Goal: Communication & Community: Answer question/provide support

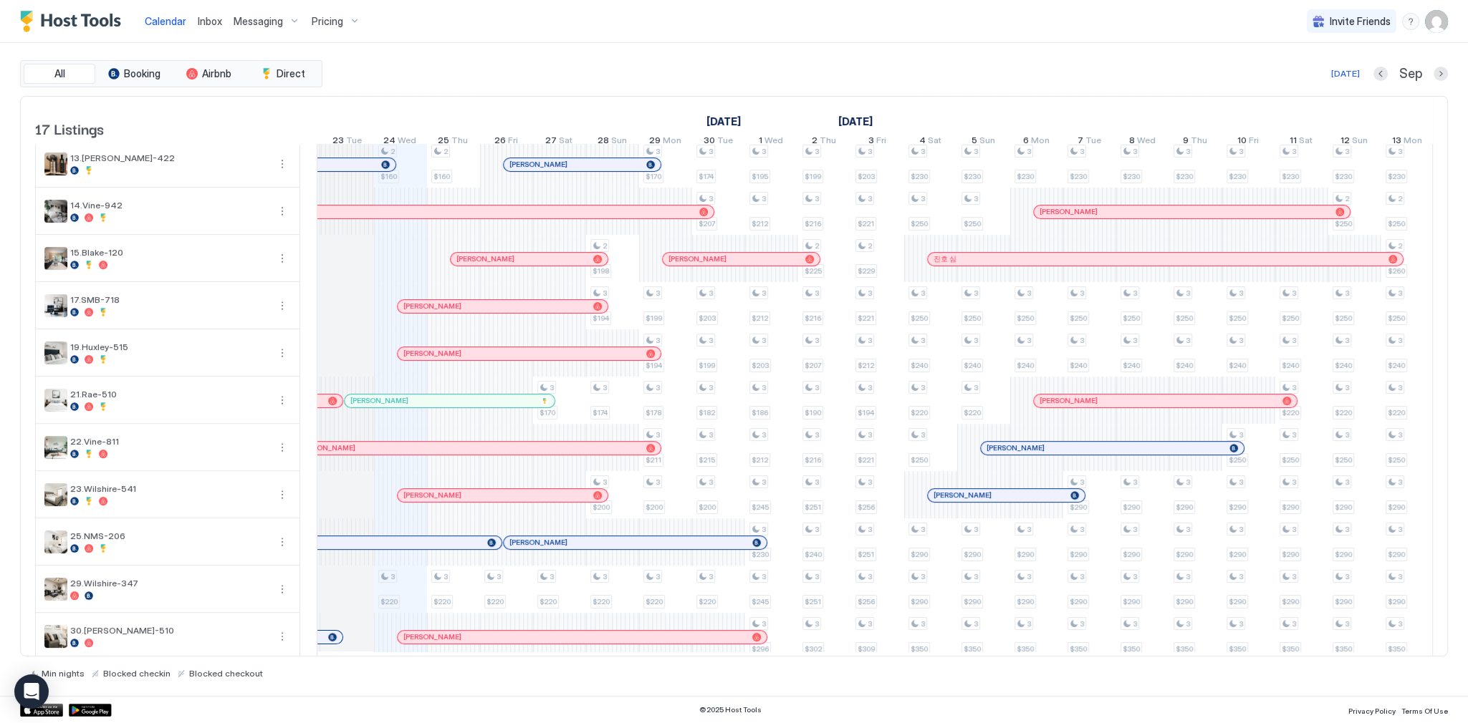
scroll to position [318, 0]
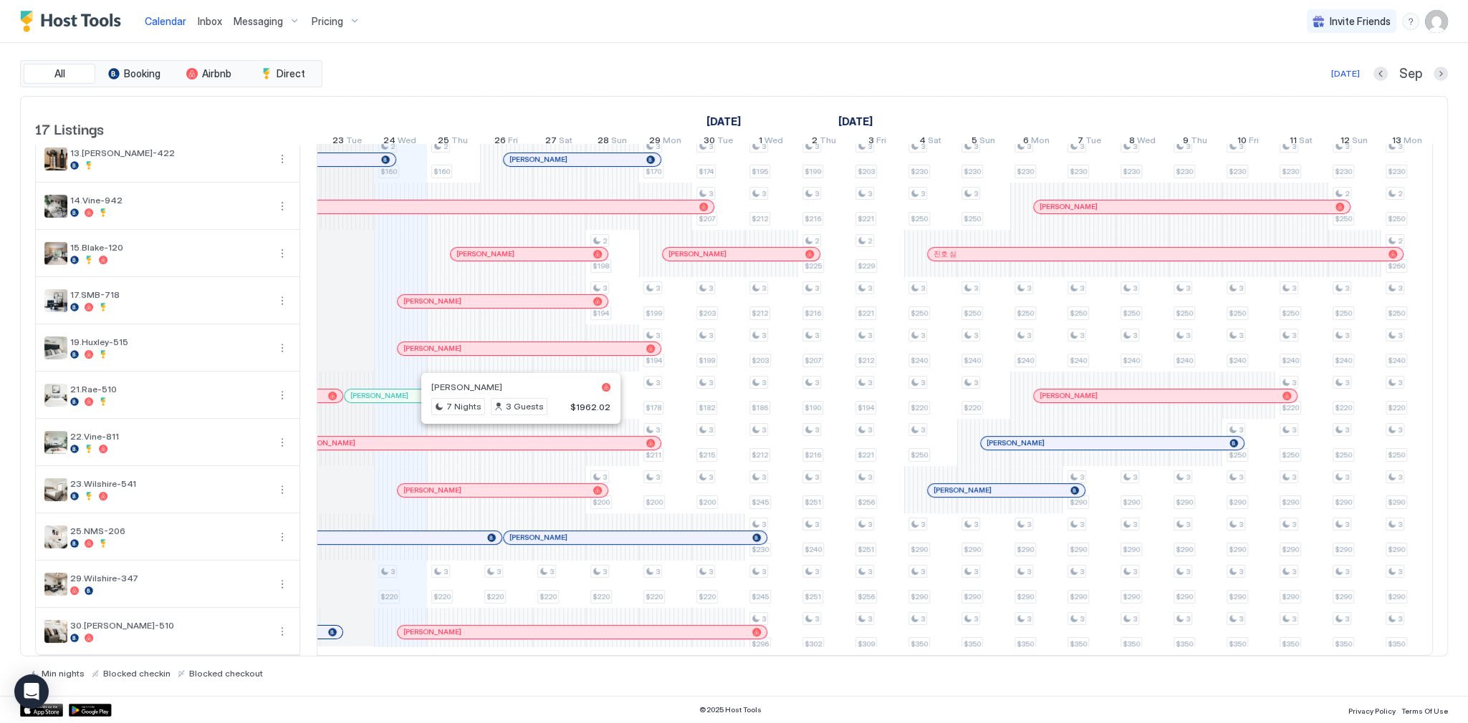
click at [609, 63] on div "All Booking Airbnb Direct Today Sep" at bounding box center [734, 73] width 1428 height 27
click at [432, 296] on div at bounding box center [431, 301] width 11 height 11
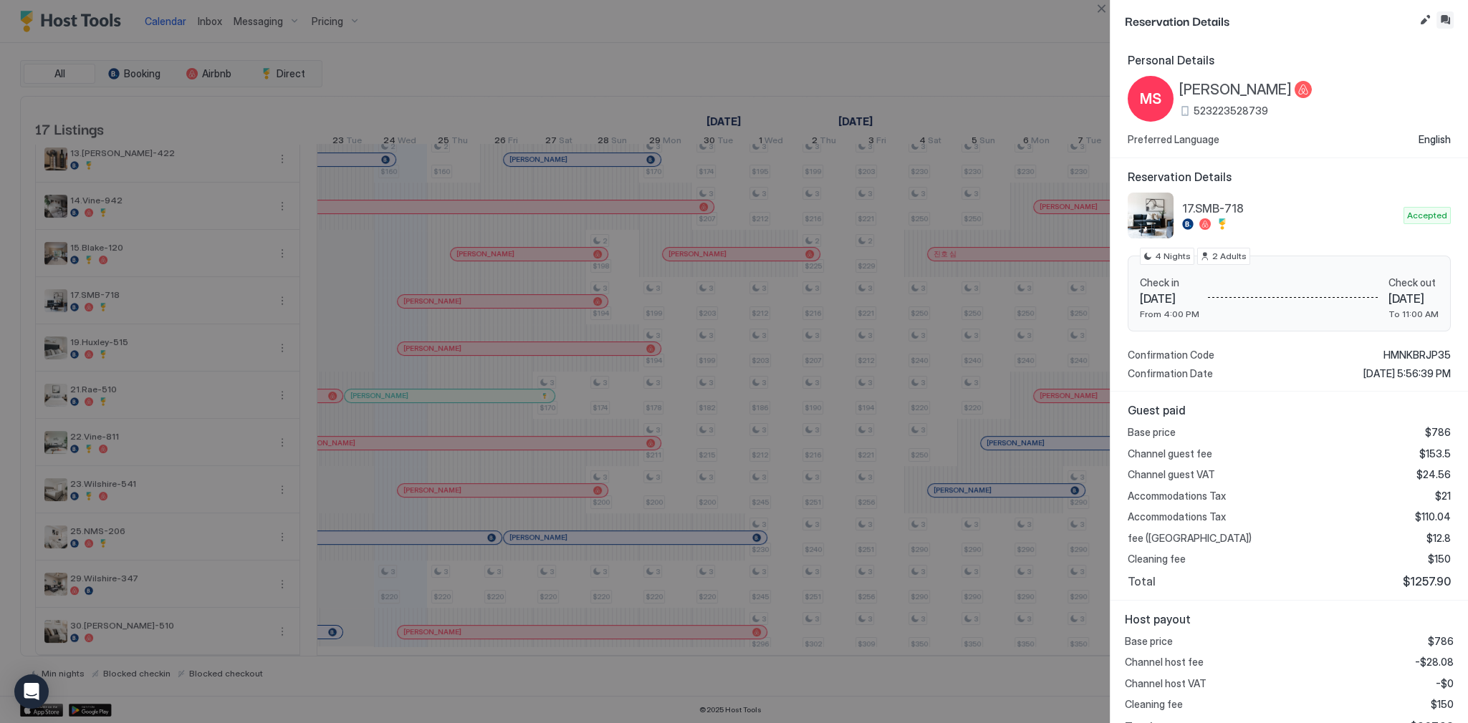
click at [1441, 16] on button "Inbox" at bounding box center [1444, 19] width 17 height 17
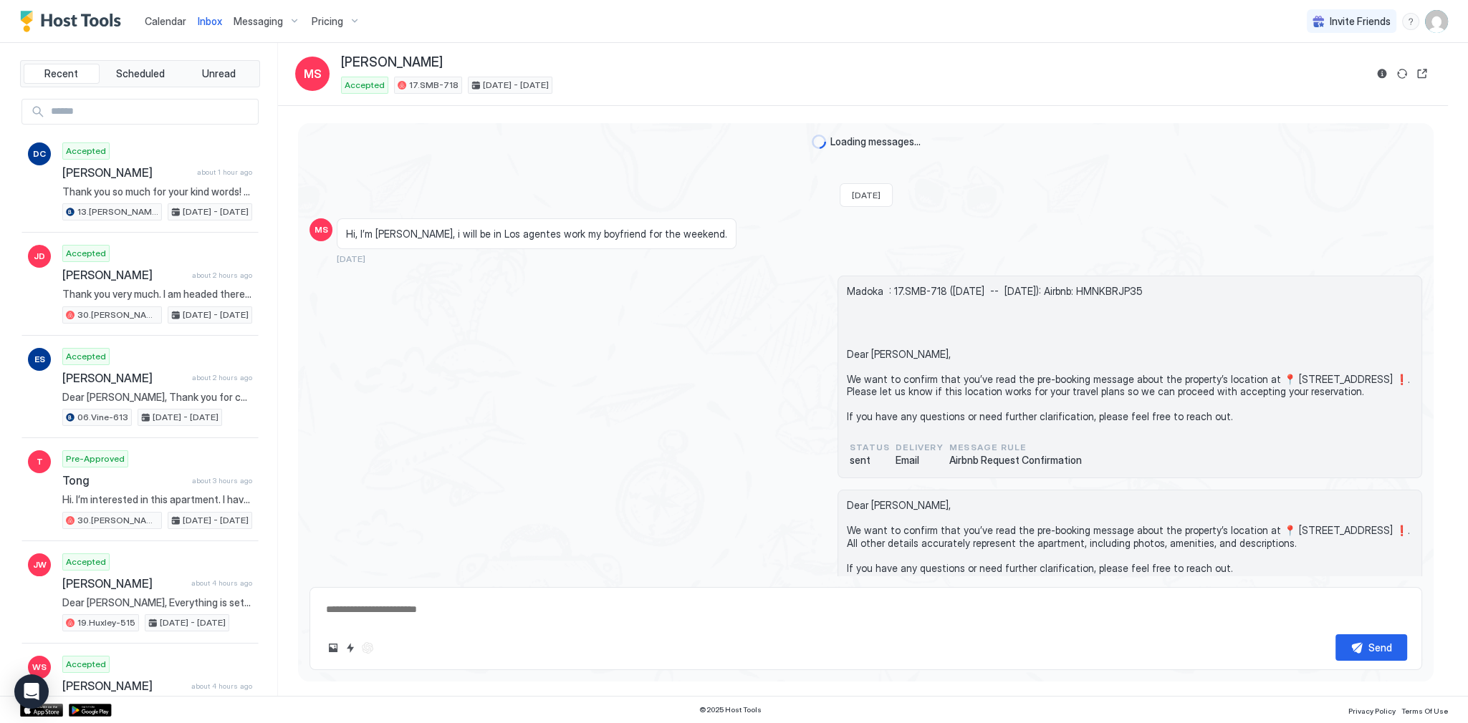
scroll to position [2378, 0]
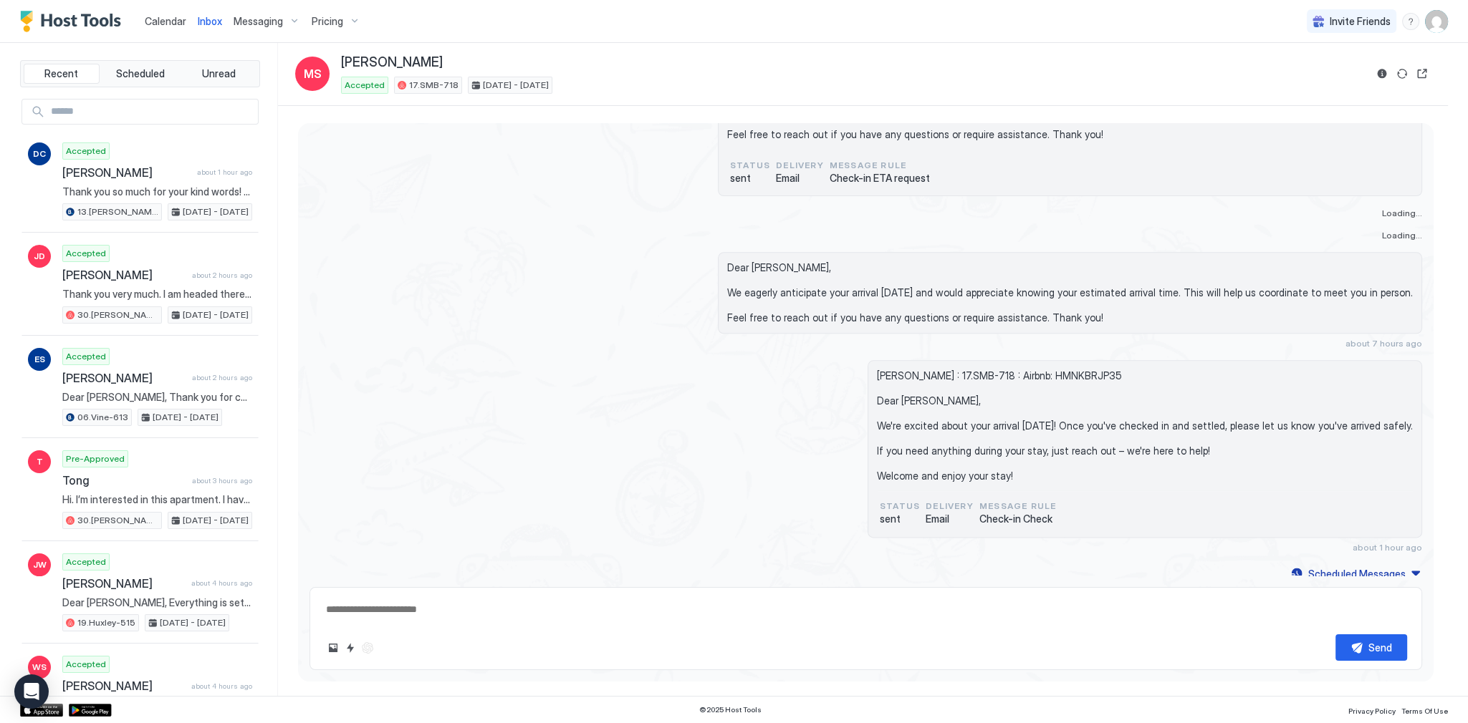
click at [173, 16] on span "Calendar" at bounding box center [166, 21] width 42 height 12
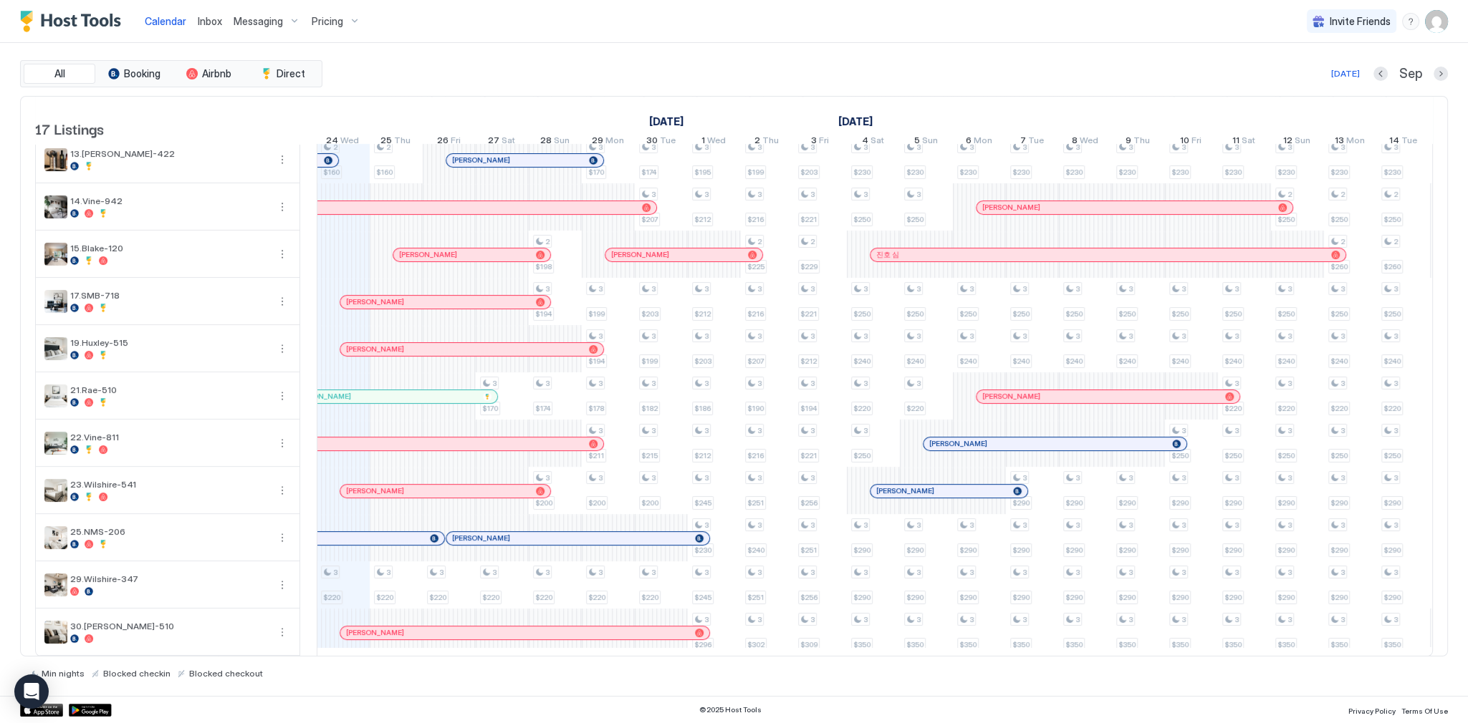
scroll to position [318, 0]
click at [364, 485] on div at bounding box center [364, 490] width 11 height 11
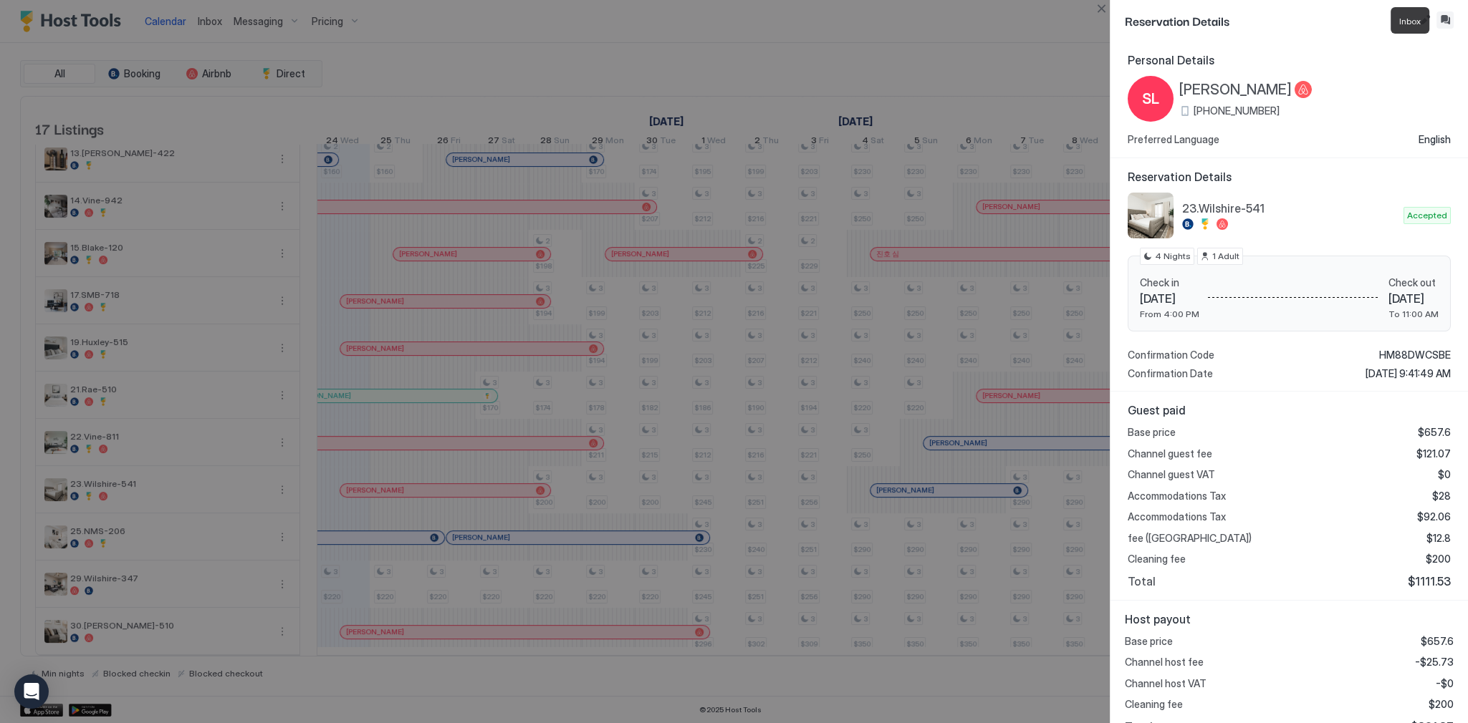
click at [1443, 23] on button "Inbox" at bounding box center [1444, 19] width 17 height 17
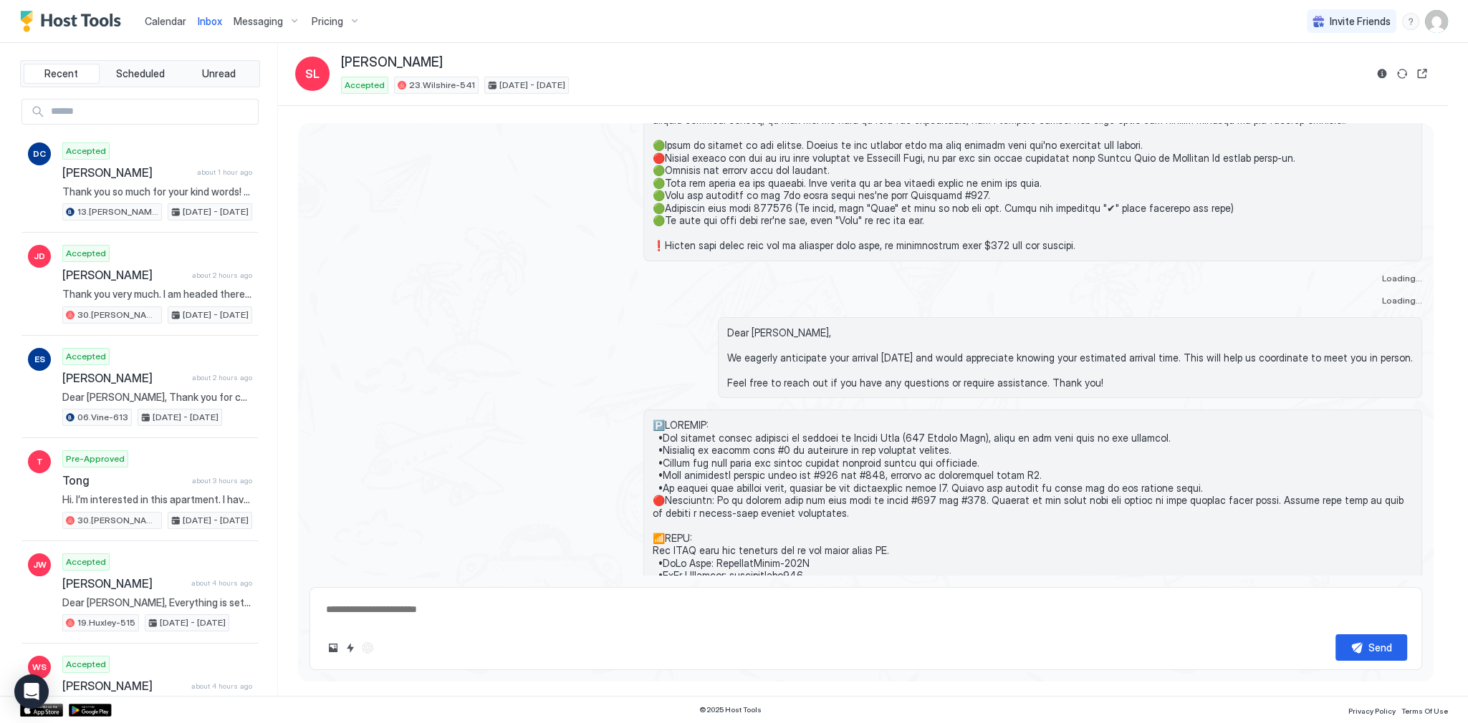
scroll to position [1675, 0]
click at [766, 283] on div "Loading..." at bounding box center [1032, 277] width 779 height 11
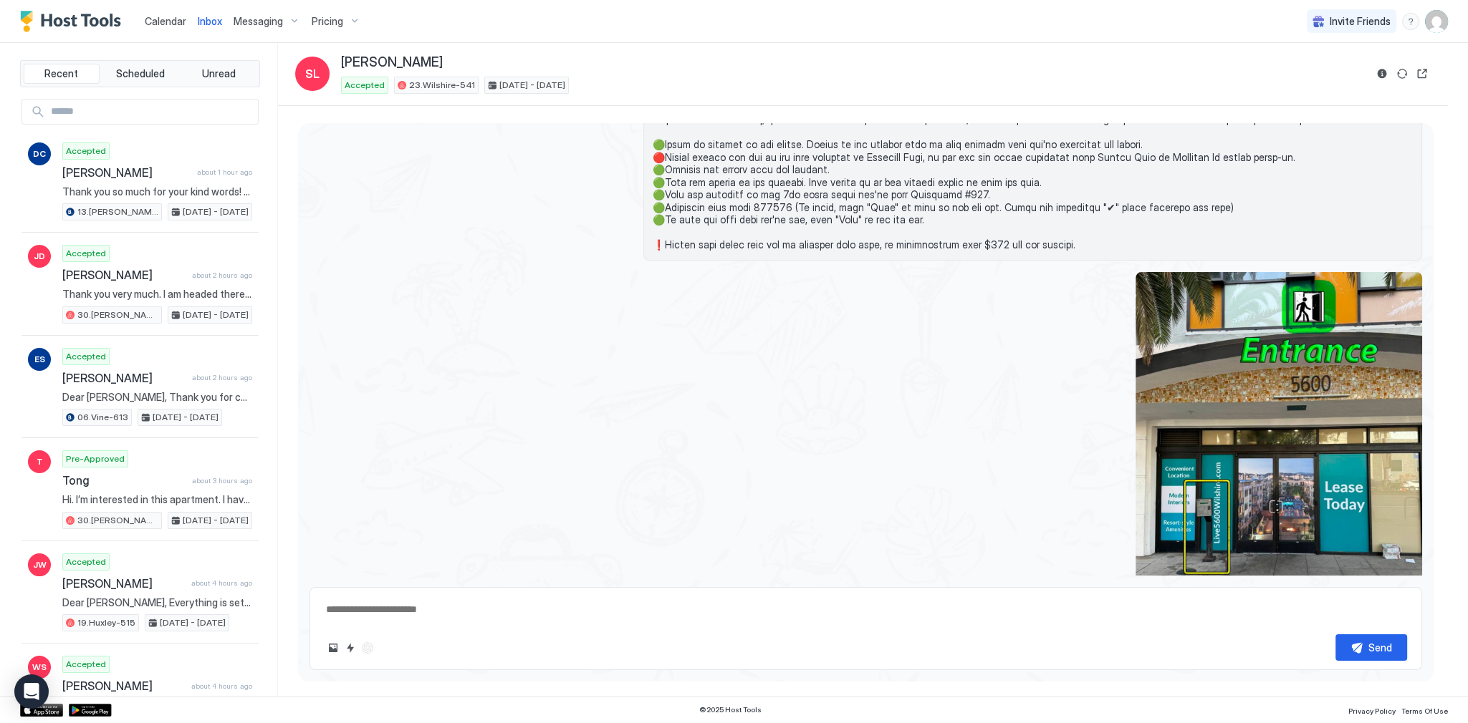
click at [767, 322] on div at bounding box center [1032, 463] width 779 height 382
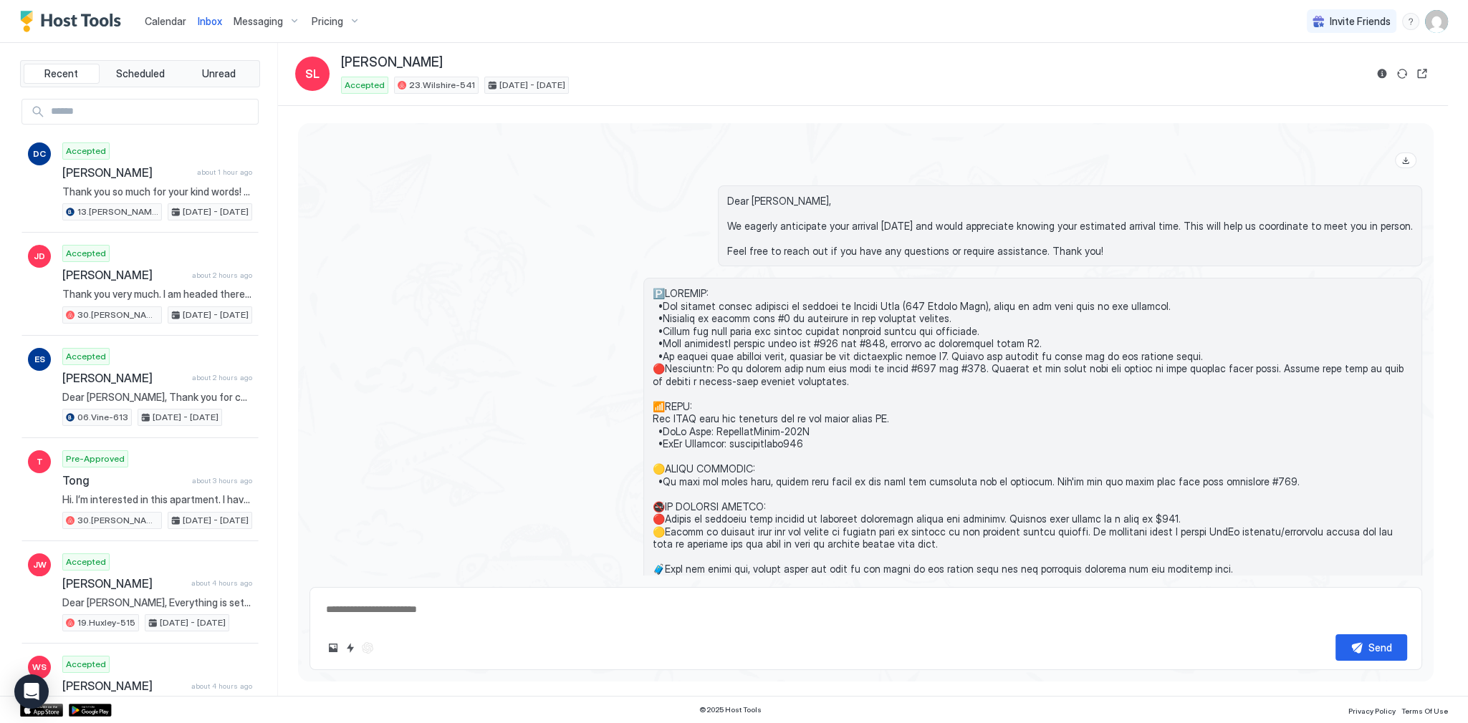
scroll to position [2477, 0]
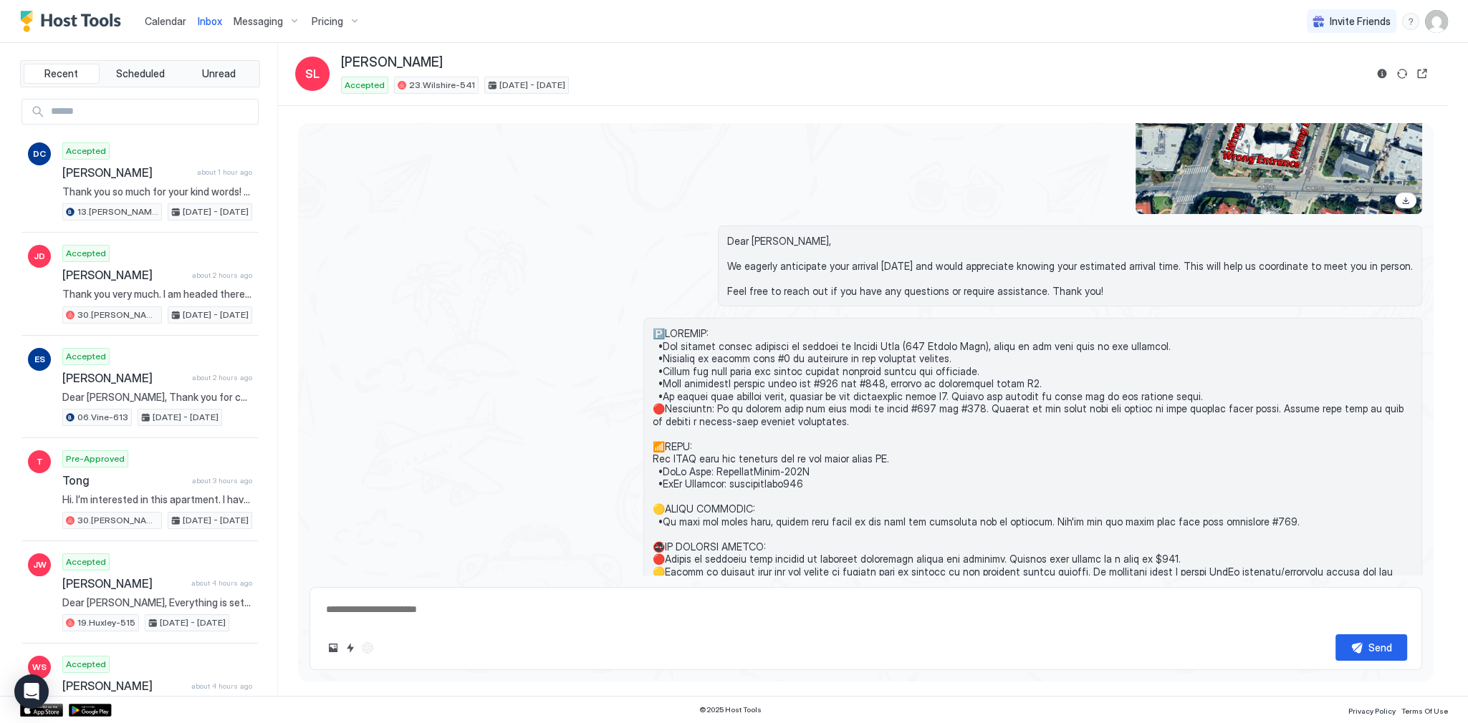
click at [801, 235] on span "Dear [PERSON_NAME], We eagerly anticipate your arrival [DATE] and would appreci…" at bounding box center [1070, 266] width 686 height 63
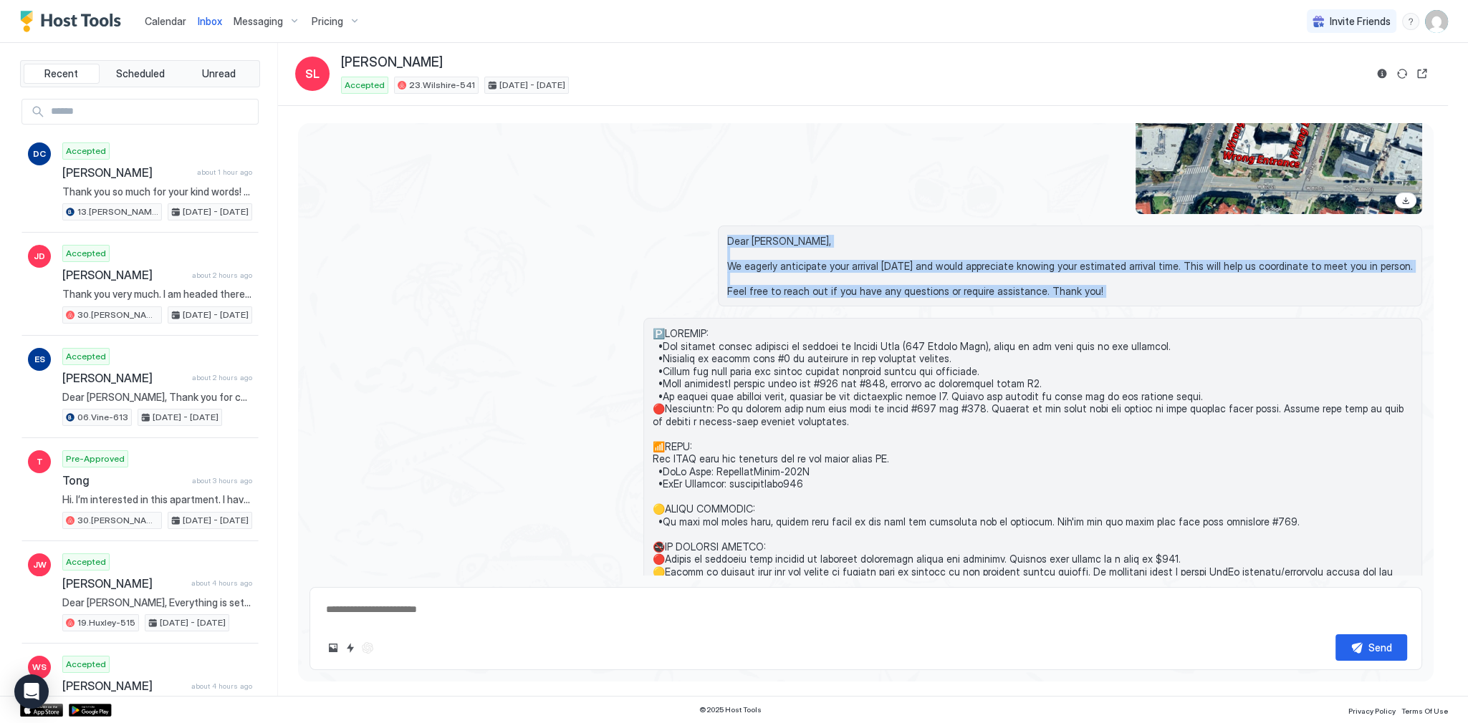
drag, startPoint x: 801, startPoint y: 235, endPoint x: 822, endPoint y: 298, distance: 66.6
click at [822, 298] on span "Dear [PERSON_NAME], We eagerly anticipate your arrival [DATE] and would appreci…" at bounding box center [1070, 266] width 686 height 63
copy span "Dear Sophie, We eagerly anticipate your arrival today and would appreciate know…"
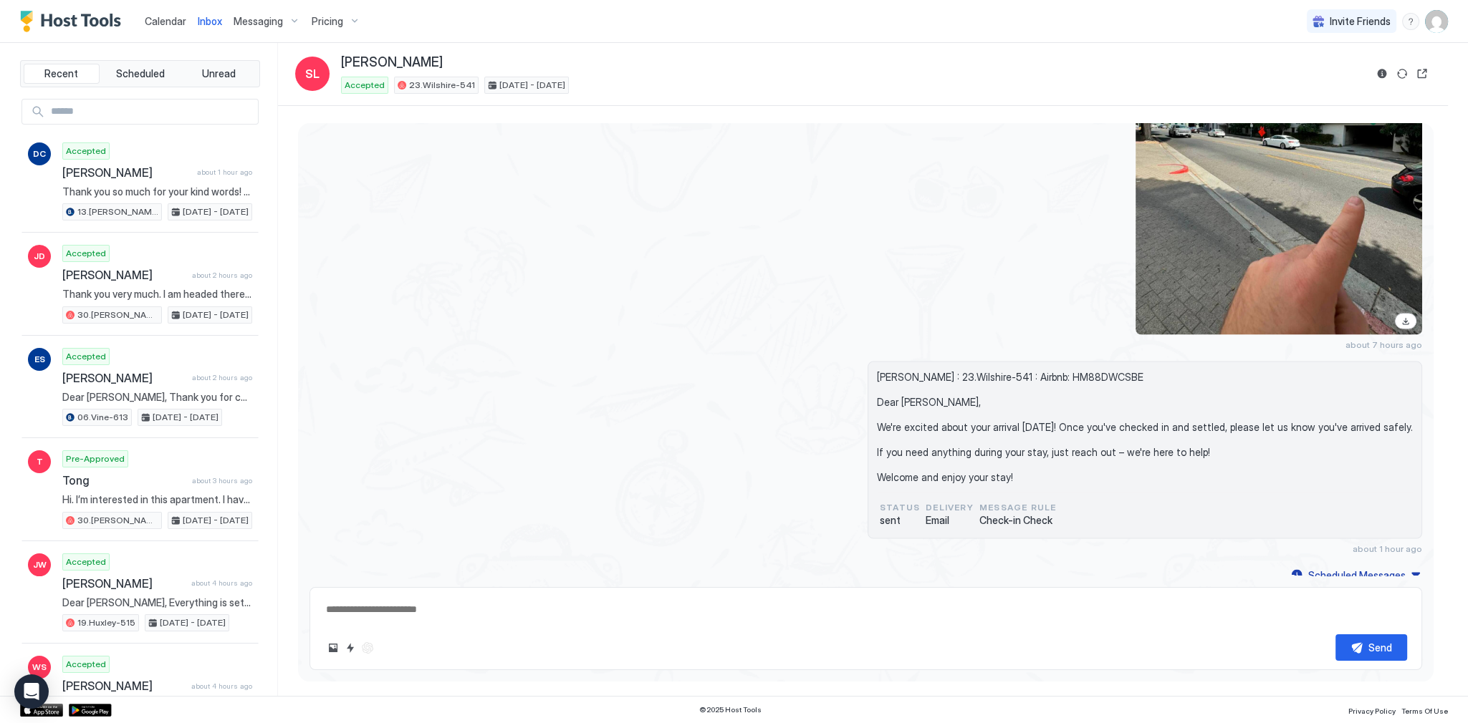
scroll to position [4049, 0]
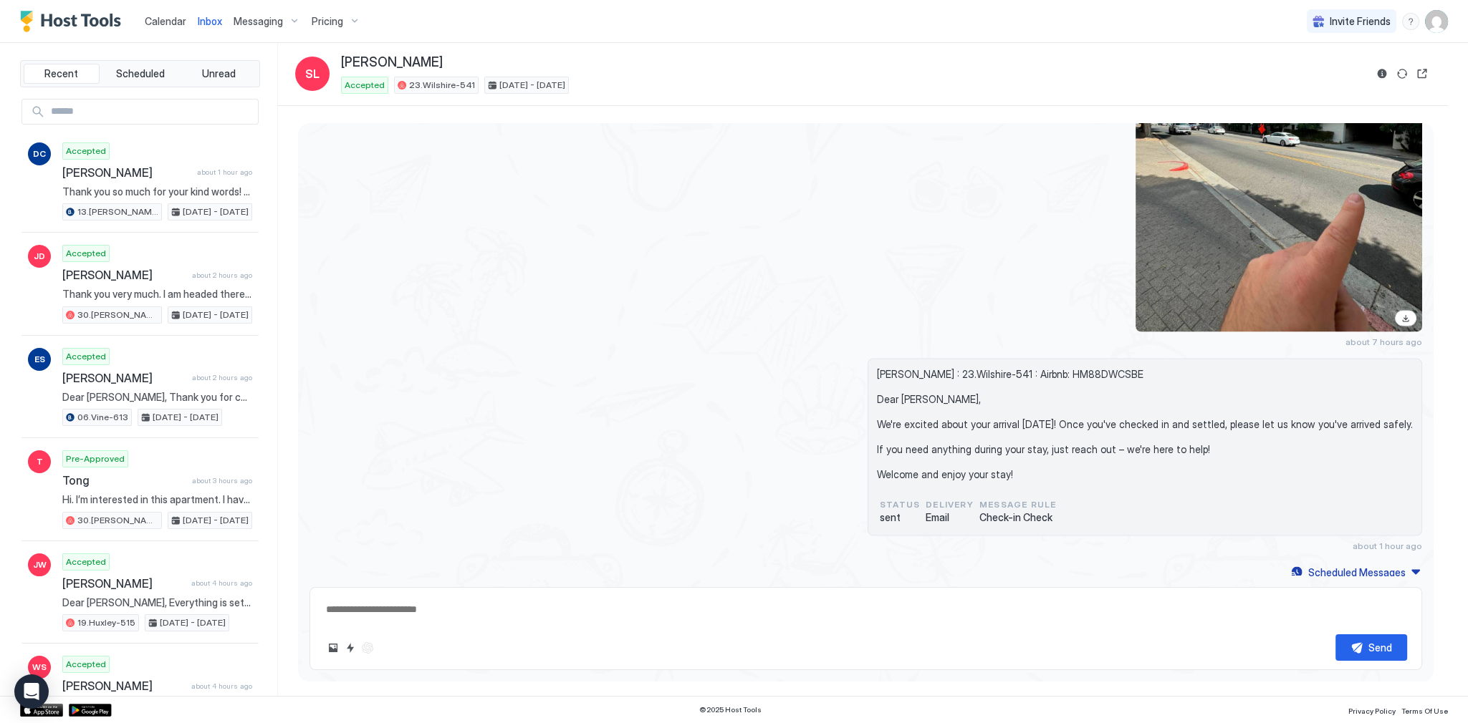
click at [503, 612] on textarea at bounding box center [865, 610] width 1082 height 27
paste textarea "**********"
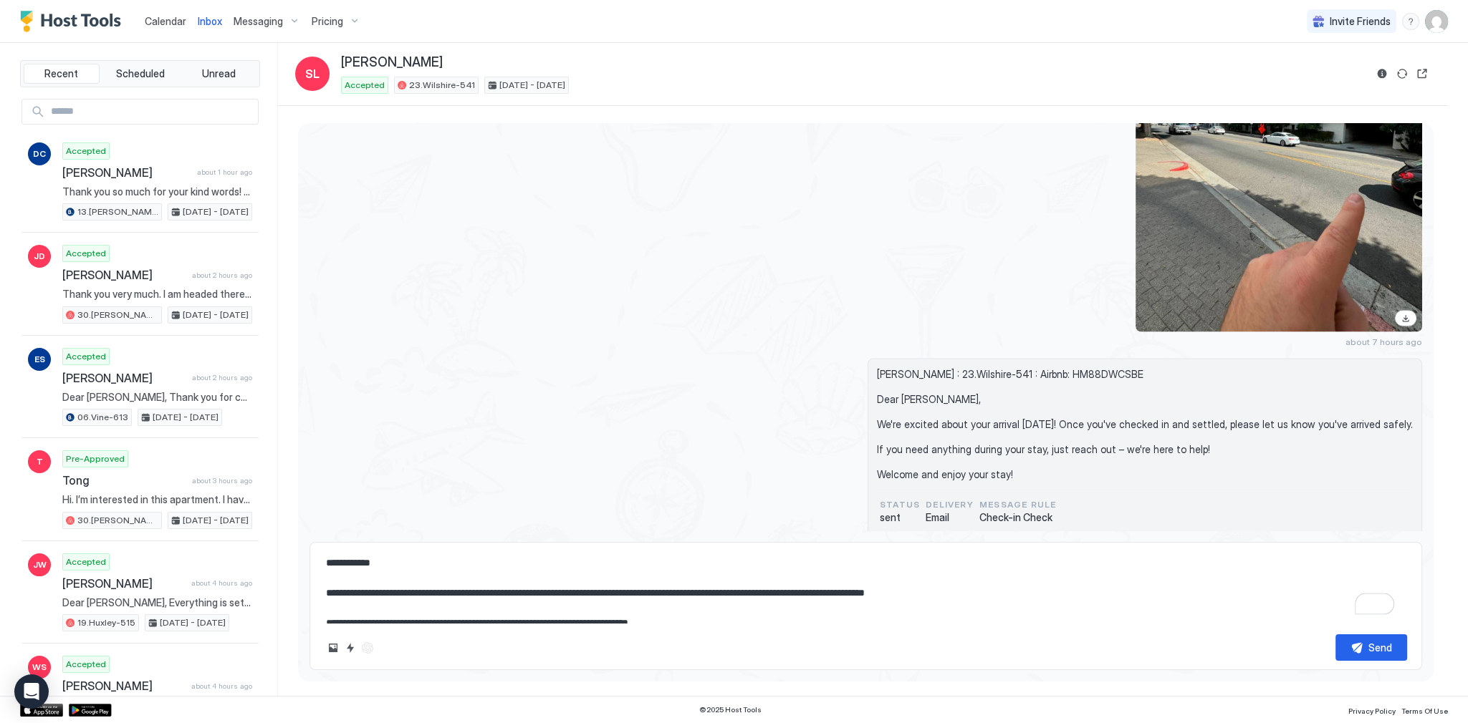
scroll to position [0, 0]
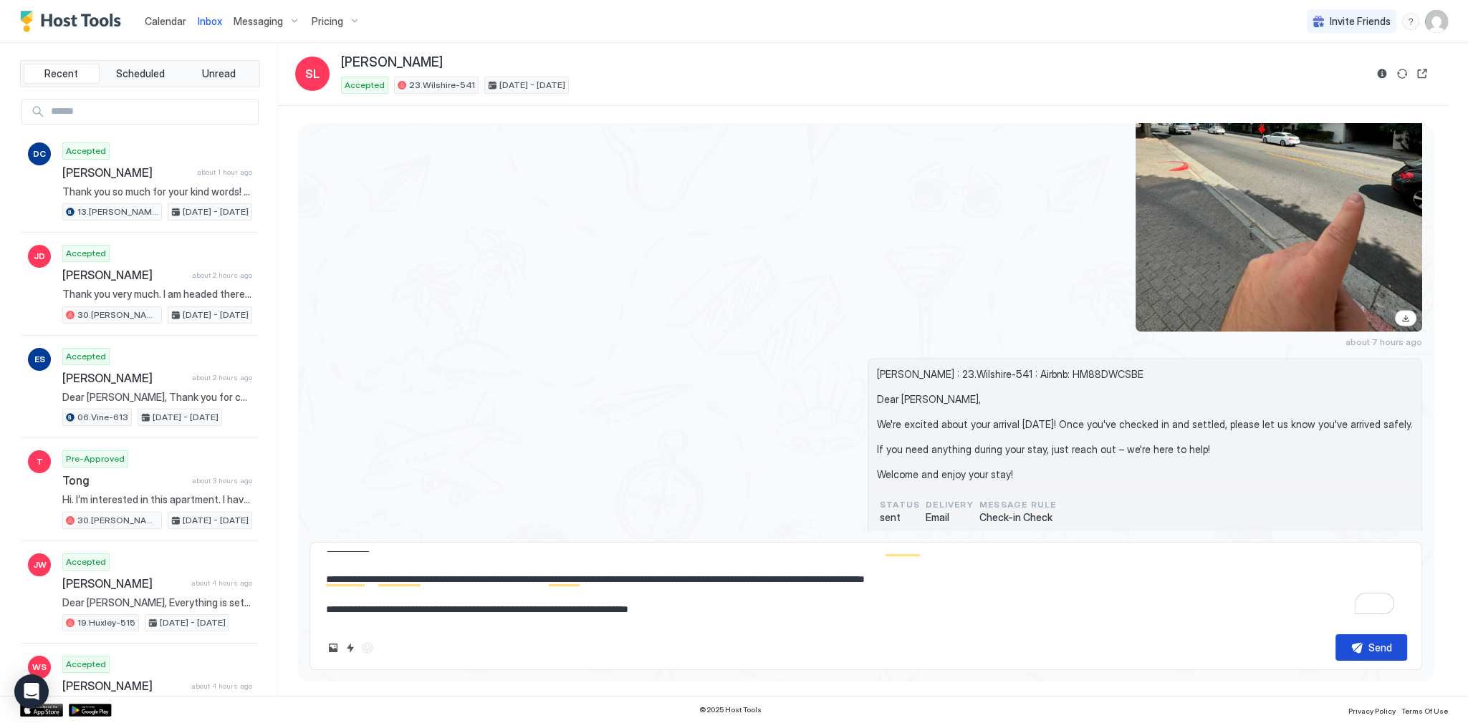
type textarea "**********"
click at [1367, 651] on button "Send" at bounding box center [1371, 648] width 72 height 27
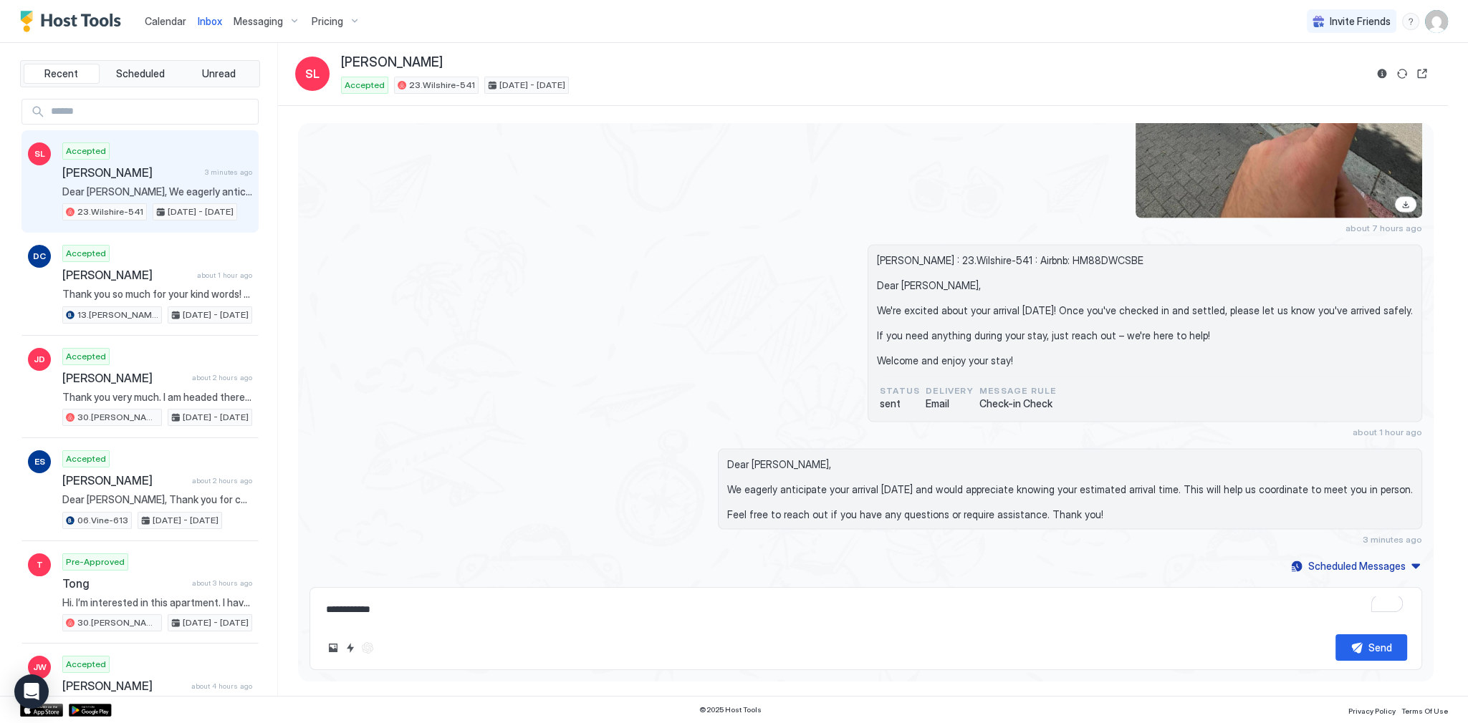
click at [774, 251] on div "Sophie Littlefield : 23.Wilshire-541 : Airbnb: HM88DWCSBE Dear Sophie, We're ex…" at bounding box center [865, 341] width 1112 height 193
click at [819, 220] on div "about 7 hours ago" at bounding box center [1032, 35] width 779 height 397
click at [175, 28] on link "Calendar" at bounding box center [166, 21] width 42 height 15
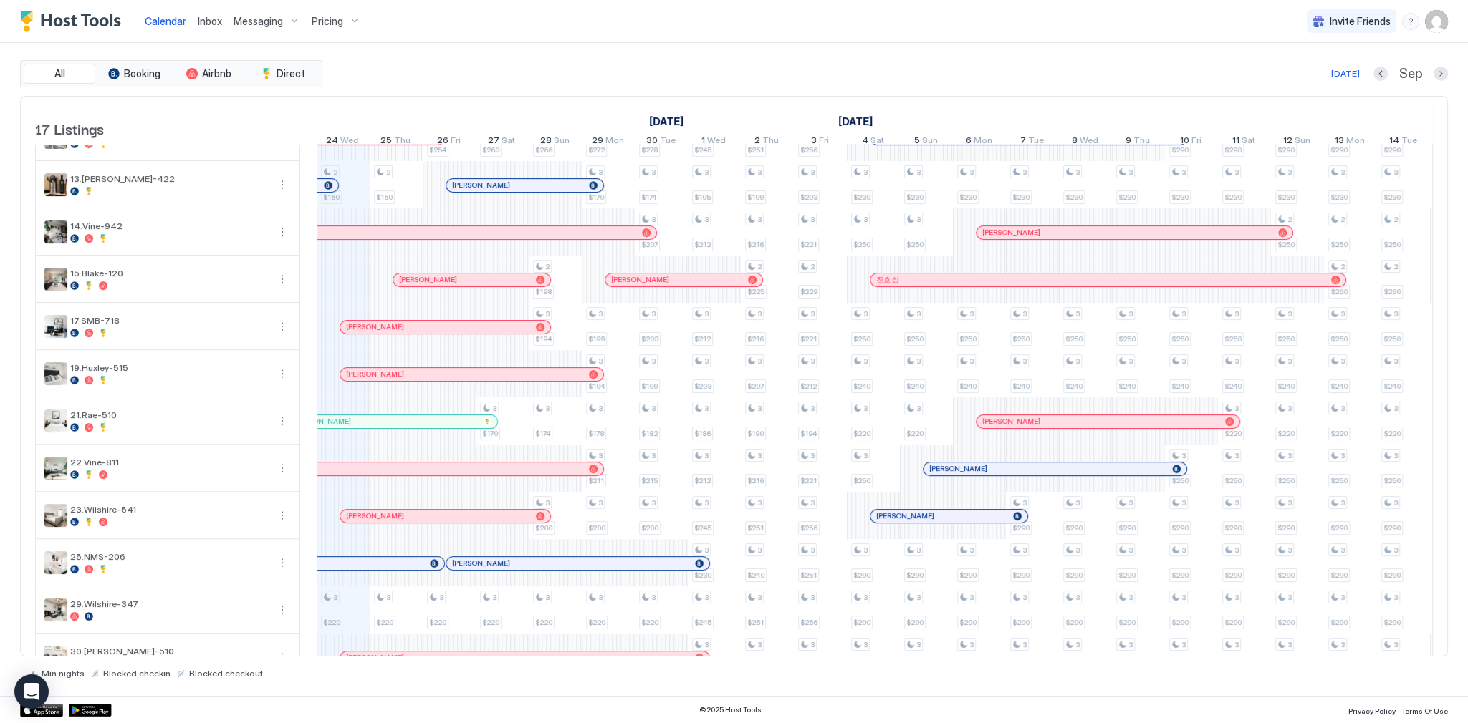
scroll to position [287, 0]
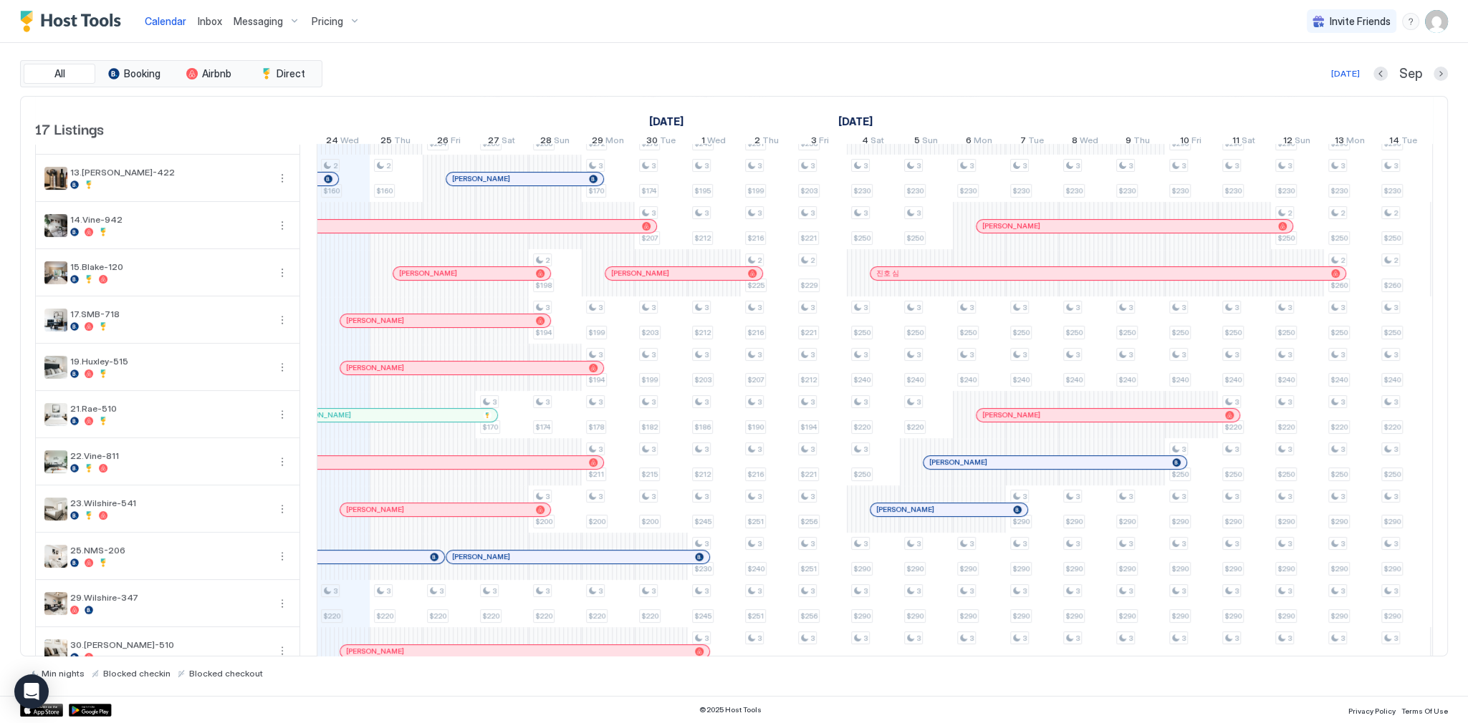
click at [388, 327] on div at bounding box center [388, 320] width 11 height 11
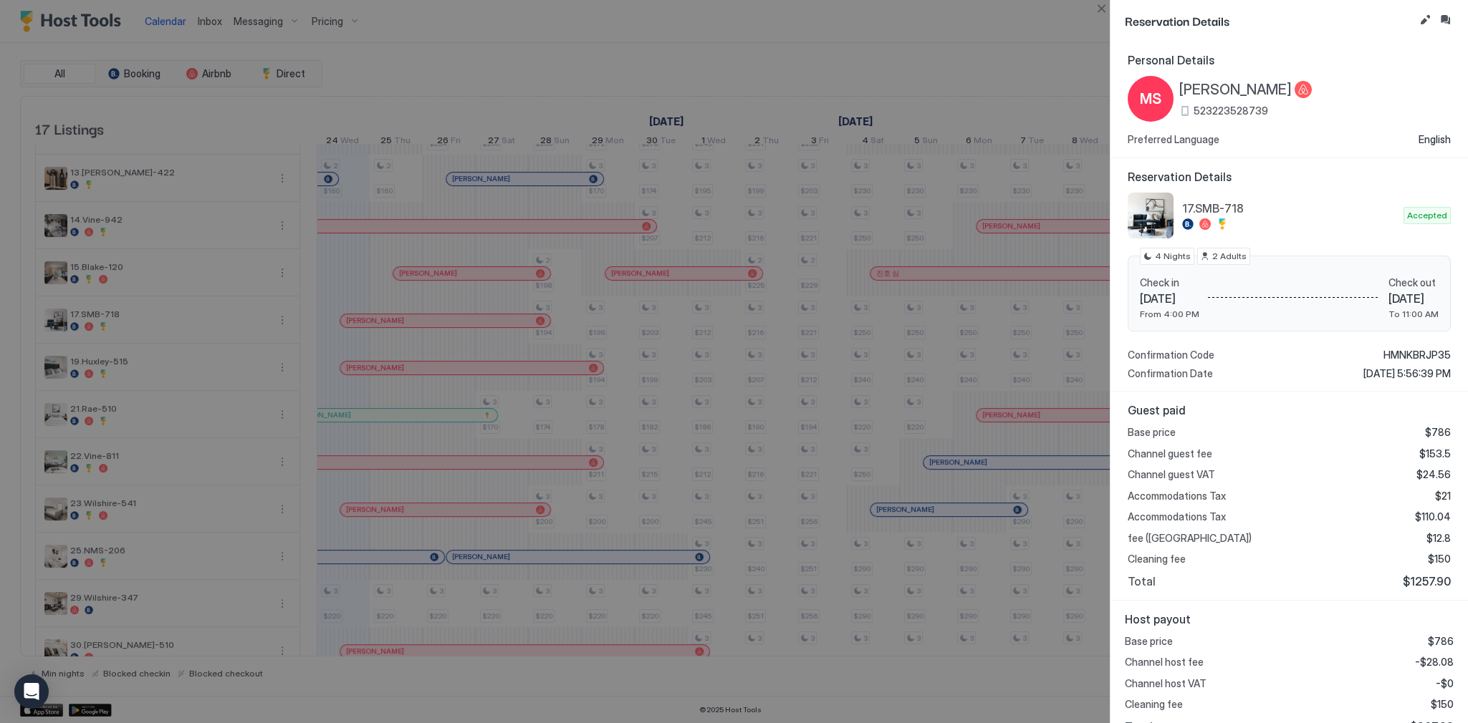
click at [728, 143] on div at bounding box center [734, 361] width 1468 height 723
click at [949, 21] on div at bounding box center [734, 361] width 1468 height 723
click at [1091, 9] on div at bounding box center [734, 361] width 1468 height 723
click at [1100, 9] on button "Close" at bounding box center [1100, 8] width 17 height 17
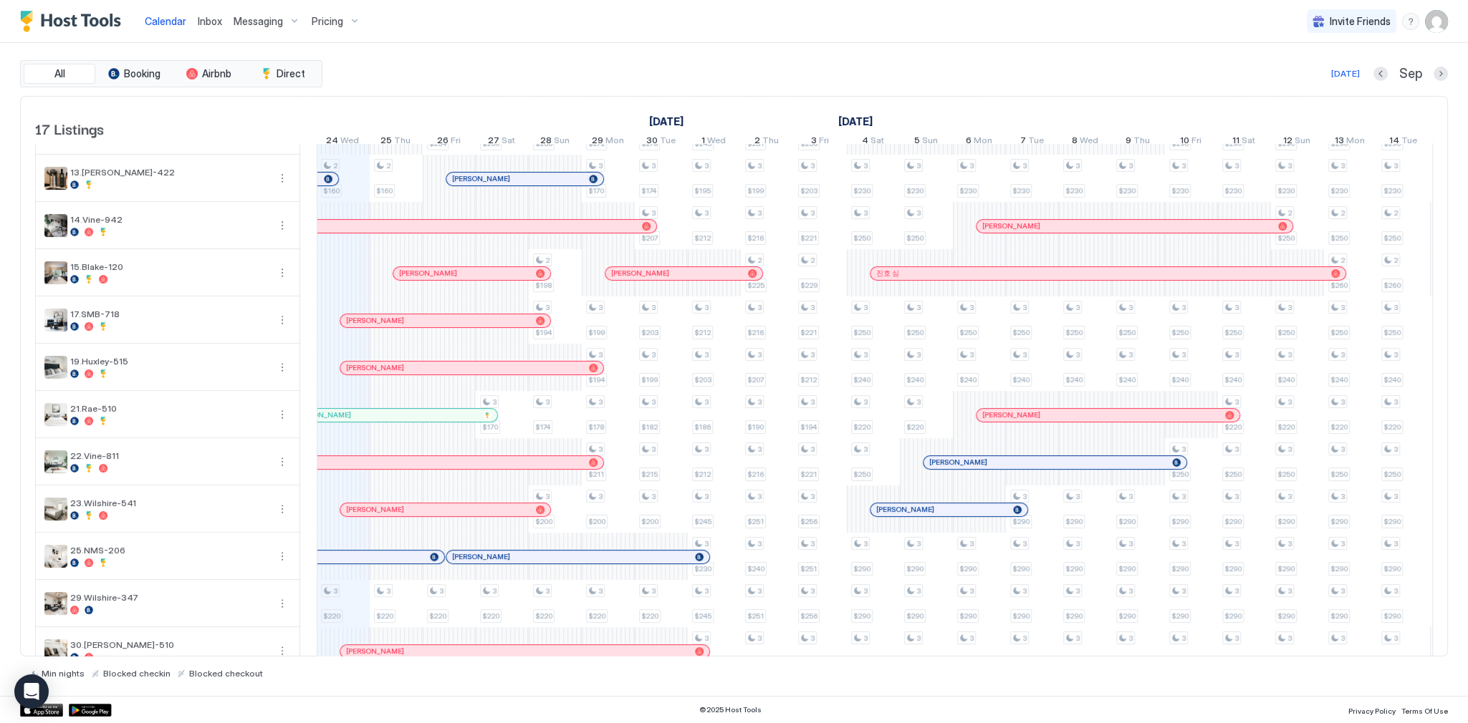
click at [1448, 24] on div "Calendar Inbox Messaging Pricing Invite Friends SG" at bounding box center [734, 21] width 1468 height 43
click at [1445, 29] on img "User profile" at bounding box center [1436, 21] width 23 height 23
drag, startPoint x: 1384, startPoint y: 96, endPoint x: 1380, endPoint y: 80, distance: 16.3
click at [1380, 80] on ul "SG SolArt Group Active Settings Logout" at bounding box center [1355, 75] width 183 height 86
click at [1380, 80] on div "Settings" at bounding box center [1356, 80] width 182 height 25
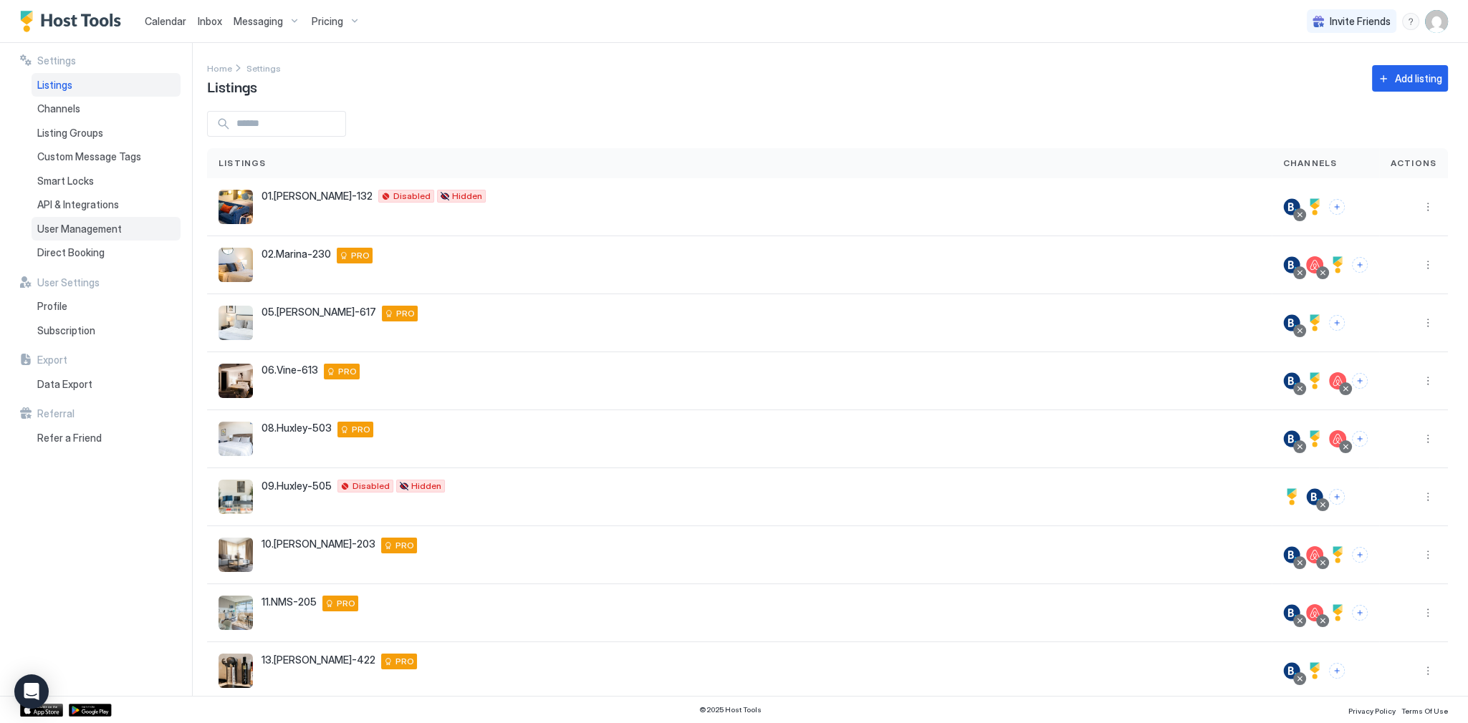
click at [86, 231] on span "User Management" at bounding box center [79, 229] width 85 height 13
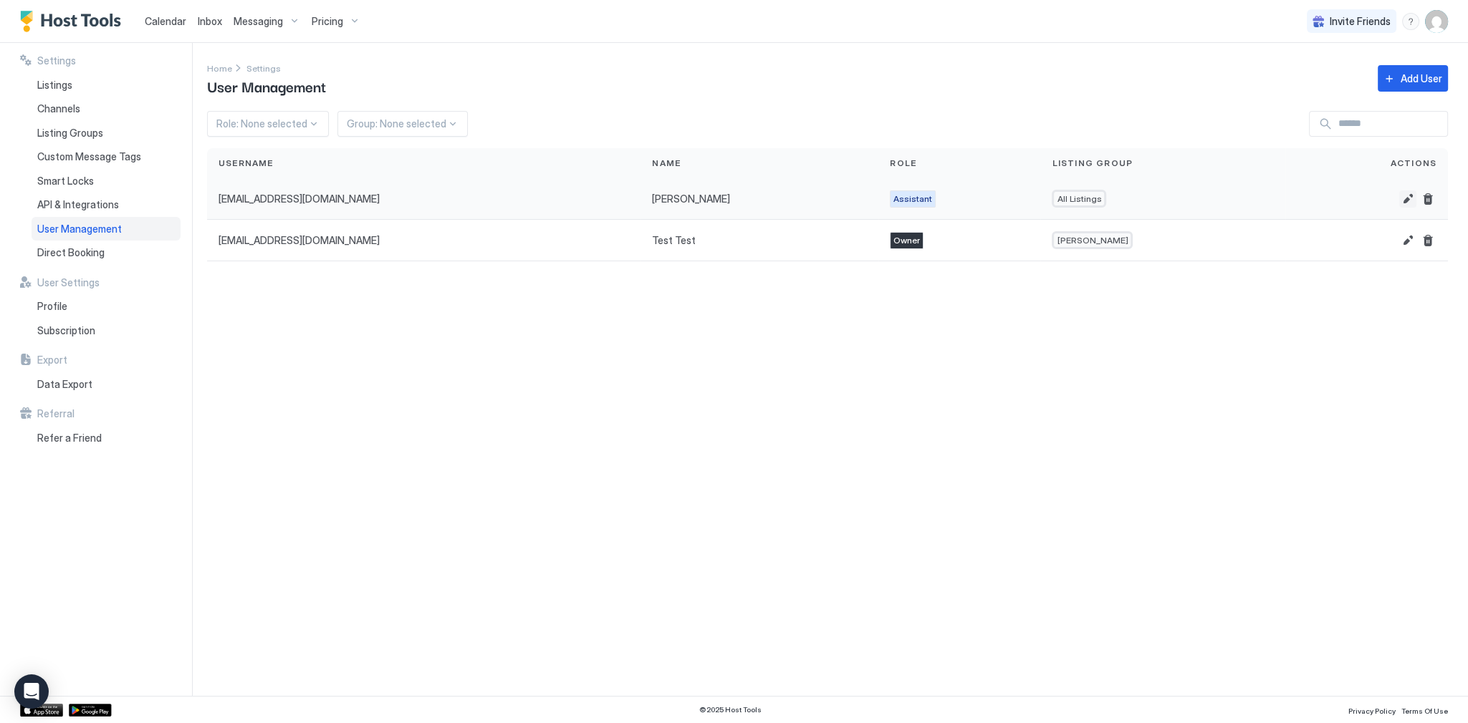
click at [1407, 192] on button "Edit" at bounding box center [1407, 199] width 17 height 17
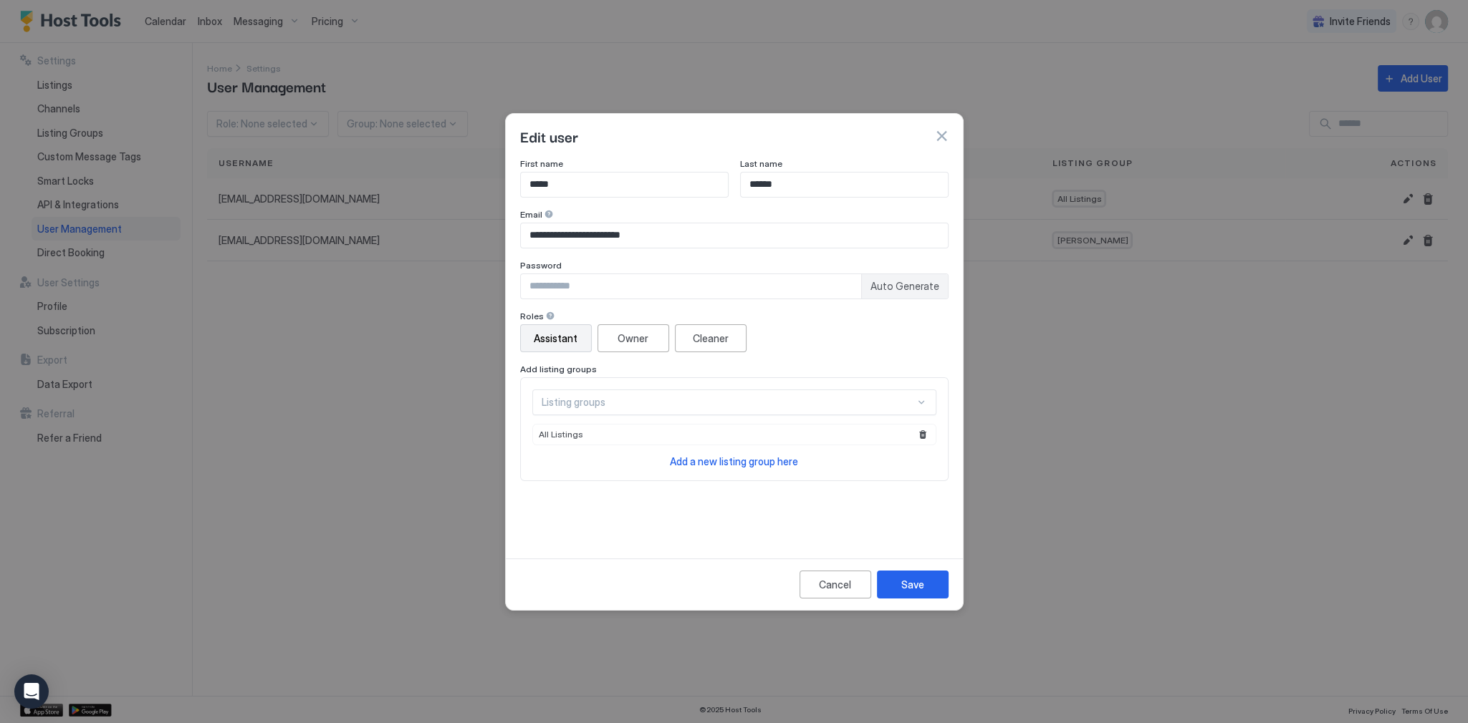
click at [946, 141] on button "button" at bounding box center [941, 136] width 14 height 14
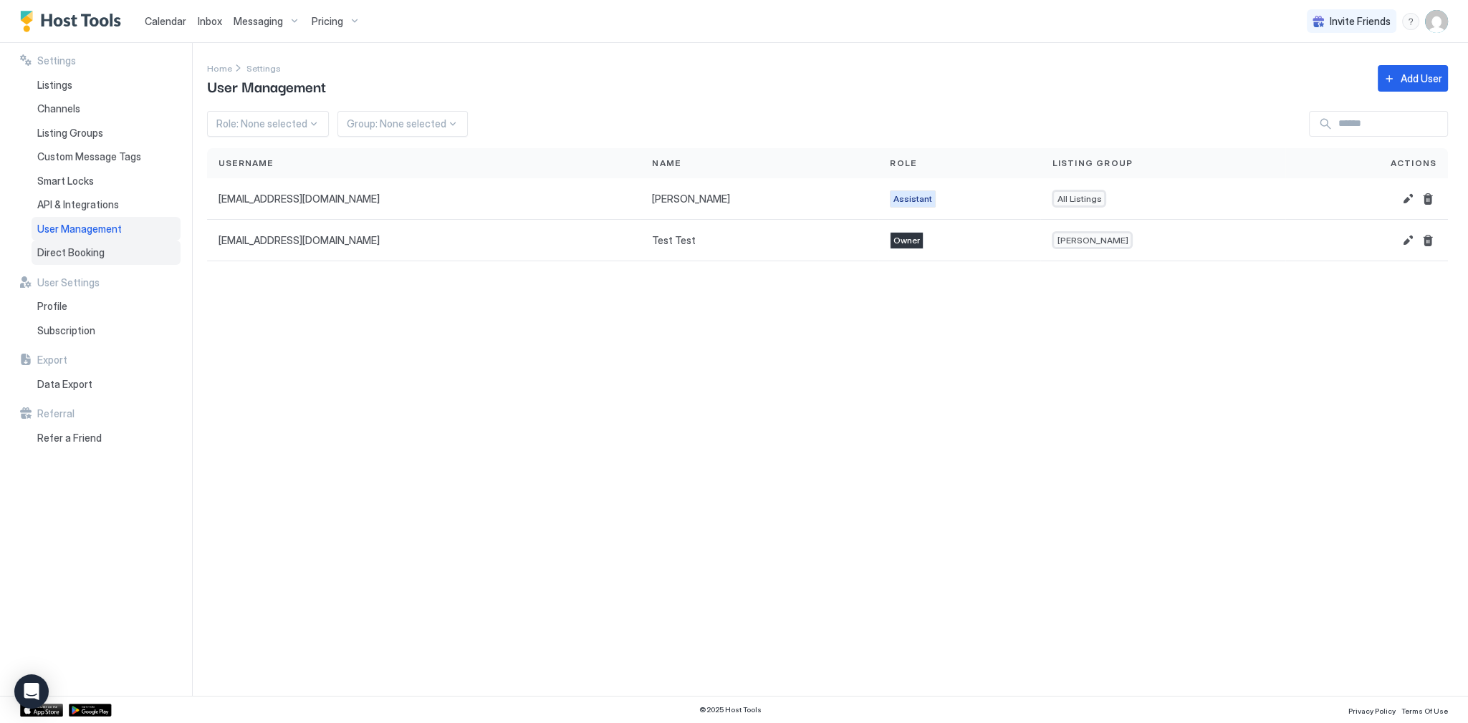
click at [108, 244] on div "Direct Booking" at bounding box center [106, 253] width 149 height 24
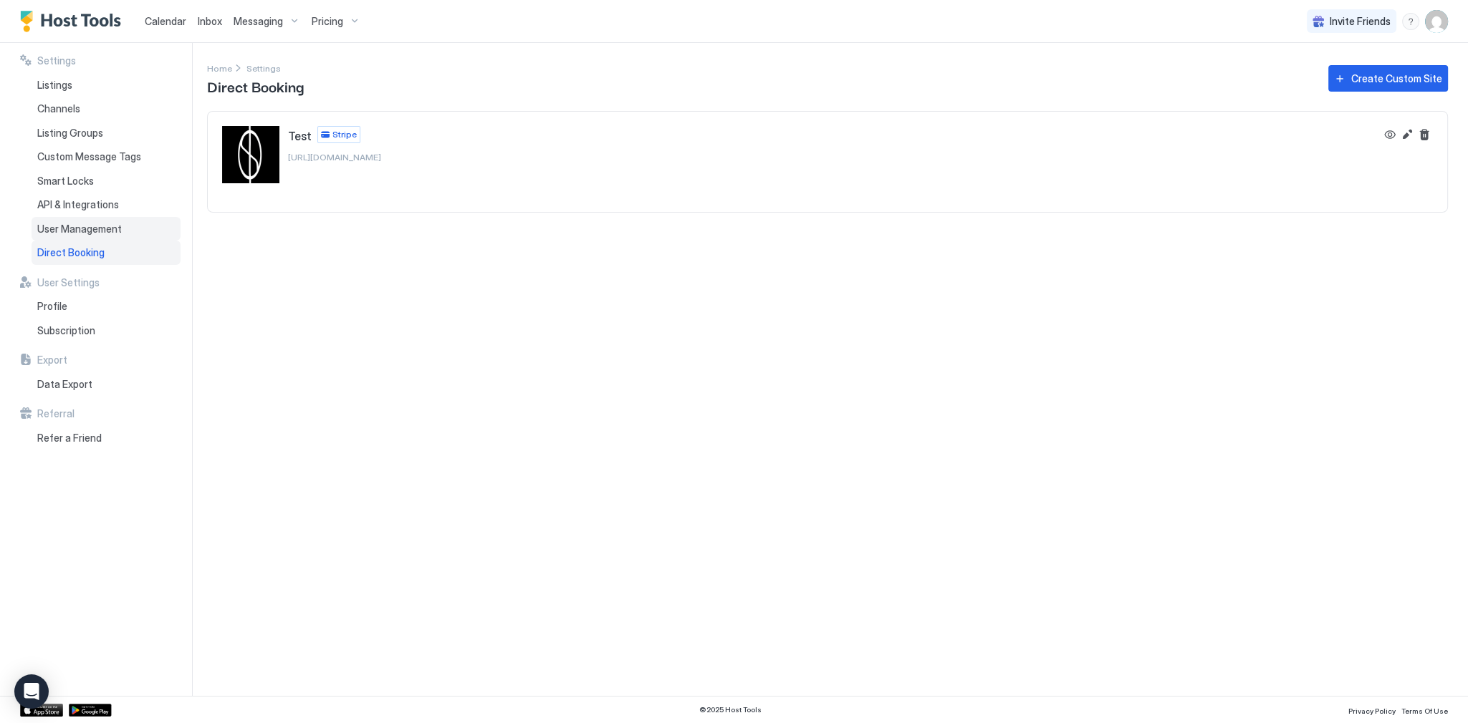
click at [129, 226] on div "User Management" at bounding box center [106, 229] width 149 height 24
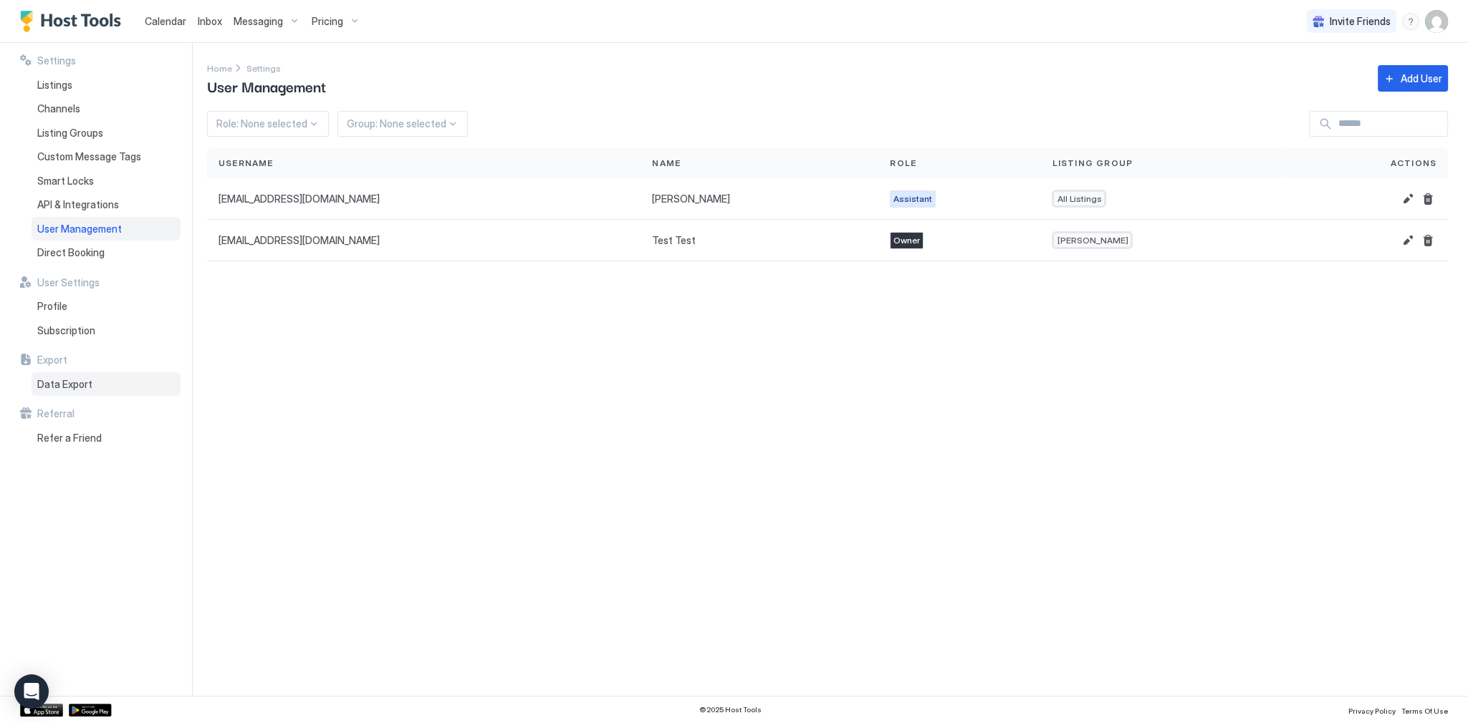
click at [97, 381] on div "Data Export" at bounding box center [106, 384] width 149 height 24
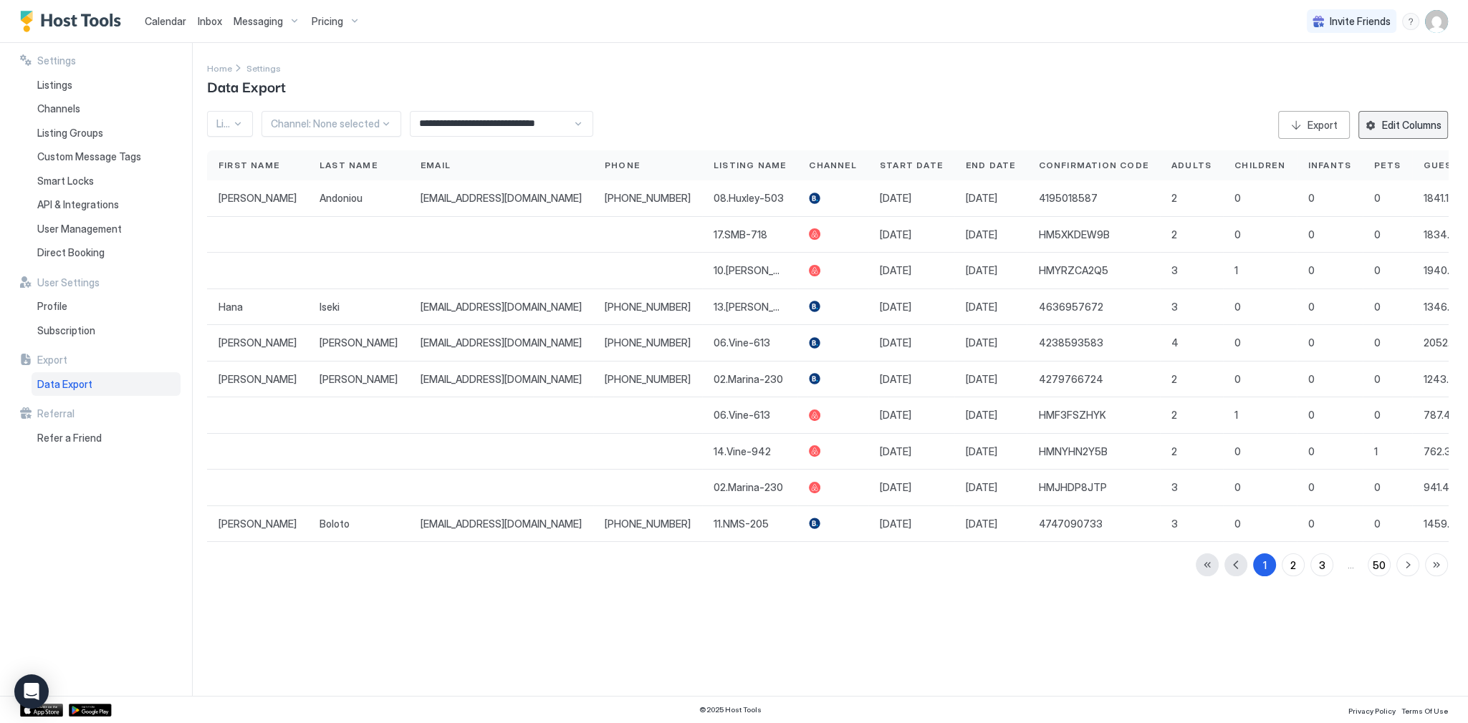
click at [1413, 130] on div "Edit Columns" at bounding box center [1411, 124] width 59 height 15
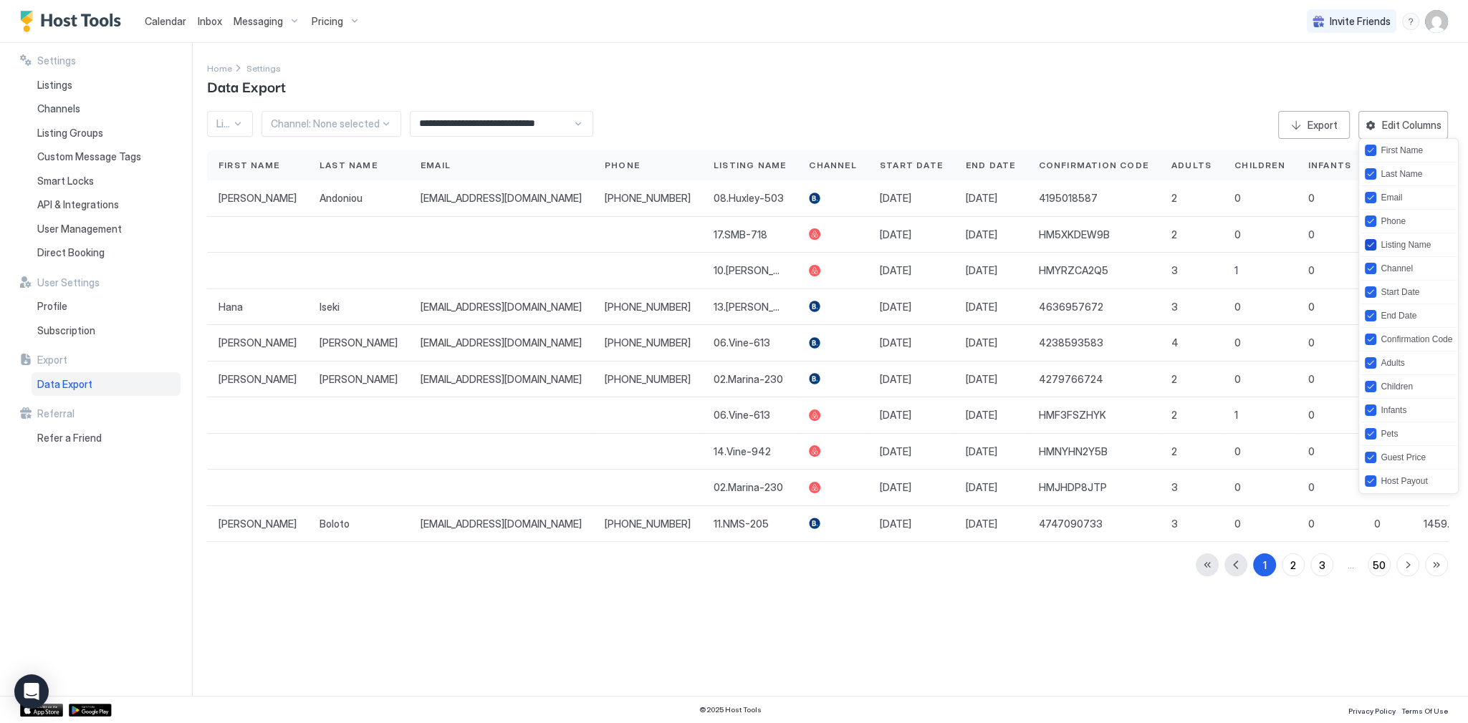
click at [1370, 246] on icon "listing" at bounding box center [1370, 245] width 6 height 4
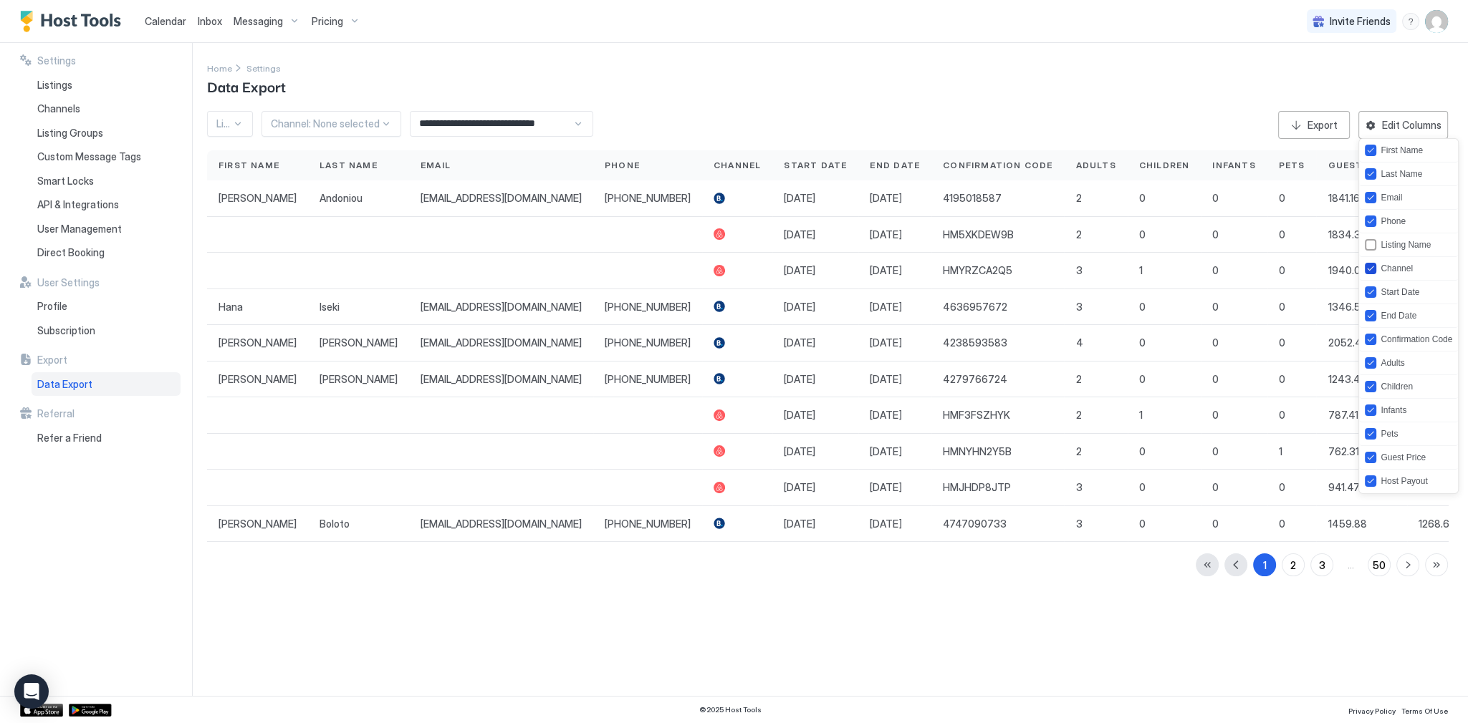
click at [1370, 269] on icon "channel" at bounding box center [1370, 268] width 9 height 9
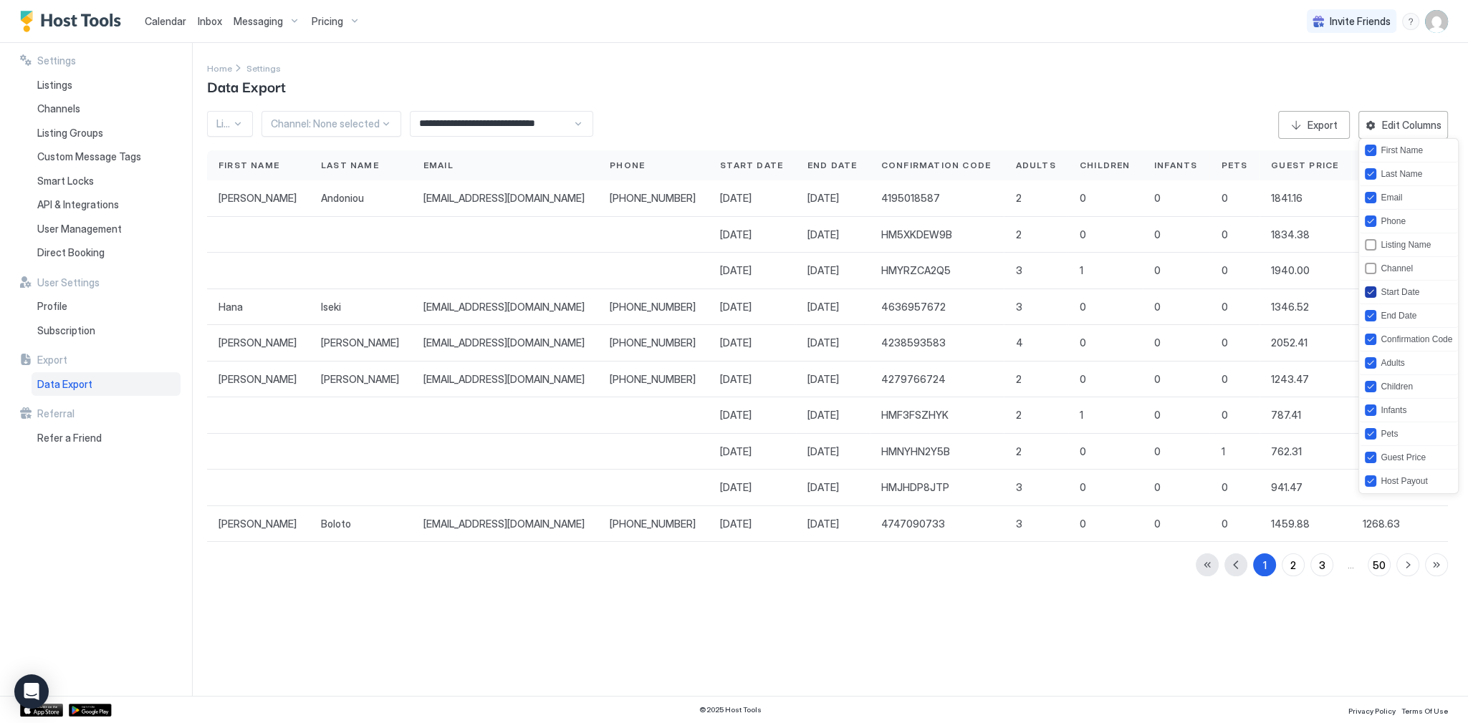
click at [1370, 291] on icon "startDate" at bounding box center [1370, 292] width 9 height 9
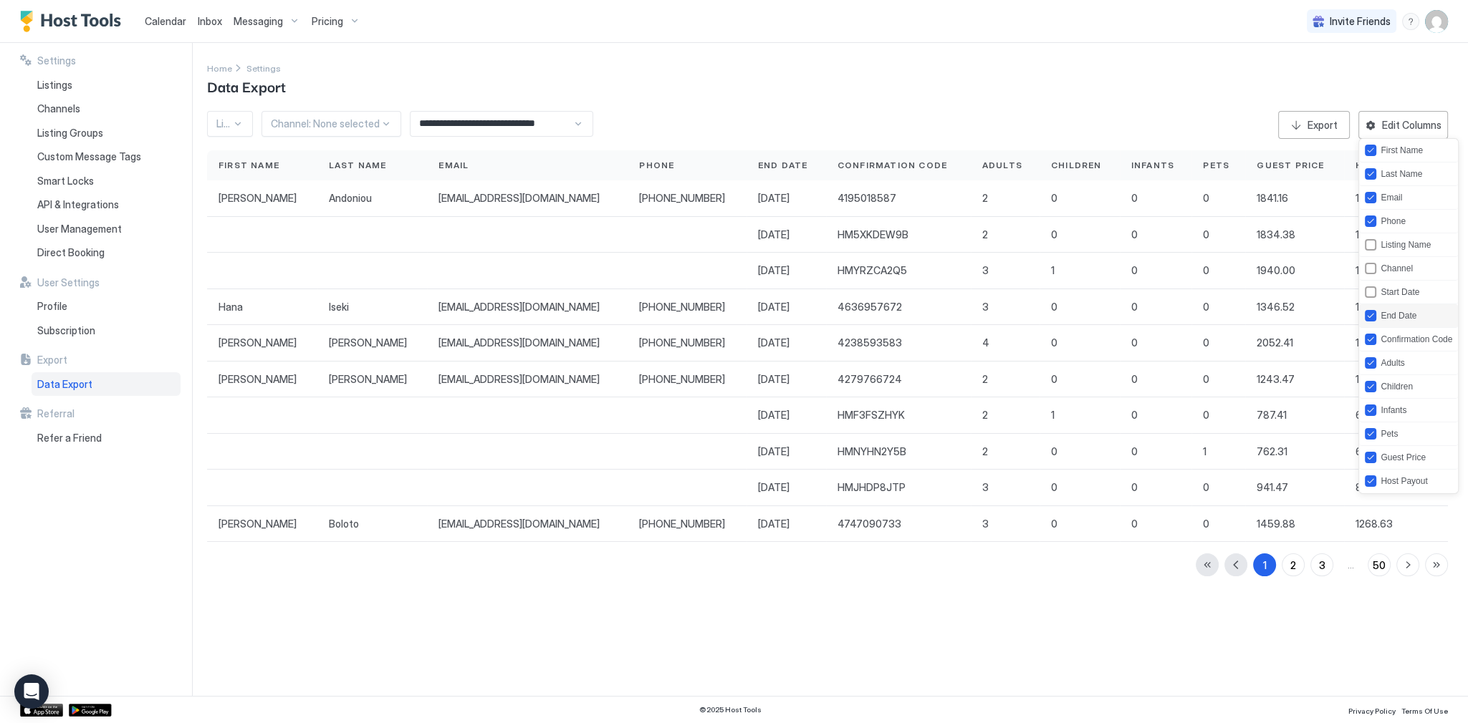
click at [1372, 311] on div "endDate" at bounding box center [1370, 315] width 11 height 11
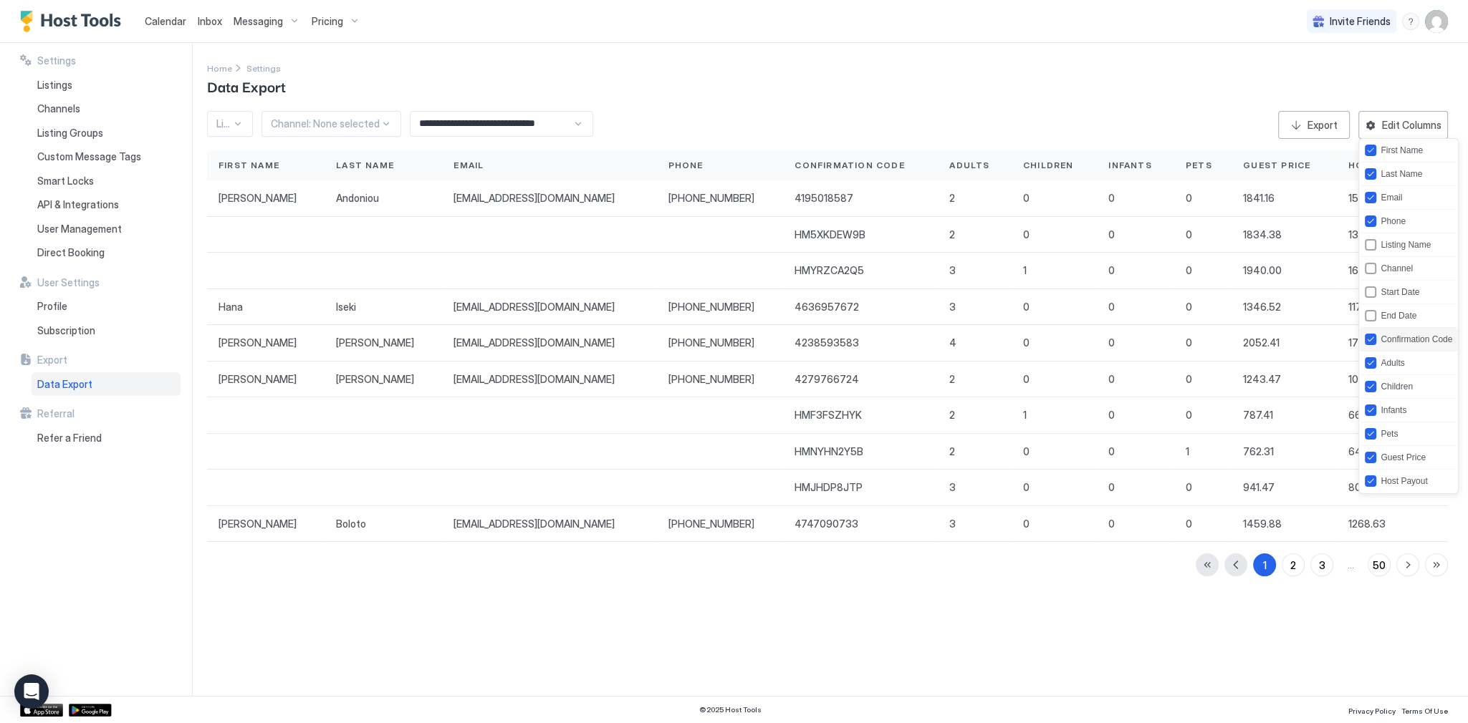
click at [1375, 331] on div "Confirmation Code" at bounding box center [1408, 340] width 99 height 24
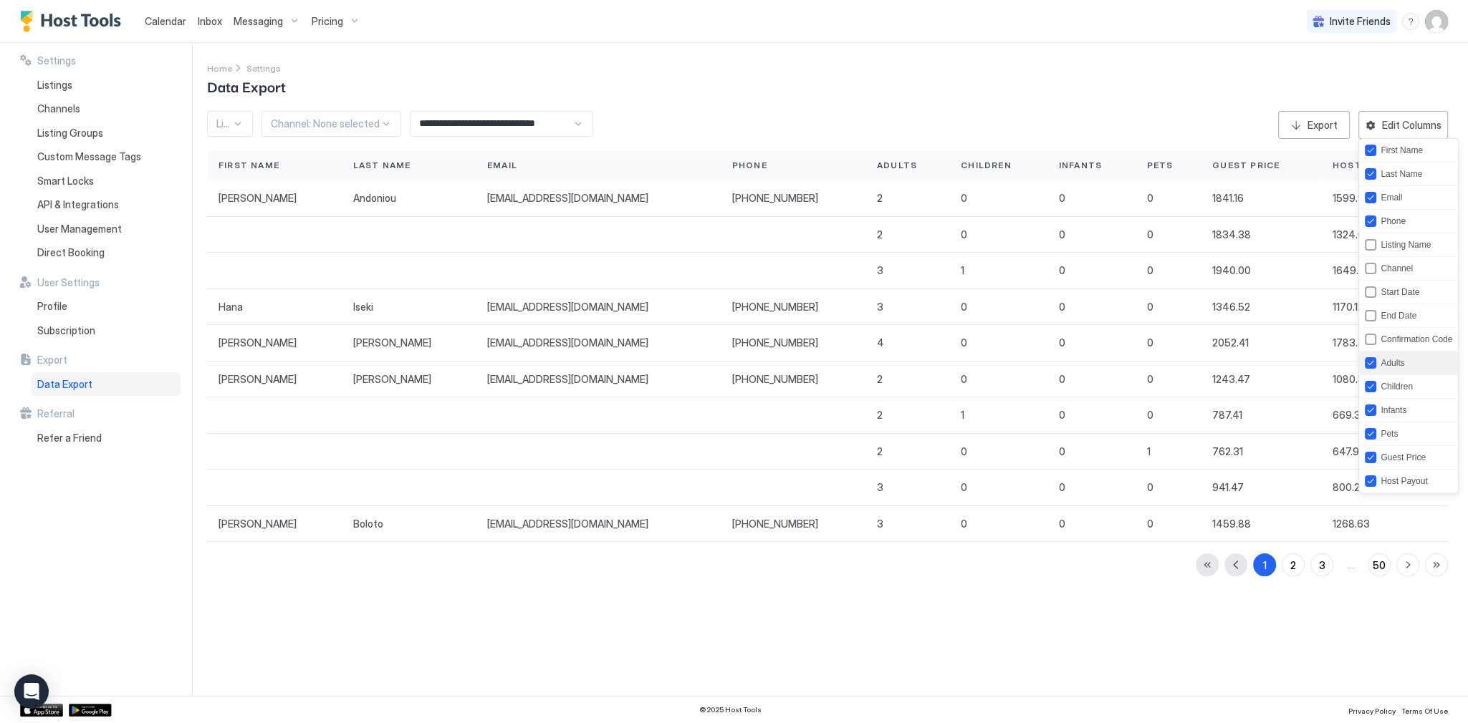
click at [1375, 355] on div "Adults" at bounding box center [1408, 364] width 99 height 24
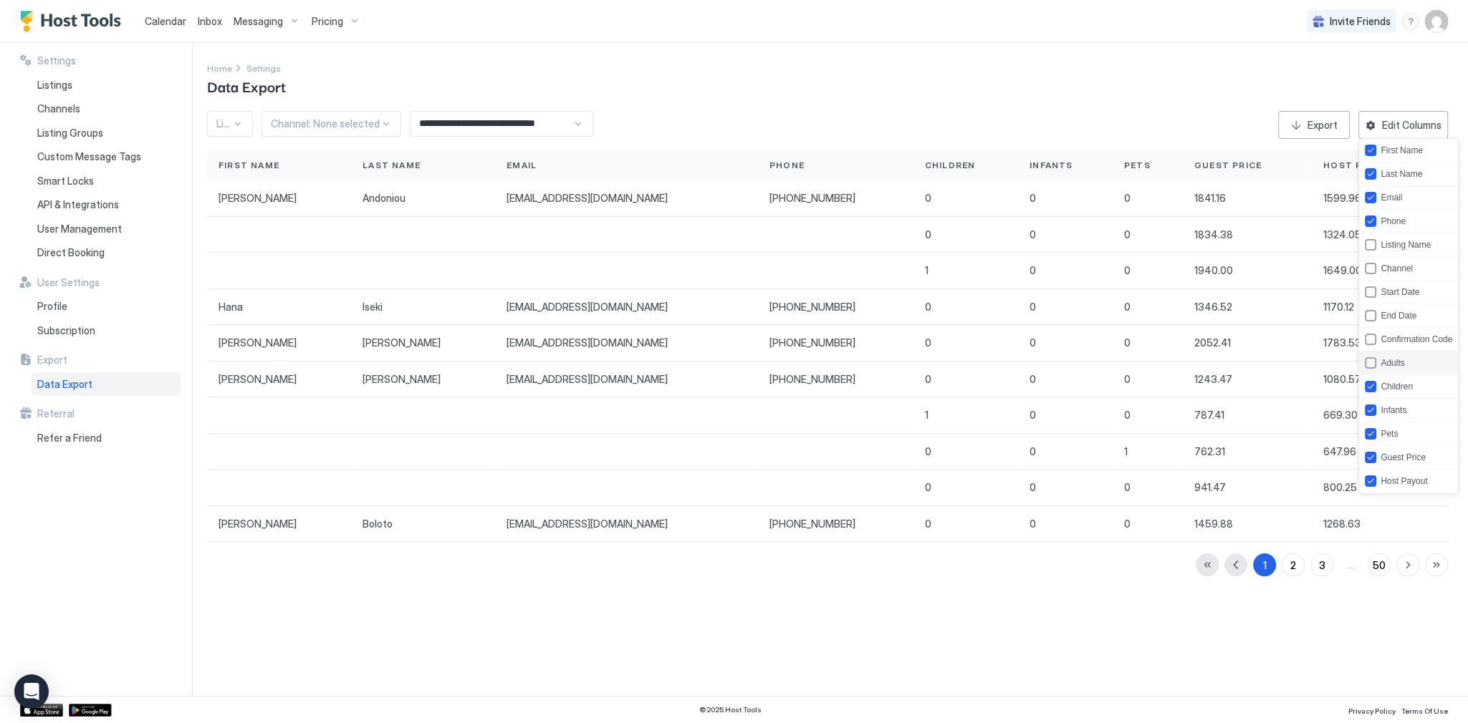
click at [1373, 390] on div "children" at bounding box center [1370, 386] width 11 height 11
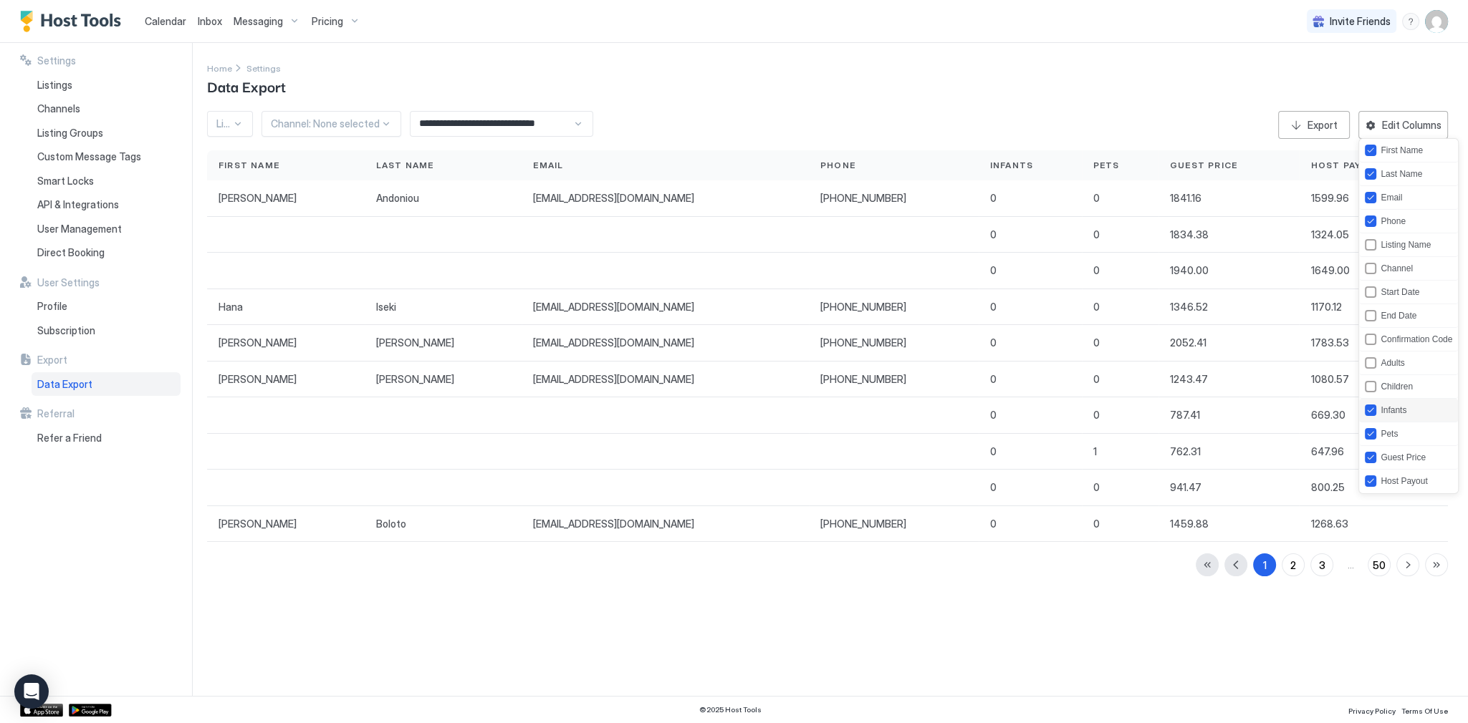
click at [1376, 410] on div "Infants" at bounding box center [1386, 410] width 42 height 11
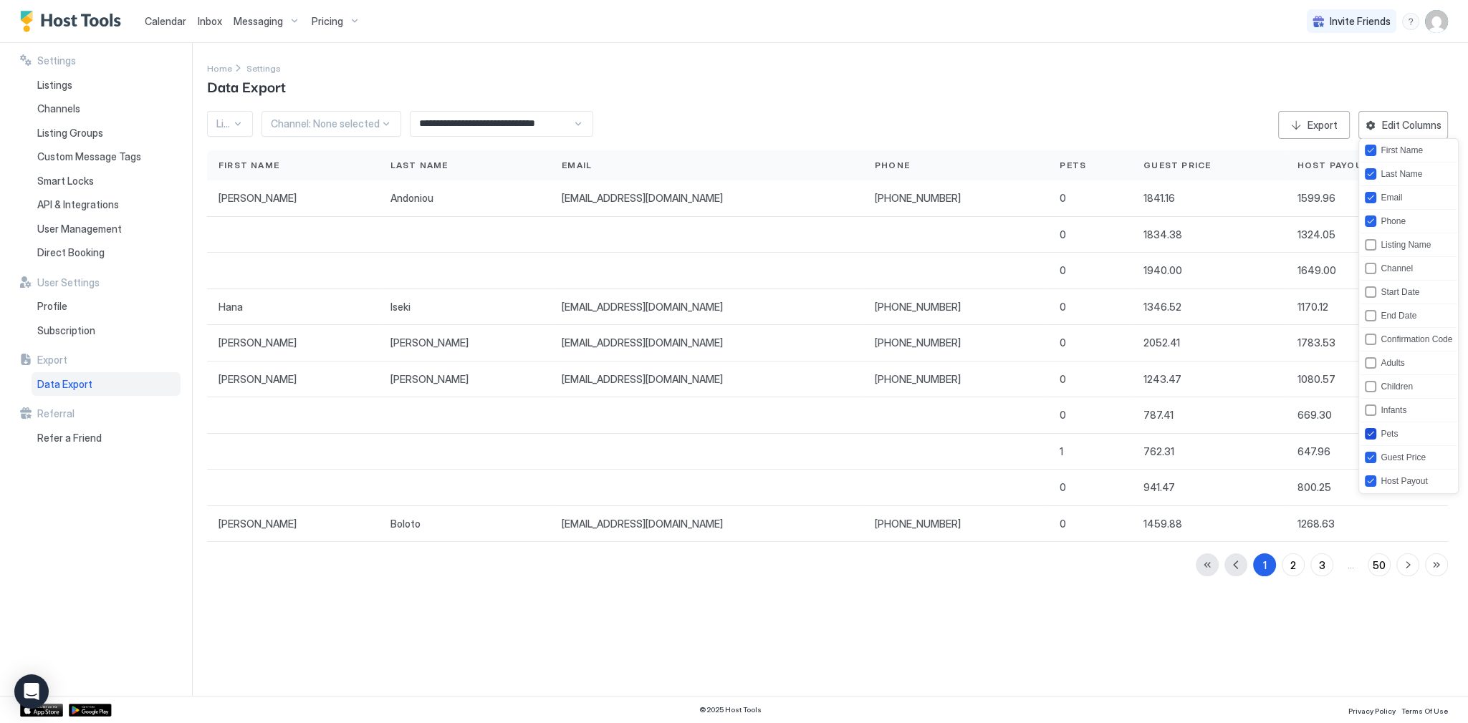
click at [1379, 428] on div "Pets" at bounding box center [1381, 433] width 33 height 11
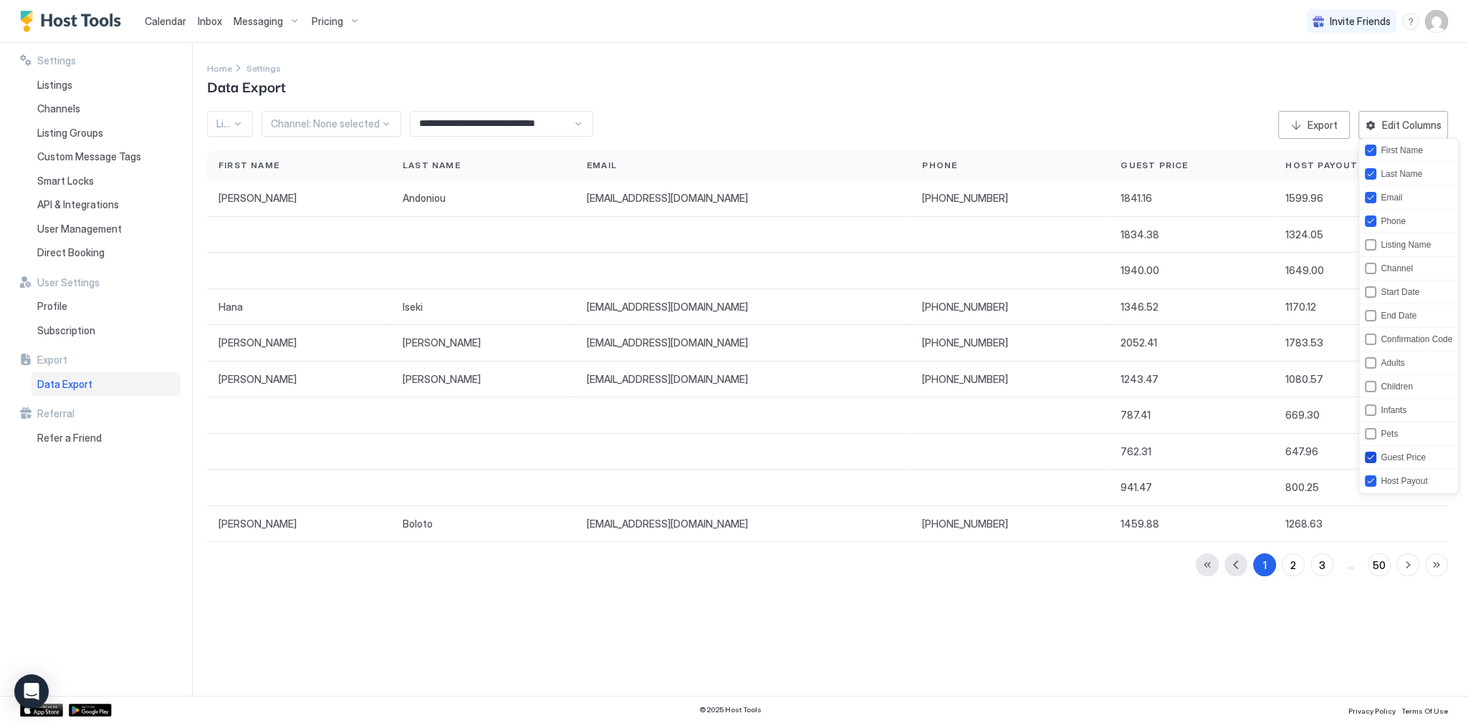
click at [1381, 453] on div "Guest Price" at bounding box center [1402, 458] width 45 height 10
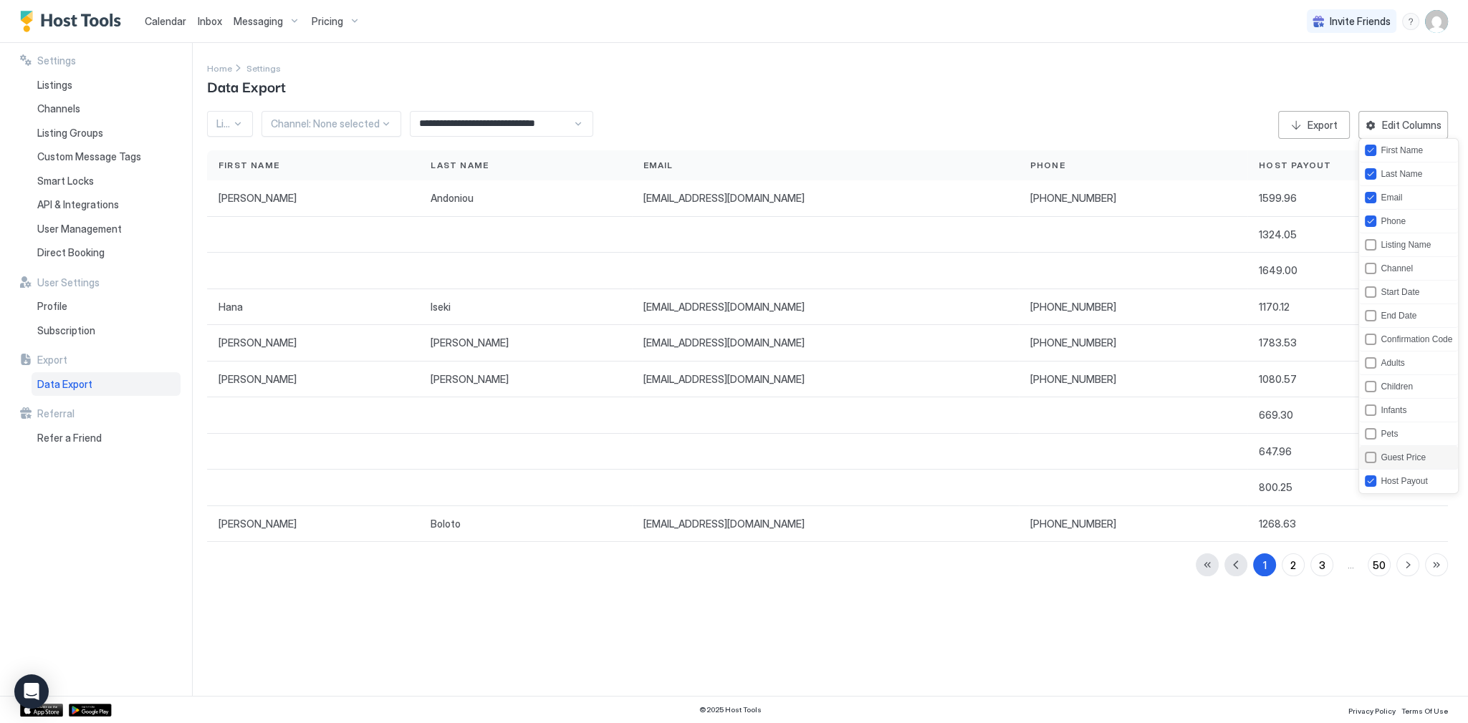
click at [1382, 473] on div "Host Payout" at bounding box center [1408, 482] width 99 height 24
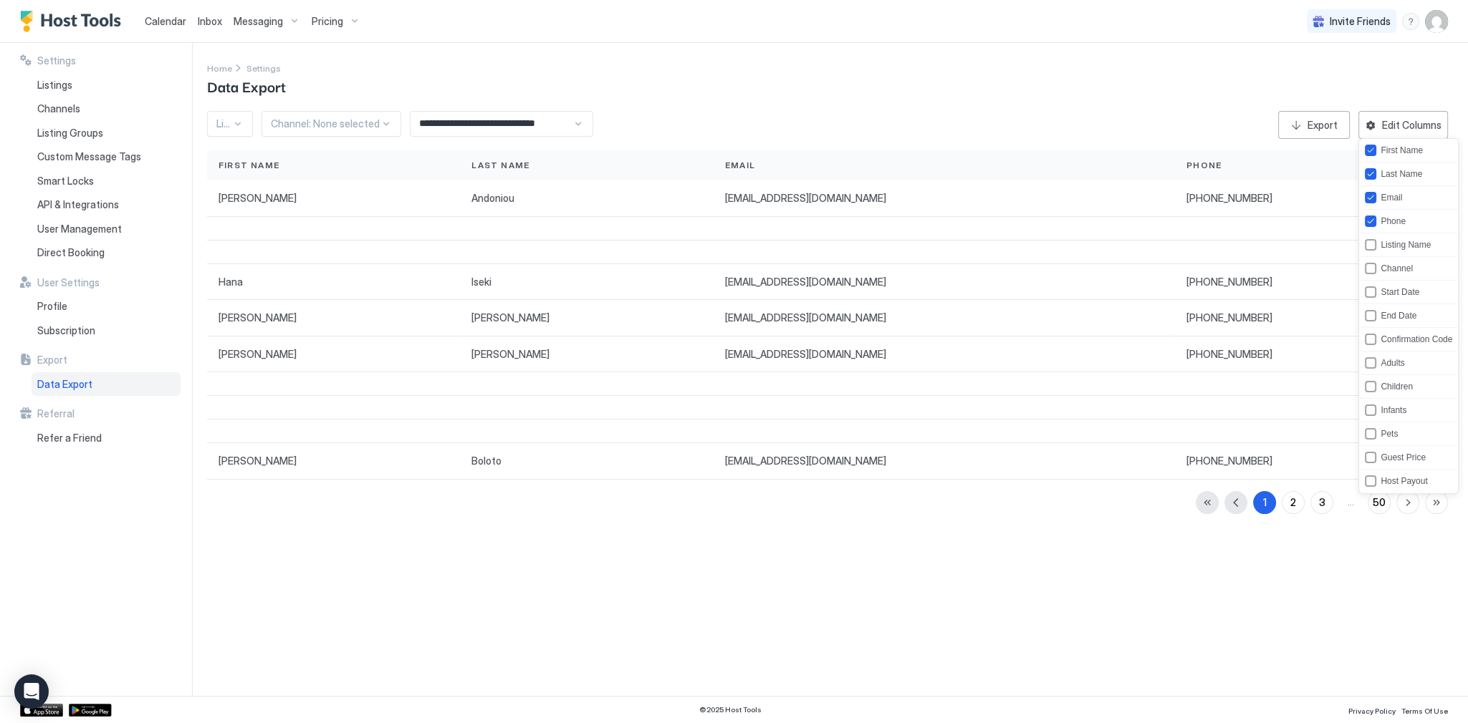
click at [1179, 78] on div at bounding box center [734, 361] width 1468 height 723
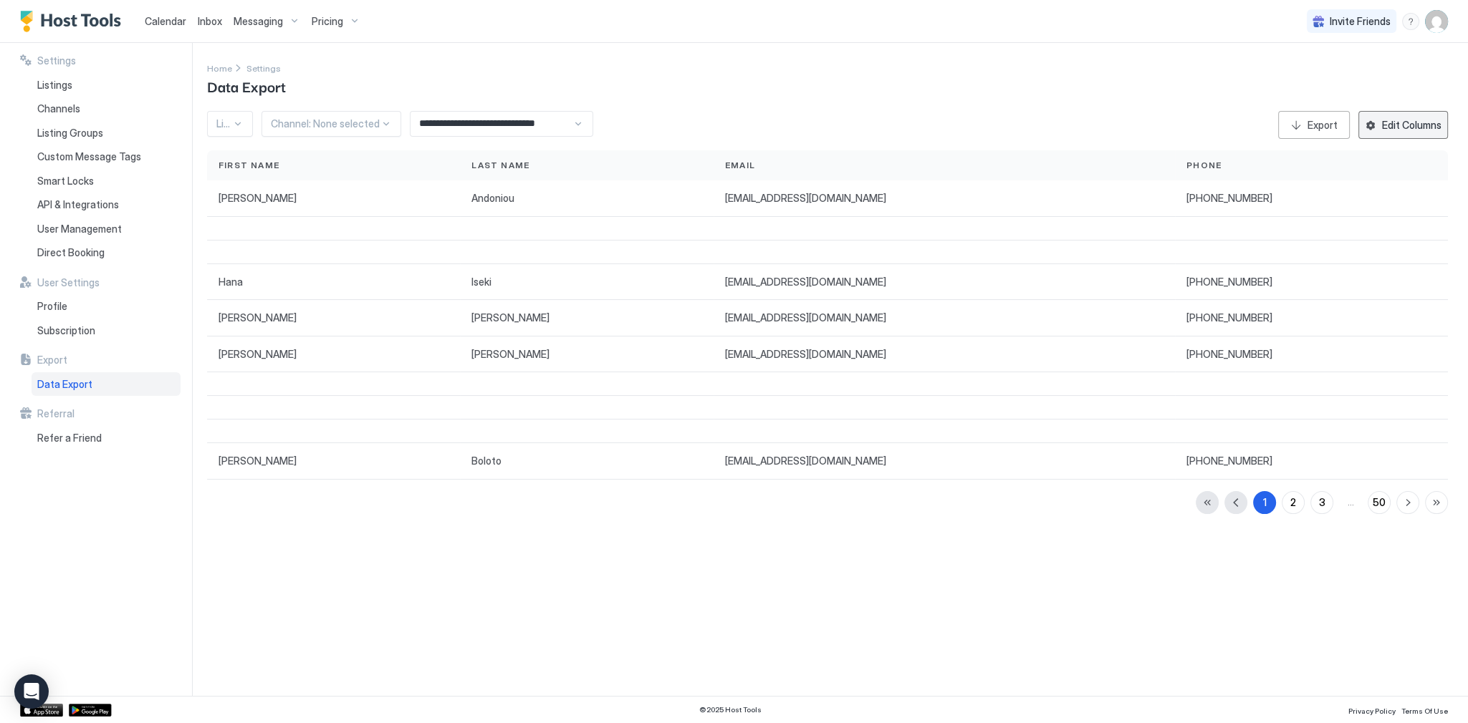
click at [1317, 125] on div "Export" at bounding box center [1322, 124] width 30 height 15
click at [665, 524] on div "**********" at bounding box center [837, 369] width 1261 height 653
click at [150, 20] on span "Calendar" at bounding box center [166, 21] width 42 height 12
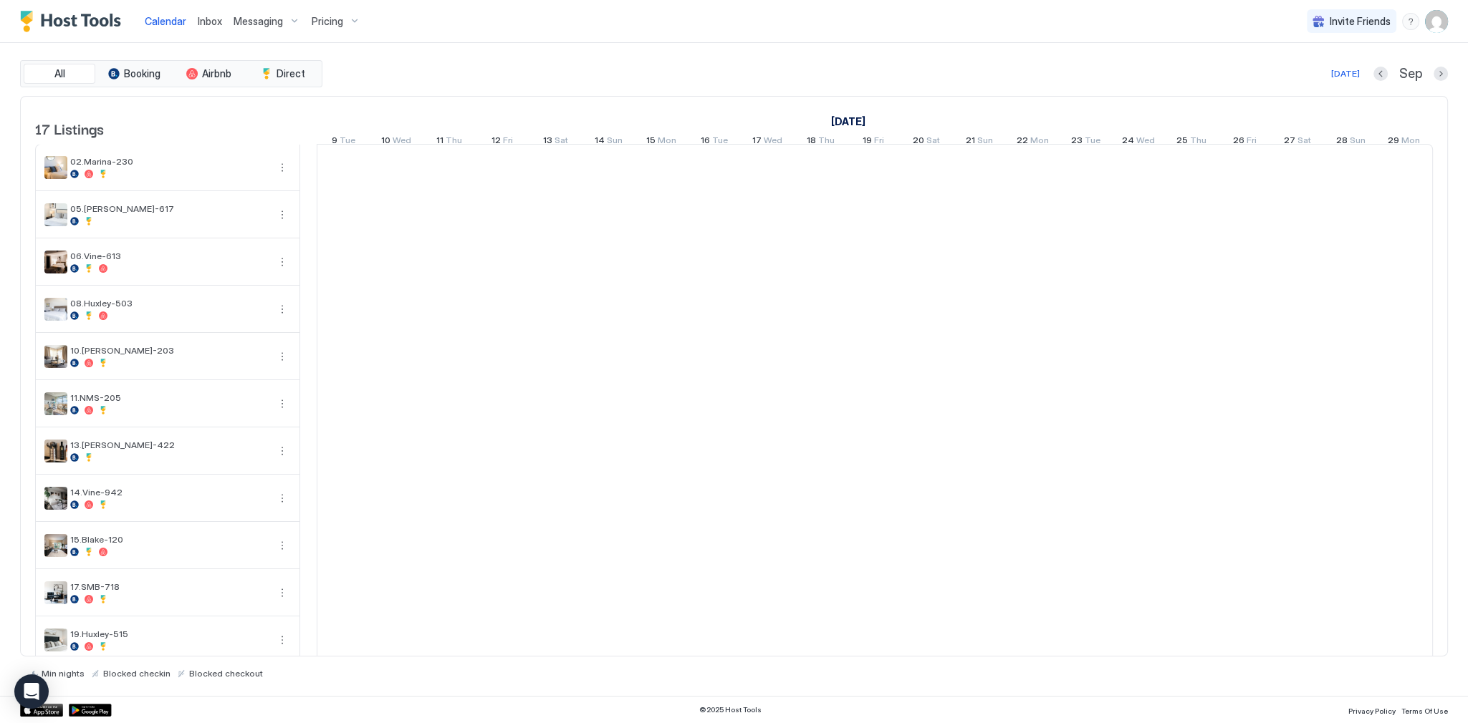
scroll to position [0, 796]
click at [217, 21] on span "Inbox" at bounding box center [210, 21] width 24 height 12
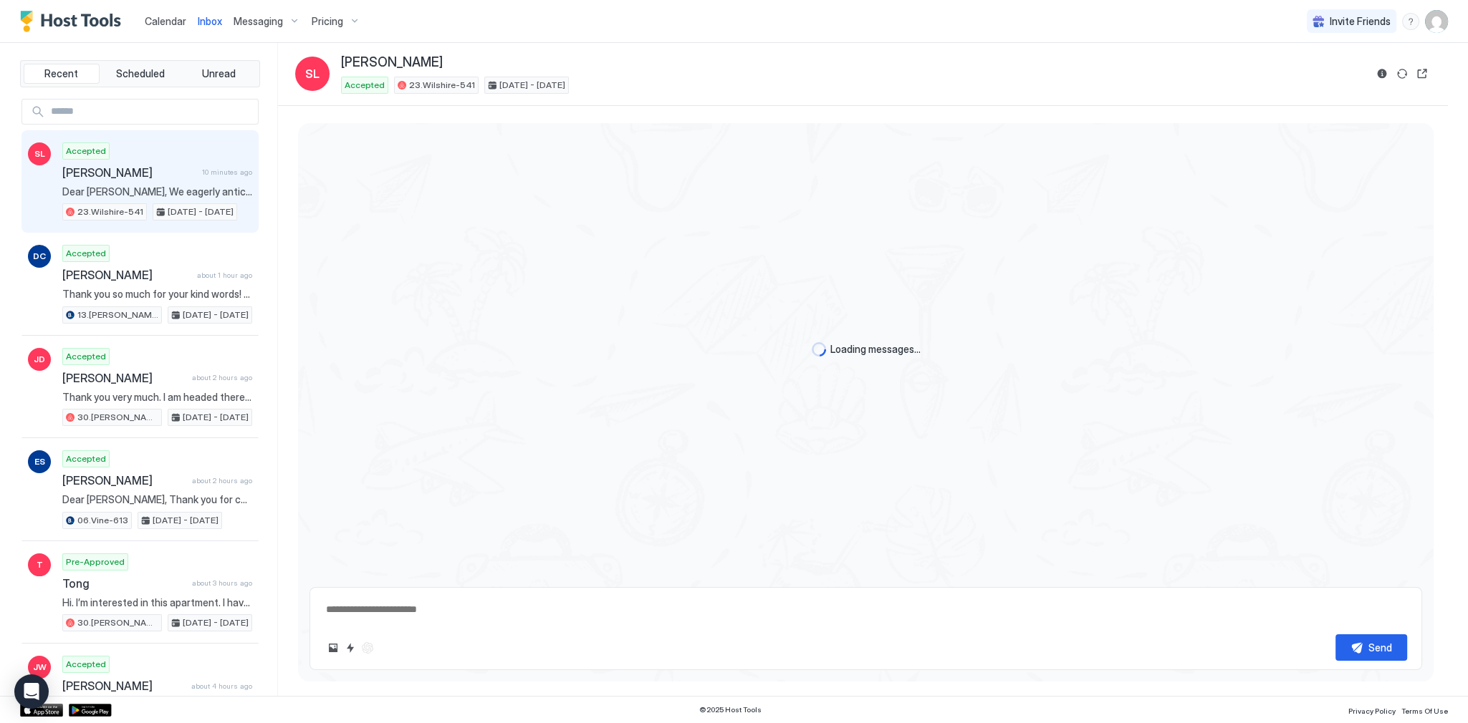
scroll to position [3054, 0]
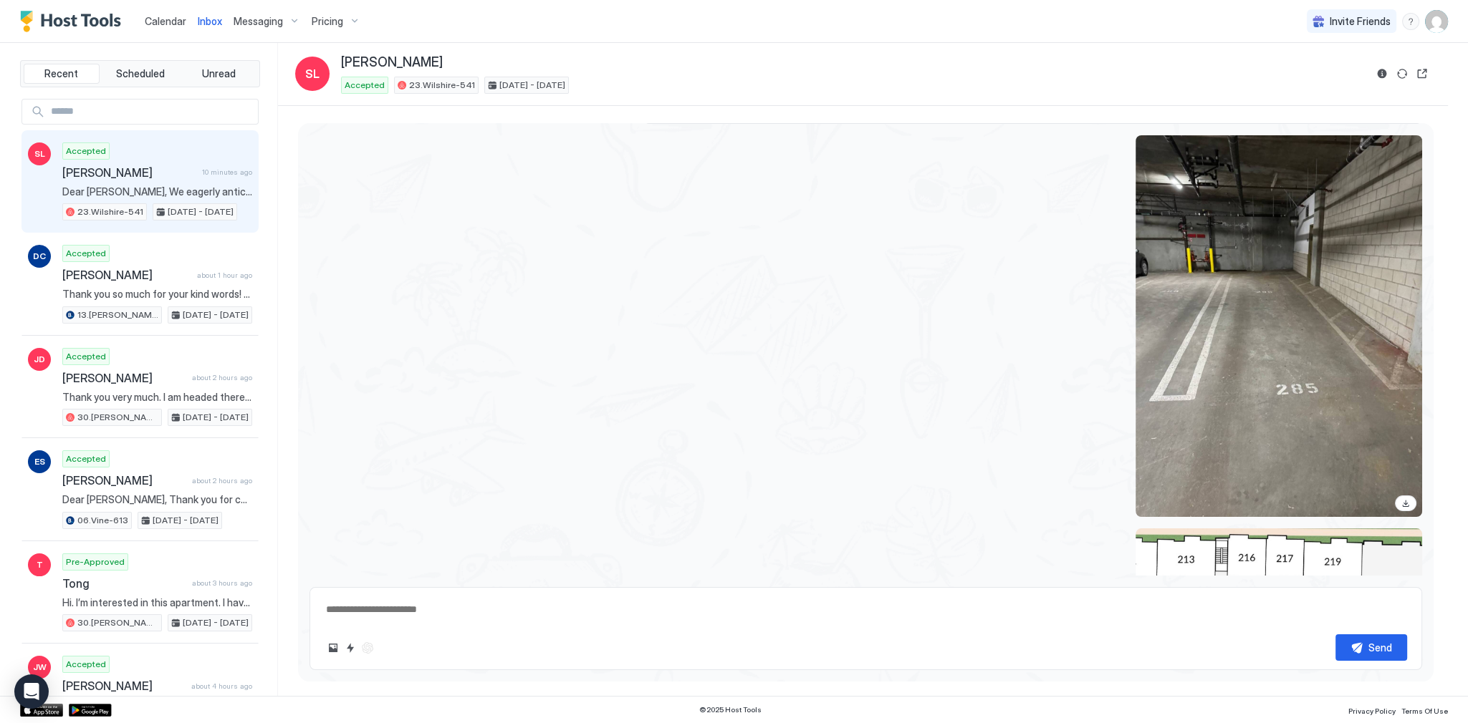
click at [160, 12] on div "Calendar" at bounding box center [165, 21] width 53 height 27
click at [173, 25] on span "Calendar" at bounding box center [166, 21] width 42 height 12
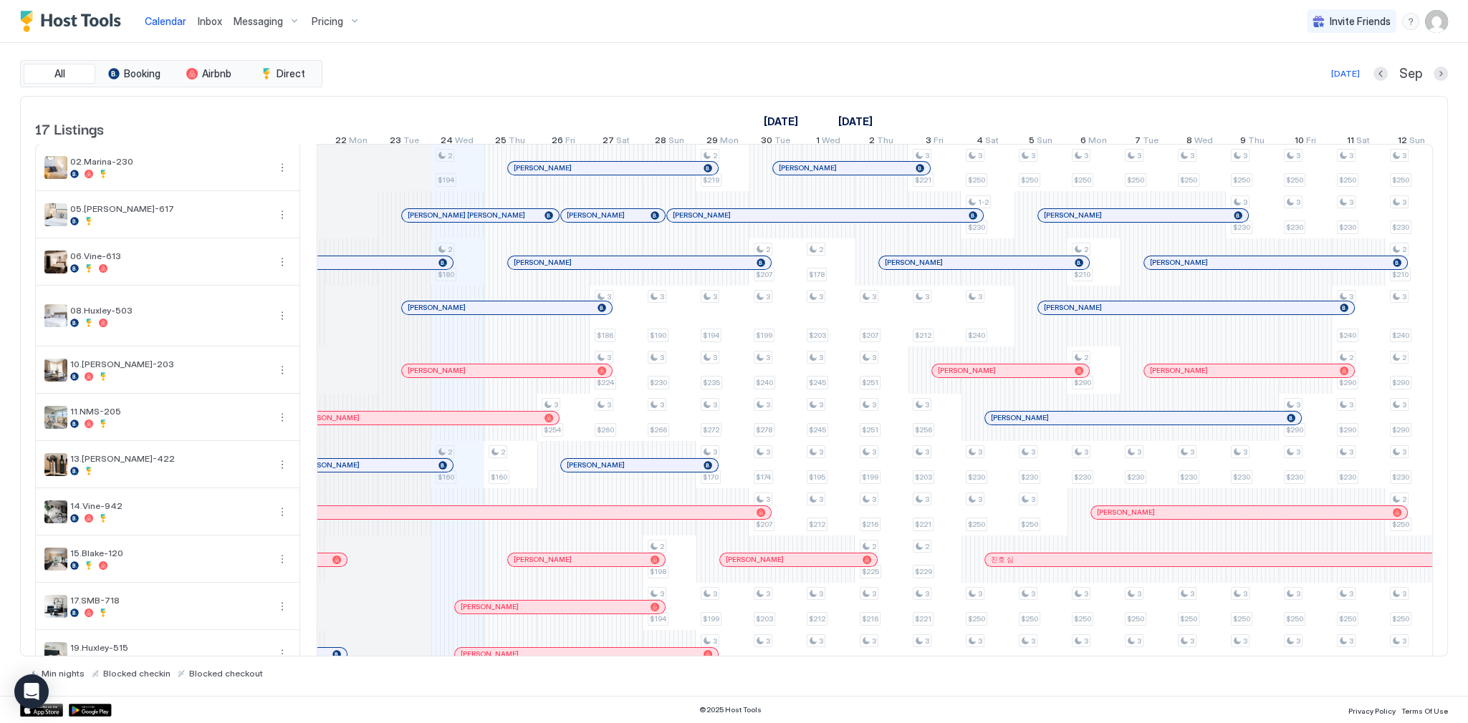
scroll to position [318, 0]
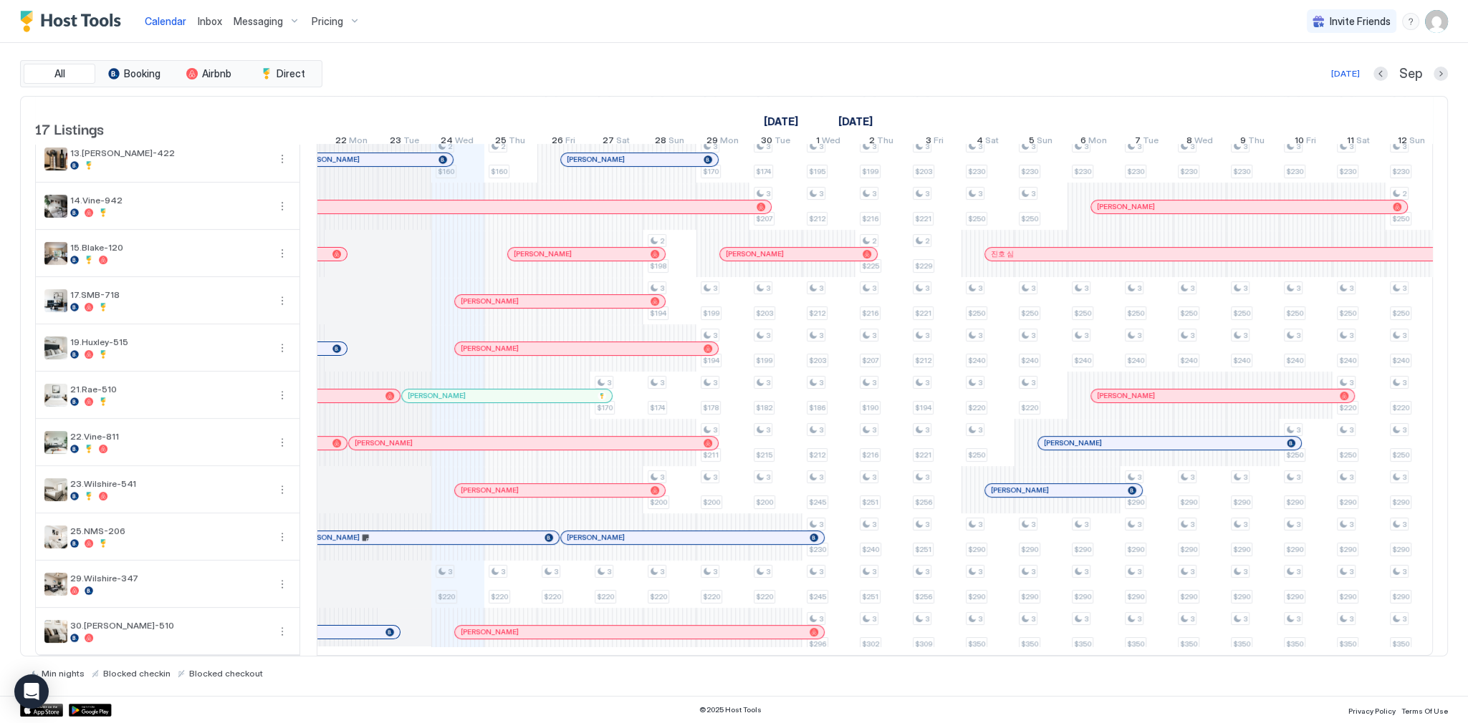
click at [585, 485] on div at bounding box center [585, 490] width 11 height 11
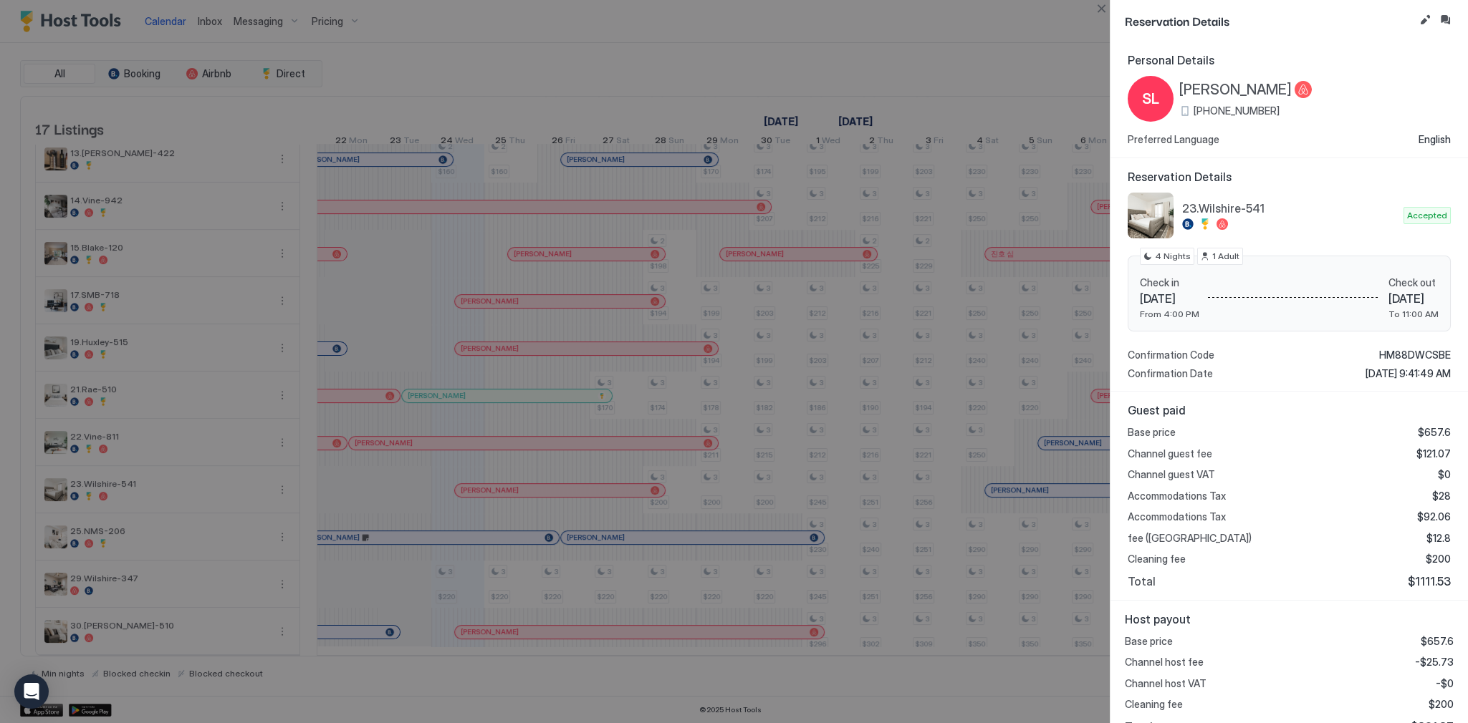
click at [1235, 92] on span "[PERSON_NAME]" at bounding box center [1235, 90] width 112 height 18
drag, startPoint x: 1448, startPoint y: 16, endPoint x: 1375, endPoint y: 78, distance: 96.0
click at [1448, 16] on button "Inbox" at bounding box center [1444, 19] width 17 height 17
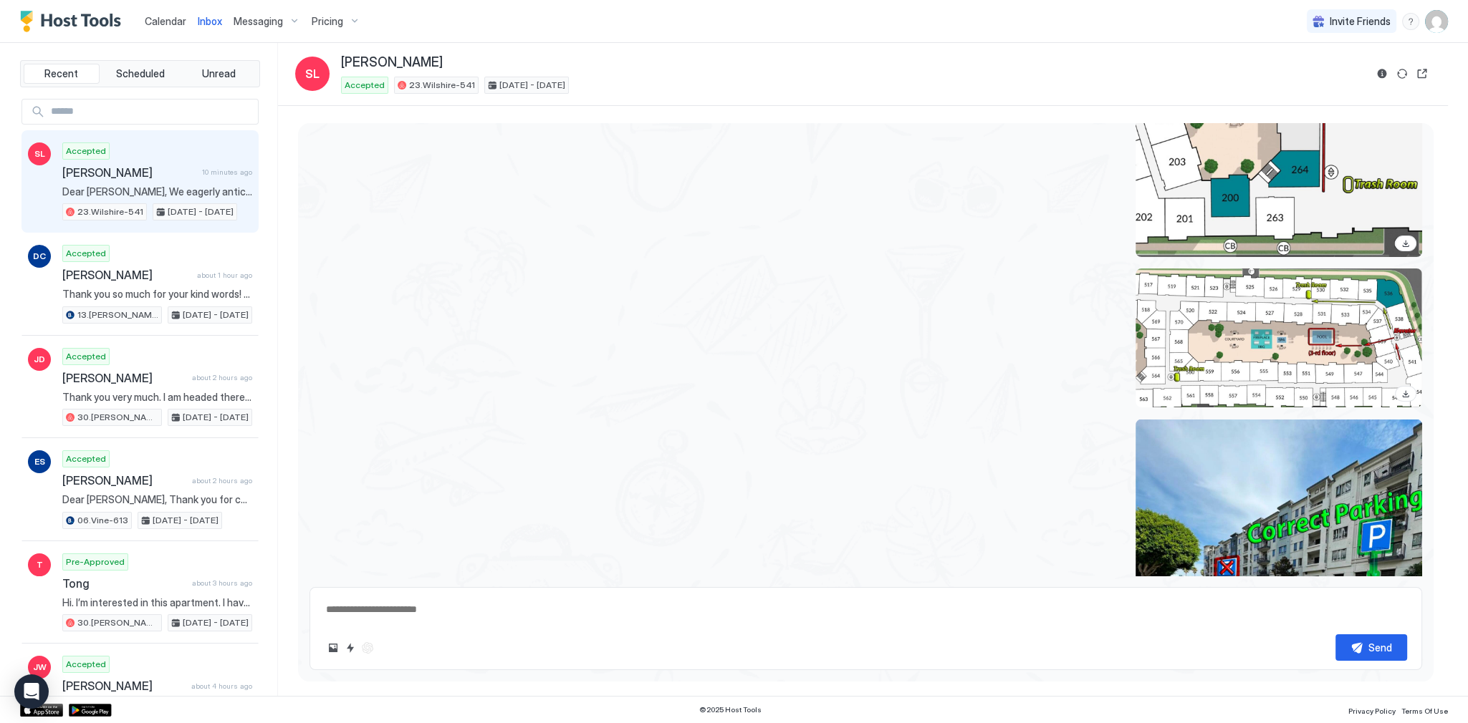
scroll to position [4217, 0]
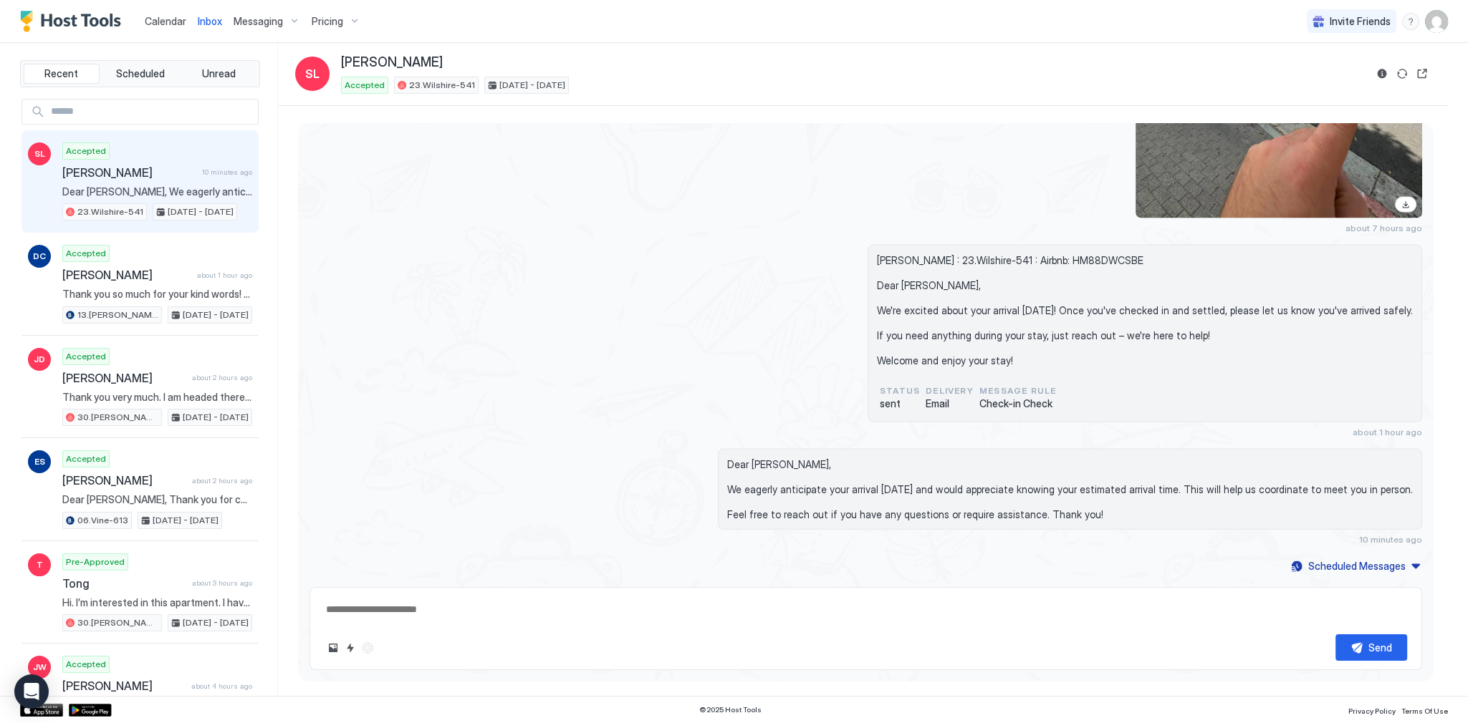
click at [786, 459] on span "Dear [PERSON_NAME], We eagerly anticipate your arrival [DATE] and would appreci…" at bounding box center [1070, 489] width 686 height 63
click at [786, 458] on span "Dear [PERSON_NAME], We eagerly anticipate your arrival [DATE] and would appreci…" at bounding box center [1070, 489] width 686 height 63
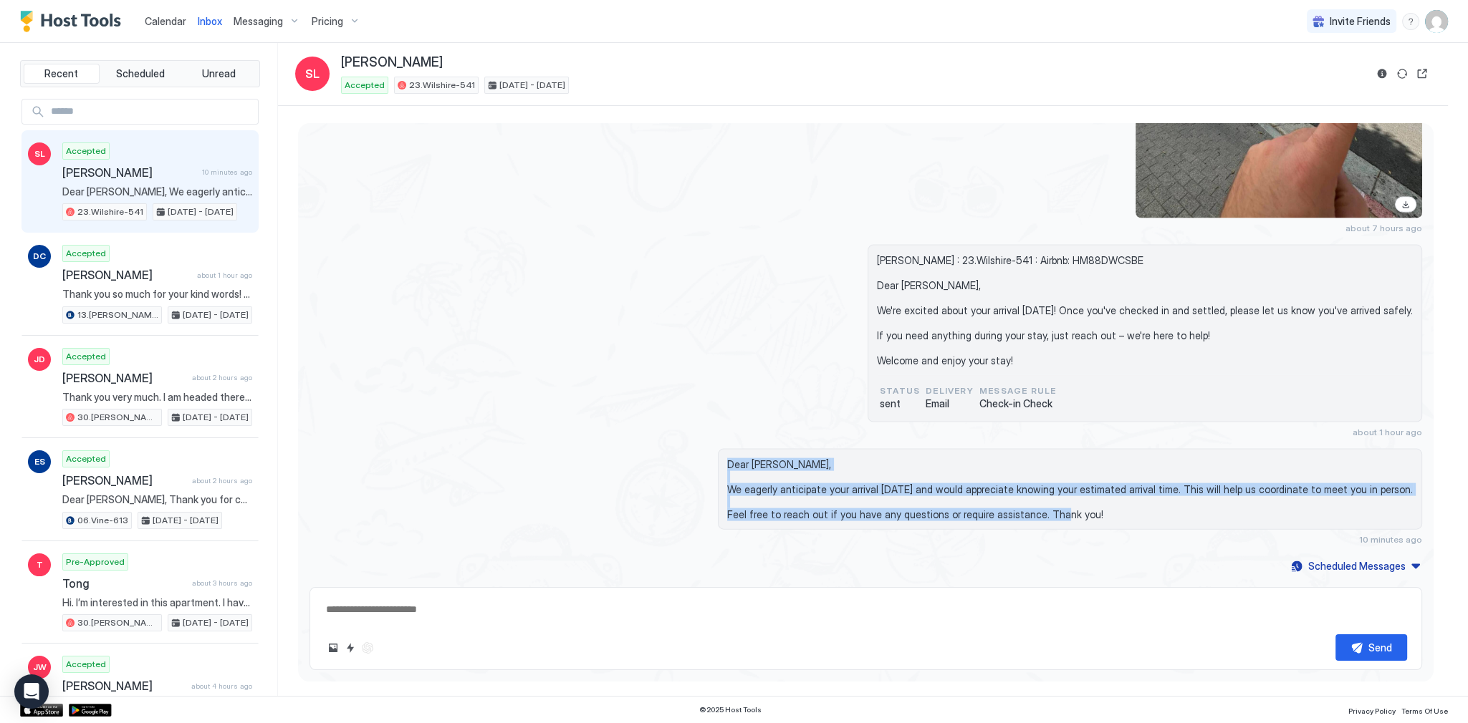
drag, startPoint x: 786, startPoint y: 456, endPoint x: 799, endPoint y: 499, distance: 45.1
click at [799, 499] on span "Dear [PERSON_NAME], We eagerly anticipate your arrival [DATE] and would appreci…" at bounding box center [1070, 489] width 686 height 63
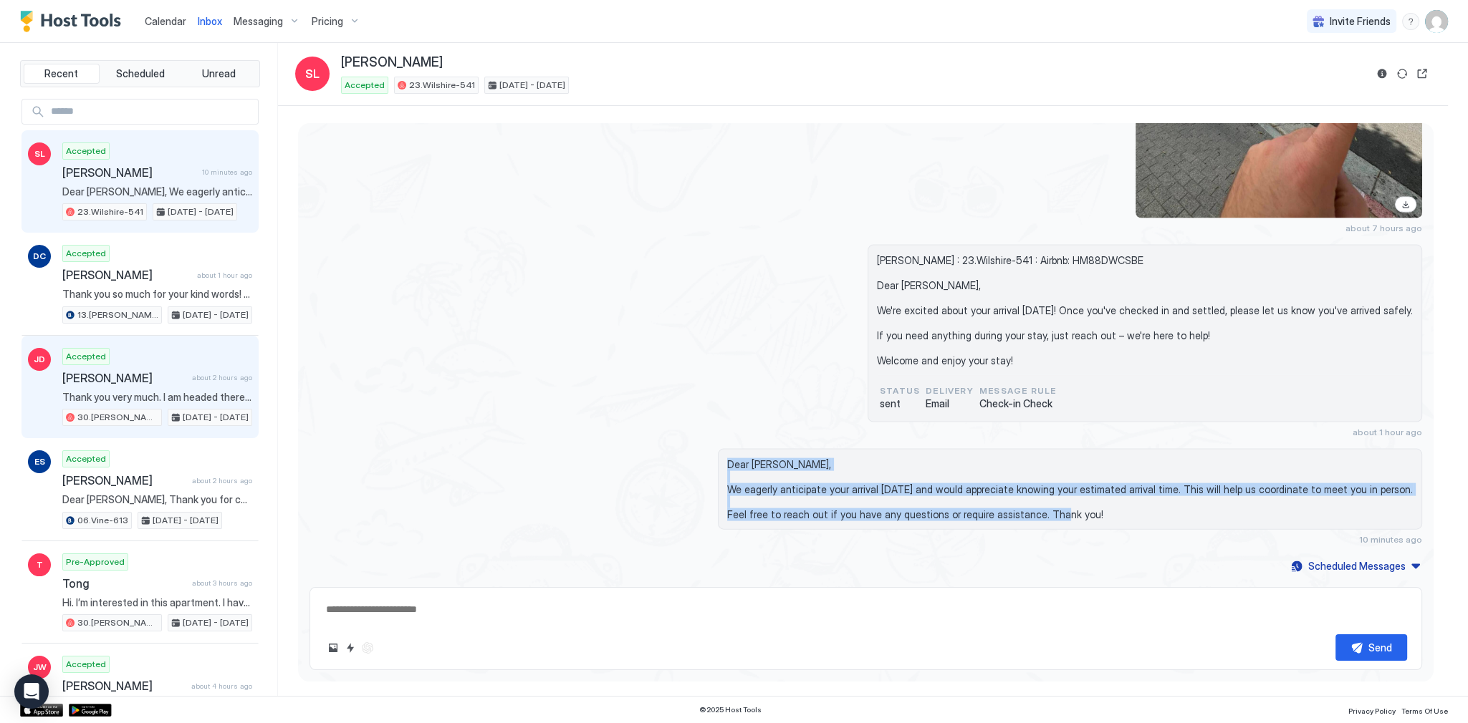
copy span "Dear Sophie, We eagerly anticipate your arrival today and would appreciate know…"
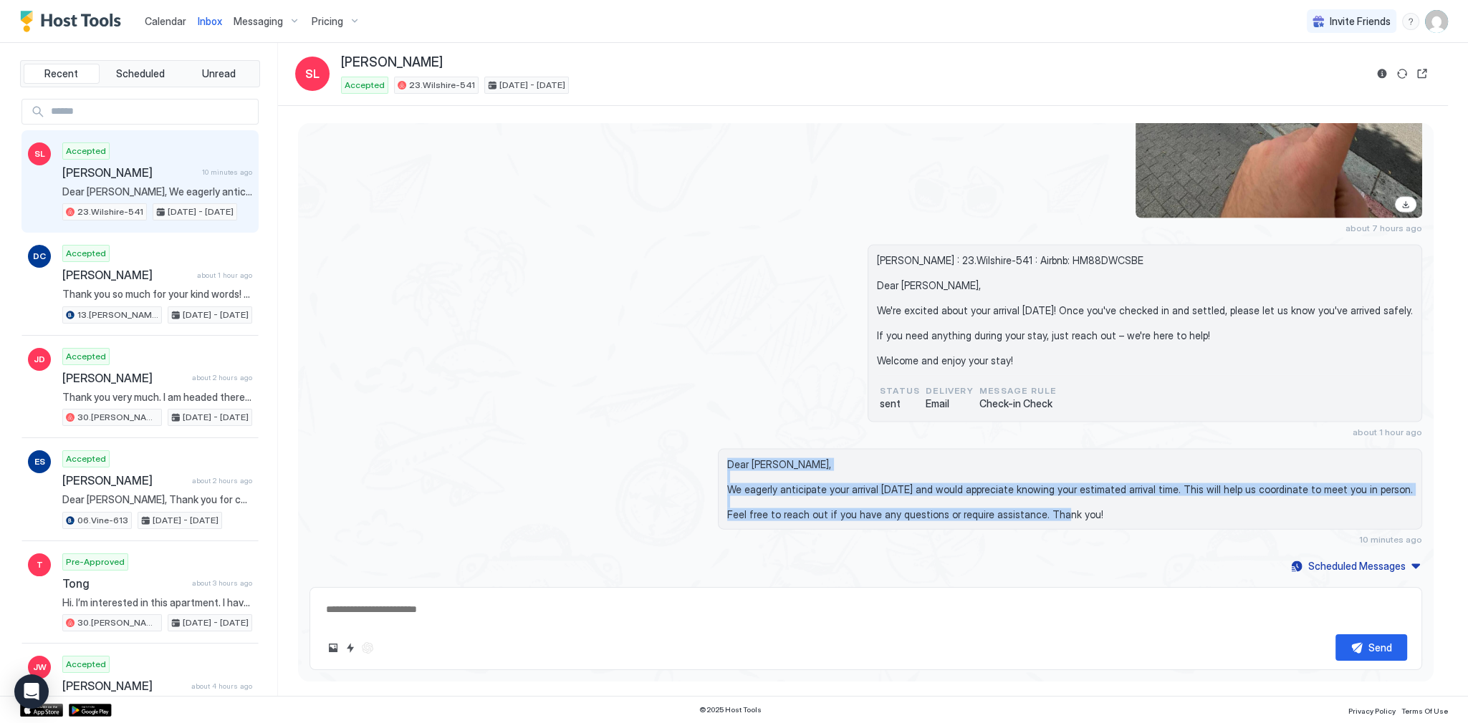
click at [165, 19] on span "Calendar" at bounding box center [166, 21] width 42 height 12
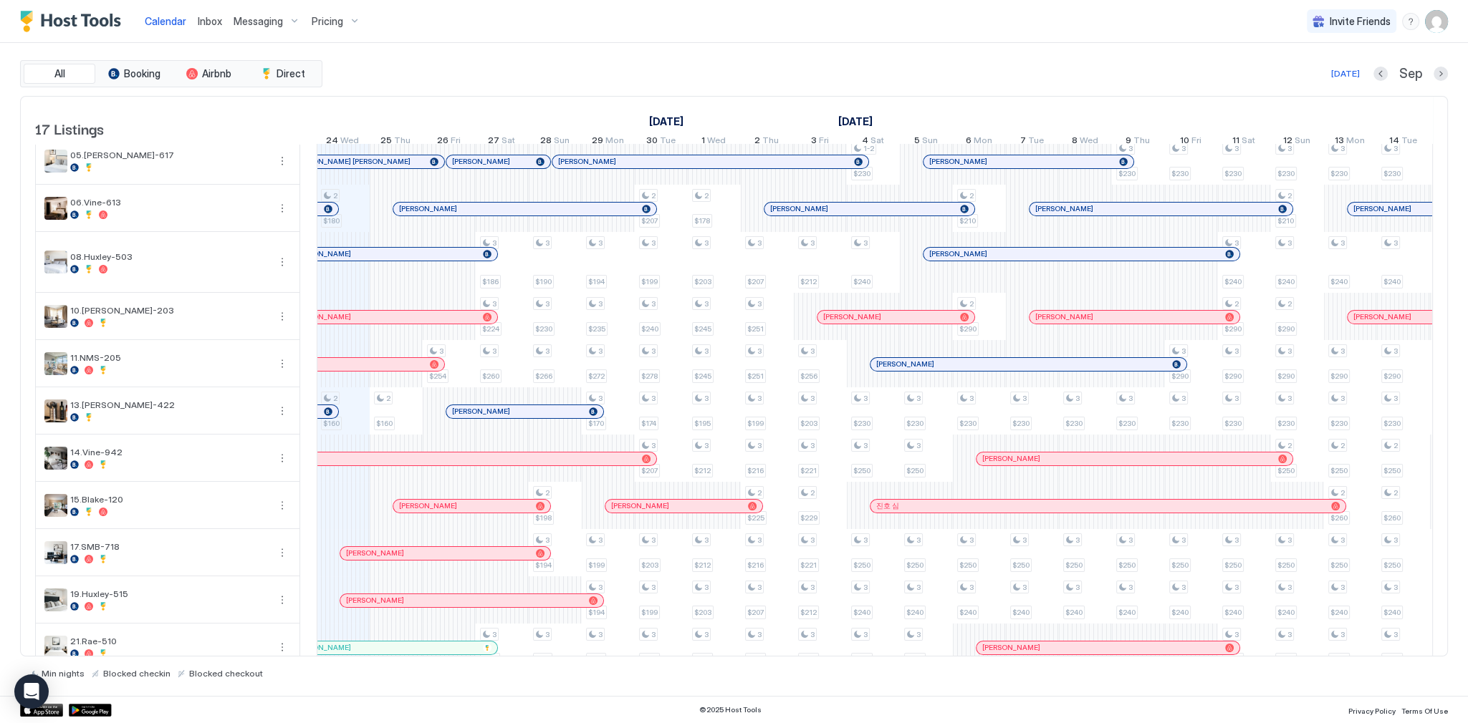
scroll to position [76, 0]
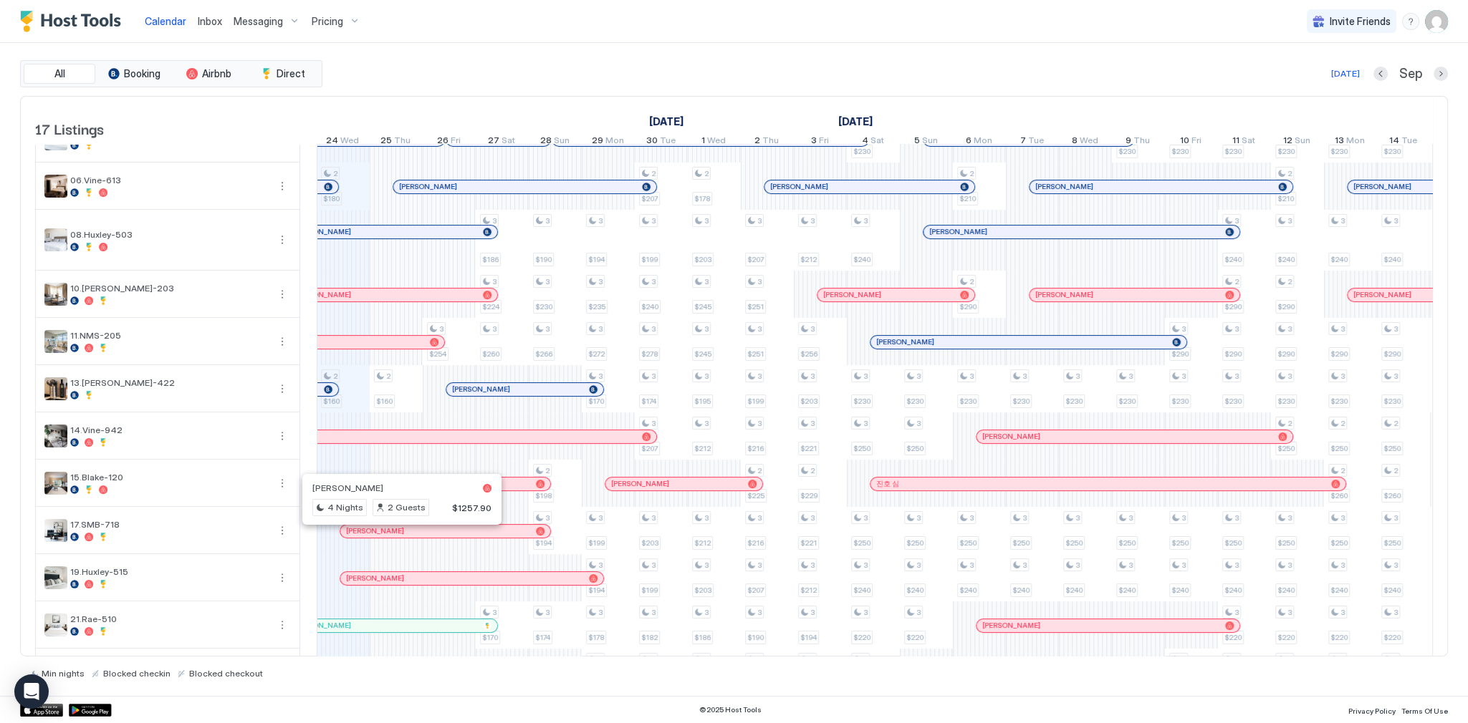
click at [395, 536] on div at bounding box center [395, 531] width 11 height 11
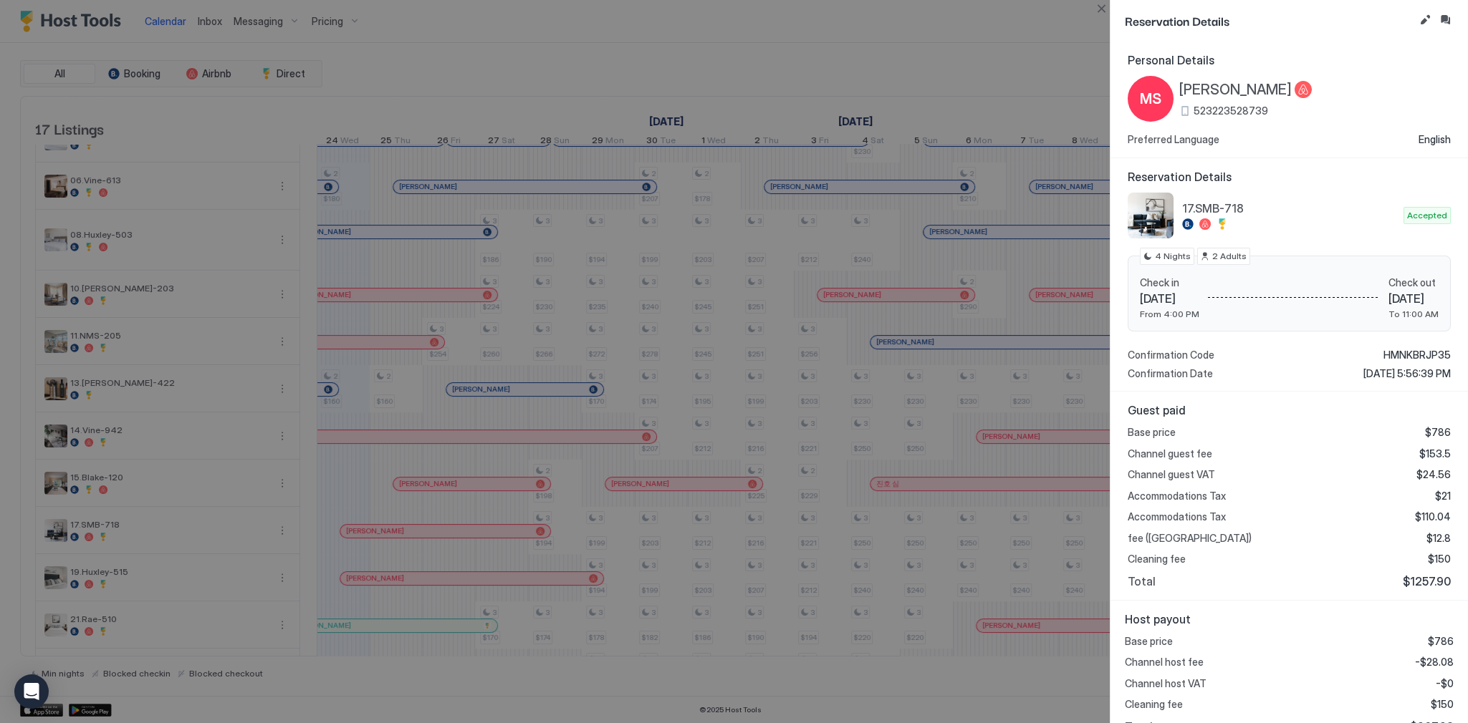
click at [1237, 90] on span "[PERSON_NAME]" at bounding box center [1235, 90] width 112 height 18
click at [1446, 18] on button "Inbox" at bounding box center [1444, 19] width 17 height 17
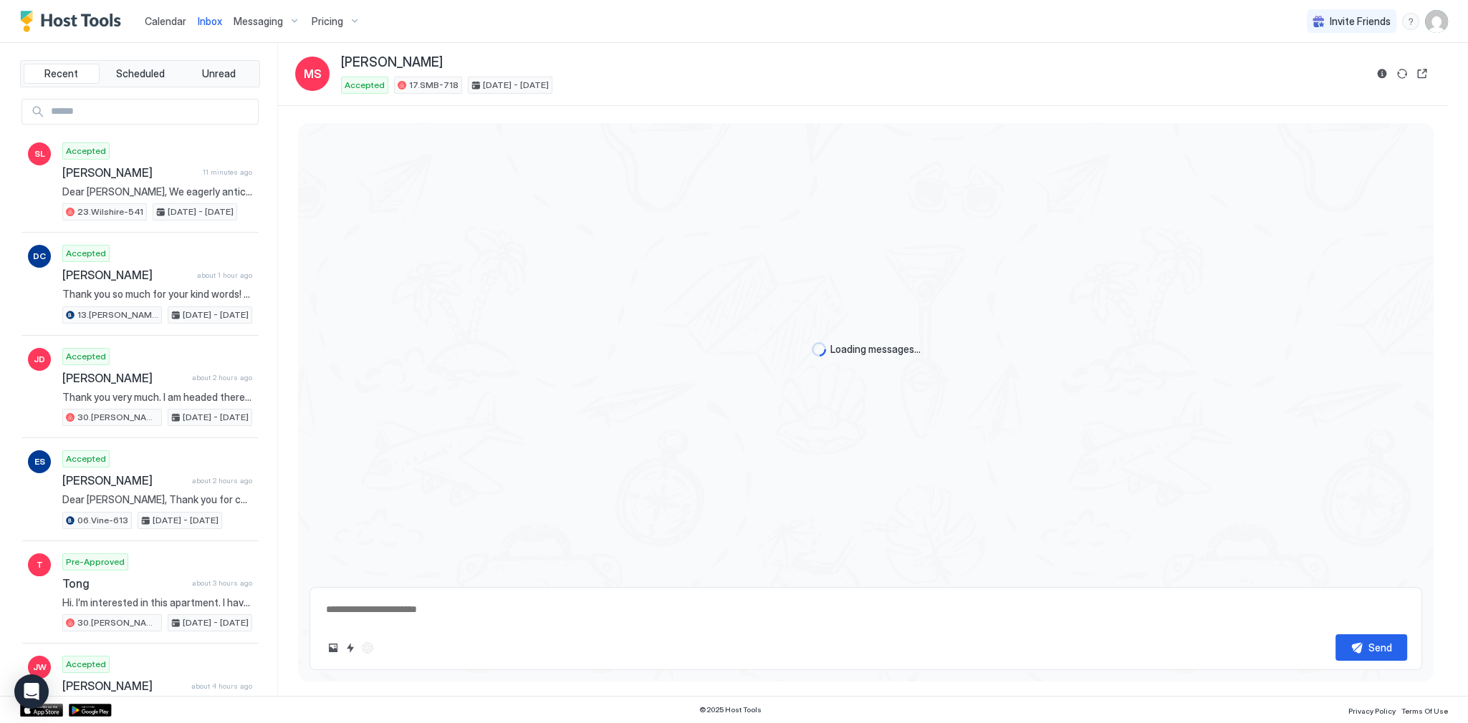
scroll to position [2223, 0]
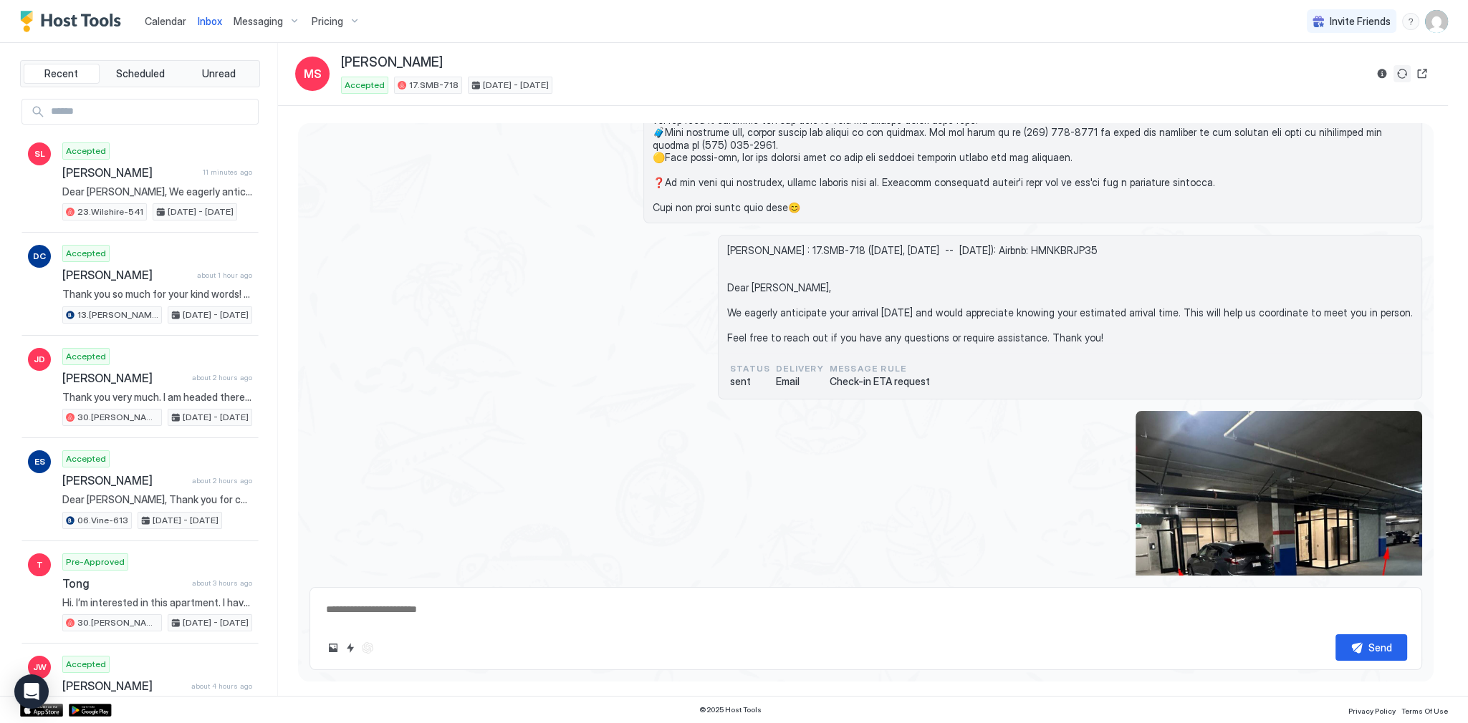
click at [1393, 71] on div at bounding box center [1401, 73] width 57 height 17
click at [1388, 72] on button "Reservation information" at bounding box center [1381, 73] width 17 height 17
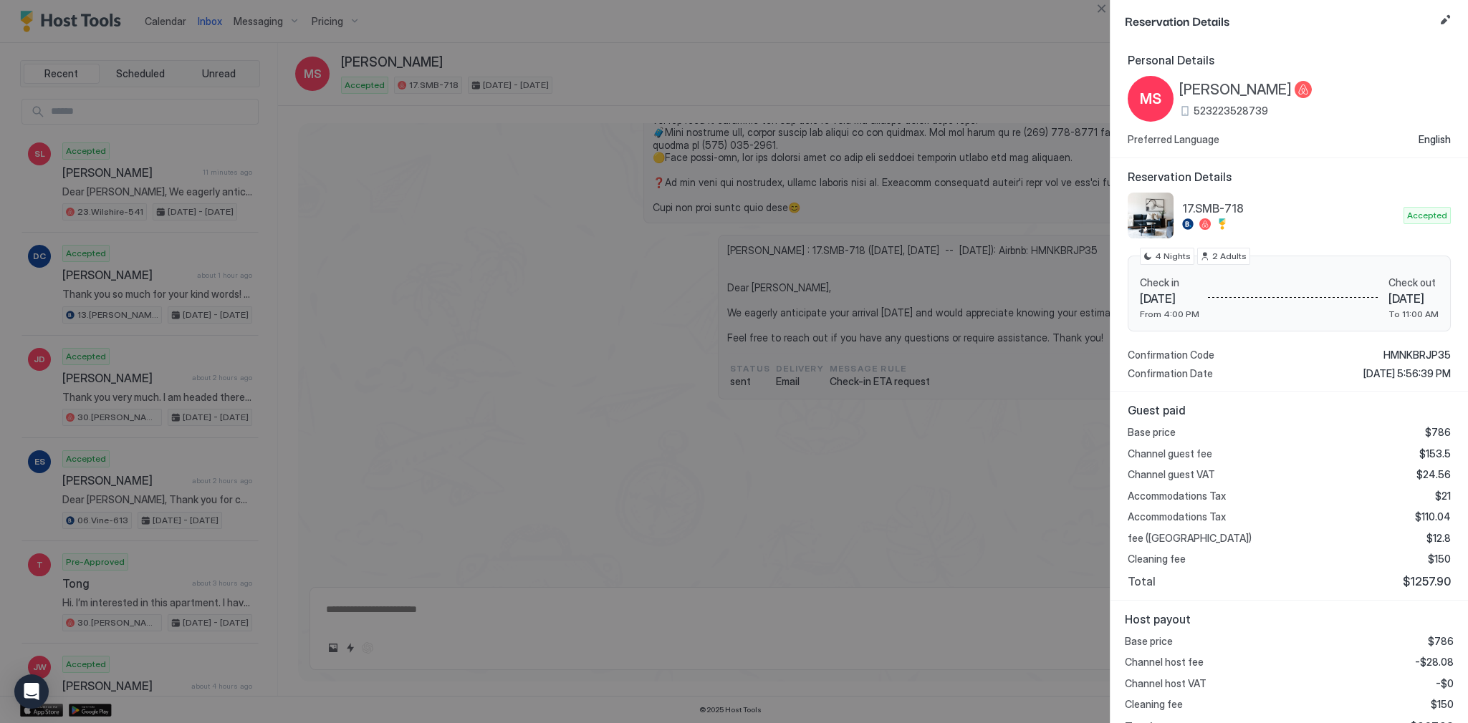
click at [897, 312] on div at bounding box center [734, 361] width 1468 height 723
click at [1107, 16] on button "Close" at bounding box center [1100, 8] width 17 height 17
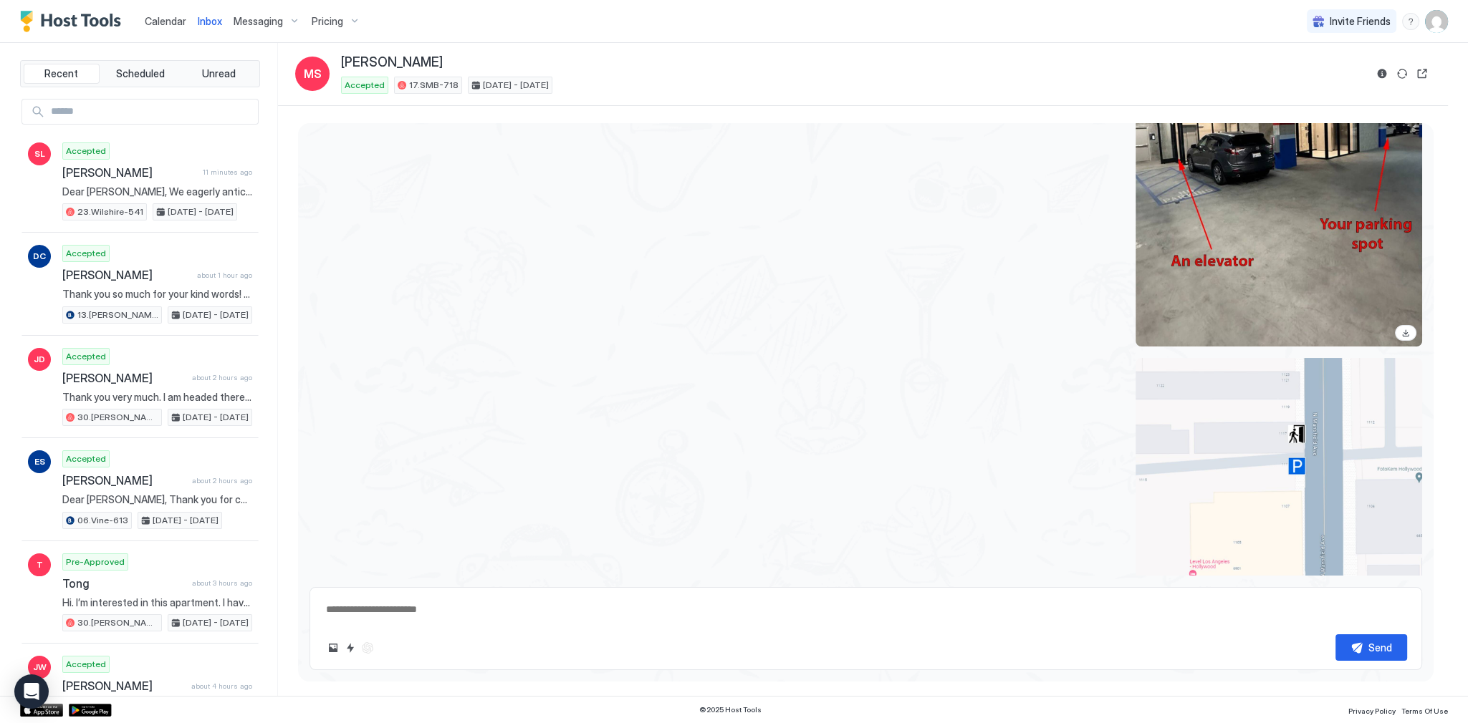
scroll to position [2840, 0]
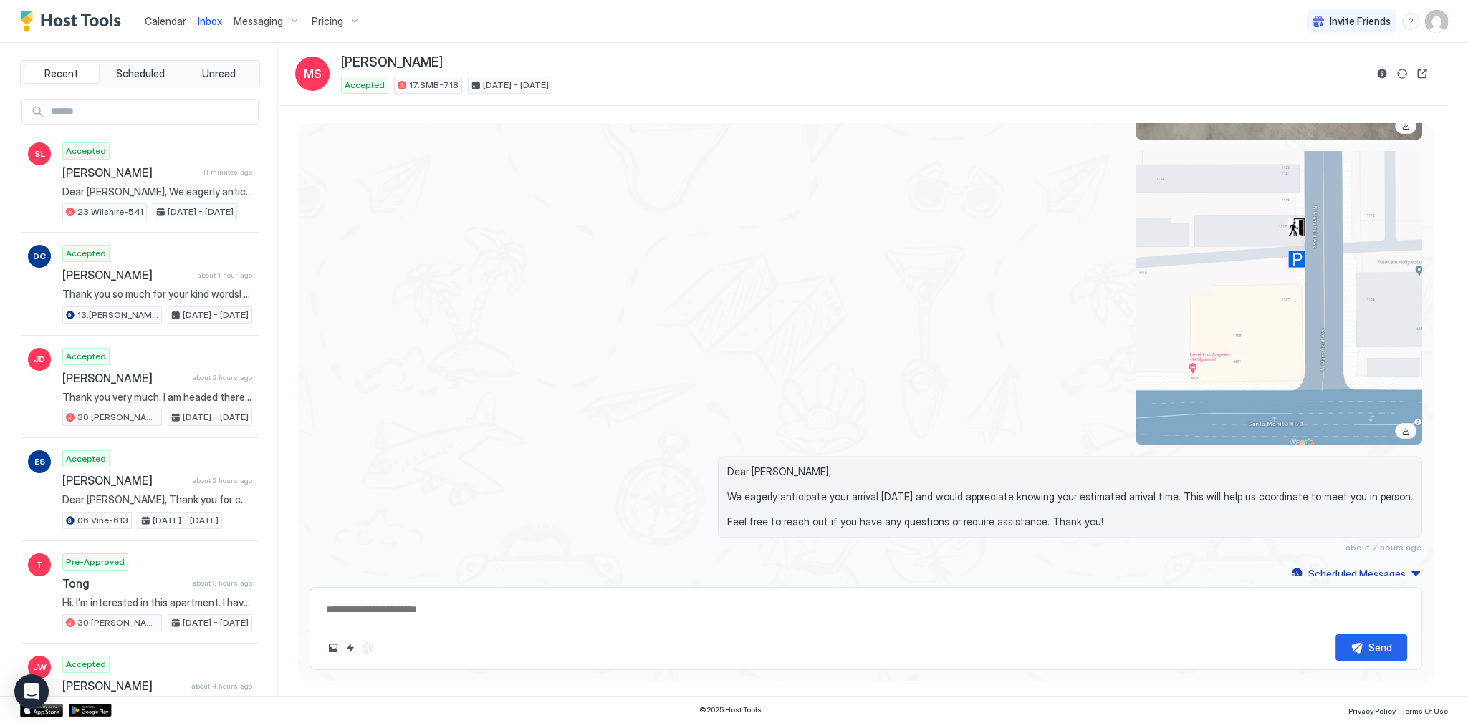
click at [794, 466] on span "Dear Madoka, We eagerly anticipate your arrival today and would appreciate know…" at bounding box center [1070, 497] width 686 height 63
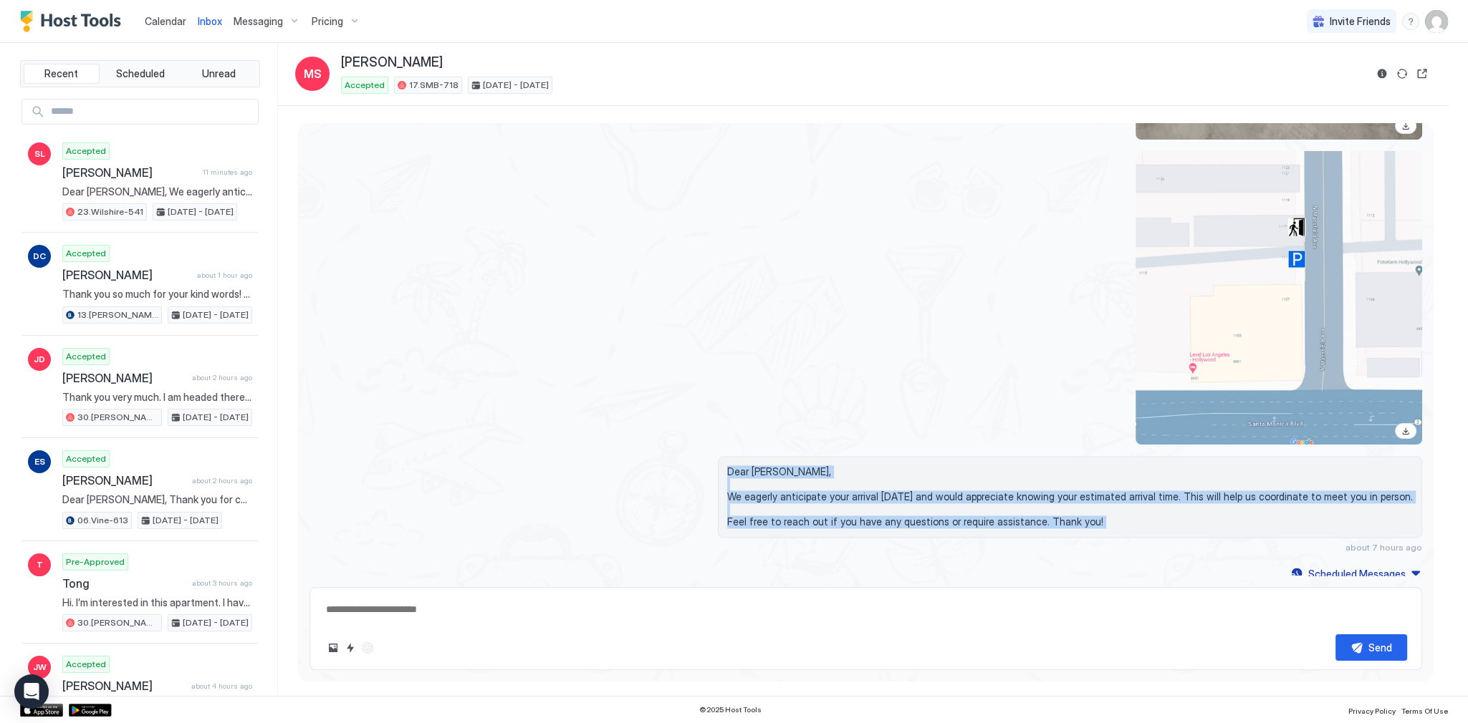
drag, startPoint x: 794, startPoint y: 450, endPoint x: 818, endPoint y: 516, distance: 70.3
click at [818, 516] on span "Dear Madoka, We eagerly anticipate your arrival today and would appreciate know…" at bounding box center [1070, 497] width 686 height 63
copy span "Dear Madoka, We eagerly anticipate your arrival today and would appreciate know…"
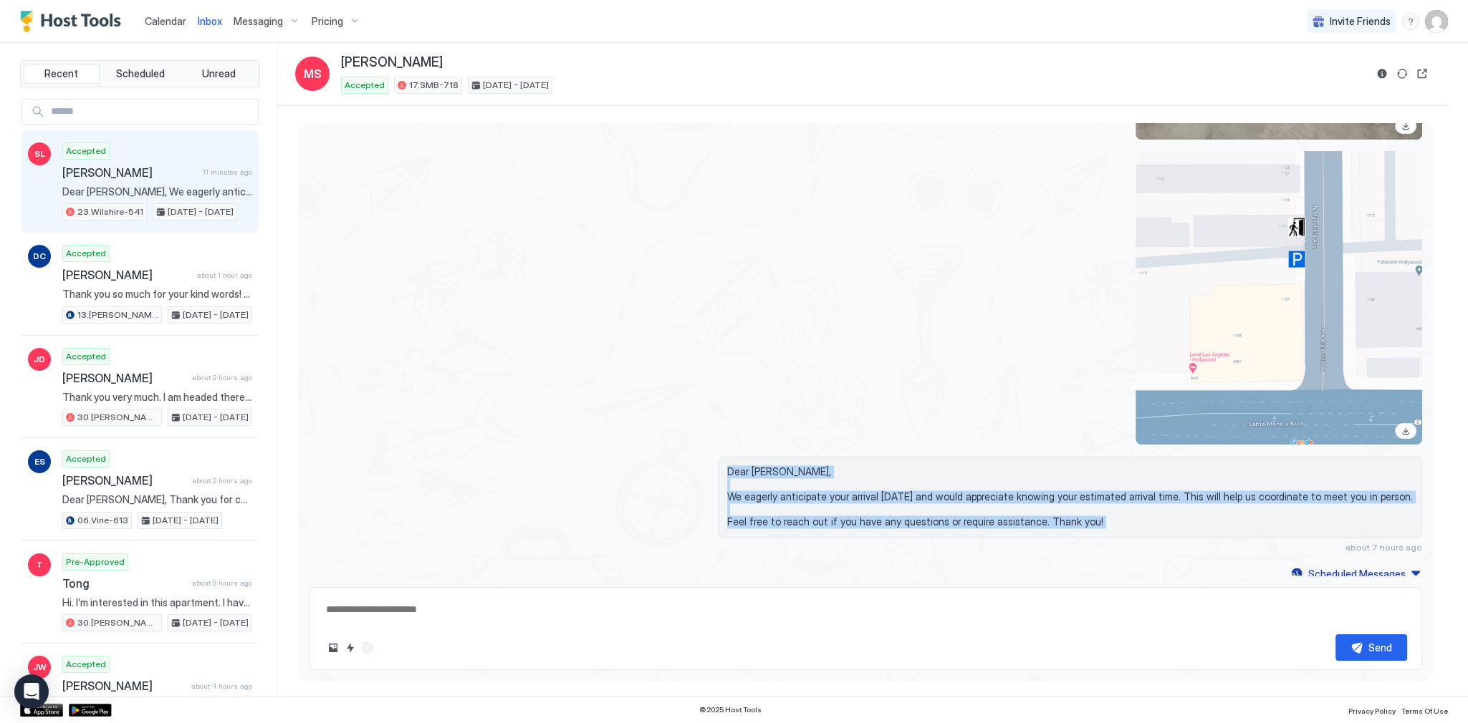
click at [153, 206] on div "[DATE] - [DATE]" at bounding box center [195, 211] width 85 height 17
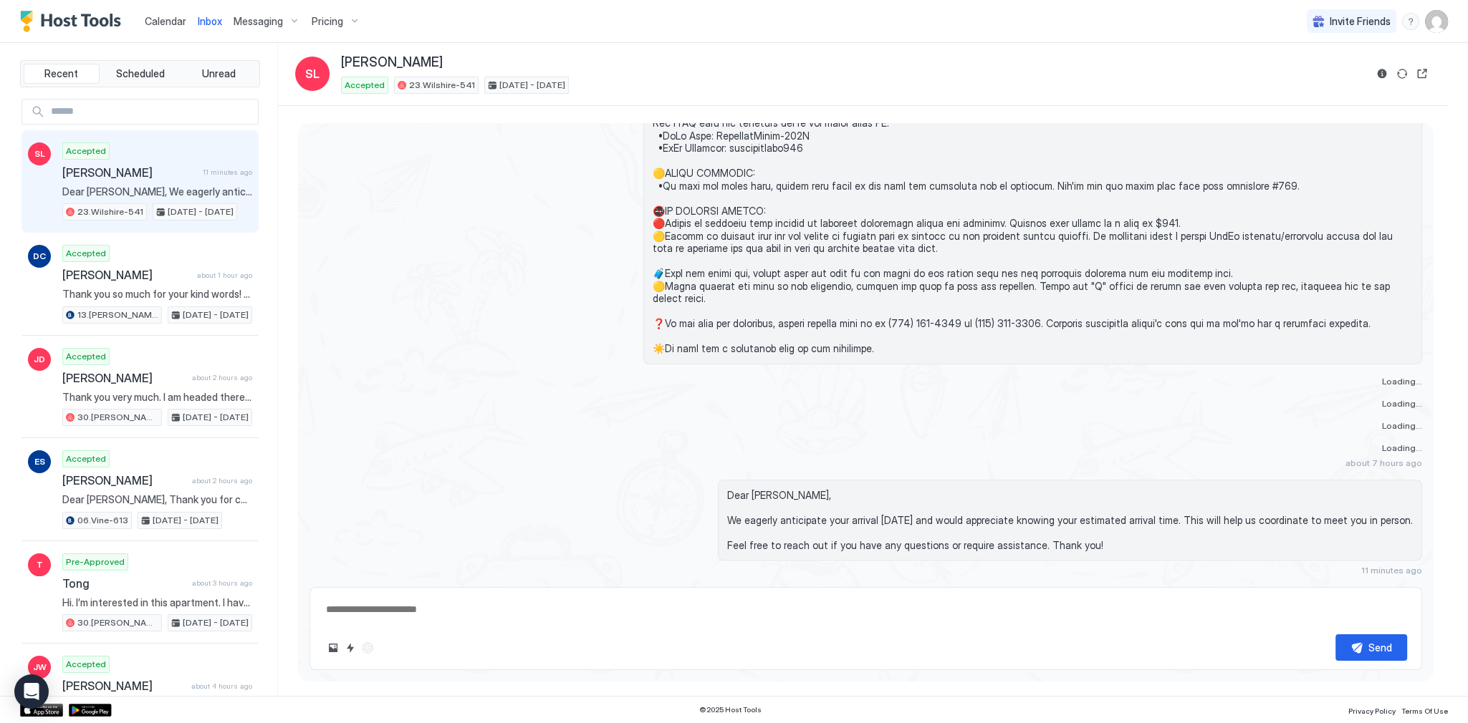
scroll to position [3780, 0]
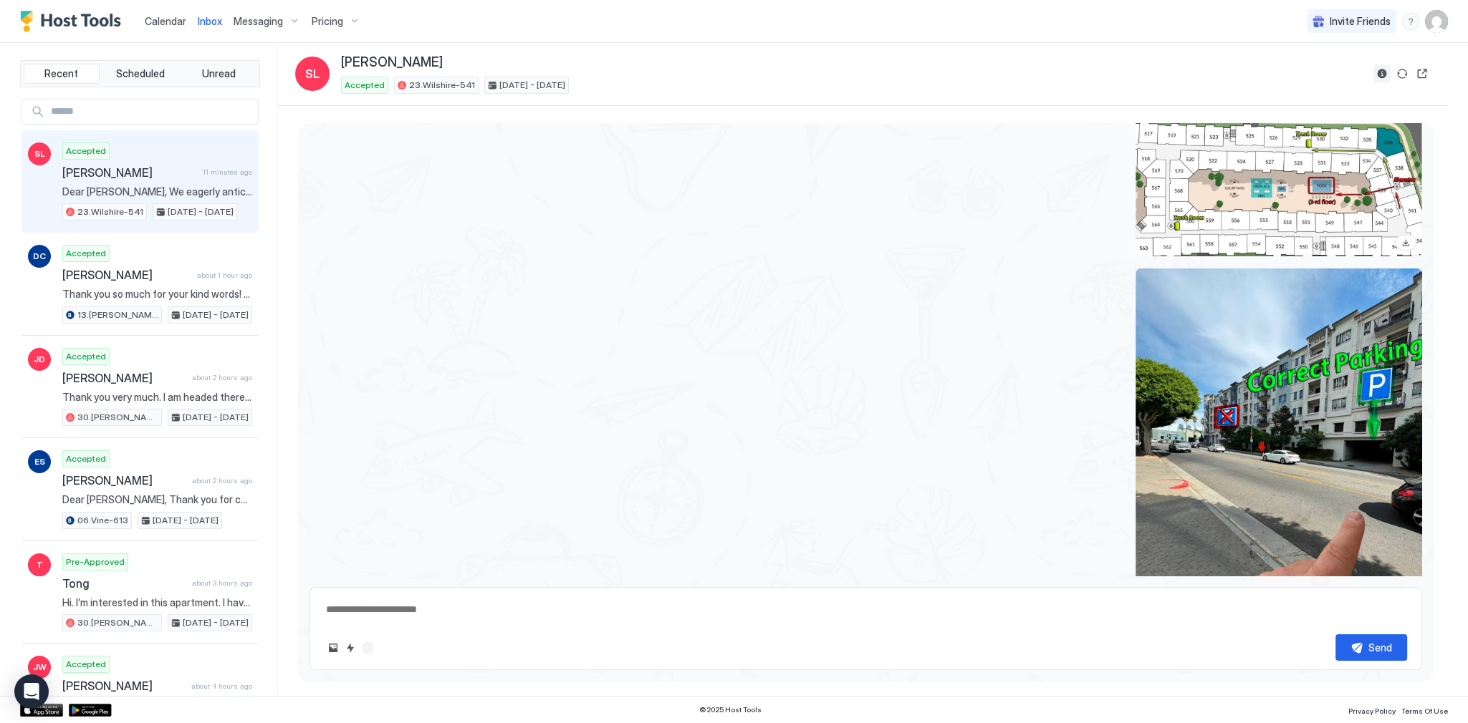
click at [1383, 72] on button "Reservation information" at bounding box center [1381, 73] width 17 height 17
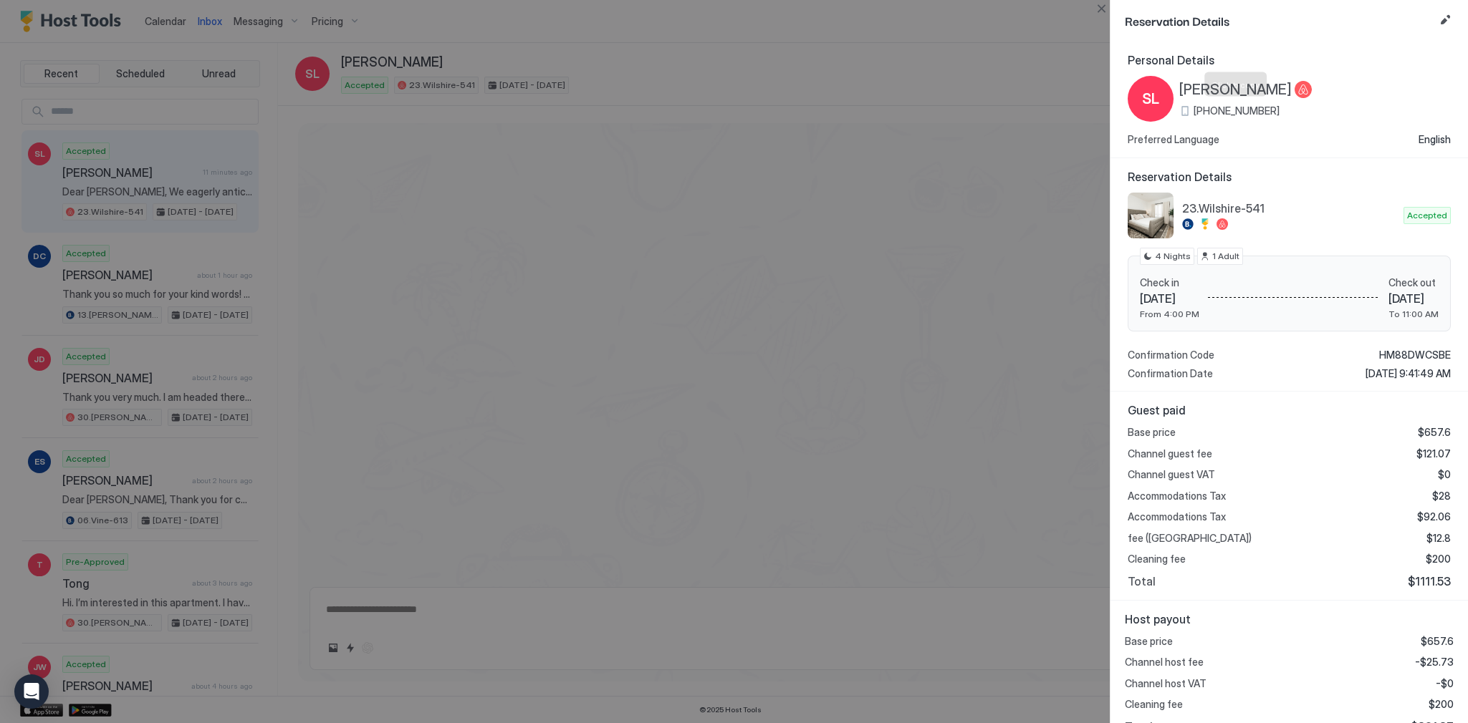
click at [1259, 110] on span "+1 (925) 216-9668" at bounding box center [1236, 111] width 86 height 13
click at [674, 361] on div at bounding box center [734, 361] width 1468 height 723
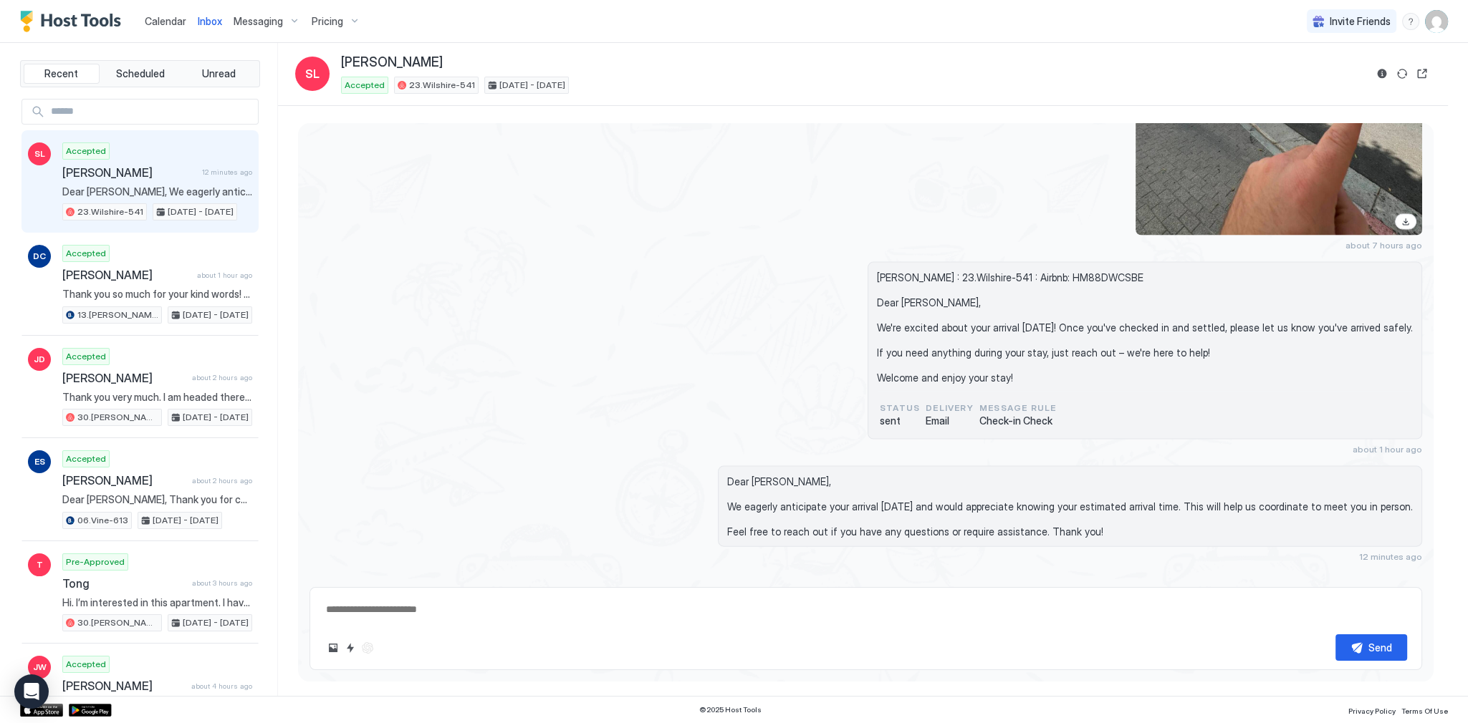
scroll to position [4160, 0]
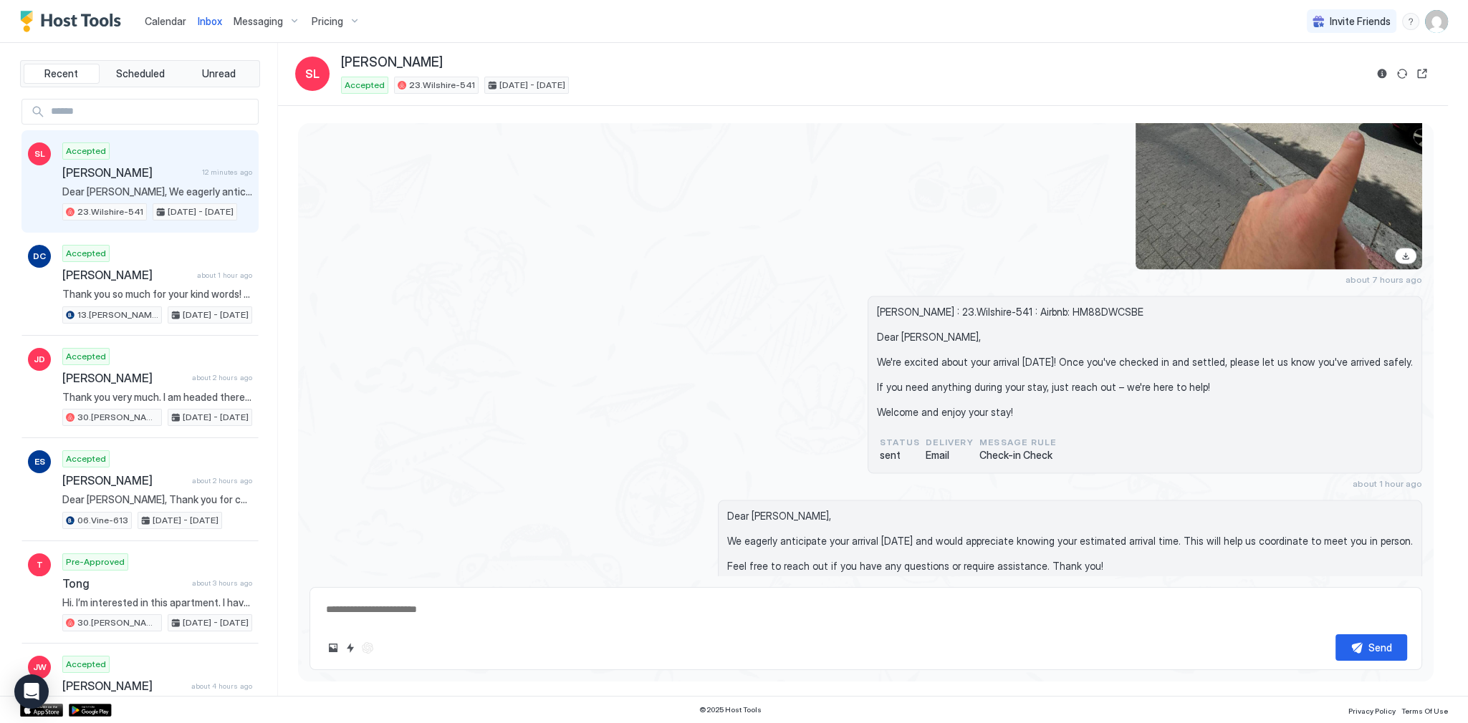
click at [794, 513] on span "Dear [PERSON_NAME], We eagerly anticipate your arrival [DATE] and would appreci…" at bounding box center [1070, 541] width 686 height 63
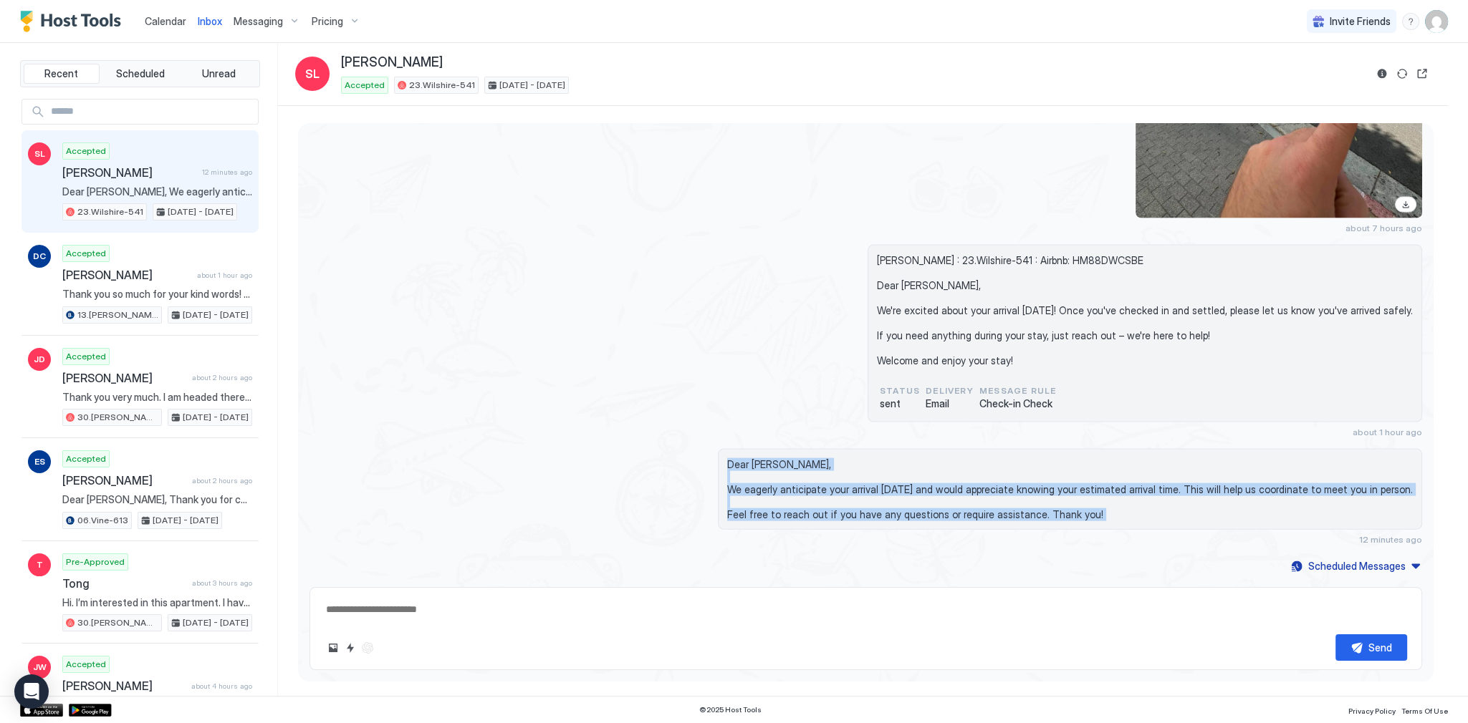
scroll to position [4218, 0]
drag, startPoint x: 794, startPoint y: 513, endPoint x: 854, endPoint y: 567, distance: 80.6
copy span "Dear Sophie, We eagerly anticipate your arrival today and would appreciate know…"
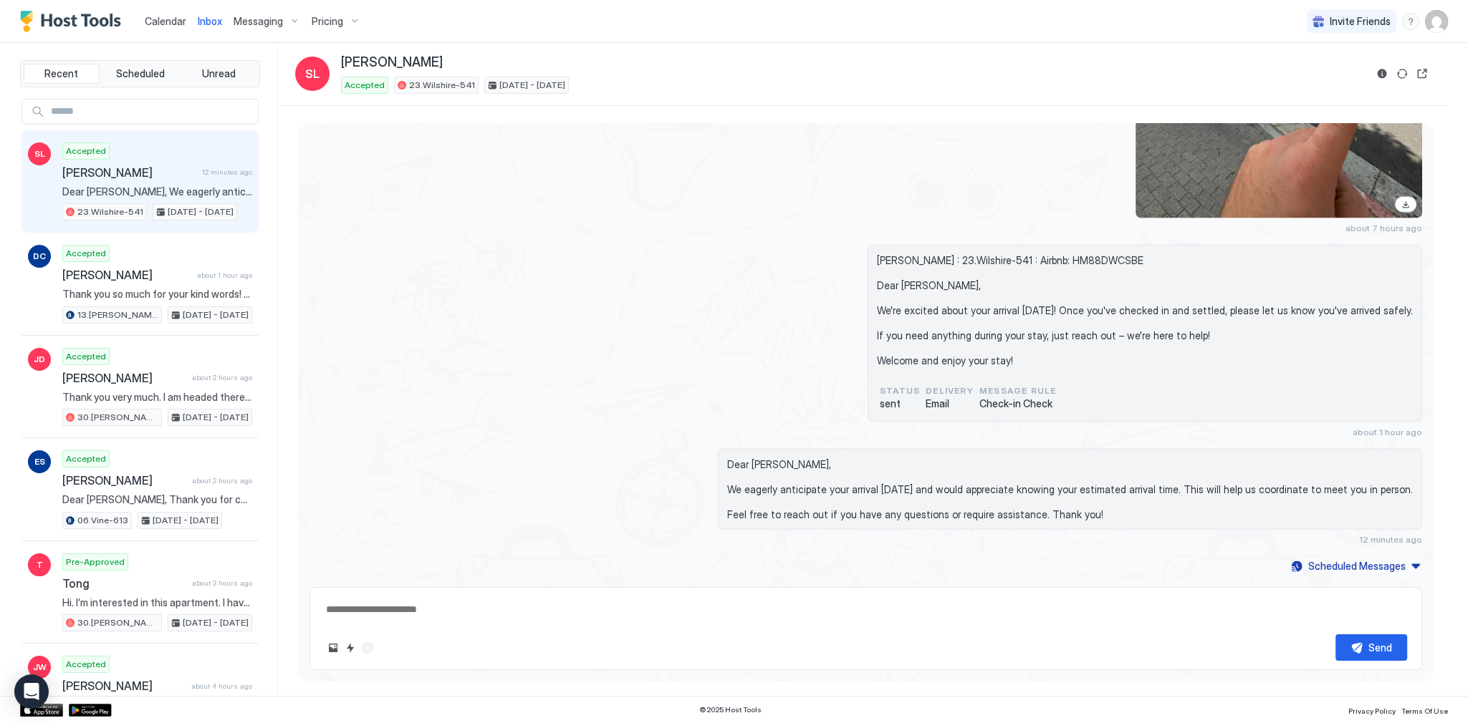
click at [935, 207] on div "about 7 hours ago" at bounding box center [1032, 35] width 779 height 397
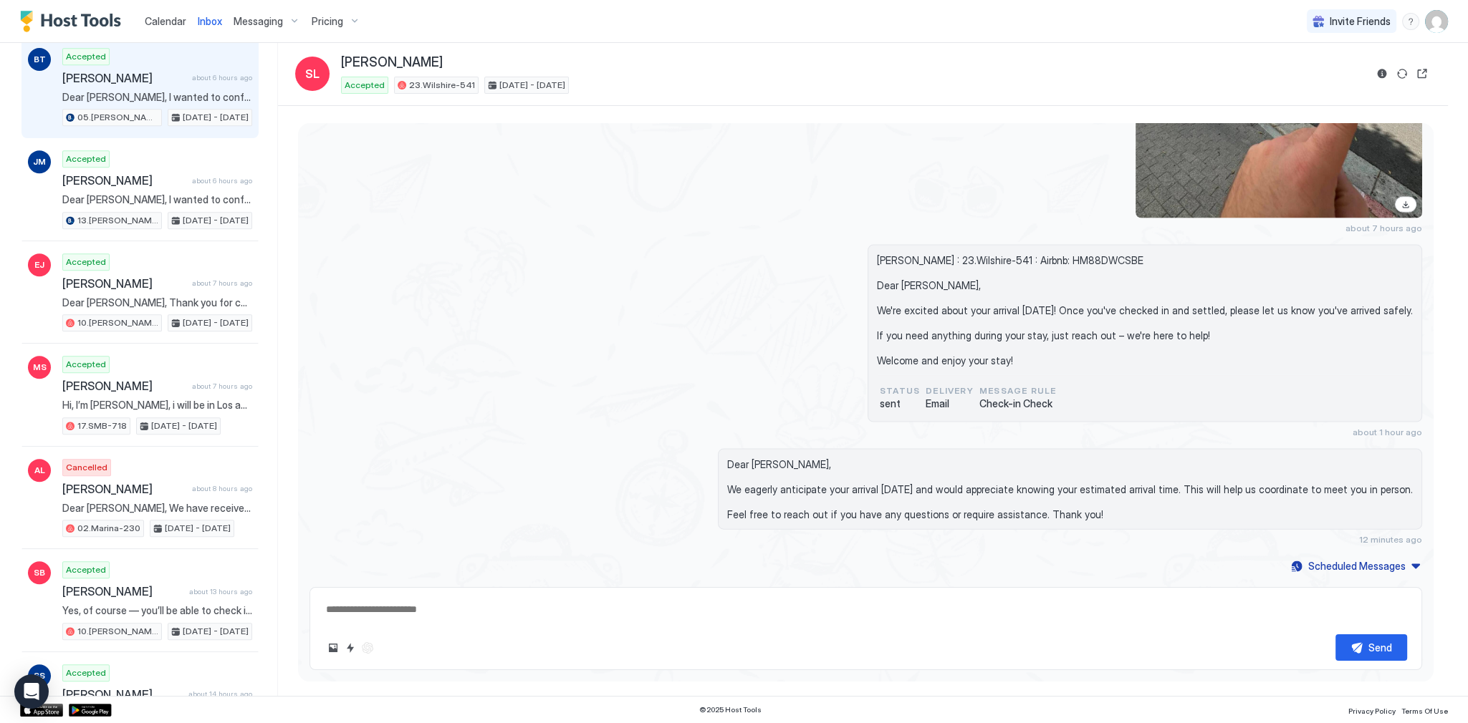
scroll to position [974, 0]
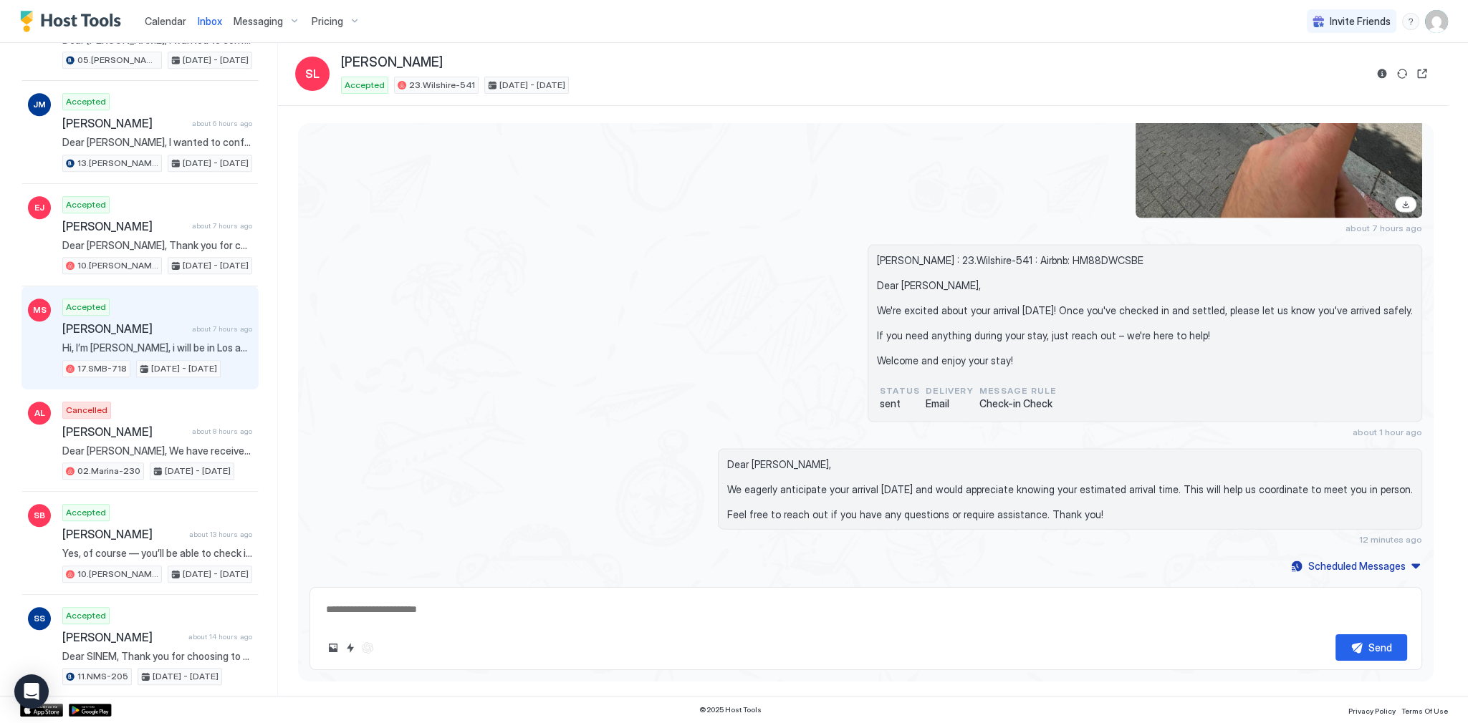
click at [163, 342] on span "Hi, I’m [PERSON_NAME], i will be in Los agentes work my boyfriend for the weeke…" at bounding box center [157, 348] width 190 height 13
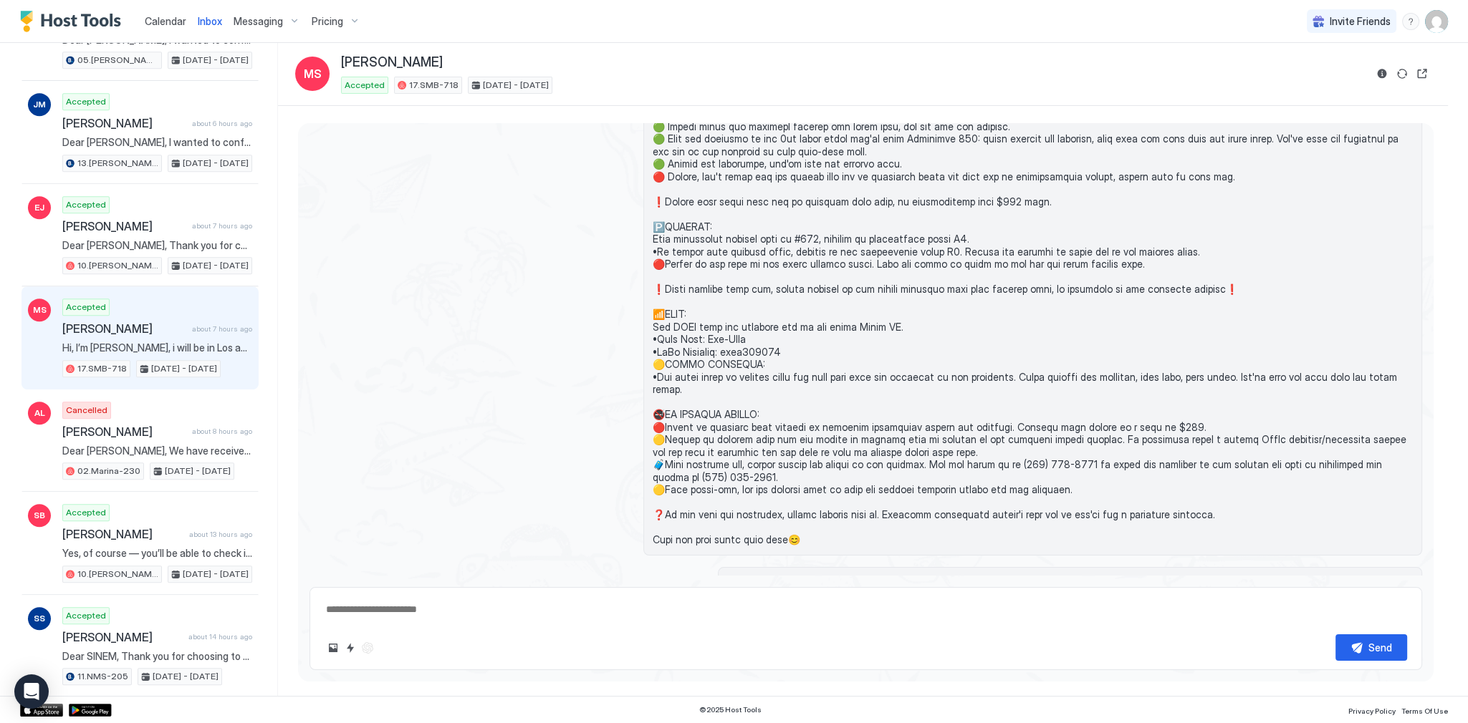
scroll to position [2841, 0]
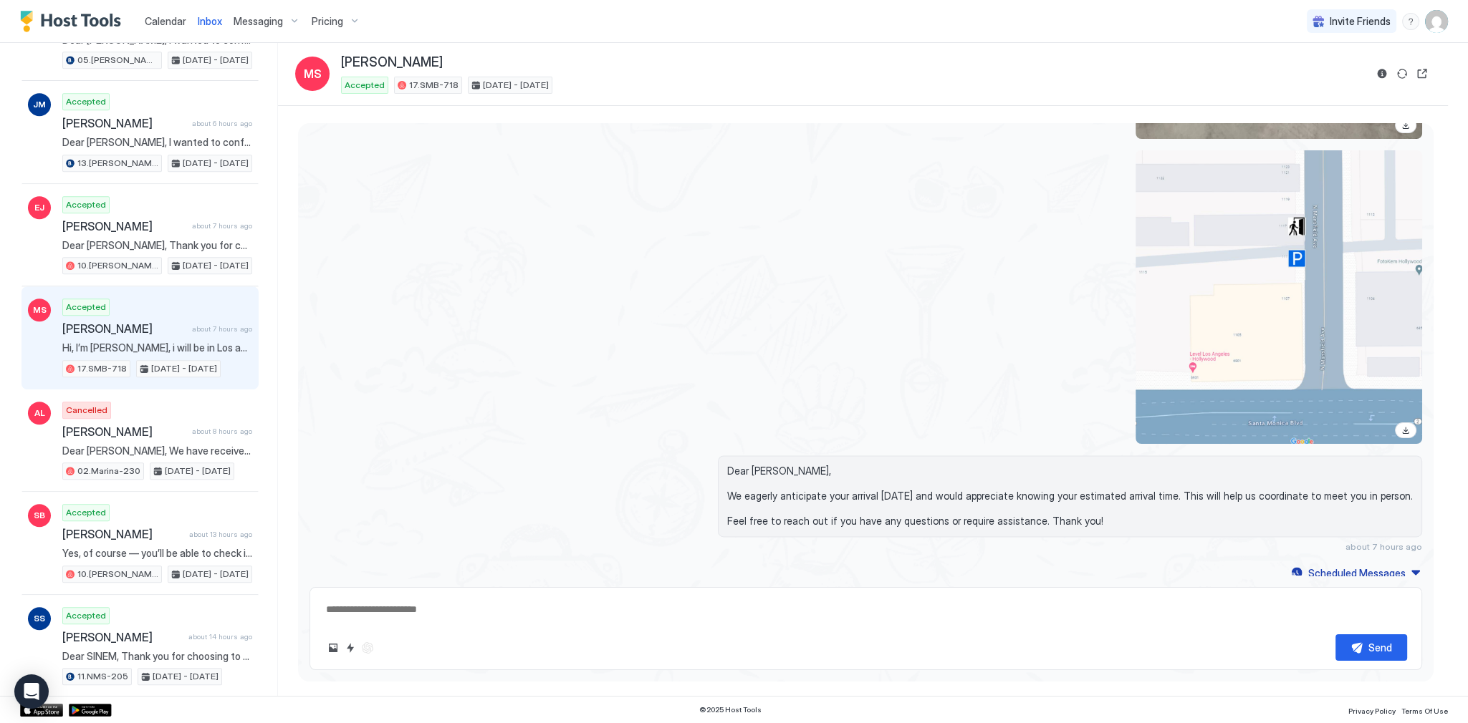
click at [1394, 66] on button "Sync reservation" at bounding box center [1401, 73] width 17 height 17
click at [1384, 73] on button "Reservation information" at bounding box center [1381, 73] width 17 height 17
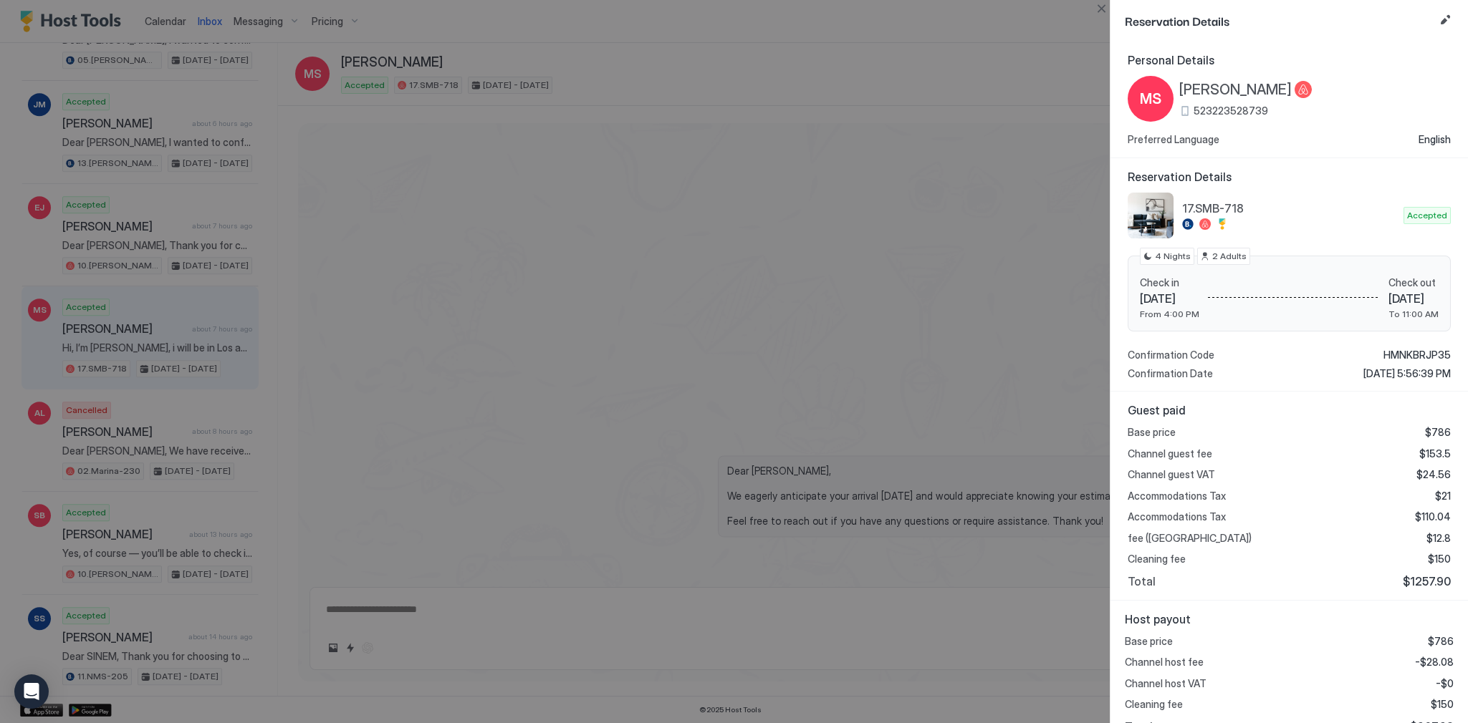
click at [1236, 113] on span "523223528739" at bounding box center [1230, 111] width 74 height 13
click at [893, 327] on div at bounding box center [734, 361] width 1468 height 723
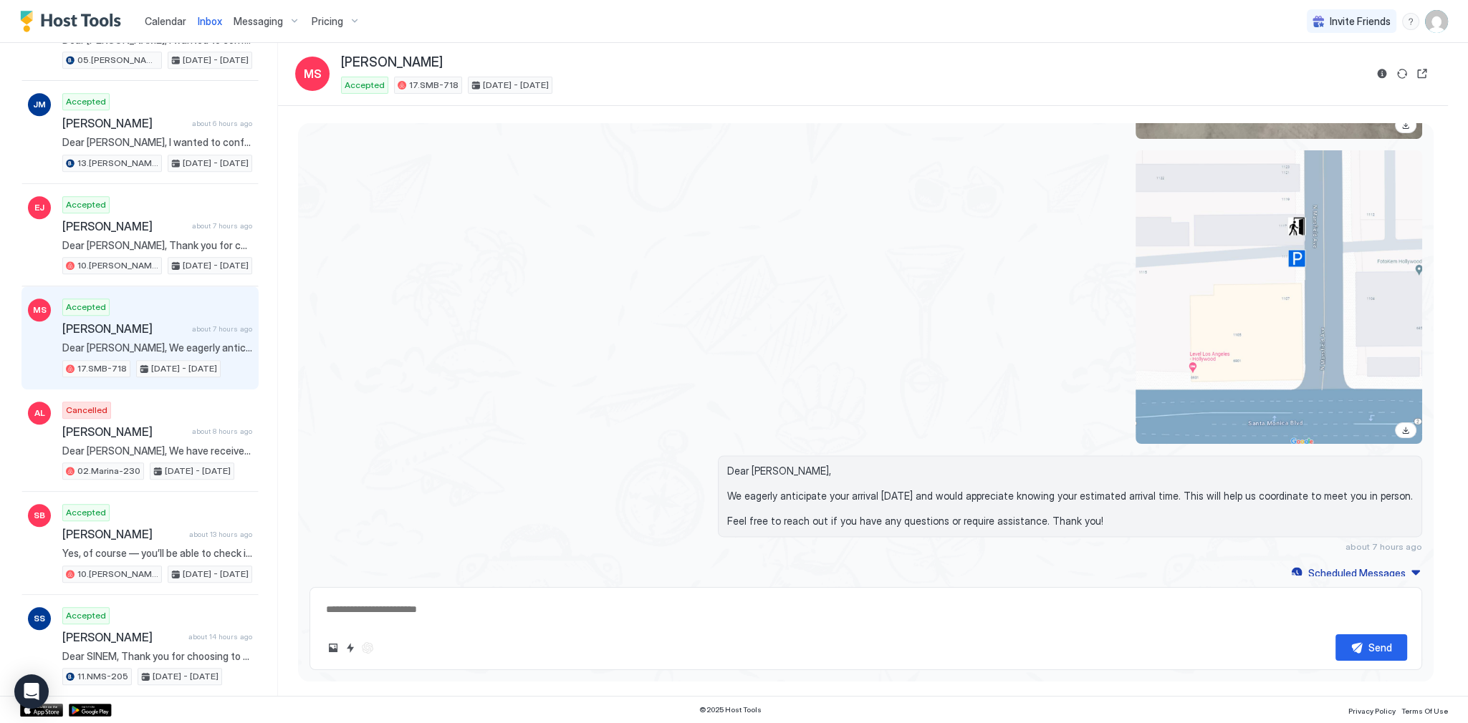
click at [806, 465] on span "Dear Madoka, We eagerly anticipate your arrival today and would appreciate know…" at bounding box center [1070, 496] width 686 height 63
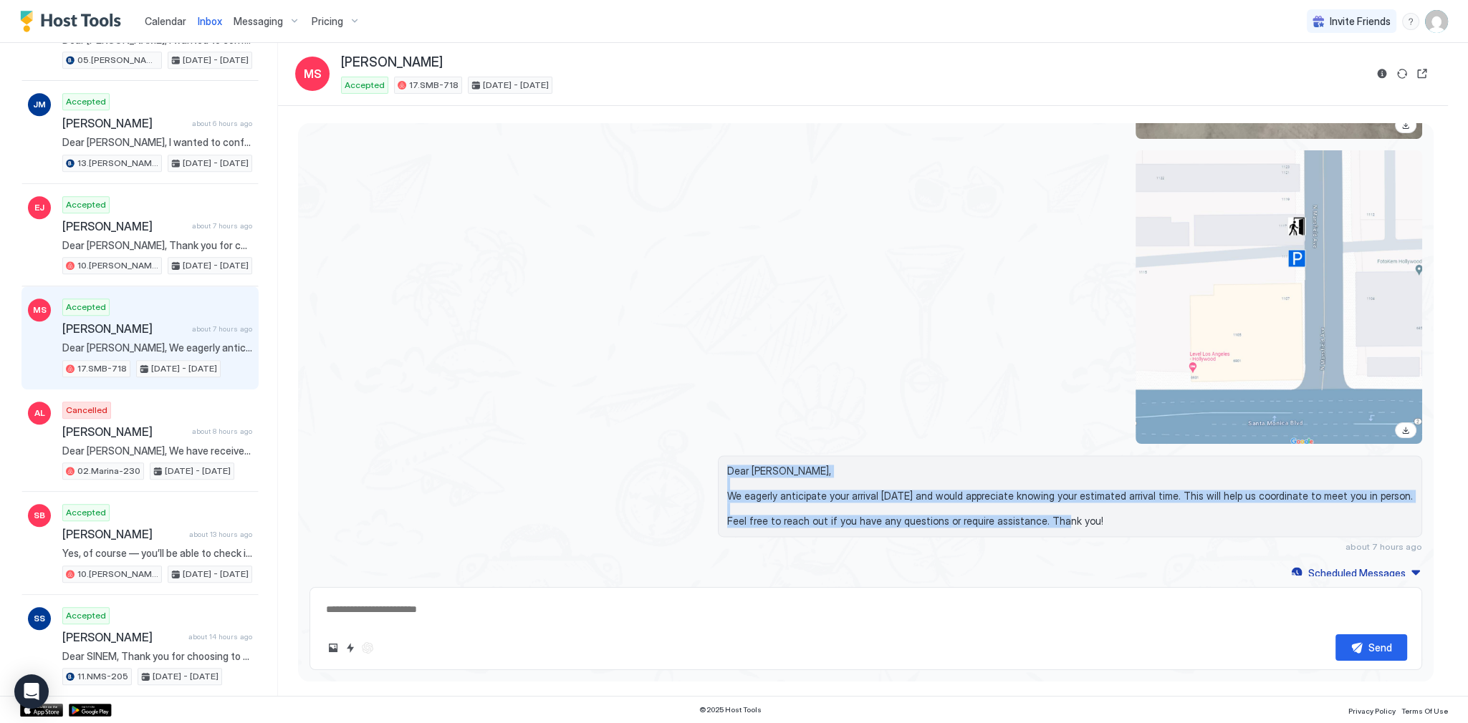
drag, startPoint x: 806, startPoint y: 452, endPoint x: 868, endPoint y: 506, distance: 82.7
click at [868, 506] on span "Dear Madoka, We eagerly anticipate your arrival today and would appreciate know…" at bounding box center [1070, 496] width 686 height 63
copy span "Dear Madoka, We eagerly anticipate your arrival today and would appreciate know…"
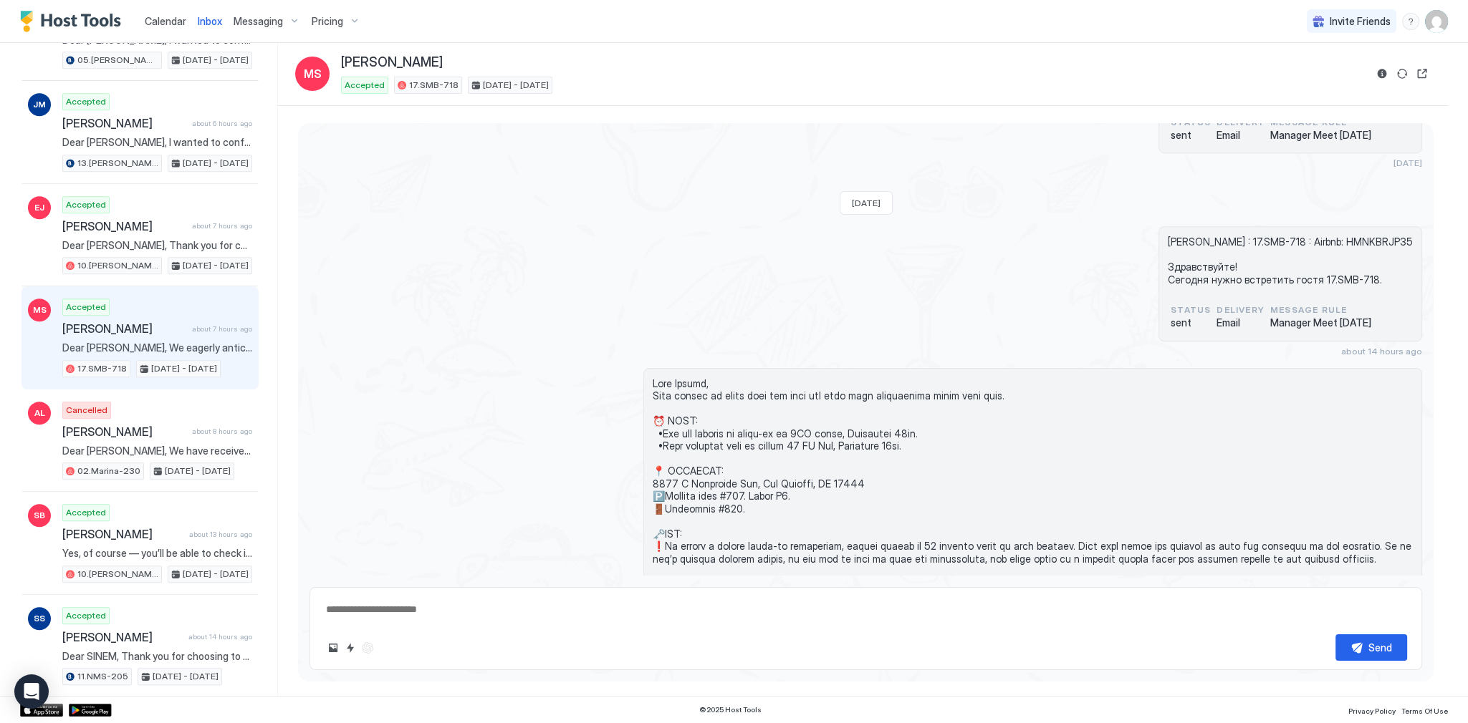
scroll to position [1294, 0]
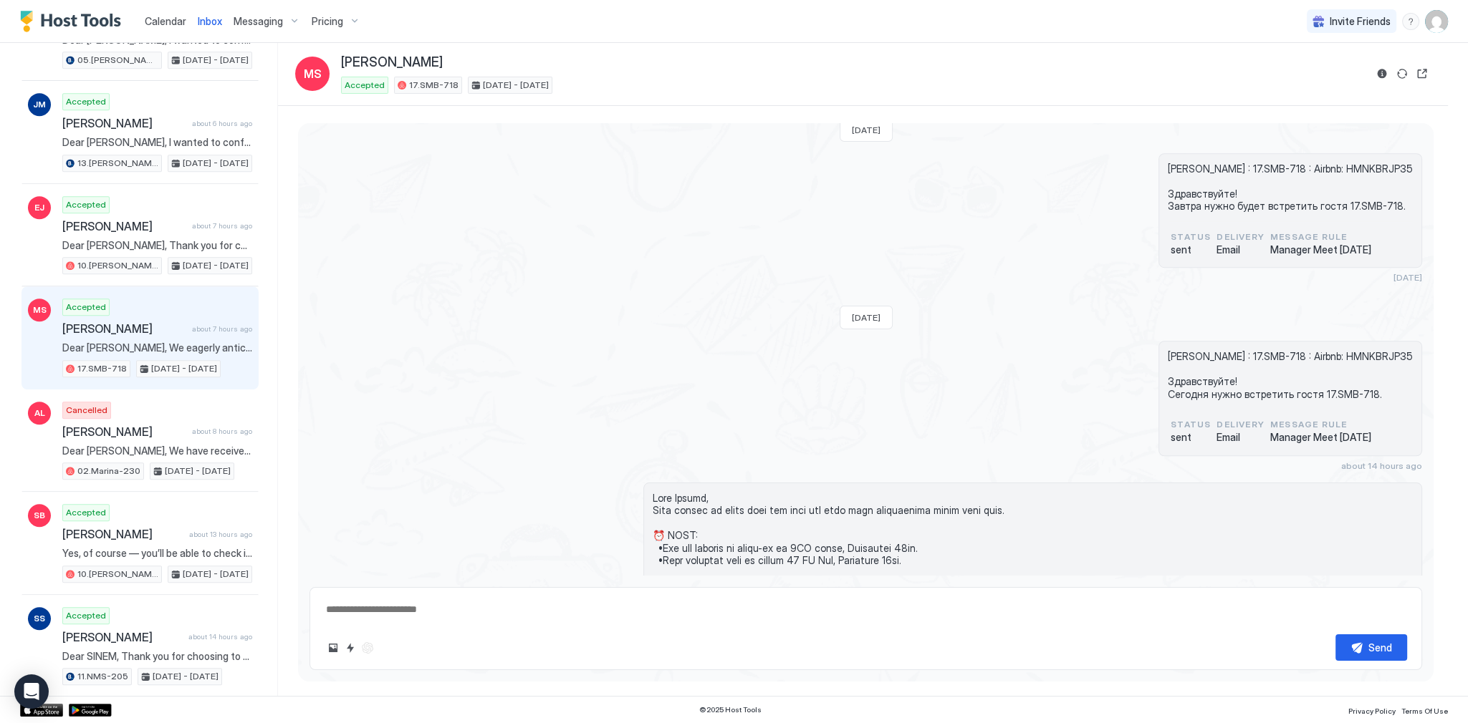
click at [1201, 163] on span "Madoka Shibano : 17.SMB-718 : Airbnb: HMNKBRJP35 Здравствуйте! Завтра нужно буд…" at bounding box center [1290, 188] width 245 height 50
drag, startPoint x: 1201, startPoint y: 161, endPoint x: 1216, endPoint y: 170, distance: 17.3
click at [1210, 167] on span "Madoka Shibano : 17.SMB-718 : Airbnb: HMNKBRJP35 Здравствуйте! Завтра нужно буд…" at bounding box center [1290, 188] width 245 height 50
click at [1223, 163] on span "Madoka Shibano : 17.SMB-718 : Airbnb: HMNKBRJP35 Здравствуйте! Завтра нужно буд…" at bounding box center [1290, 188] width 245 height 50
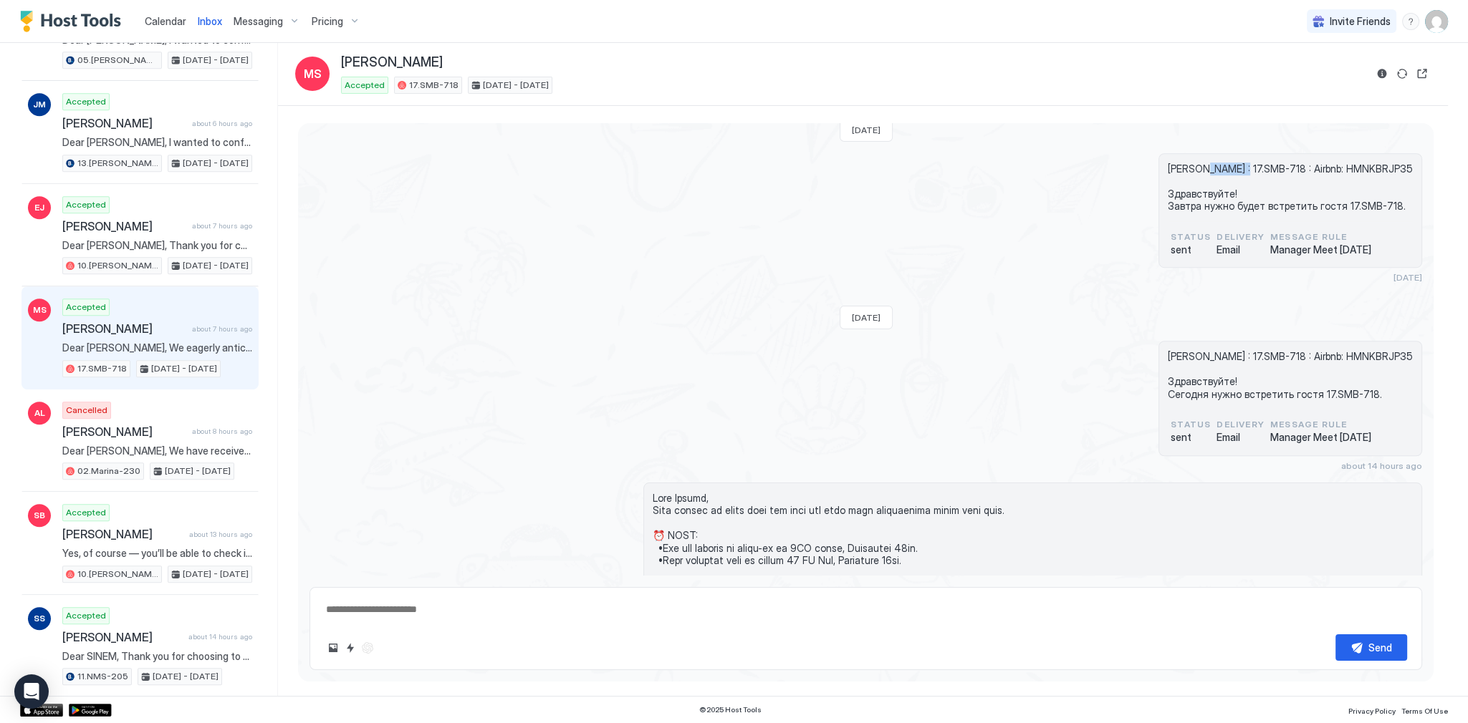
click at [1223, 163] on span "Madoka Shibano : 17.SMB-718 : Airbnb: HMNKBRJP35 Здравствуйте! Завтра нужно буд…" at bounding box center [1290, 188] width 245 height 50
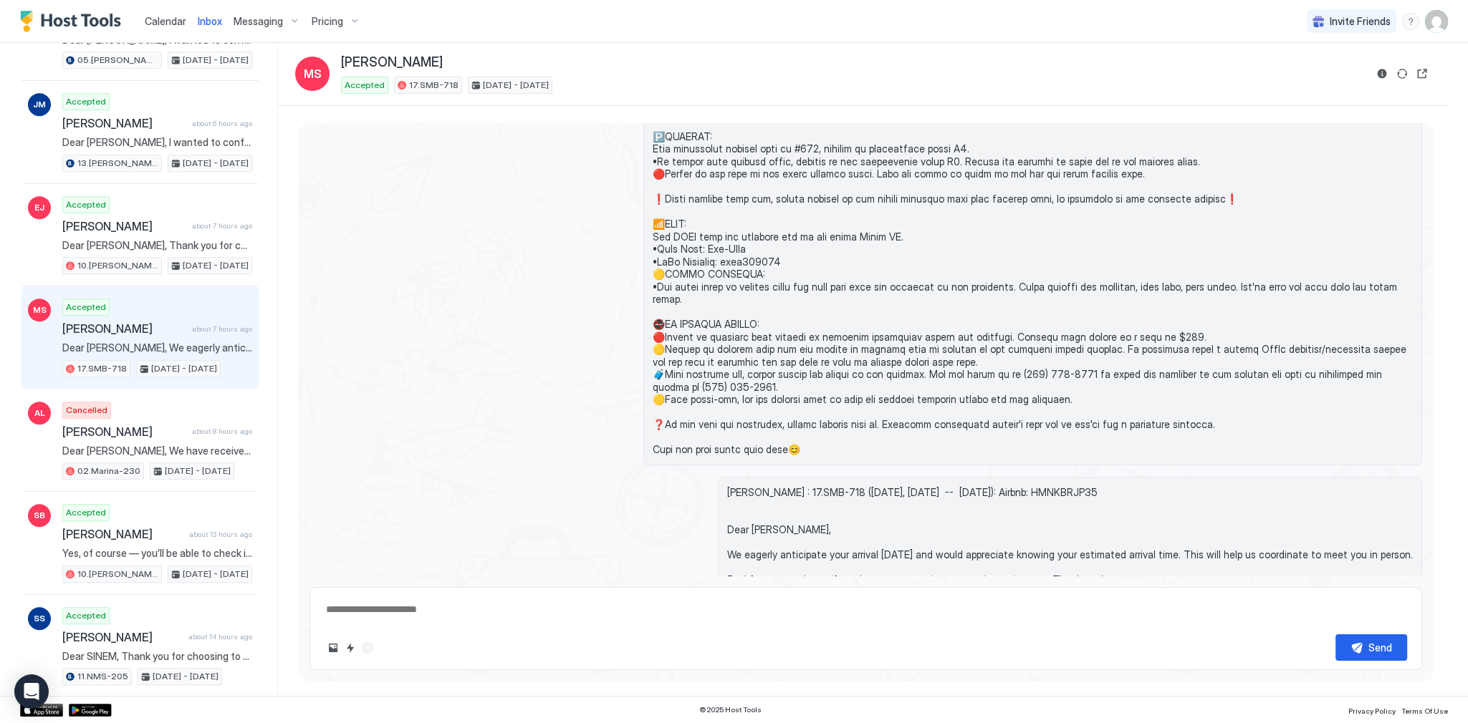
scroll to position [2039, 0]
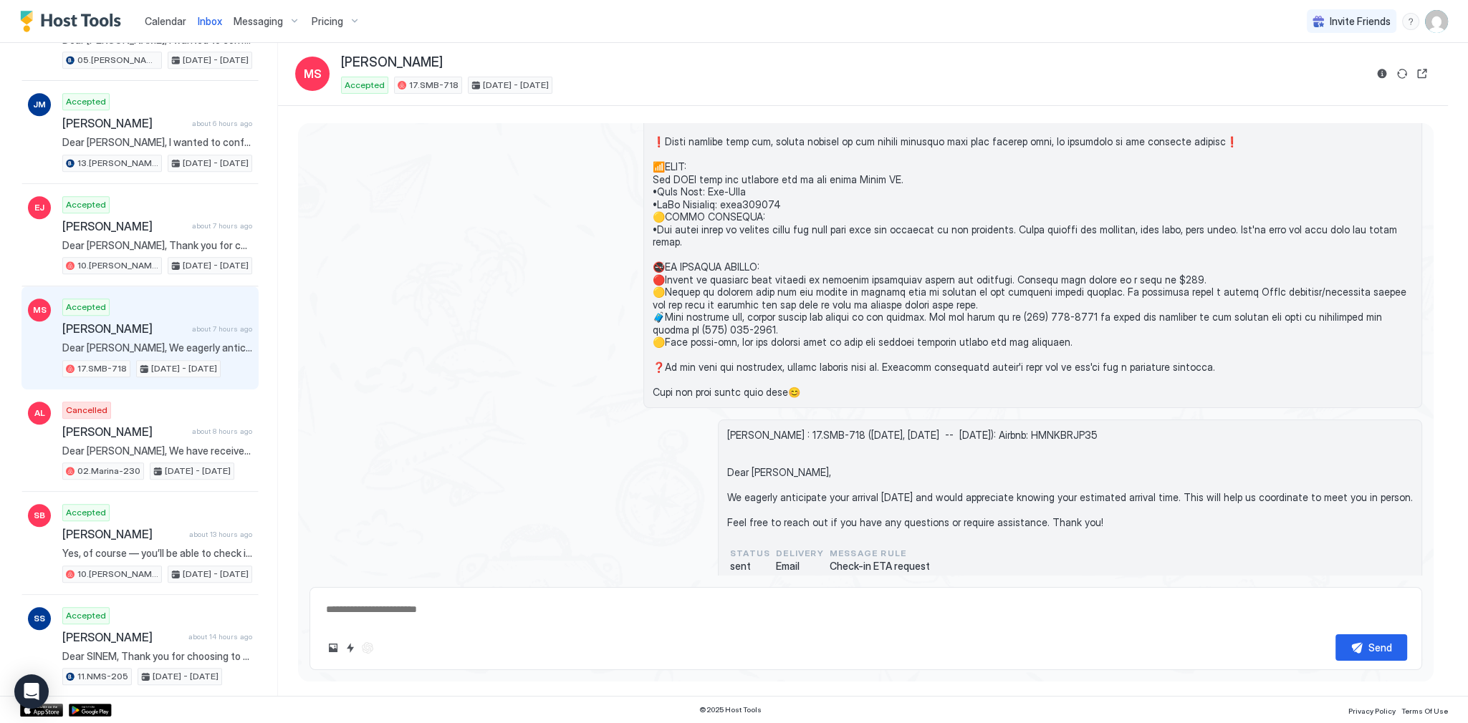
click at [964, 429] on span "Madoka Shibano : 17.SMB-718 (today, September 24th -- Sun, September 28th): Air…" at bounding box center [1070, 479] width 686 height 100
drag, startPoint x: 964, startPoint y: 415, endPoint x: 978, endPoint y: 418, distance: 14.6
click at [977, 429] on span "Madoka Shibano : 17.SMB-718 (today, September 24th -- Sun, September 28th): Air…" at bounding box center [1070, 479] width 686 height 100
click at [983, 429] on span "Madoka Shibano : 17.SMB-718 (today, September 24th -- Sun, September 28th): Air…" at bounding box center [1070, 479] width 686 height 100
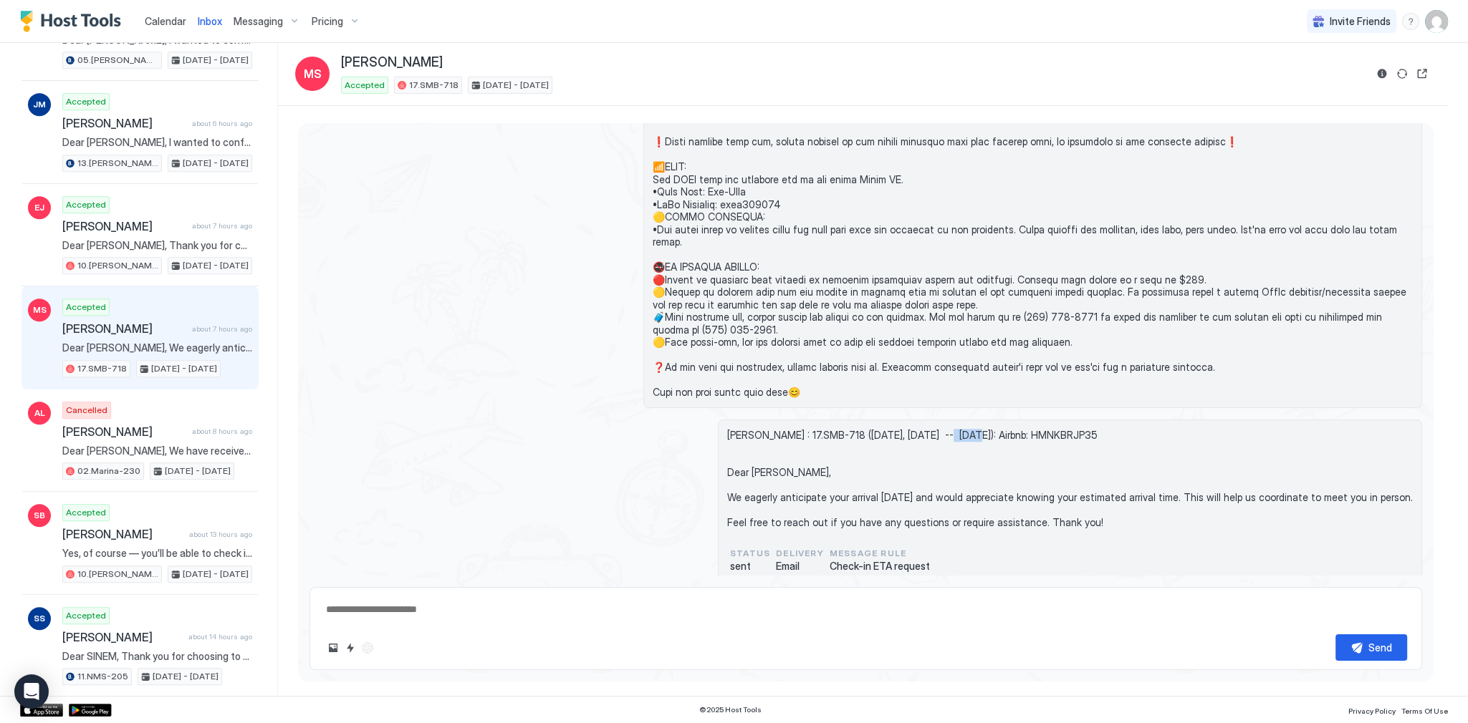
click at [983, 429] on span "Madoka Shibano : 17.SMB-718 (today, September 24th -- Sun, September 28th): Air…" at bounding box center [1070, 479] width 686 height 100
click at [976, 429] on span "Madoka Shibano : 17.SMB-718 (today, September 24th -- Sun, September 28th): Air…" at bounding box center [1070, 479] width 686 height 100
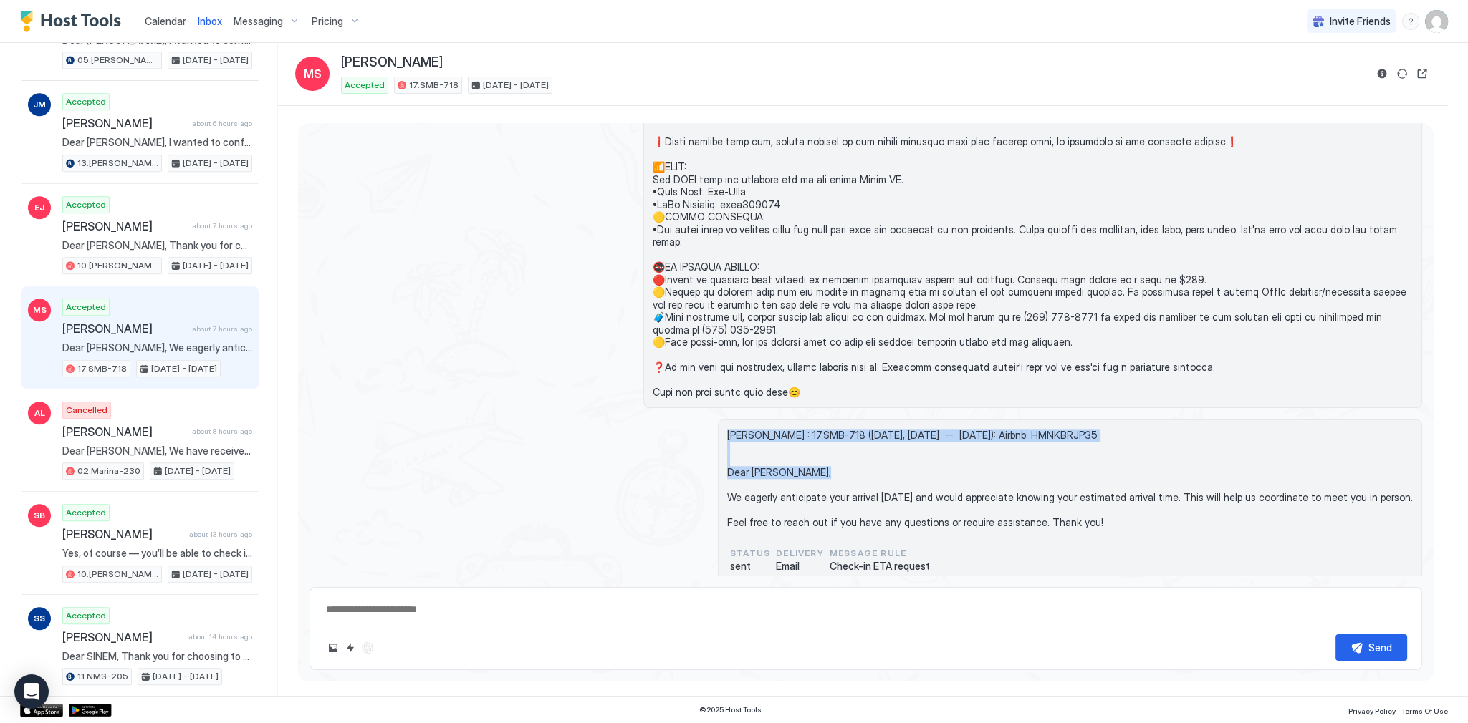
click at [954, 429] on span "Madoka Shibano : 17.SMB-718 (today, September 24th -- Sun, September 28th): Air…" at bounding box center [1070, 479] width 686 height 100
drag, startPoint x: 954, startPoint y: 414, endPoint x: 978, endPoint y: 415, distance: 23.7
click at [978, 429] on span "Madoka Shibano : 17.SMB-718 (today, September 24th -- Sun, September 28th): Air…" at bounding box center [1070, 479] width 686 height 100
drag, startPoint x: 981, startPoint y: 415, endPoint x: 943, endPoint y: 415, distance: 38.0
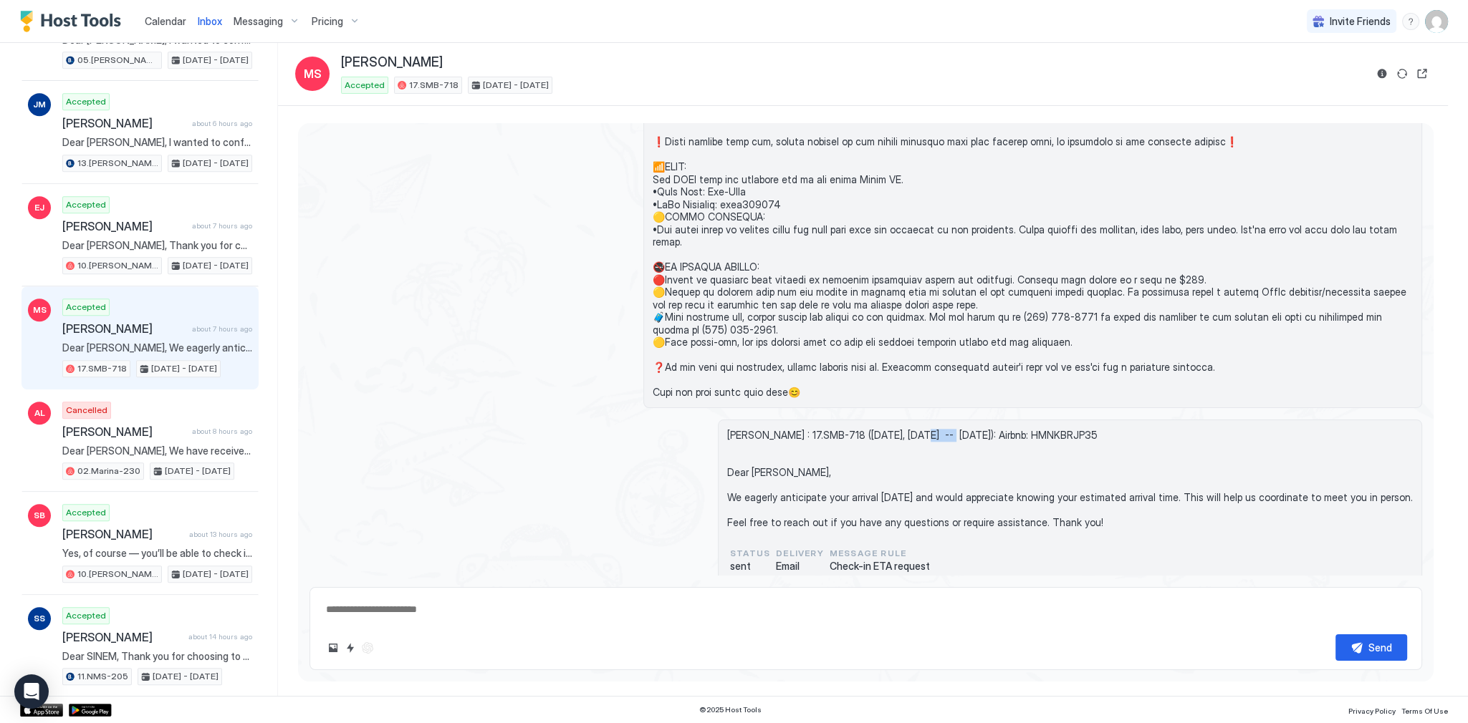
click at [943, 429] on span "Madoka Shibano : 17.SMB-718 (today, September 24th -- Sun, September 28th): Air…" at bounding box center [1070, 479] width 686 height 100
drag, startPoint x: 943, startPoint y: 415, endPoint x: 980, endPoint y: 419, distance: 36.7
click at [980, 429] on span "Madoka Shibano : 17.SMB-718 (today, September 24th -- Sun, September 28th): Air…" at bounding box center [1070, 479] width 686 height 100
click at [968, 429] on span "Madoka Shibano : 17.SMB-718 (today, September 24th -- Sun, September 28th): Air…" at bounding box center [1070, 479] width 686 height 100
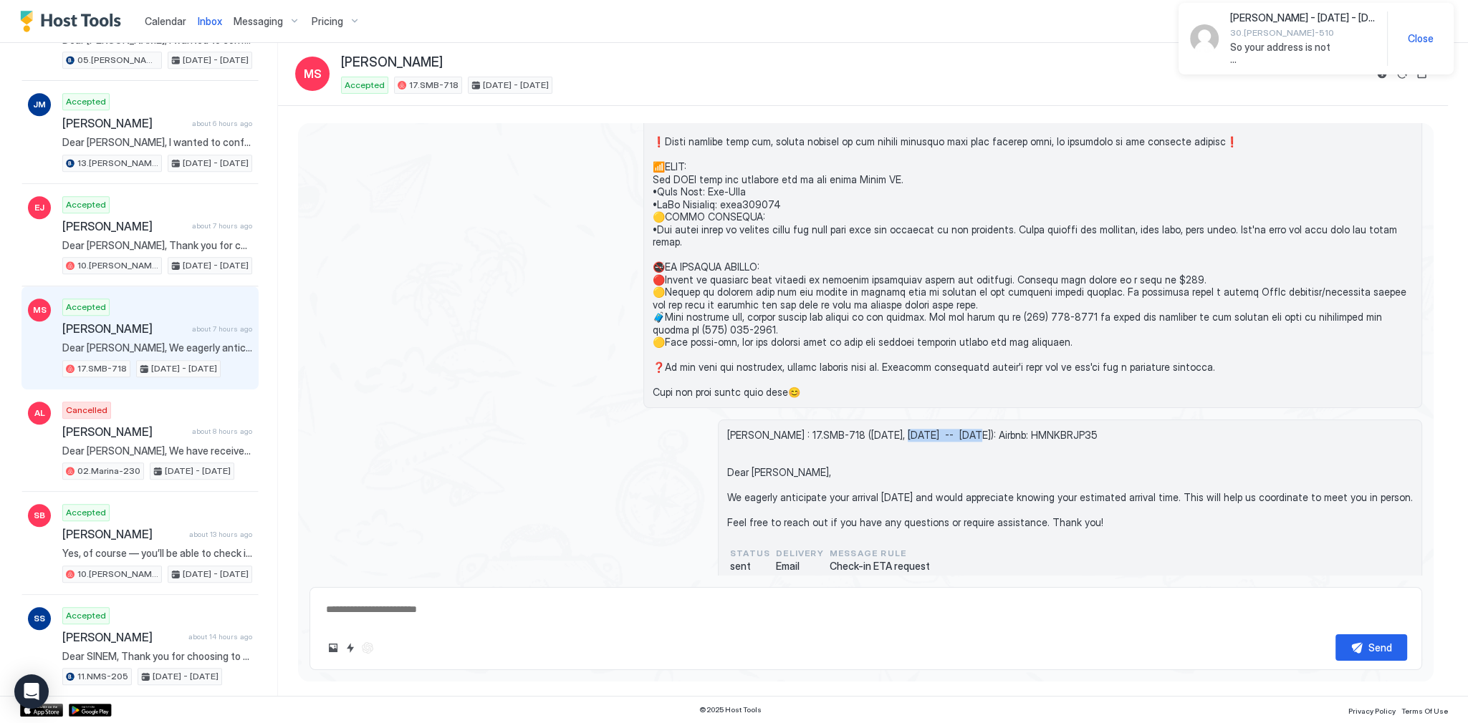
drag, startPoint x: 968, startPoint y: 415, endPoint x: 995, endPoint y: 417, distance: 26.5
click at [995, 429] on span "Madoka Shibano : 17.SMB-718 (today, September 24th -- Sun, September 28th): Air…" at bounding box center [1070, 479] width 686 height 100
click at [509, 231] on div at bounding box center [865, 73] width 1112 height 670
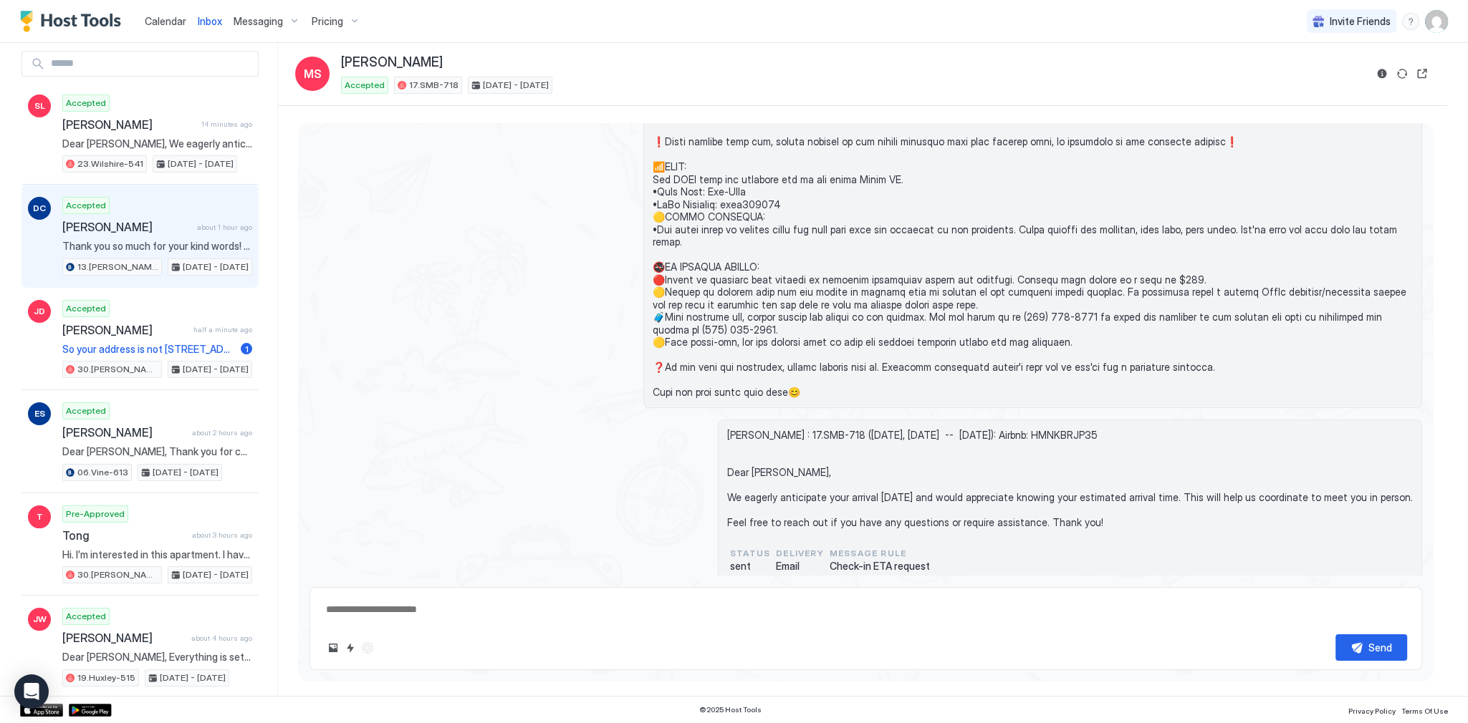
scroll to position [0, 0]
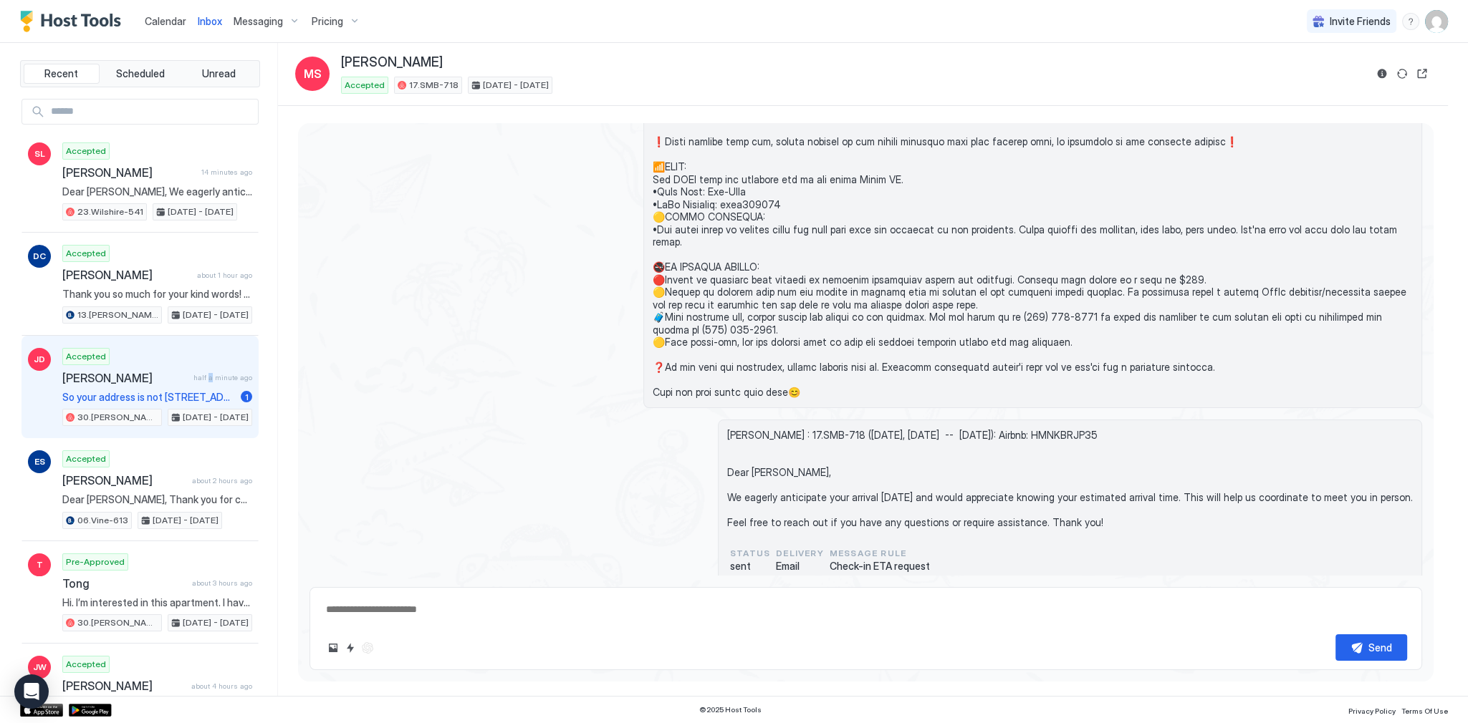
click at [206, 380] on div "Jade DelValle half a minute ago" at bounding box center [157, 378] width 190 height 14
click at [176, 375] on span "[PERSON_NAME]" at bounding box center [124, 378] width 125 height 14
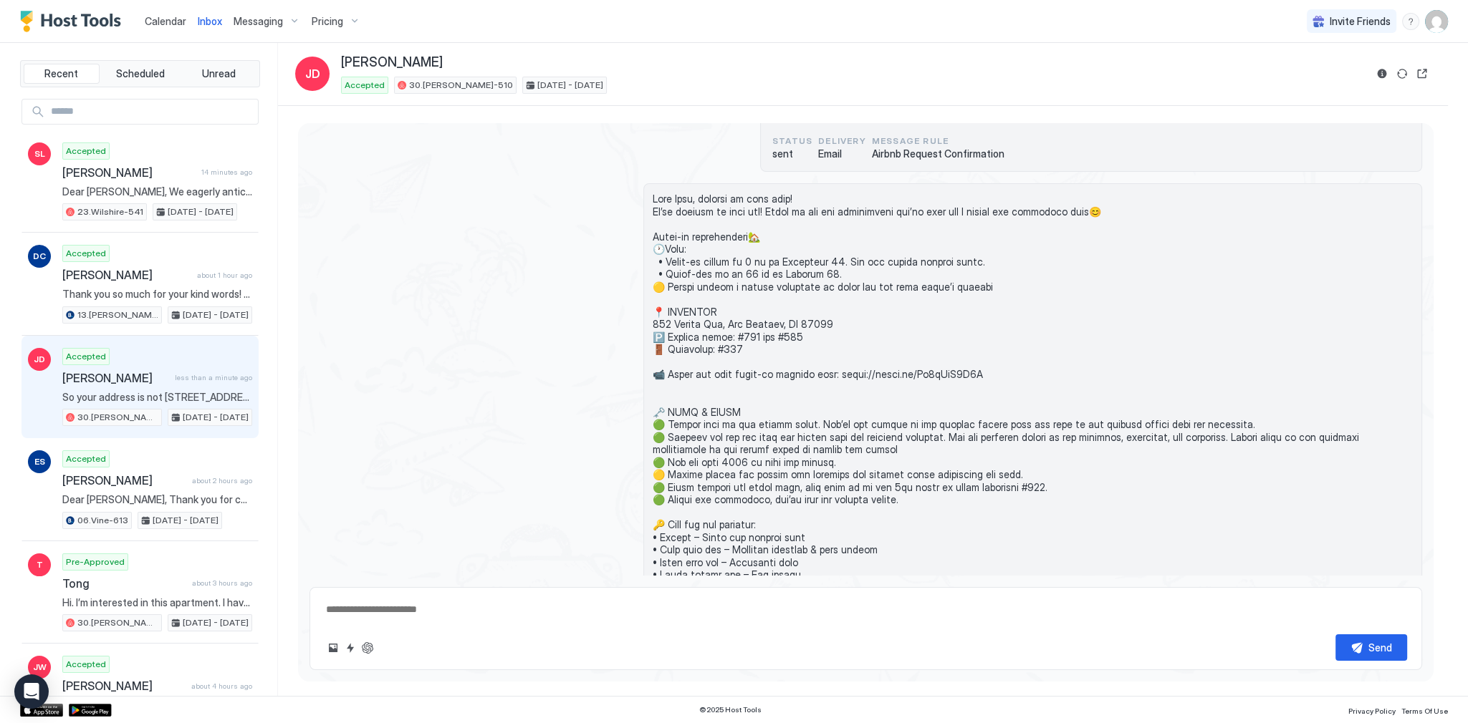
scroll to position [818, 0]
click at [673, 315] on span at bounding box center [1033, 592] width 760 height 802
drag, startPoint x: 673, startPoint y: 315, endPoint x: 680, endPoint y: 324, distance: 10.7
click at [680, 324] on span at bounding box center [1033, 592] width 760 height 802
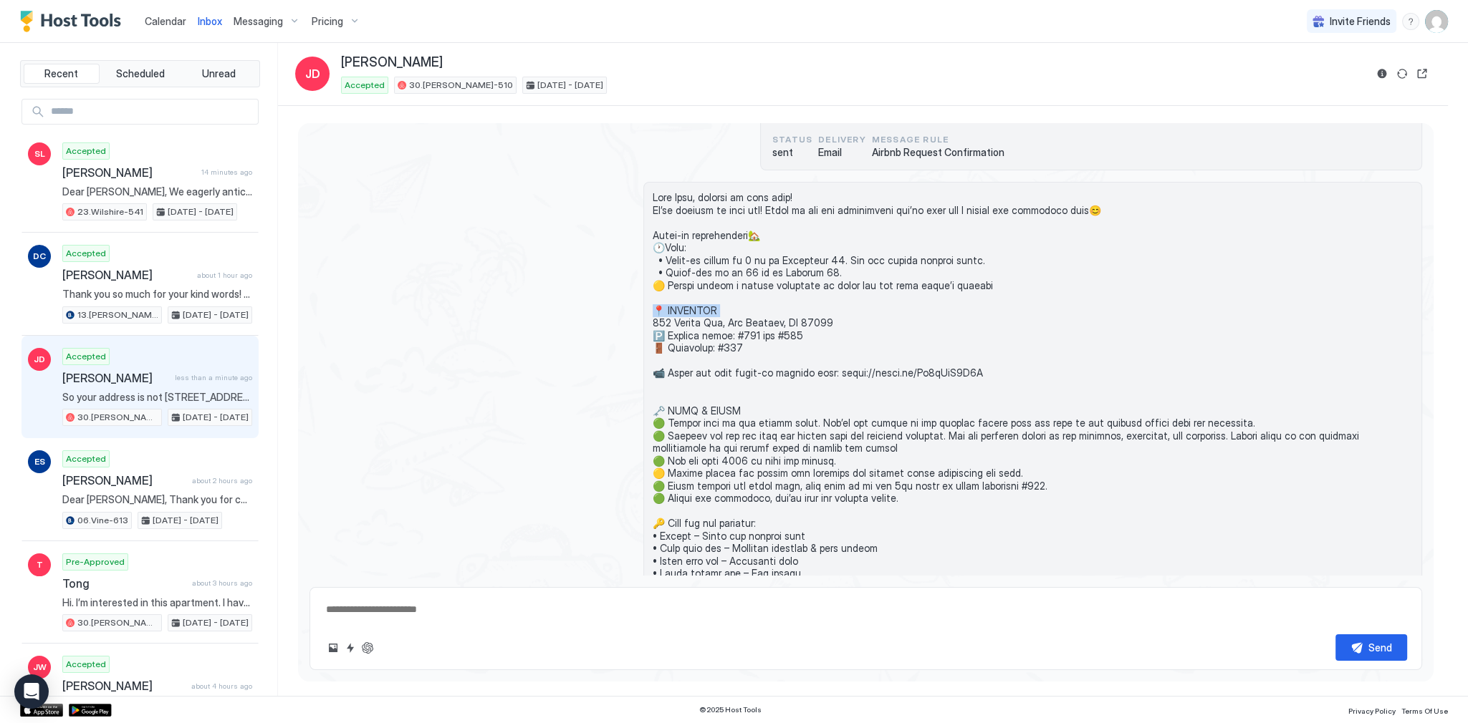
copy span "CATION 670 K"
click at [681, 324] on span at bounding box center [1033, 592] width 760 height 802
drag, startPoint x: 681, startPoint y: 324, endPoint x: 686, endPoint y: 332, distance: 9.3
click at [686, 332] on span at bounding box center [1033, 592] width 760 height 802
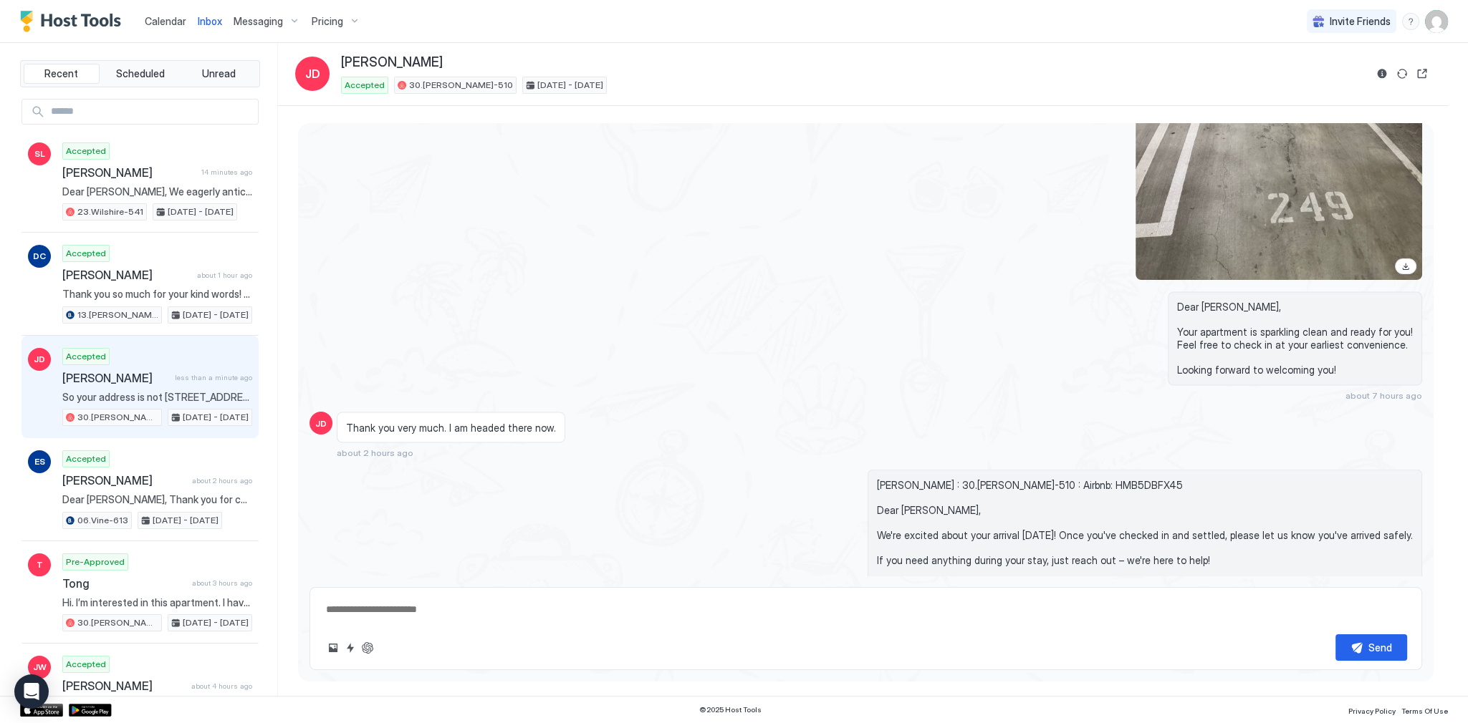
scroll to position [3454, 0]
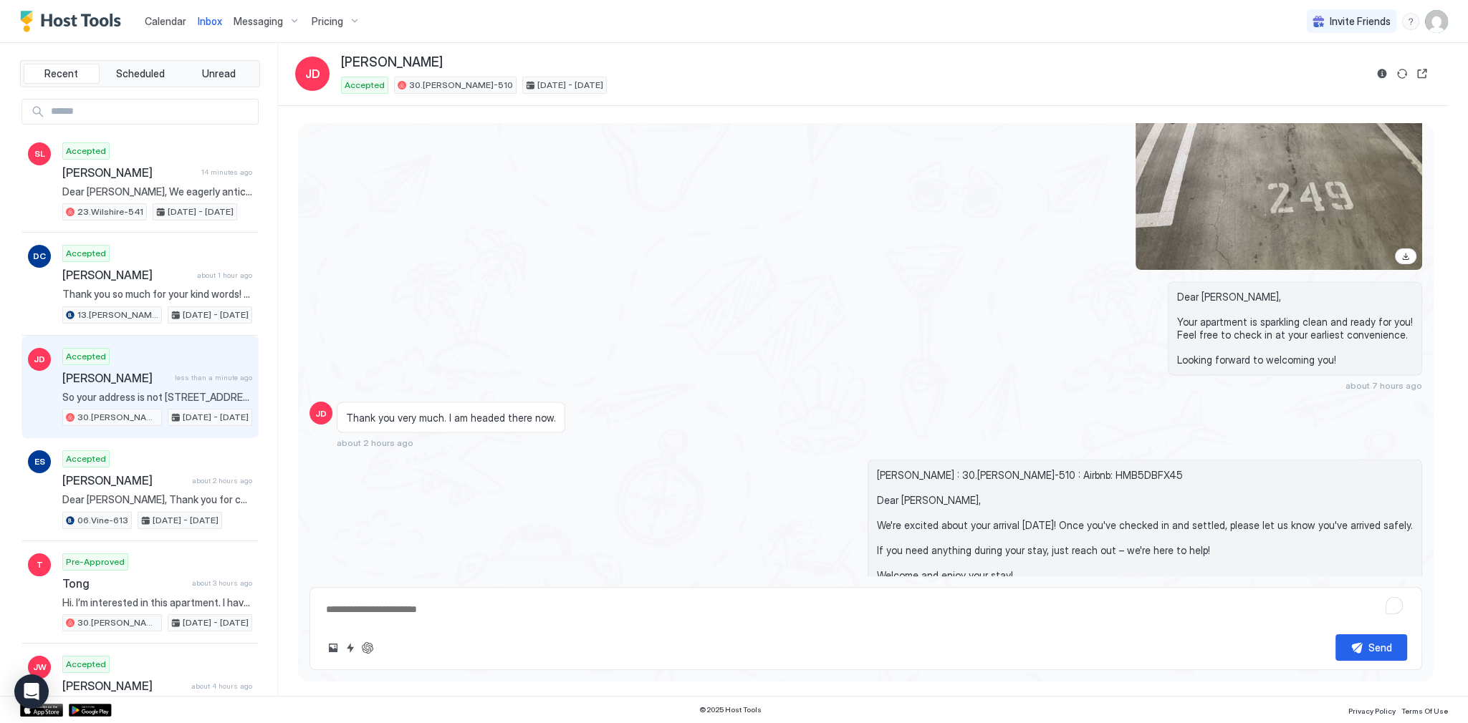
click at [665, 610] on textarea "To enrich screen reader interactions, please activate Accessibility in Grammarl…" at bounding box center [865, 610] width 1082 height 27
paste textarea "**********"
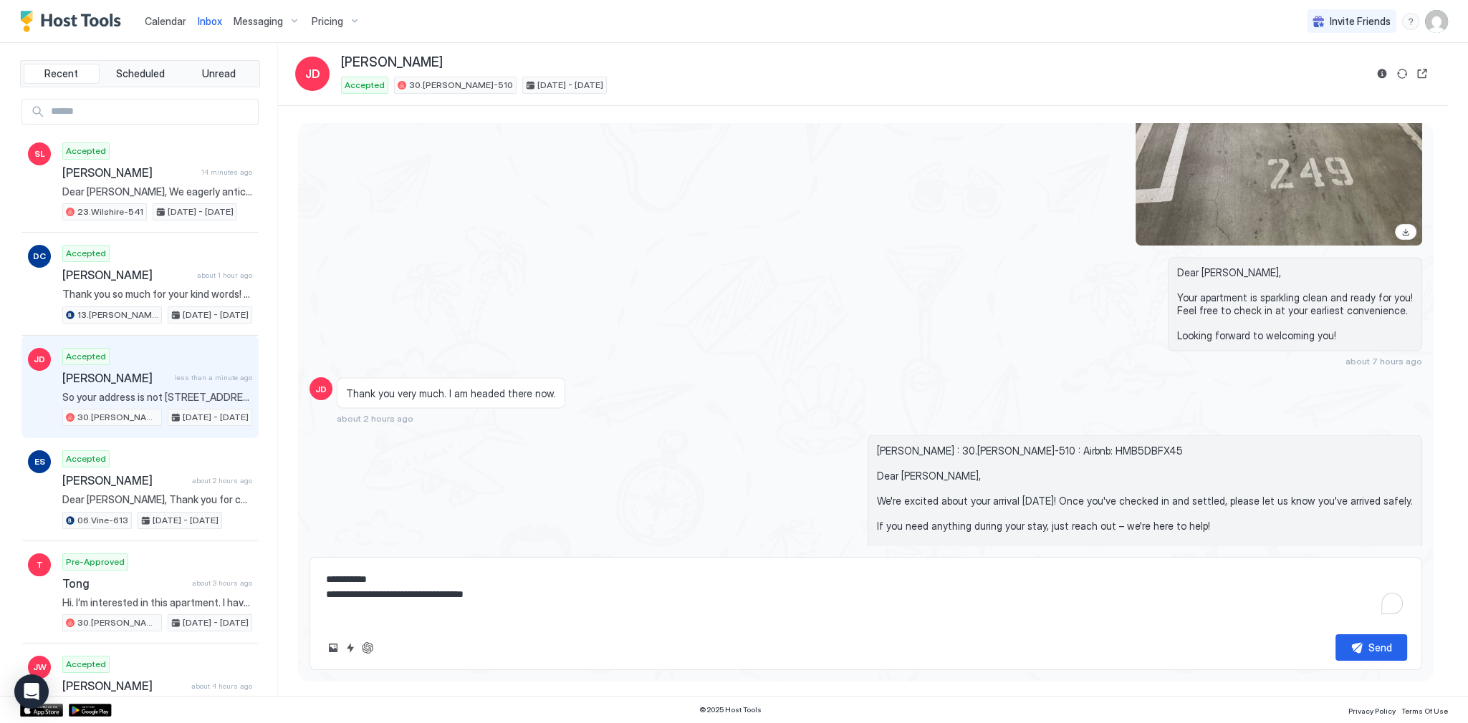
scroll to position [3569, 0]
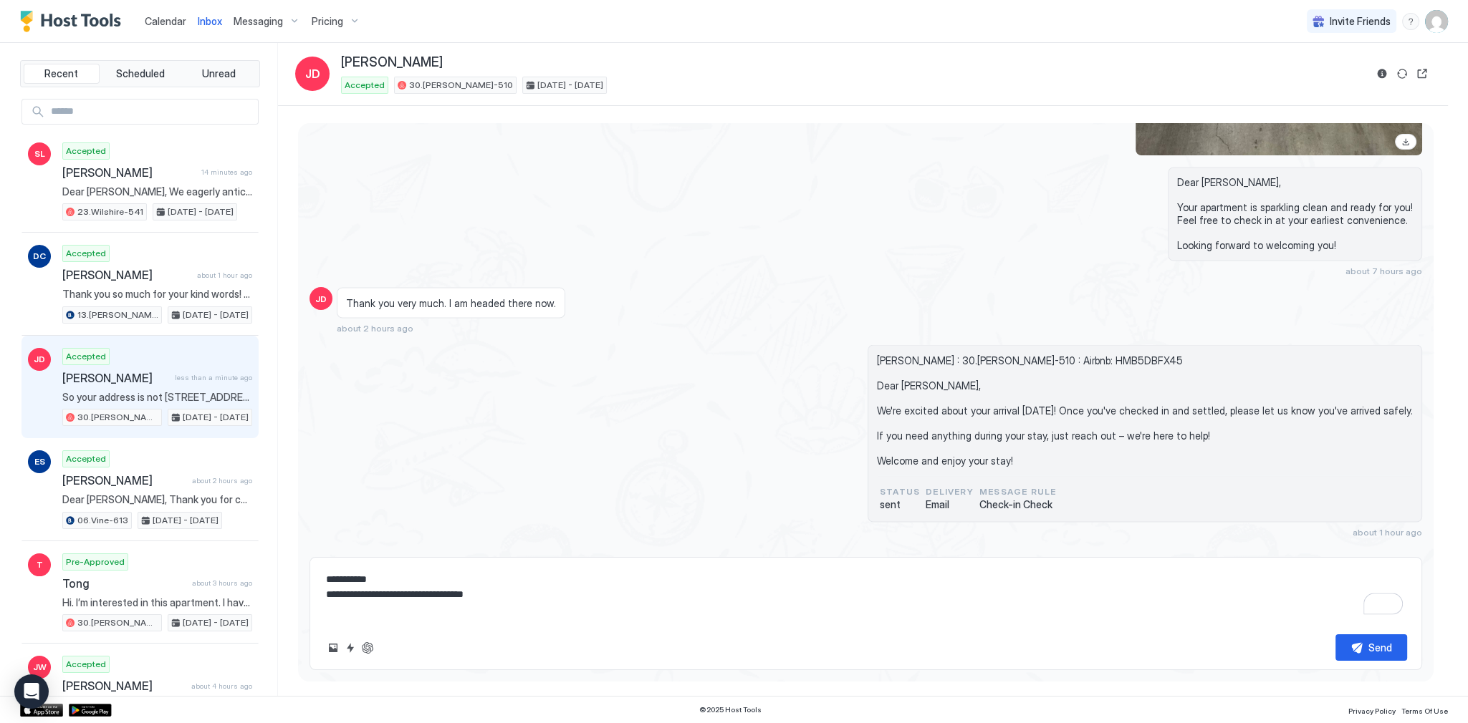
click at [918, 395] on span "[PERSON_NAME] : 30.[PERSON_NAME]-510 : Airbnb: HMB5DBFX45 Dear [PERSON_NAME], W…" at bounding box center [1145, 410] width 536 height 113
copy span "Dear Jade,"
click at [327, 576] on textarea "**********" at bounding box center [865, 595] width 1082 height 57
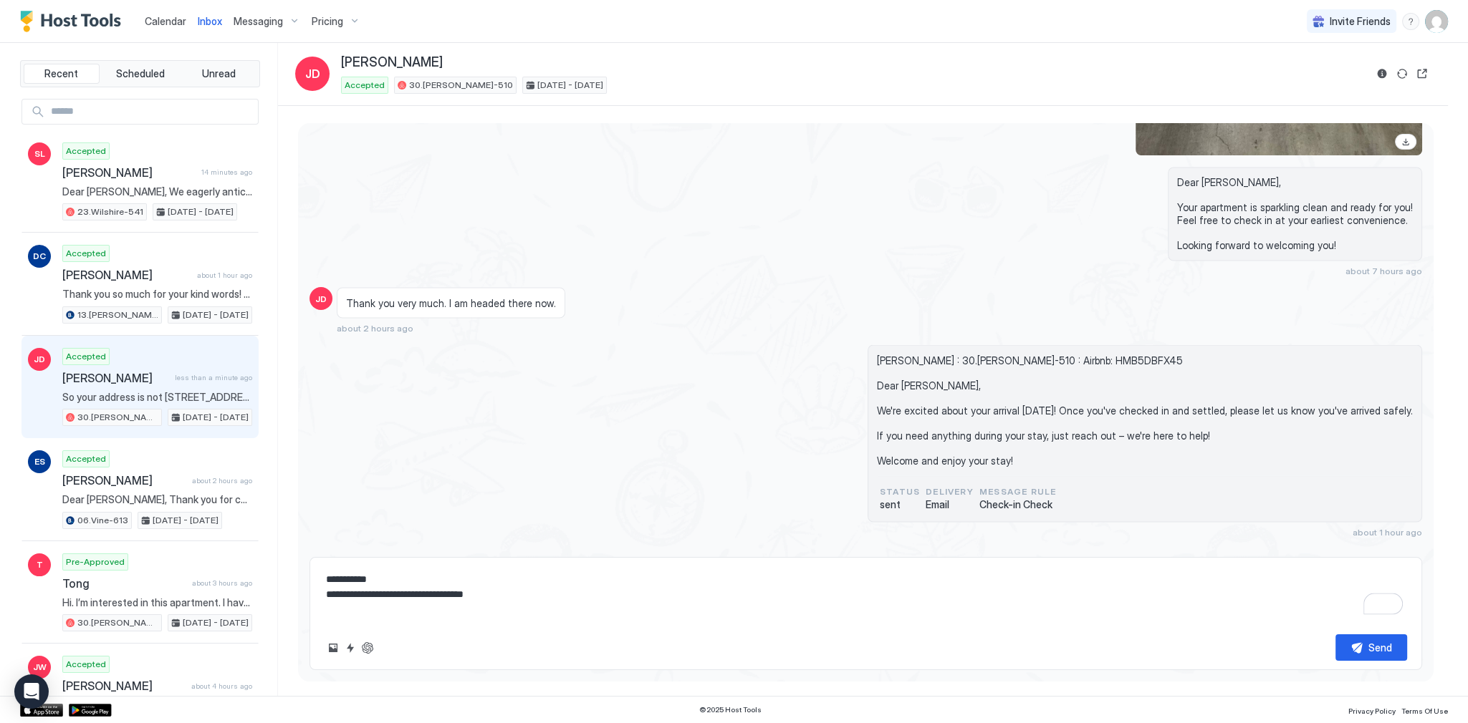
paste textarea "**********"
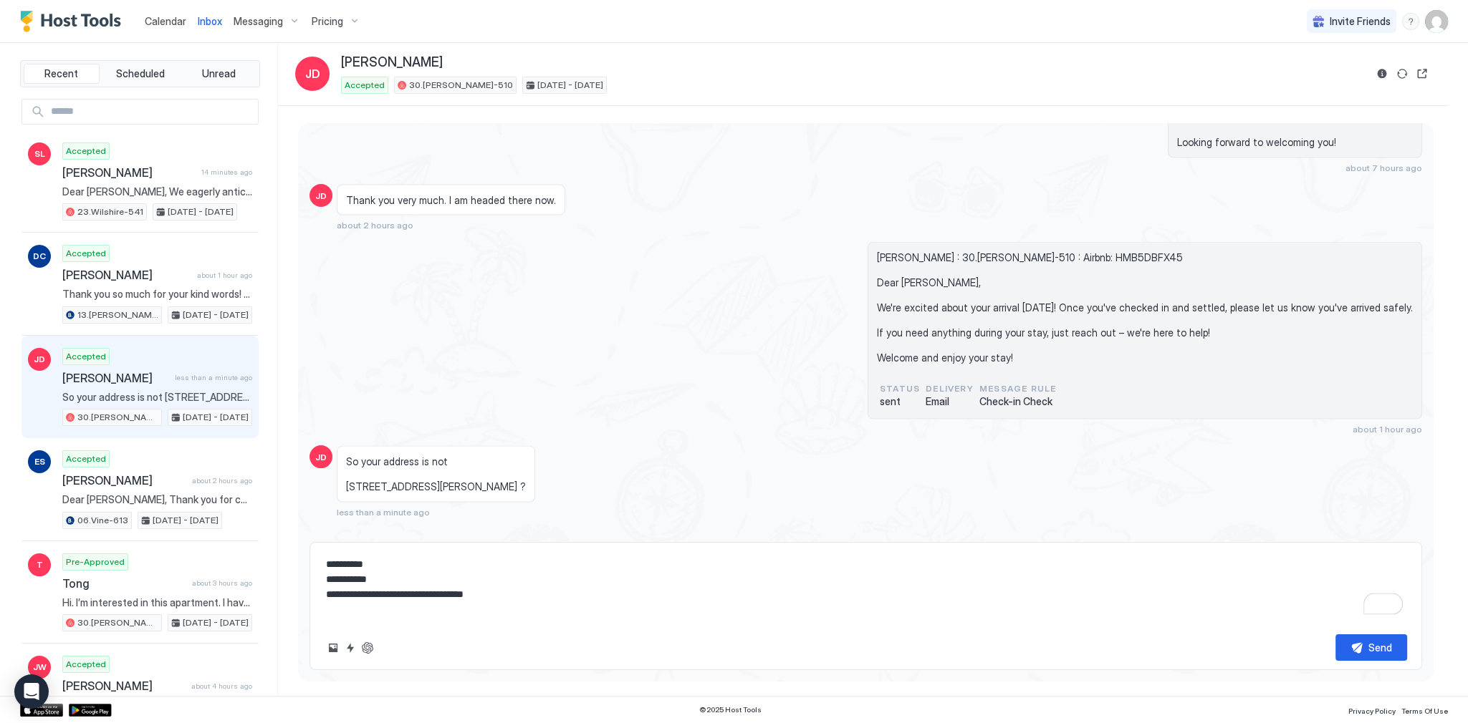
scroll to position [3696, 0]
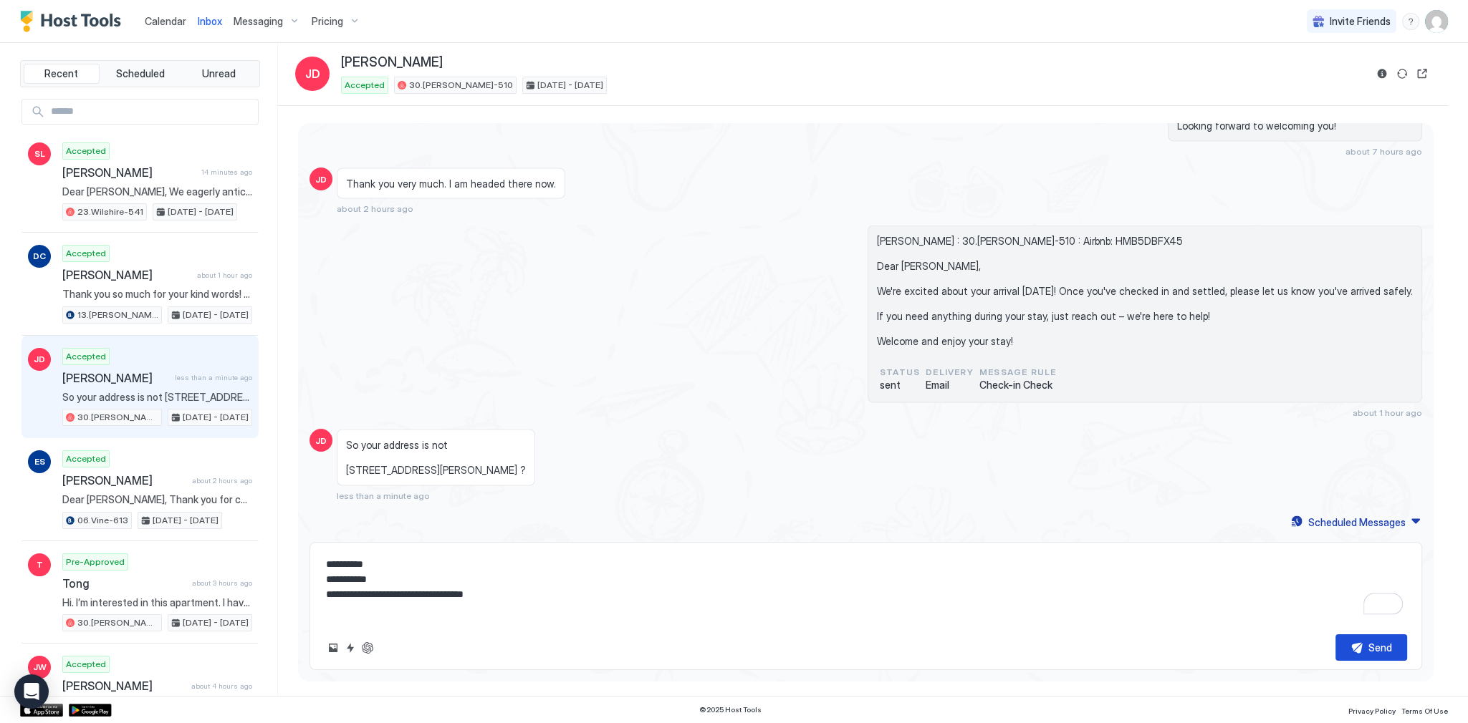
type textarea "**********"
click at [1347, 655] on button "Send" at bounding box center [1371, 648] width 72 height 27
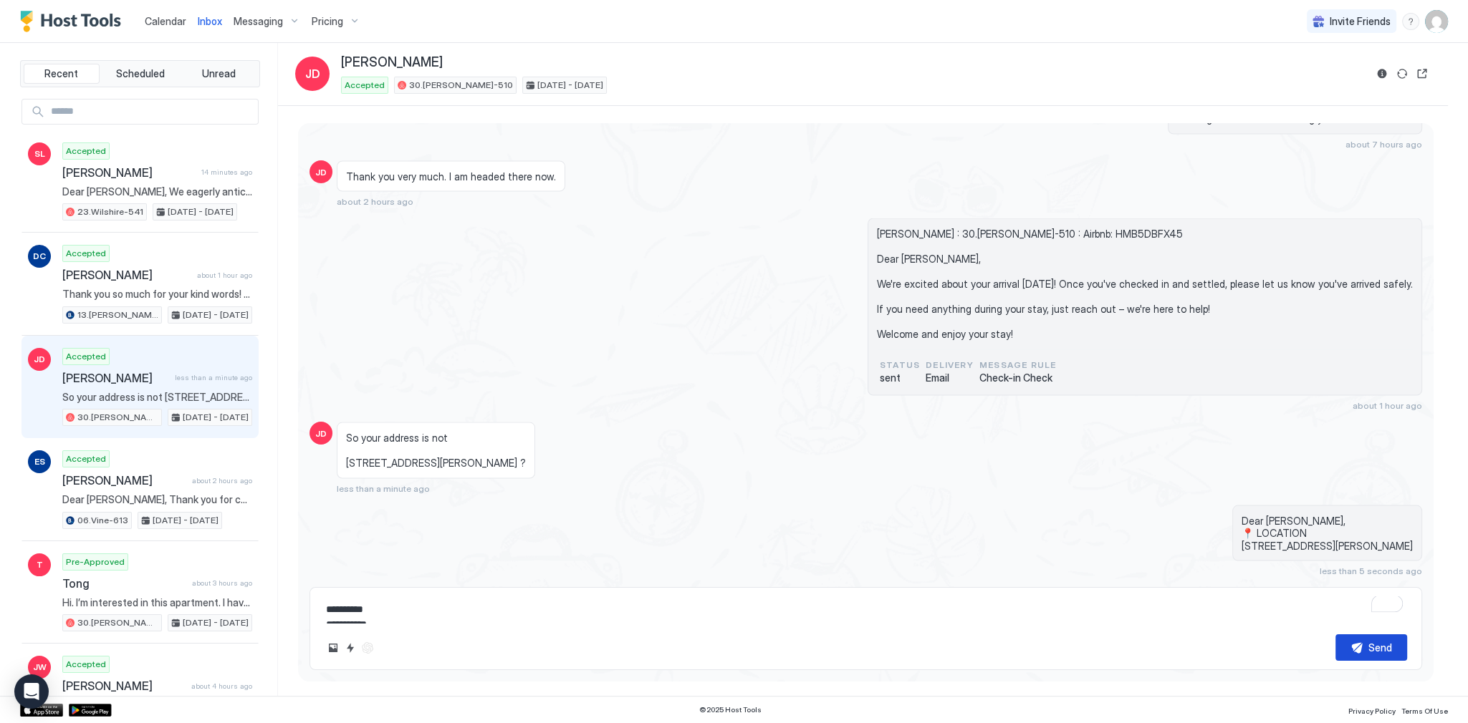
scroll to position [3733, 0]
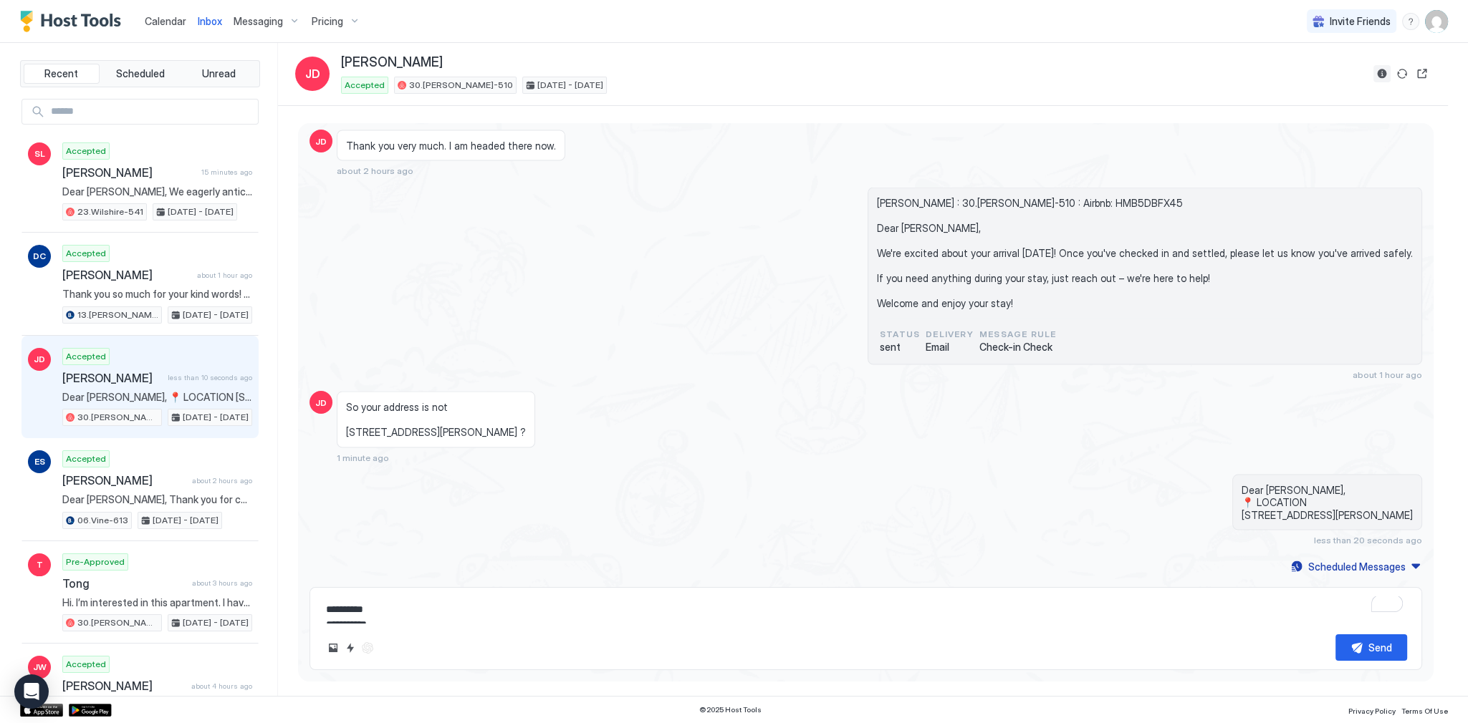
click at [1378, 73] on button "Reservation information" at bounding box center [1381, 73] width 17 height 17
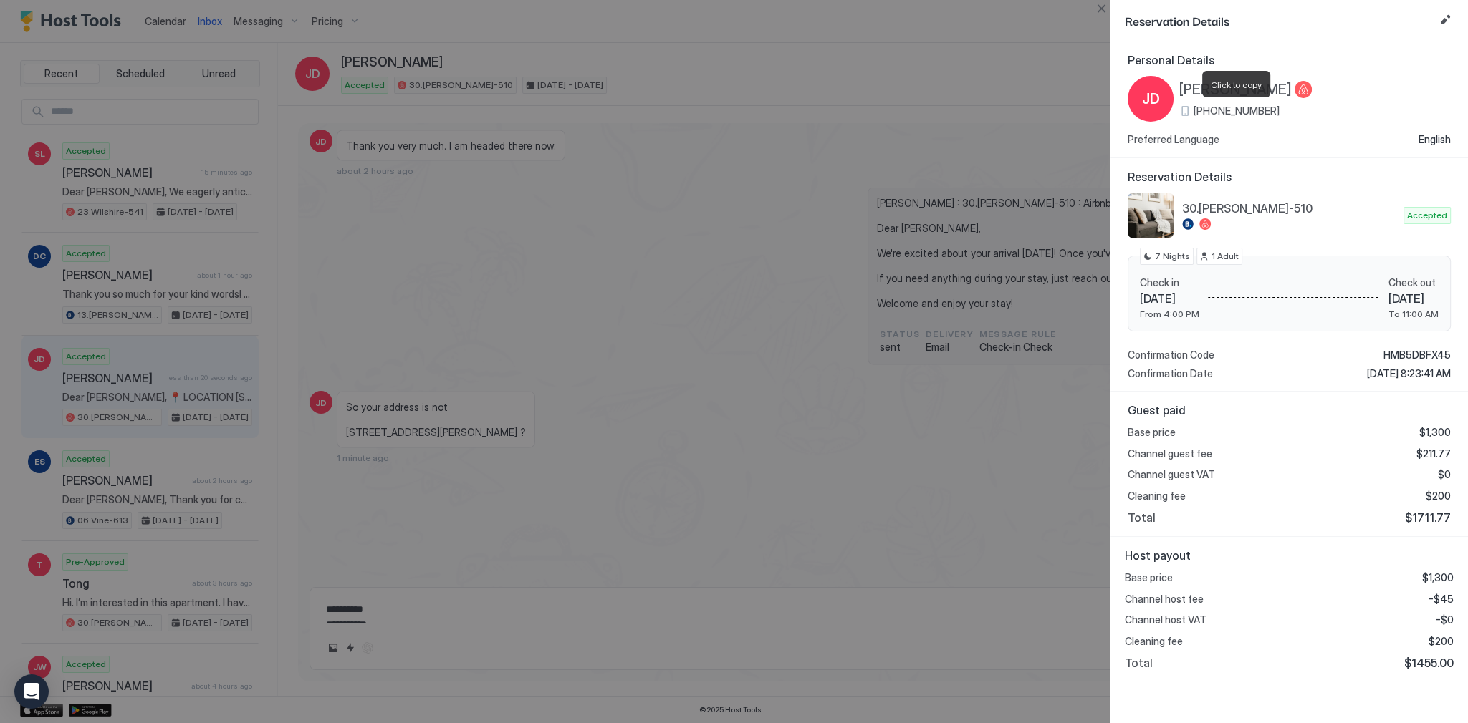
click at [1264, 110] on span "+1 (213) 808-9656" at bounding box center [1236, 111] width 86 height 13
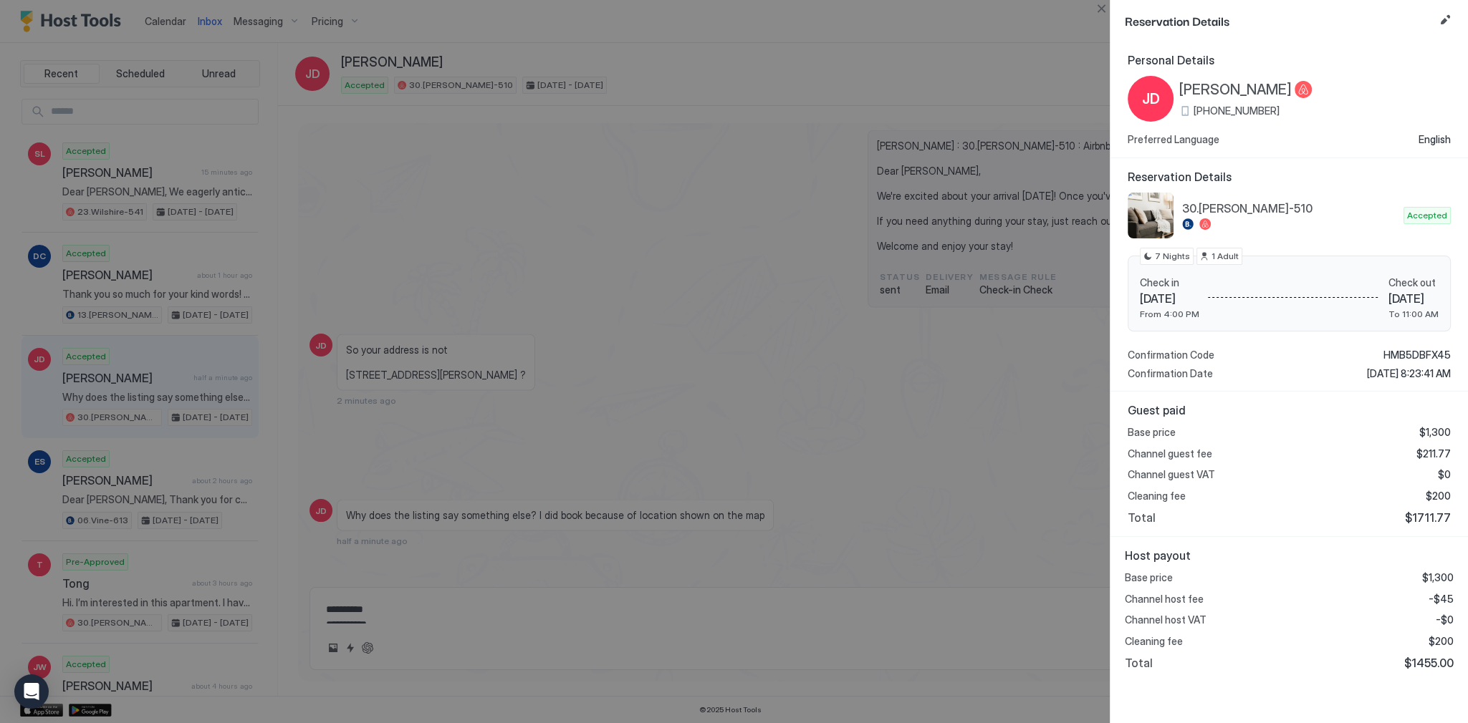
click at [786, 266] on div at bounding box center [734, 361] width 1468 height 723
click at [802, 408] on div at bounding box center [734, 361] width 1468 height 723
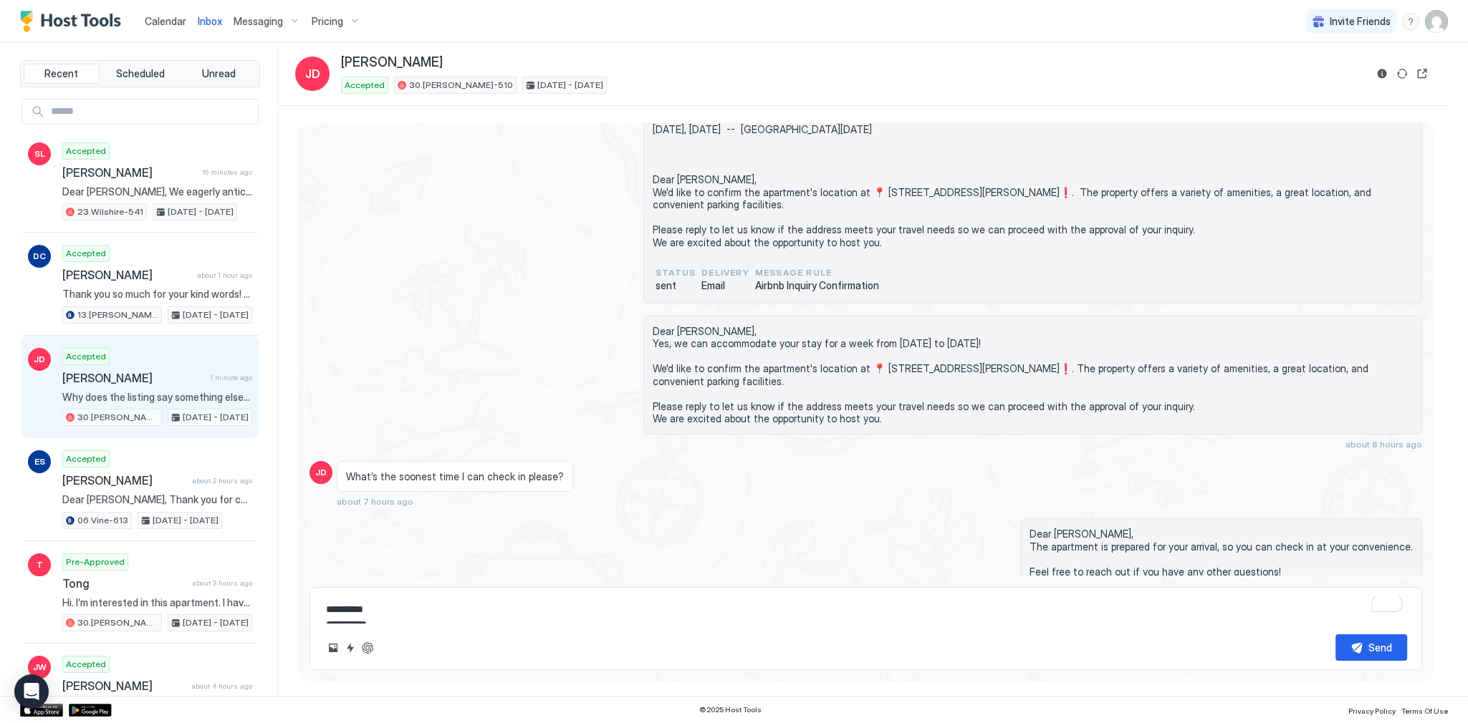
scroll to position [172, 0]
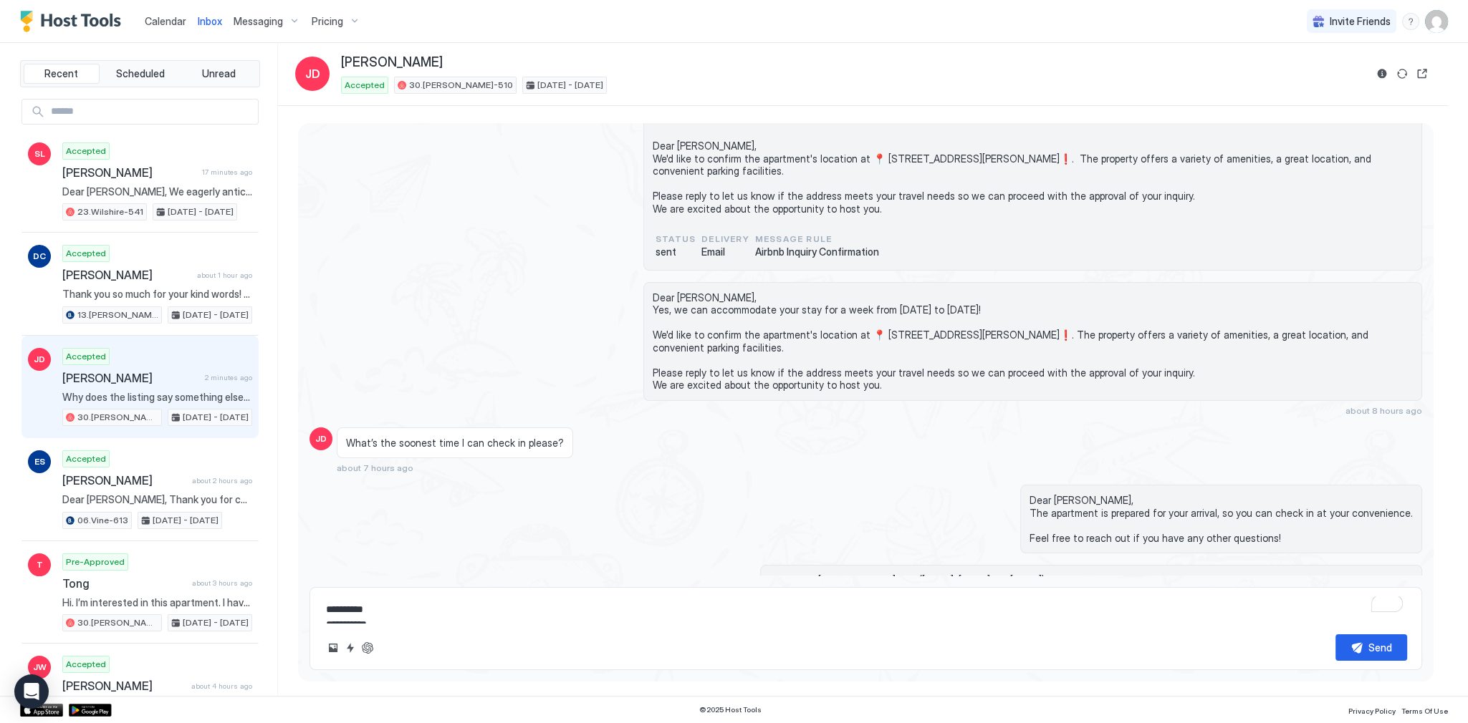
click at [800, 380] on span "Dear [PERSON_NAME], Yes, we can accommodate your stay for a week from [DATE] to…" at bounding box center [1033, 342] width 760 height 100
click at [667, 292] on span "Dear [PERSON_NAME], Yes, we can accommodate your stay for a week from [DATE] to…" at bounding box center [1033, 342] width 760 height 100
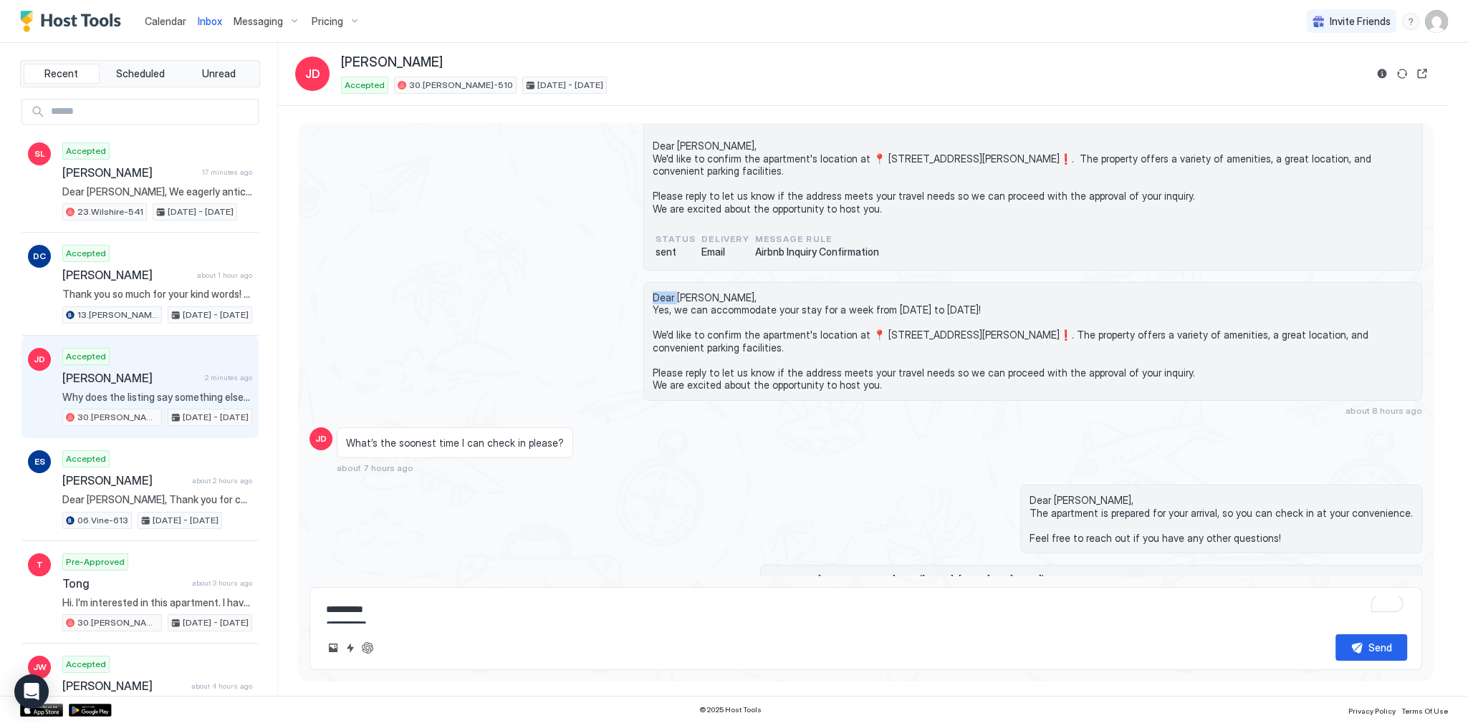
drag, startPoint x: 667, startPoint y: 292, endPoint x: 723, endPoint y: 380, distance: 104.9
click at [721, 382] on span "Dear [PERSON_NAME], Yes, we can accommodate your stay for a week from [DATE] to…" at bounding box center [1033, 342] width 760 height 100
click at [723, 380] on span "Dear [PERSON_NAME], Yes, we can accommodate your stay for a week from [DATE] to…" at bounding box center [1033, 342] width 760 height 100
drag, startPoint x: 723, startPoint y: 380, endPoint x: 682, endPoint y: 298, distance: 92.3
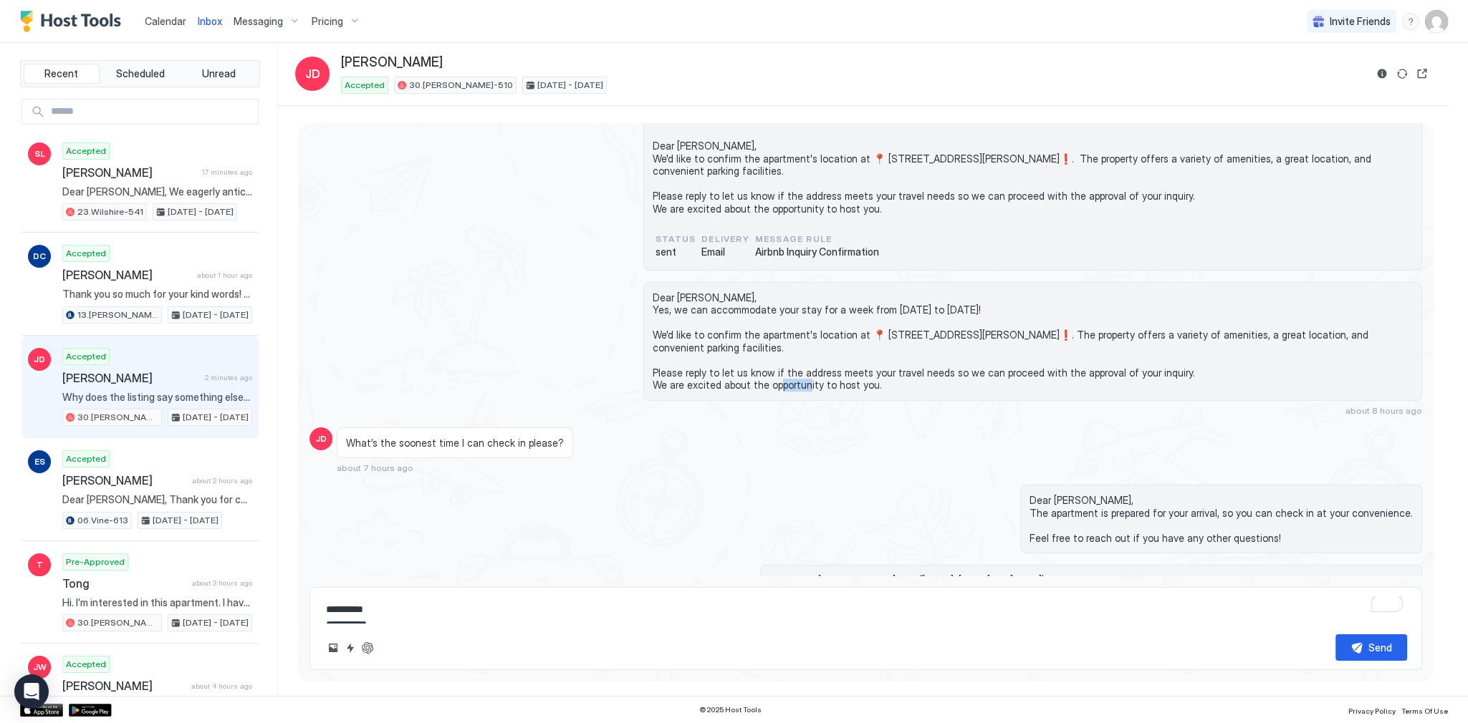
click at [682, 298] on span "Dear [PERSON_NAME], Yes, we can accommodate your stay for a week from [DATE] to…" at bounding box center [1033, 342] width 760 height 100
drag, startPoint x: 682, startPoint y: 298, endPoint x: 737, endPoint y: 383, distance: 100.9
click at [737, 383] on span "Dear [PERSON_NAME], Yes, we can accommodate your stay for a week from [DATE] to…" at bounding box center [1033, 342] width 760 height 100
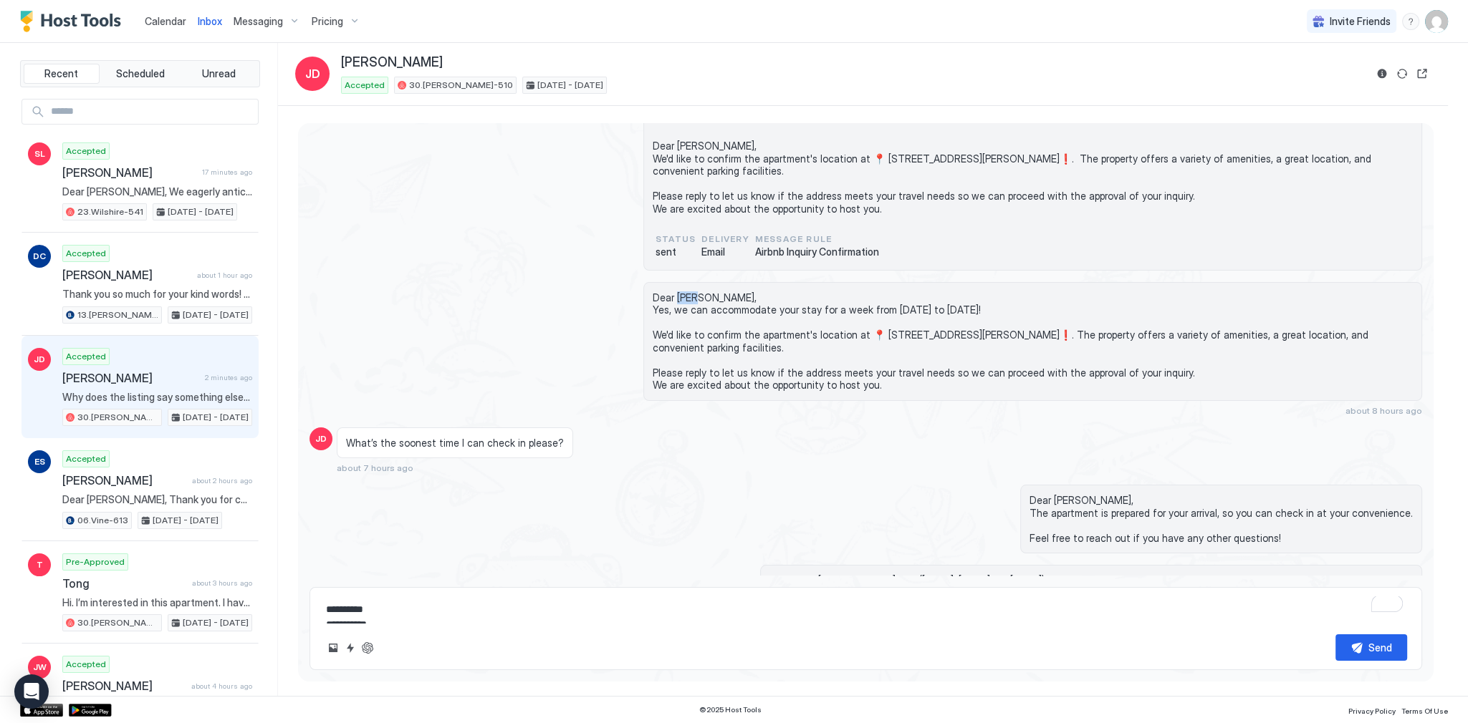
click at [739, 383] on span "Dear [PERSON_NAME], Yes, we can accommodate your stay for a week from [DATE] to…" at bounding box center [1033, 342] width 760 height 100
drag, startPoint x: 739, startPoint y: 383, endPoint x: 693, endPoint y: 289, distance: 103.8
click at [696, 292] on span "Dear [PERSON_NAME], Yes, we can accommodate your stay for a week from [DATE] to…" at bounding box center [1033, 342] width 760 height 100
click at [684, 292] on span "Dear [PERSON_NAME], Yes, we can accommodate your stay for a week from [DATE] to…" at bounding box center [1033, 342] width 760 height 100
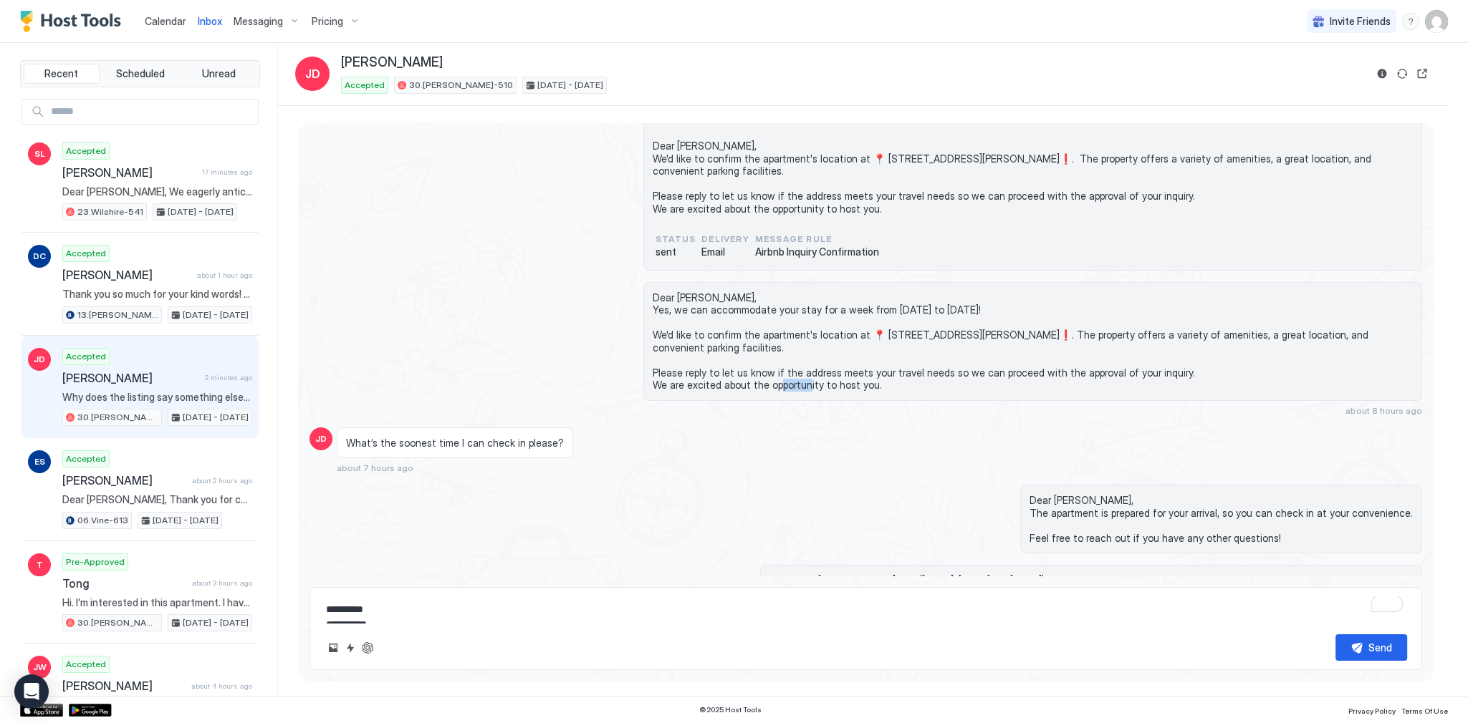
click at [684, 292] on span "Dear [PERSON_NAME], Yes, we can accommodate your stay for a week from [DATE] to…" at bounding box center [1033, 342] width 760 height 100
drag, startPoint x: 684, startPoint y: 292, endPoint x: 725, endPoint y: 381, distance: 97.8
click at [725, 381] on span "Dear [PERSON_NAME], Yes, we can accommodate your stay for a week from [DATE] to…" at bounding box center [1033, 342] width 760 height 100
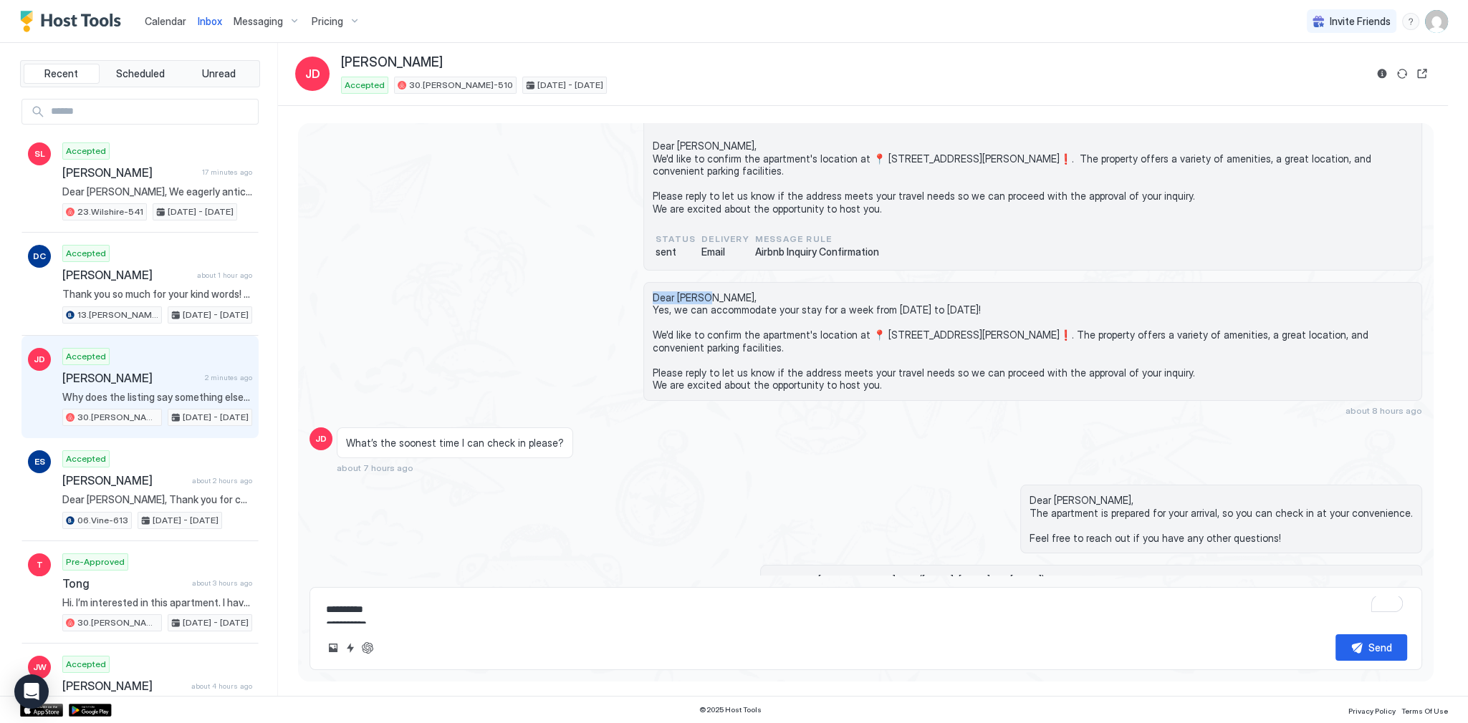
click at [725, 381] on span "Dear [PERSON_NAME], Yes, we can accommodate your stay for a week from [DATE] to…" at bounding box center [1033, 342] width 760 height 100
drag, startPoint x: 725, startPoint y: 381, endPoint x: 696, endPoint y: 294, distance: 91.3
click at [696, 294] on span "Dear [PERSON_NAME], Yes, we can accommodate your stay for a week from [DATE] to…" at bounding box center [1033, 342] width 760 height 100
click at [693, 294] on span "Dear [PERSON_NAME], Yes, we can accommodate your stay for a week from [DATE] to…" at bounding box center [1033, 342] width 760 height 100
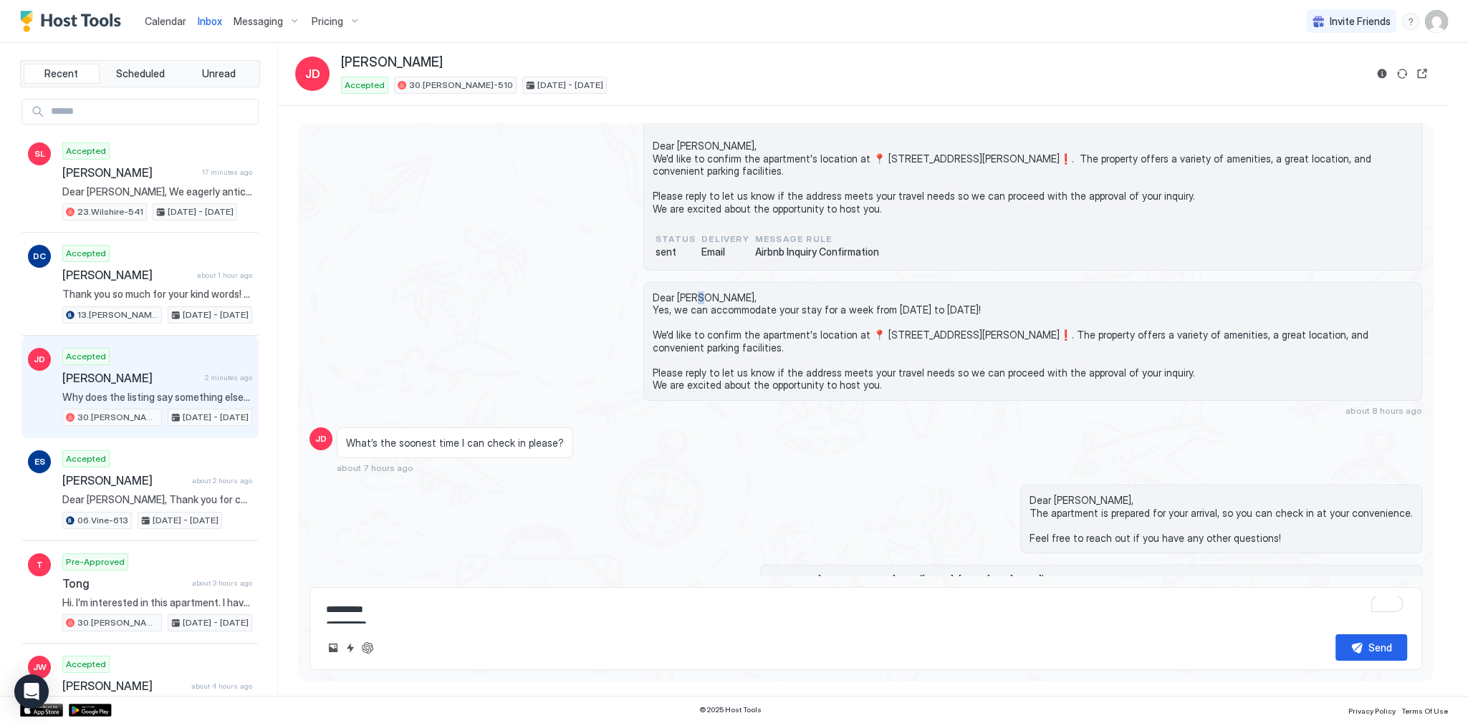
click at [693, 294] on span "Dear [PERSON_NAME], Yes, we can accommodate your stay for a week from [DATE] to…" at bounding box center [1033, 342] width 760 height 100
drag, startPoint x: 693, startPoint y: 294, endPoint x: 736, endPoint y: 380, distance: 96.7
click at [736, 380] on span "Dear [PERSON_NAME], Yes, we can accommodate your stay for a week from [DATE] to…" at bounding box center [1033, 342] width 760 height 100
click at [1386, 77] on button "Reservation information" at bounding box center [1381, 73] width 17 height 17
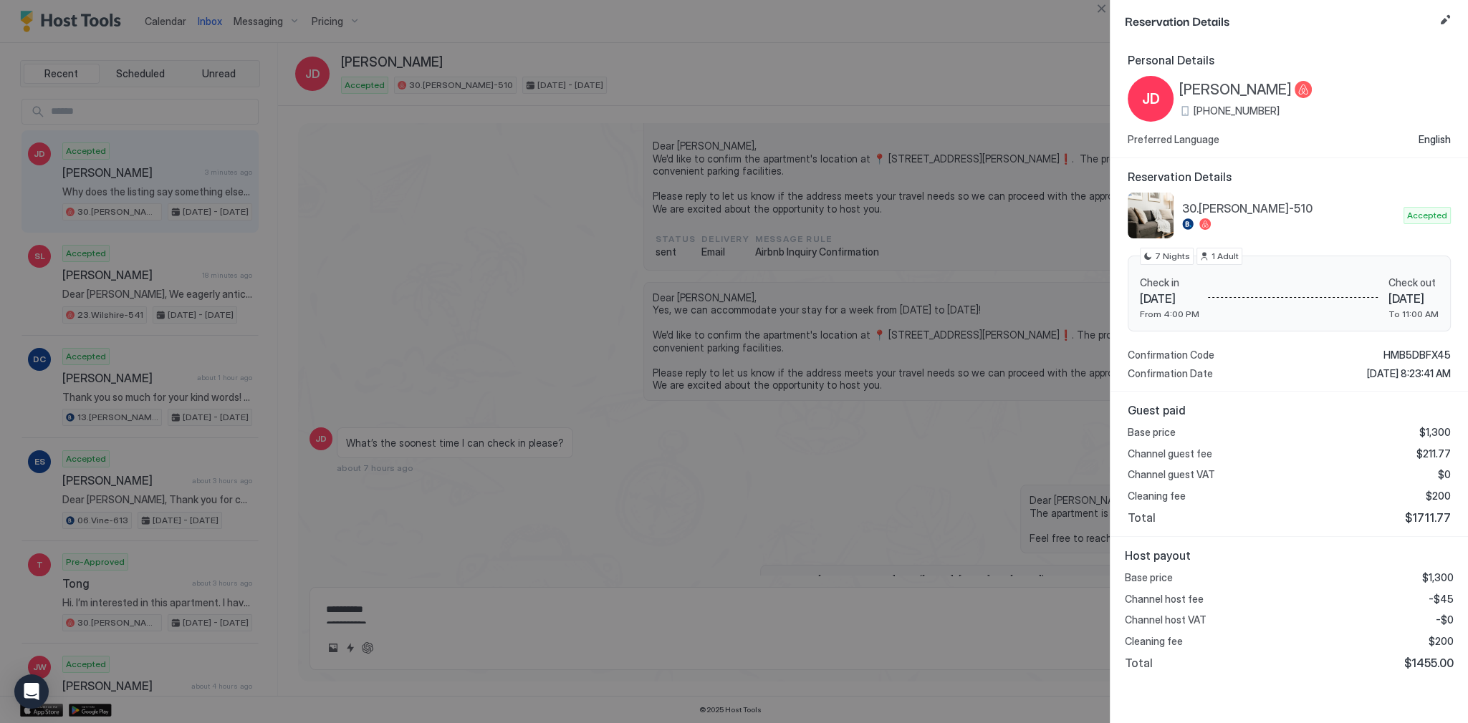
click at [723, 354] on div at bounding box center [734, 361] width 1468 height 723
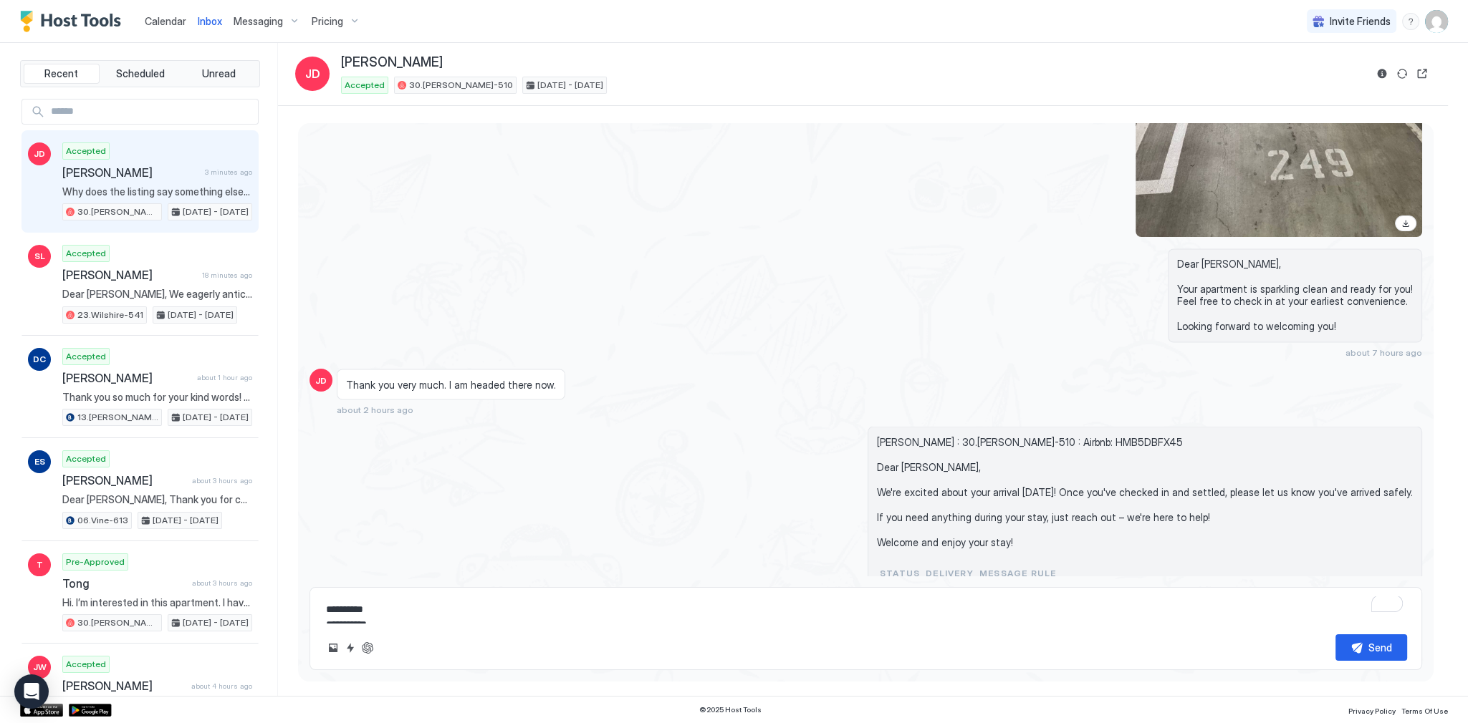
scroll to position [3741, 0]
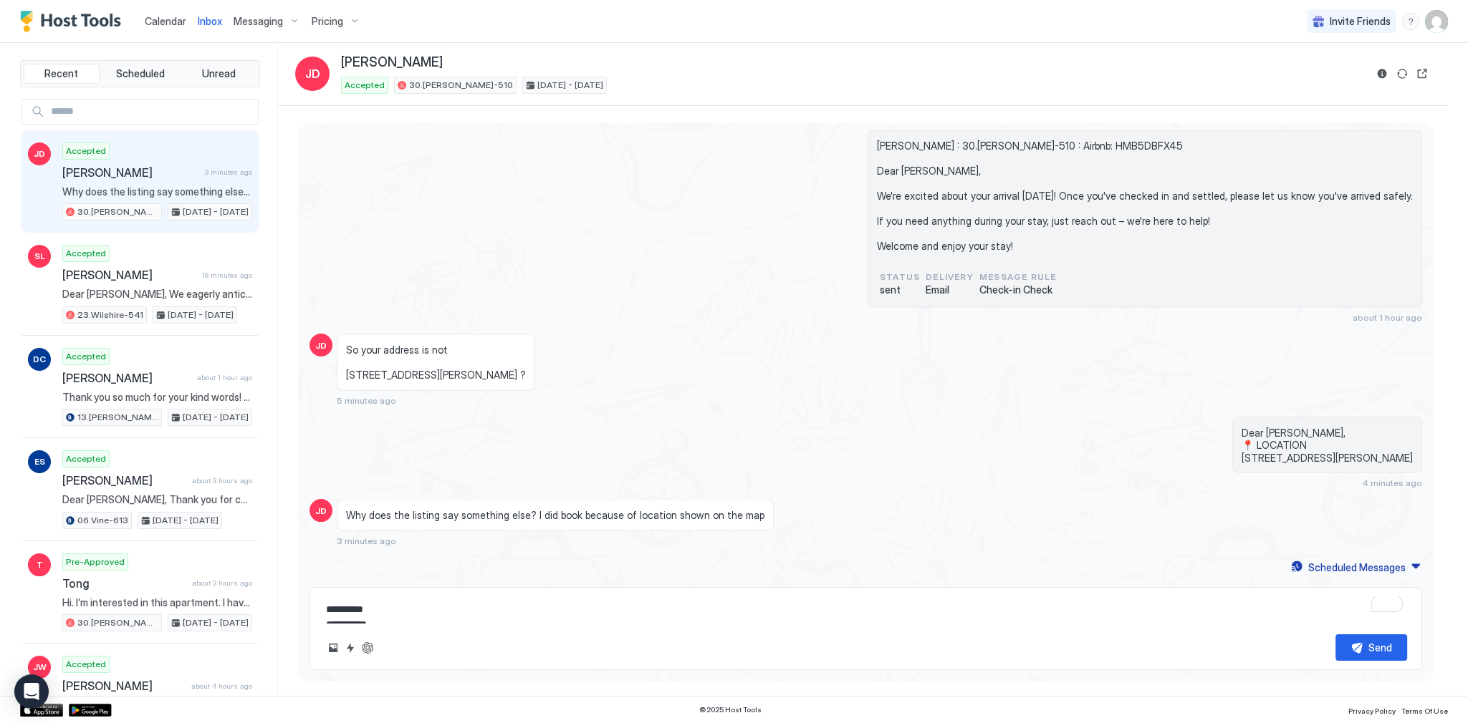
click at [353, 375] on span "So your address is not [STREET_ADDRESS][PERSON_NAME] ?" at bounding box center [436, 362] width 180 height 38
drag, startPoint x: 353, startPoint y: 375, endPoint x: 408, endPoint y: 375, distance: 54.4
click at [408, 375] on span "So your address is not [STREET_ADDRESS][PERSON_NAME] ?" at bounding box center [436, 362] width 180 height 38
copy span "9936 Durant Drive"
drag, startPoint x: 472, startPoint y: 266, endPoint x: 484, endPoint y: 290, distance: 26.6
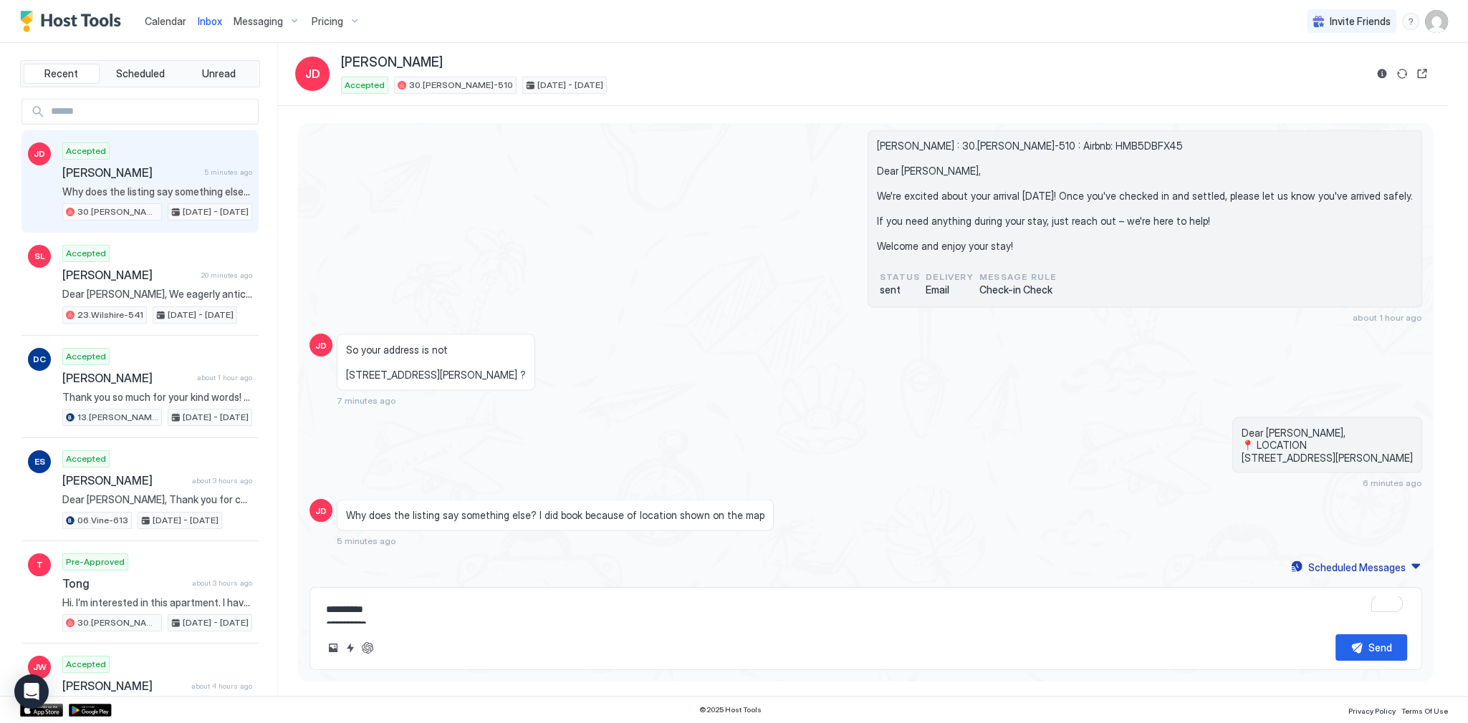
click at [472, 267] on div "Jade DelValle : 30.Kelton-510 : Airbnb: HMB5DBFX45 Dear Jade, We're excited abo…" at bounding box center [865, 226] width 1112 height 193
click at [424, 348] on span "So your address is not [STREET_ADDRESS][PERSON_NAME] ?" at bounding box center [436, 362] width 180 height 38
drag, startPoint x: 424, startPoint y: 348, endPoint x: 471, endPoint y: 406, distance: 74.8
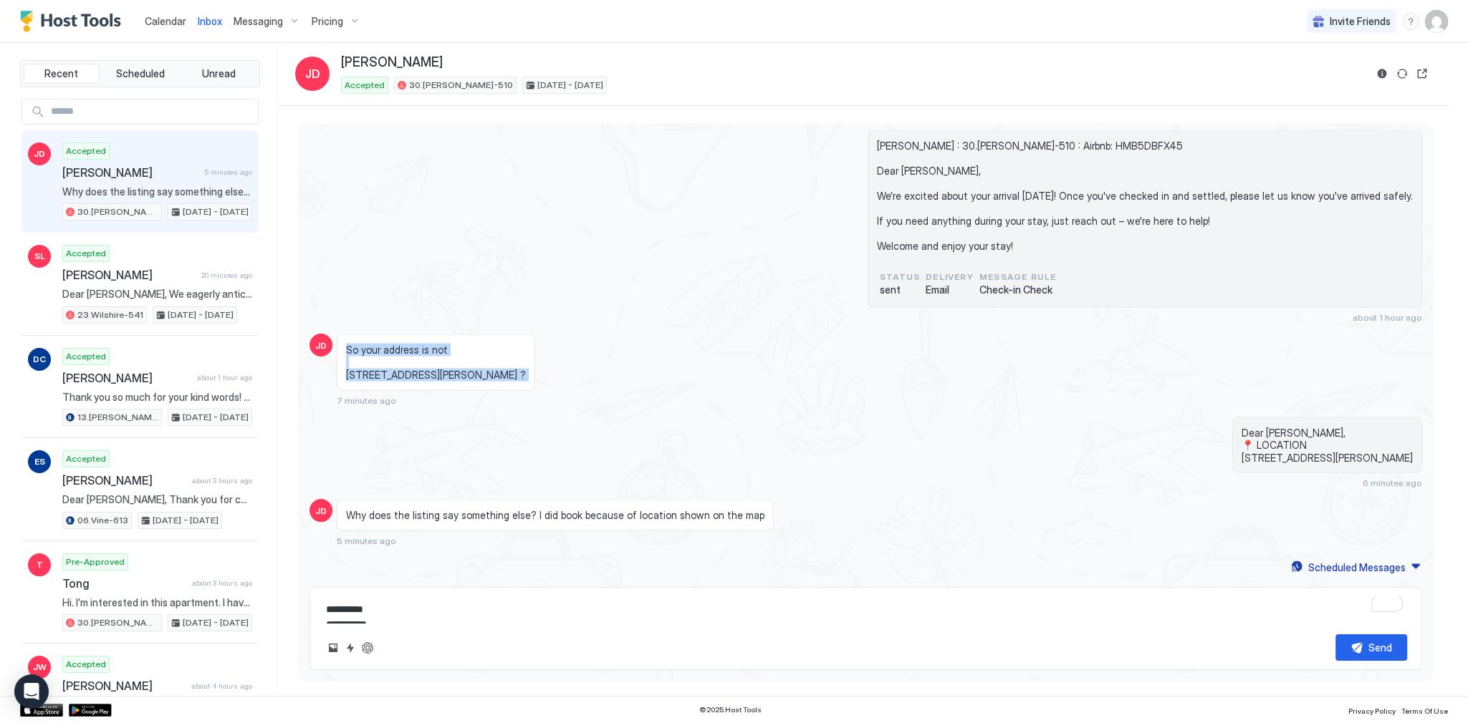
click at [479, 378] on span "So your address is not [STREET_ADDRESS][PERSON_NAME] ?" at bounding box center [436, 362] width 180 height 38
drag, startPoint x: 479, startPoint y: 378, endPoint x: 456, endPoint y: 349, distance: 37.7
click at [456, 350] on span "So your address is not [STREET_ADDRESS][PERSON_NAME] ?" at bounding box center [436, 362] width 180 height 38
click at [1164, 259] on div "[PERSON_NAME] : 30.[PERSON_NAME]-510 : Airbnb: HMB5DBFX45 Dear [PERSON_NAME], W…" at bounding box center [1145, 200] width 536 height 122
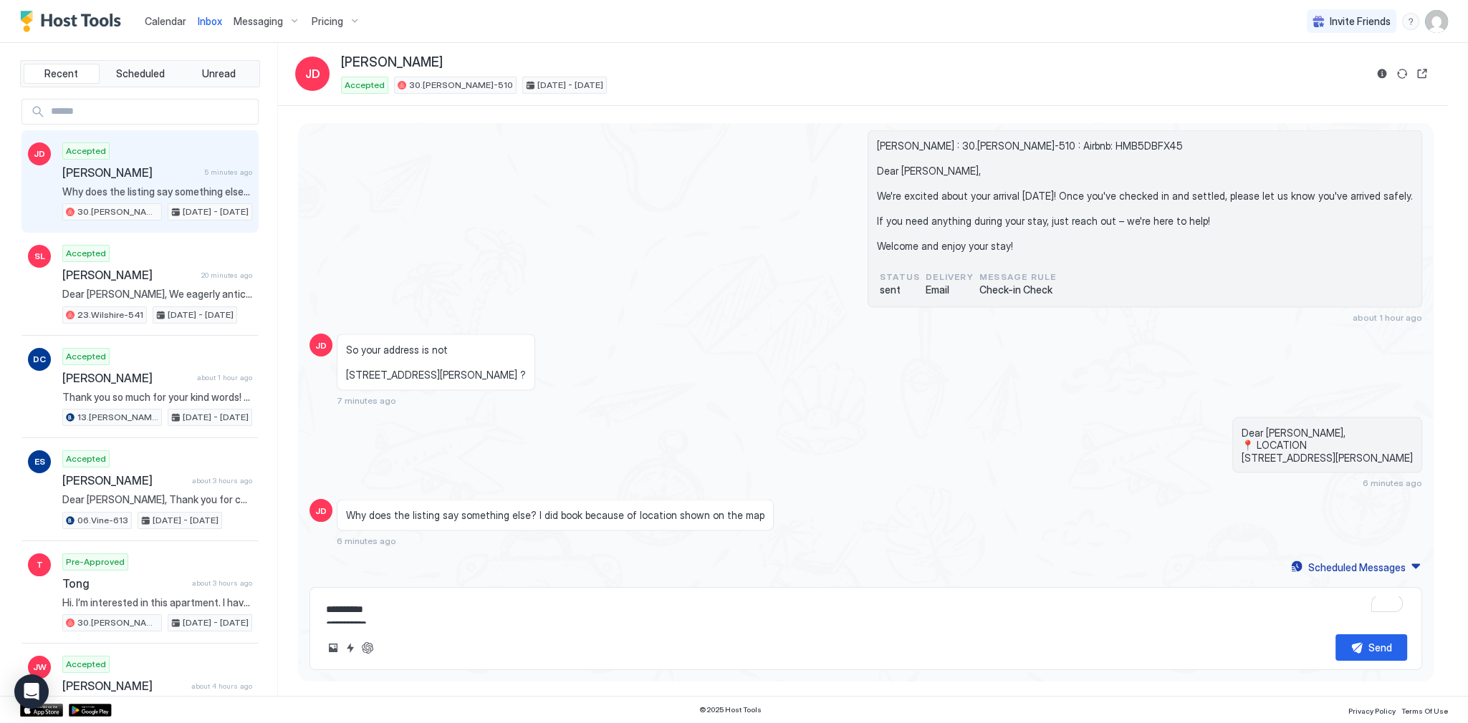
click at [633, 229] on div "Jade DelValle : 30.Kelton-510 : Airbnb: HMB5DBFX45 Dear Jade, We're excited abo…" at bounding box center [865, 226] width 1112 height 193
click at [664, 304] on div "Jade DelValle : 30.Kelton-510 : Airbnb: HMB5DBFX45 Dear Jade, We're excited abo…" at bounding box center [865, 226] width 1112 height 193
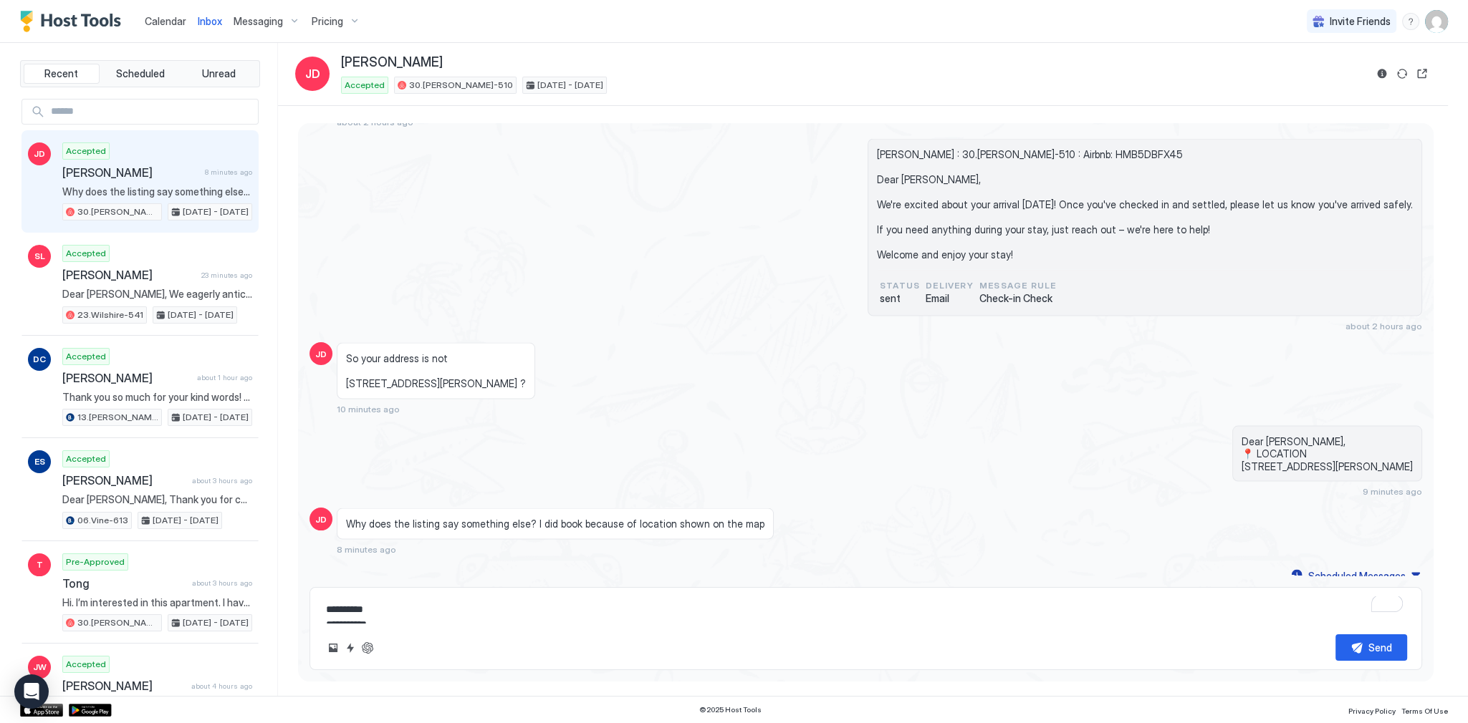
scroll to position [3756, 0]
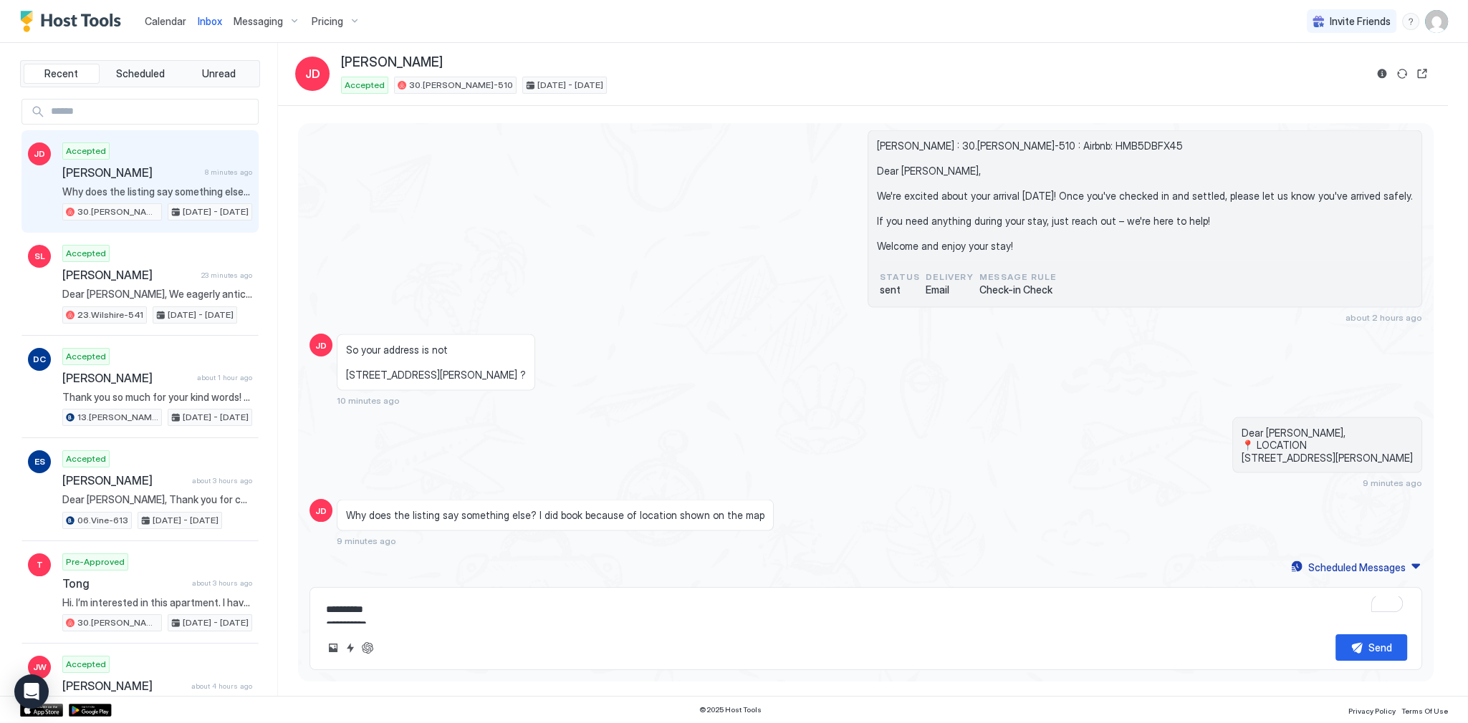
click at [662, 428] on div "Dear Jade, 📍 LOCATION 670 Kelton Ave, Los Angeles, CA 90024 9 minutes ago" at bounding box center [1032, 453] width 779 height 72
click at [521, 256] on div "Jade DelValle : 30.Kelton-510 : Airbnb: HMB5DBFX45 Dear Jade, We're excited abo…" at bounding box center [865, 226] width 1112 height 193
click at [506, 521] on div "Why does the listing say something else? I did book because of location shown o…" at bounding box center [555, 515] width 437 height 32
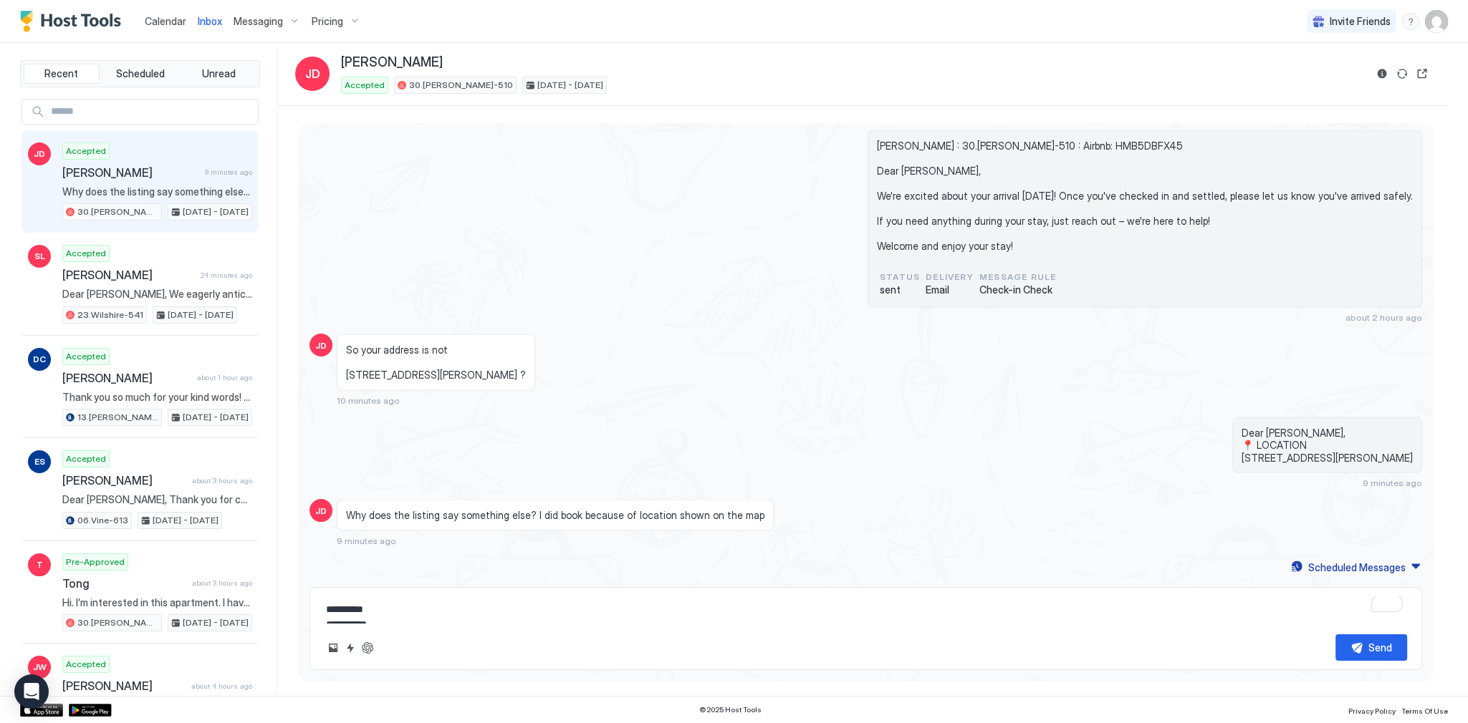
click at [707, 425] on div "Dear Jade, 📍 LOCATION 670 Kelton Ave, Los Angeles, CA 90024 9 minutes ago" at bounding box center [1032, 453] width 779 height 72
click at [562, 241] on div "Jade DelValle : 30.Kelton-510 : Airbnb: HMB5DBFX45 Dear Jade, We're excited abo…" at bounding box center [865, 226] width 1112 height 193
click at [173, 28] on link "Calendar" at bounding box center [166, 21] width 42 height 15
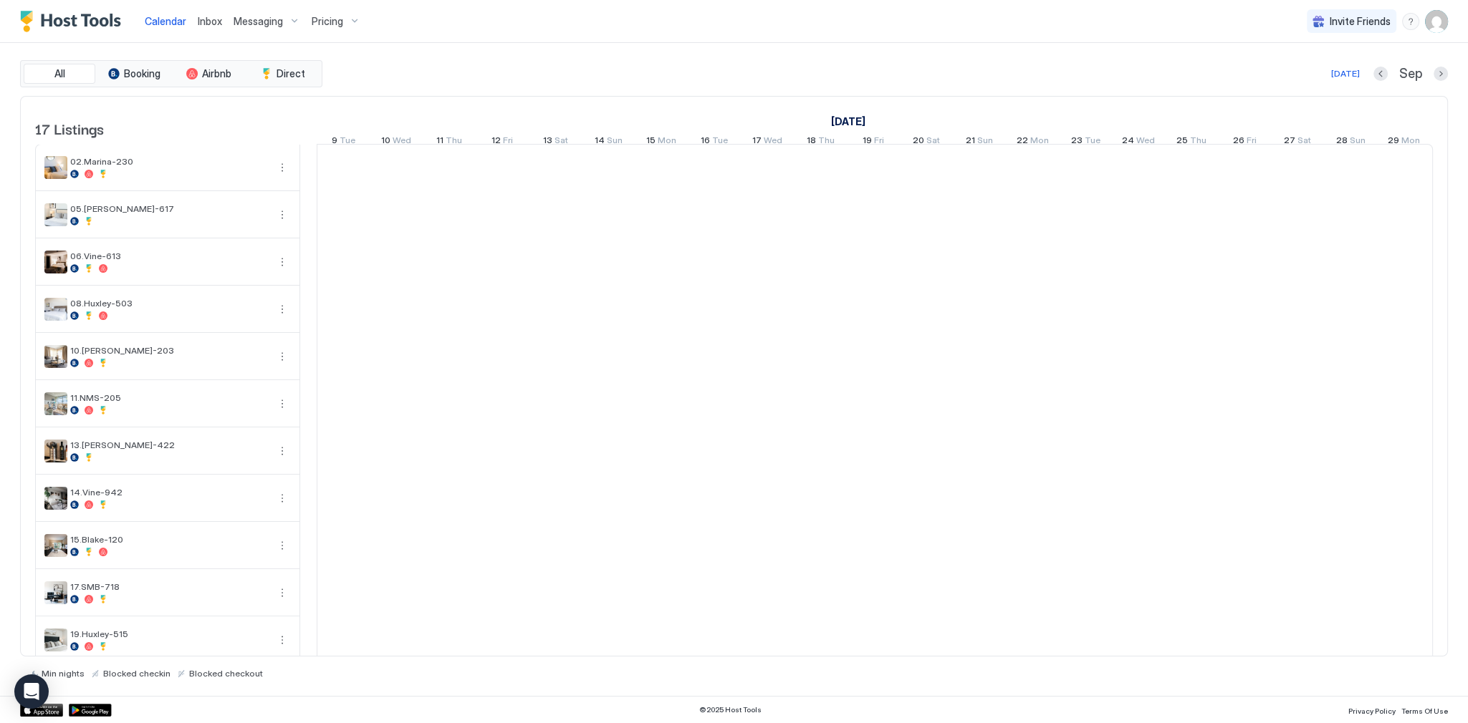
scroll to position [0, 796]
click at [1038, 64] on div "All Booking Airbnb Direct Today Sep" at bounding box center [734, 73] width 1428 height 27
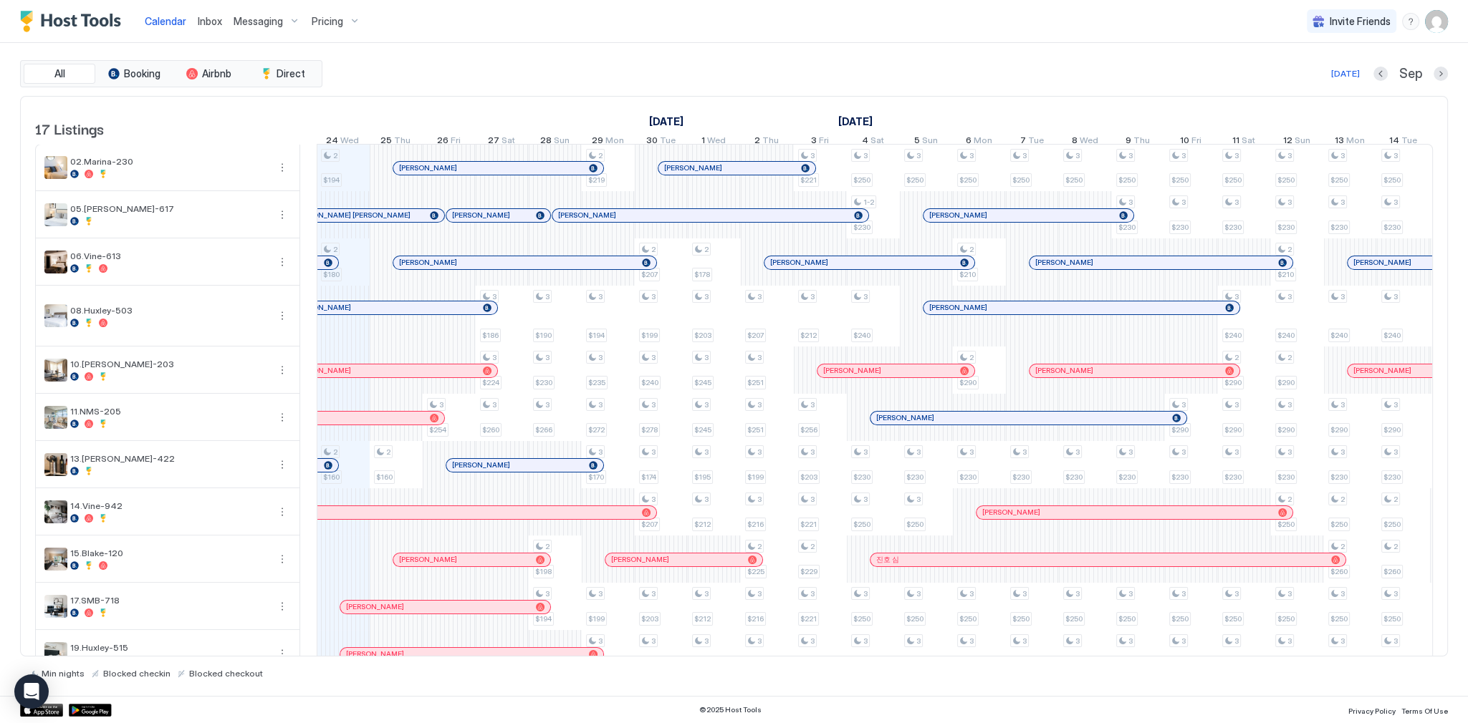
click at [213, 25] on span "Inbox" at bounding box center [210, 21] width 24 height 12
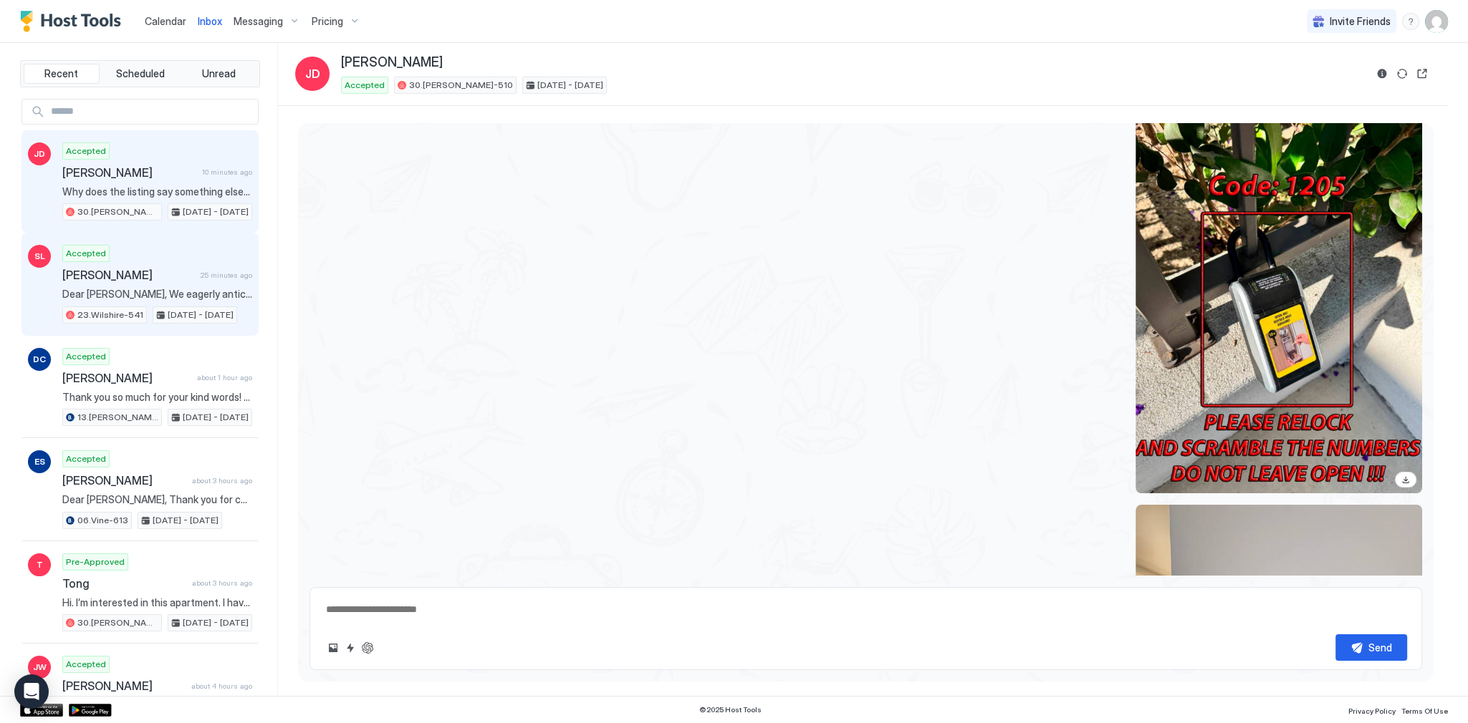
scroll to position [2644, 0]
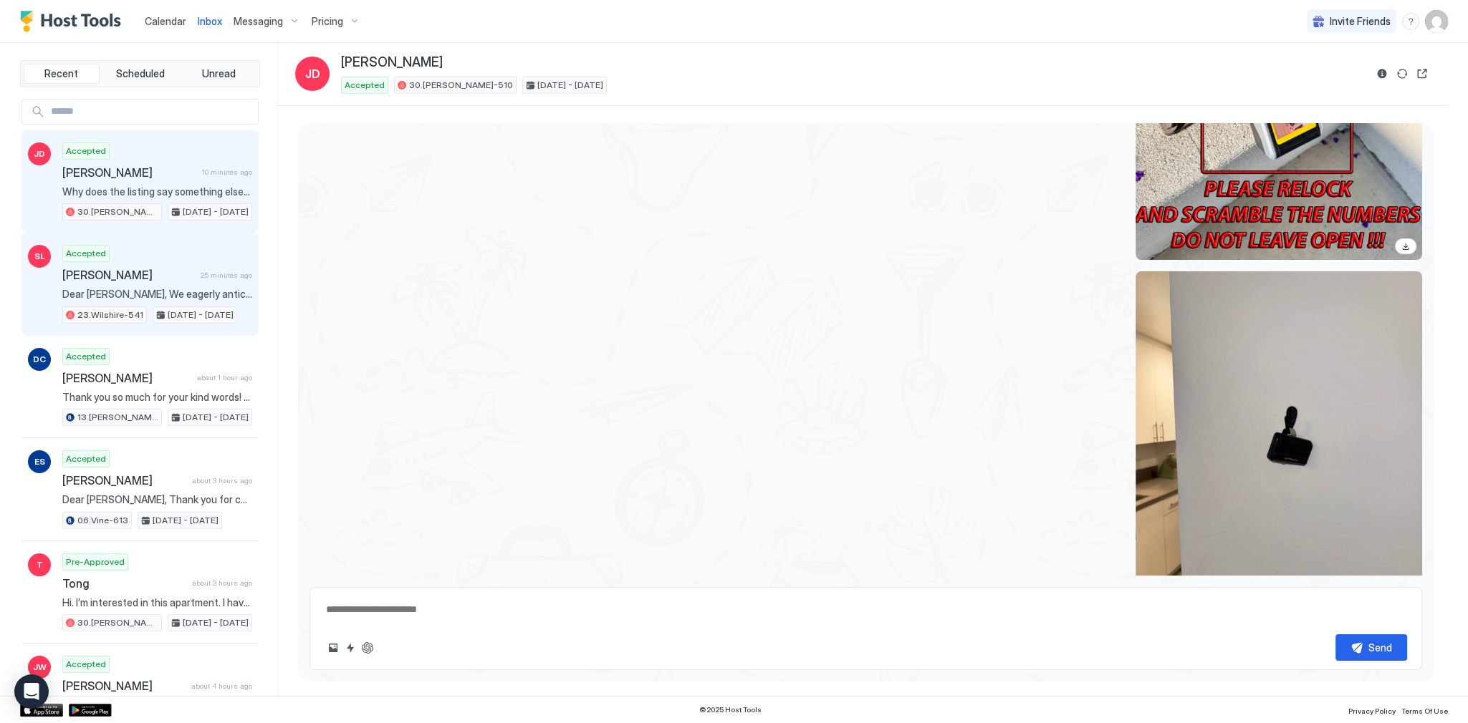
click at [159, 299] on div "Accepted Sophie Littlefield 25 minutes ago Dear Sophie, We eagerly anticipate y…" at bounding box center [157, 284] width 190 height 79
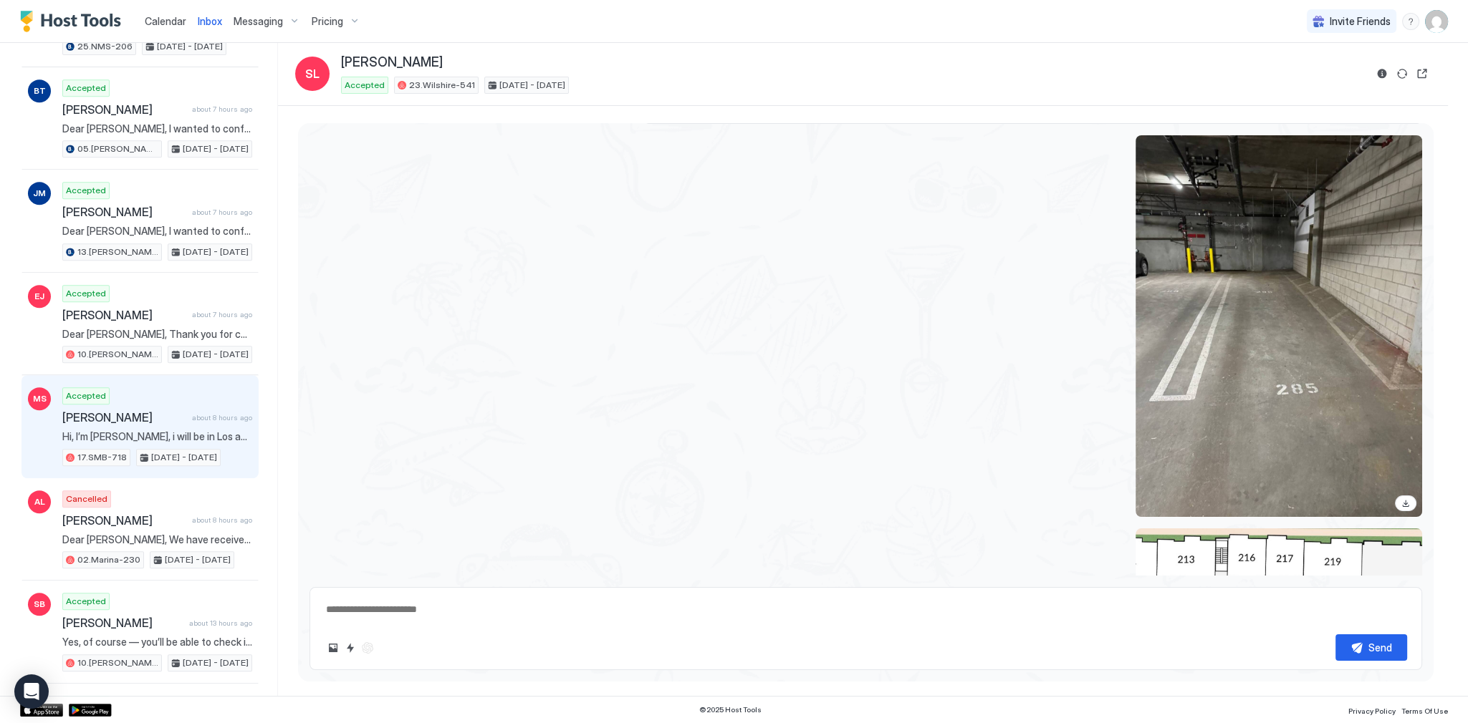
scroll to position [974, 0]
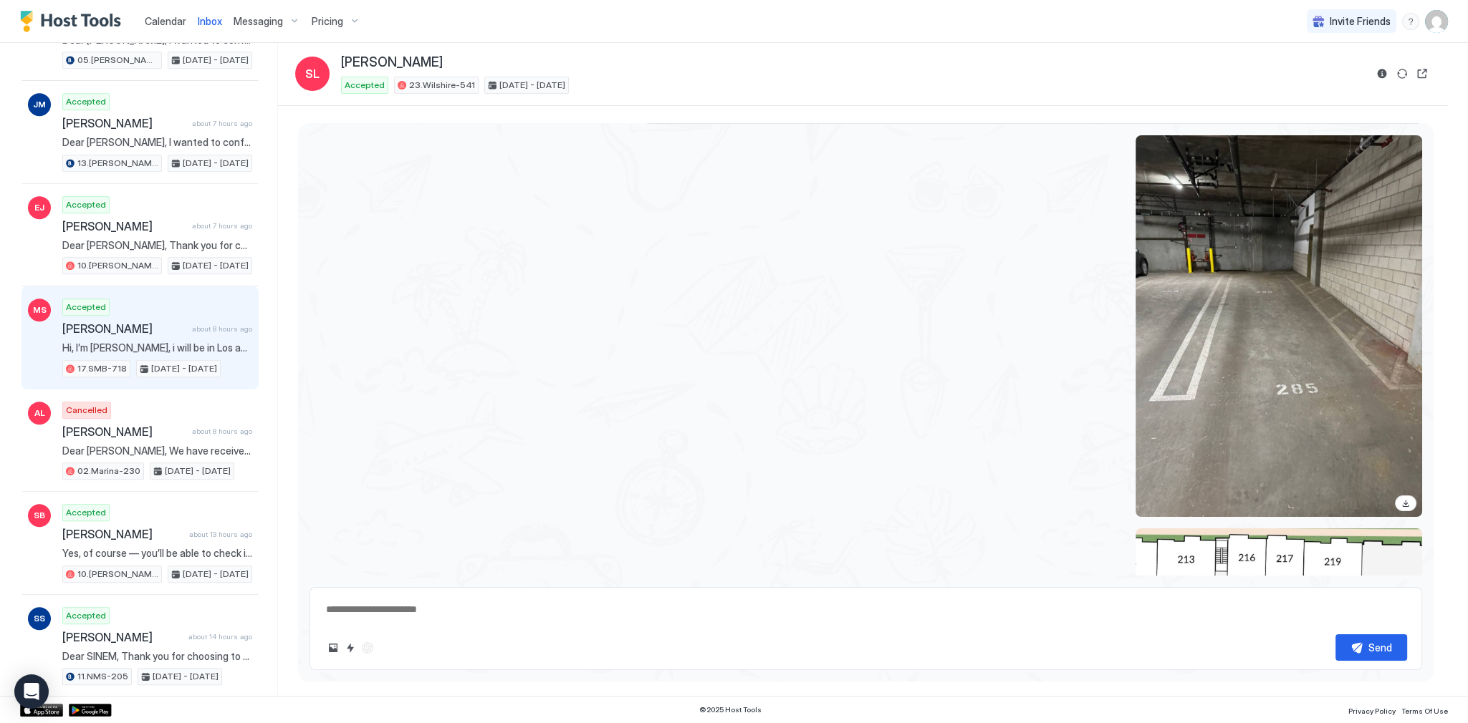
click at [173, 364] on span "[DATE] - [DATE]" at bounding box center [184, 368] width 66 height 13
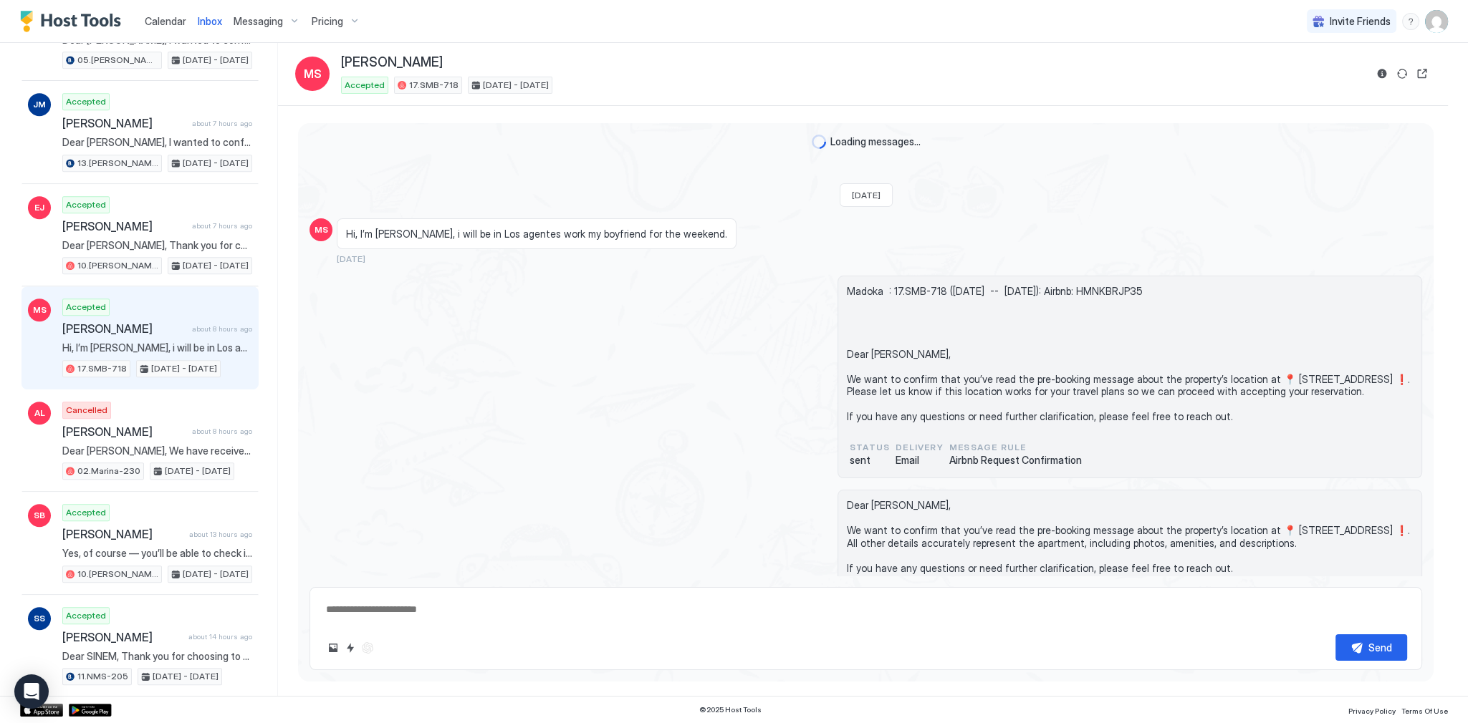
scroll to position [2840, 0]
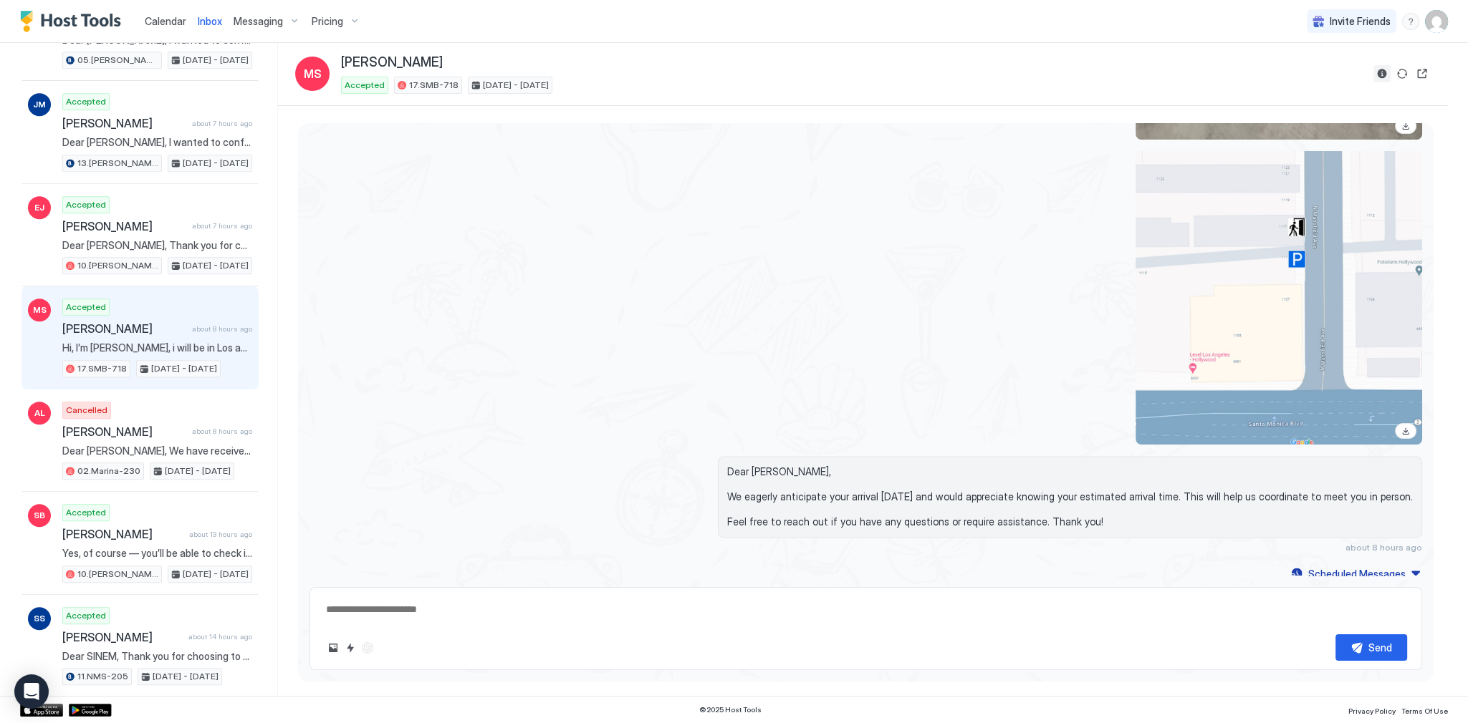
click at [1379, 80] on button "Reservation information" at bounding box center [1381, 73] width 17 height 17
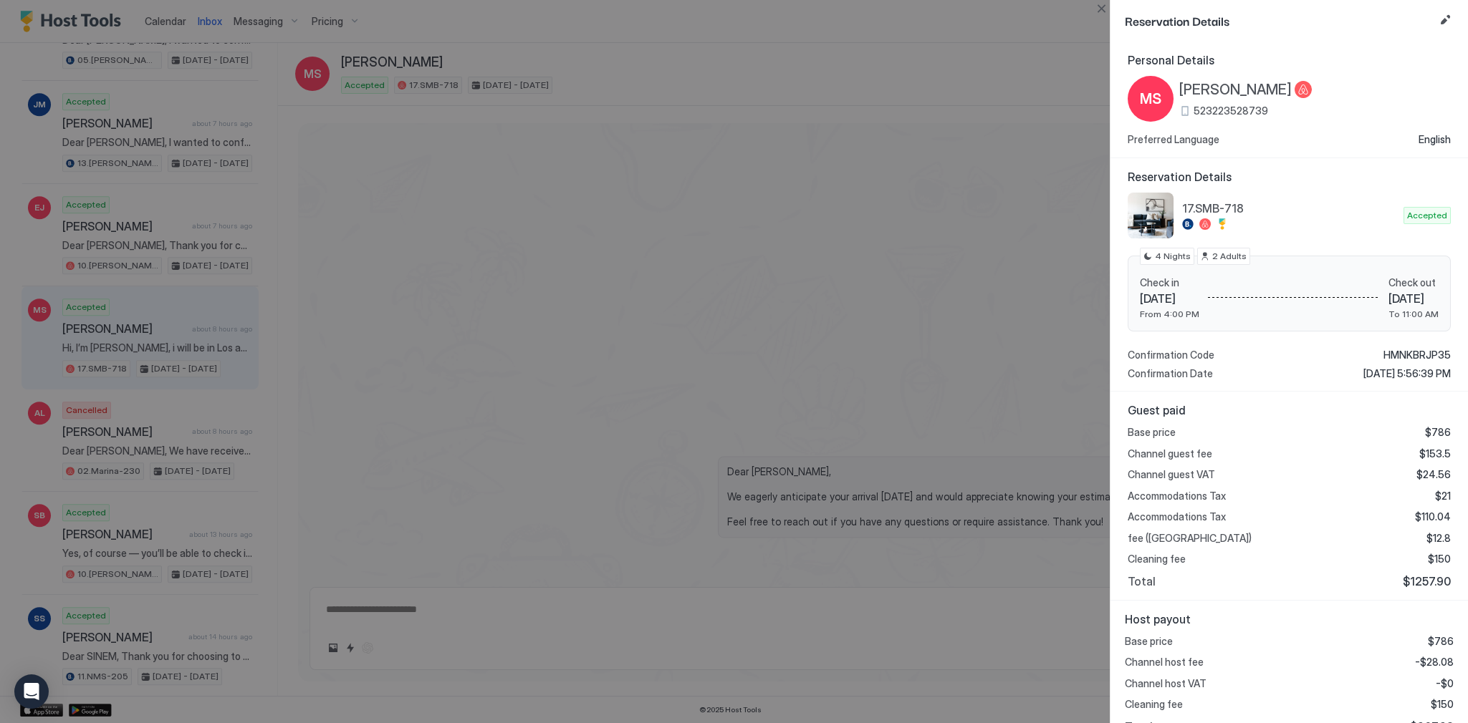
click at [1218, 206] on span "17.SMB-718" at bounding box center [1290, 208] width 216 height 14
copy div "17.SMB-718"
click at [1011, 300] on div at bounding box center [734, 361] width 1468 height 723
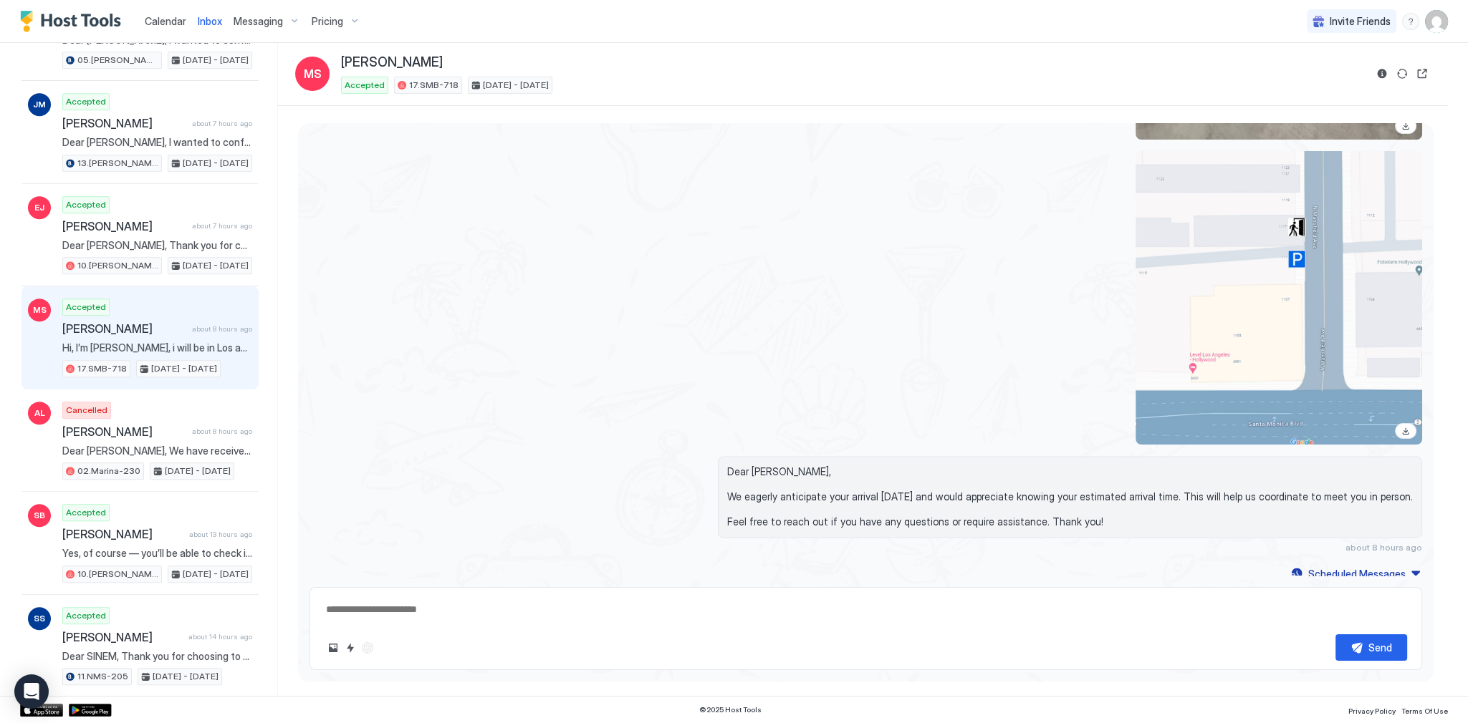
click at [1052, 274] on div at bounding box center [1032, 298] width 779 height 294
click at [722, 297] on div at bounding box center [1032, 298] width 779 height 294
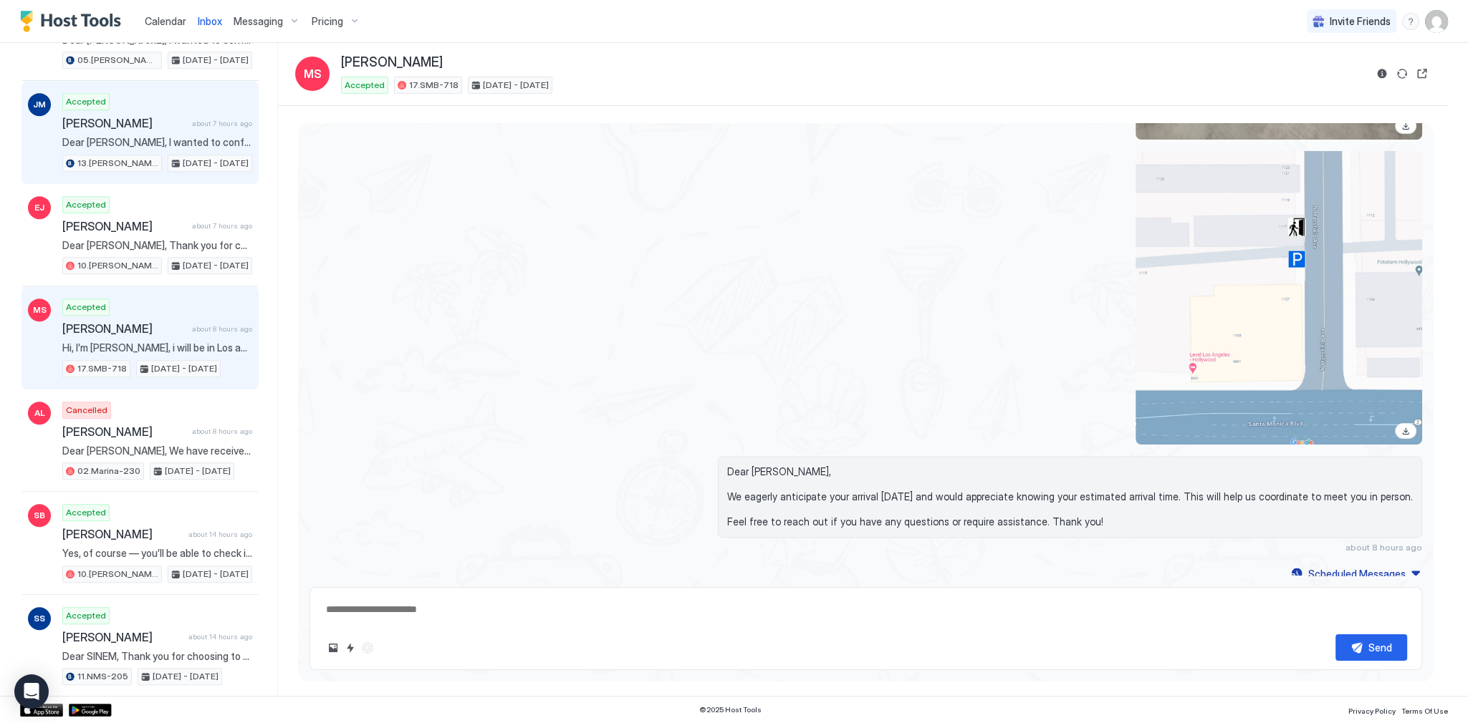
click at [83, 116] on span "[PERSON_NAME]" at bounding box center [124, 123] width 124 height 14
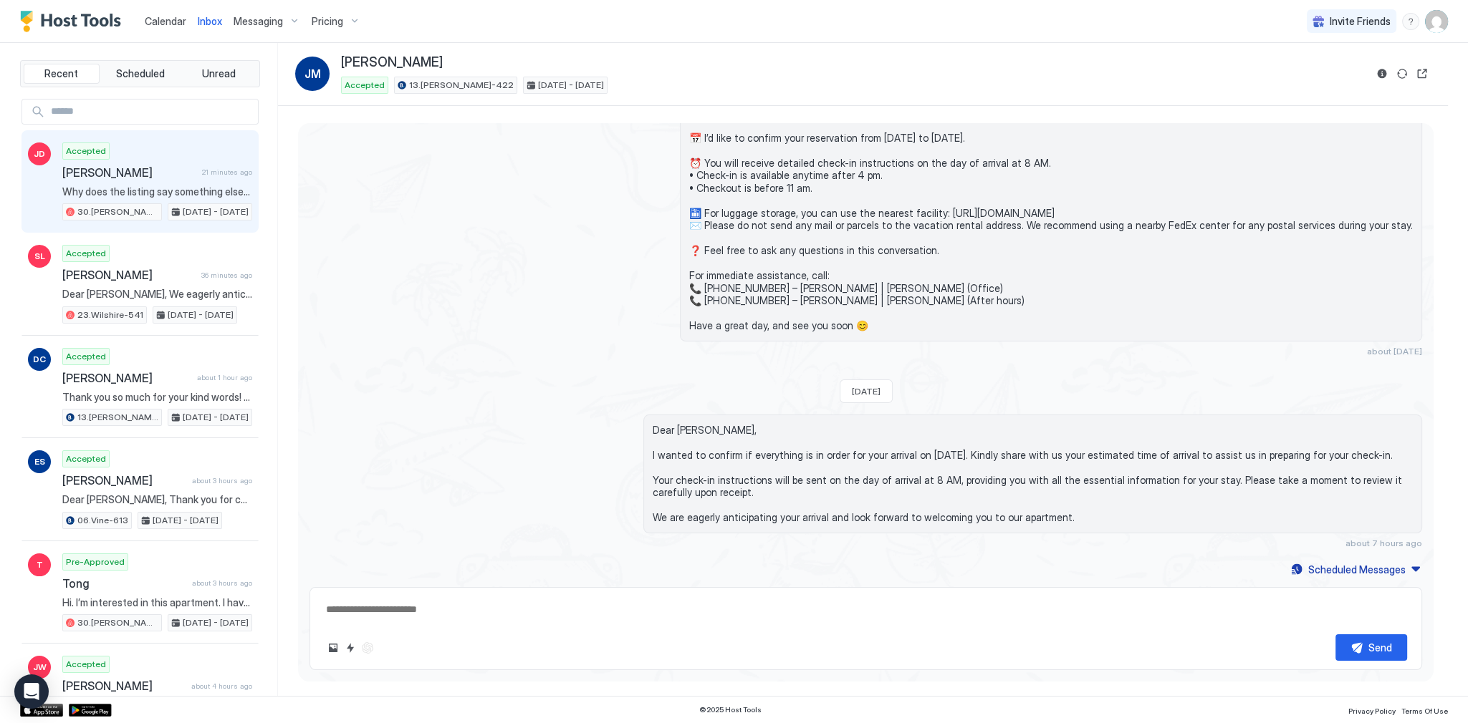
click at [183, 215] on span "[DATE] - [DATE]" at bounding box center [216, 212] width 66 height 13
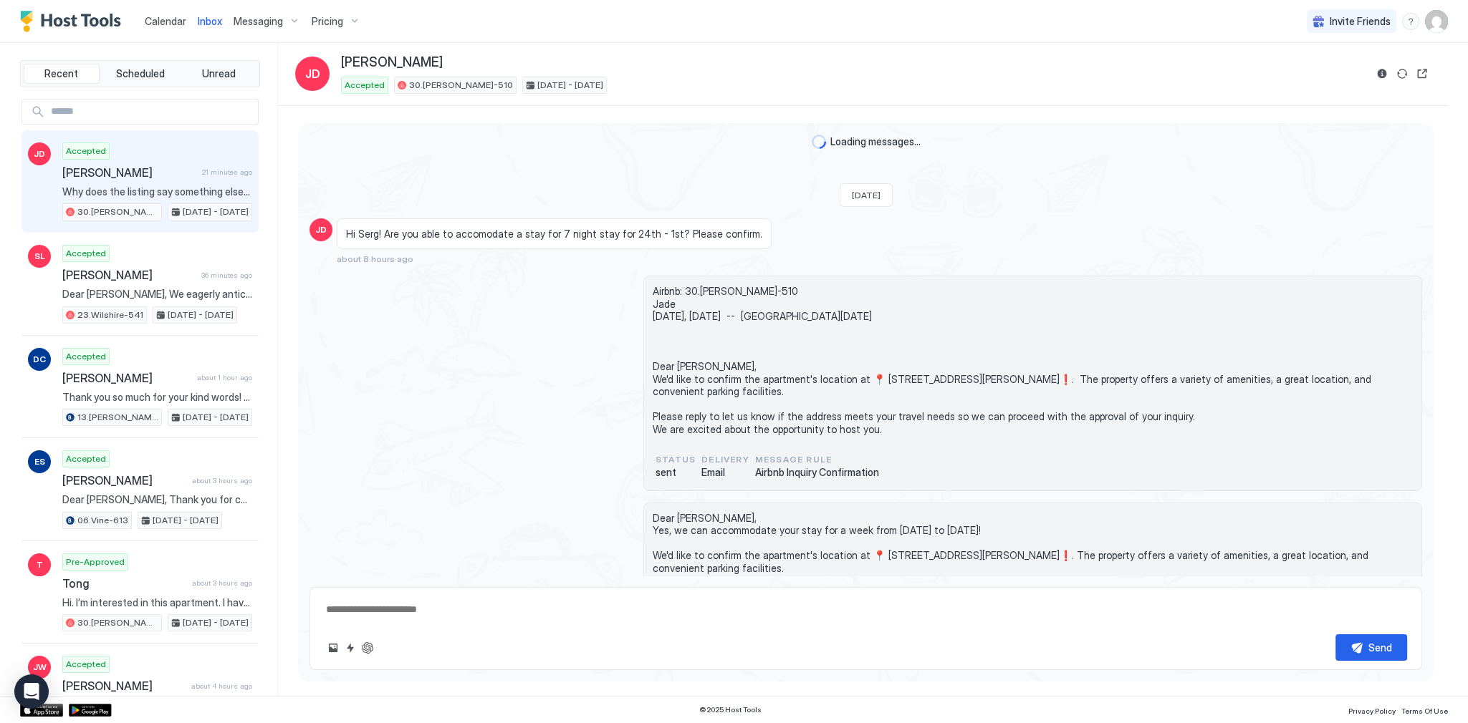
scroll to position [3805, 0]
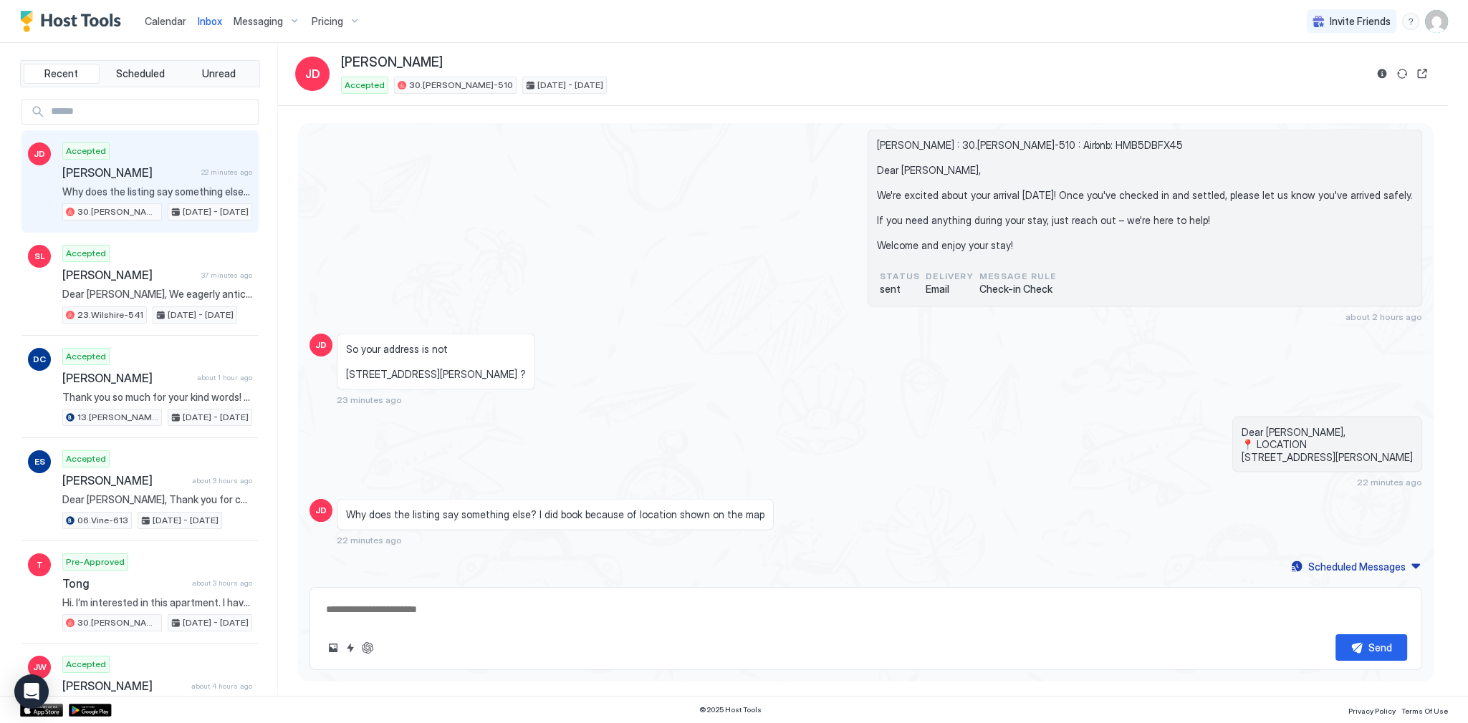
click at [1377, 76] on button "Reservation information" at bounding box center [1381, 73] width 17 height 17
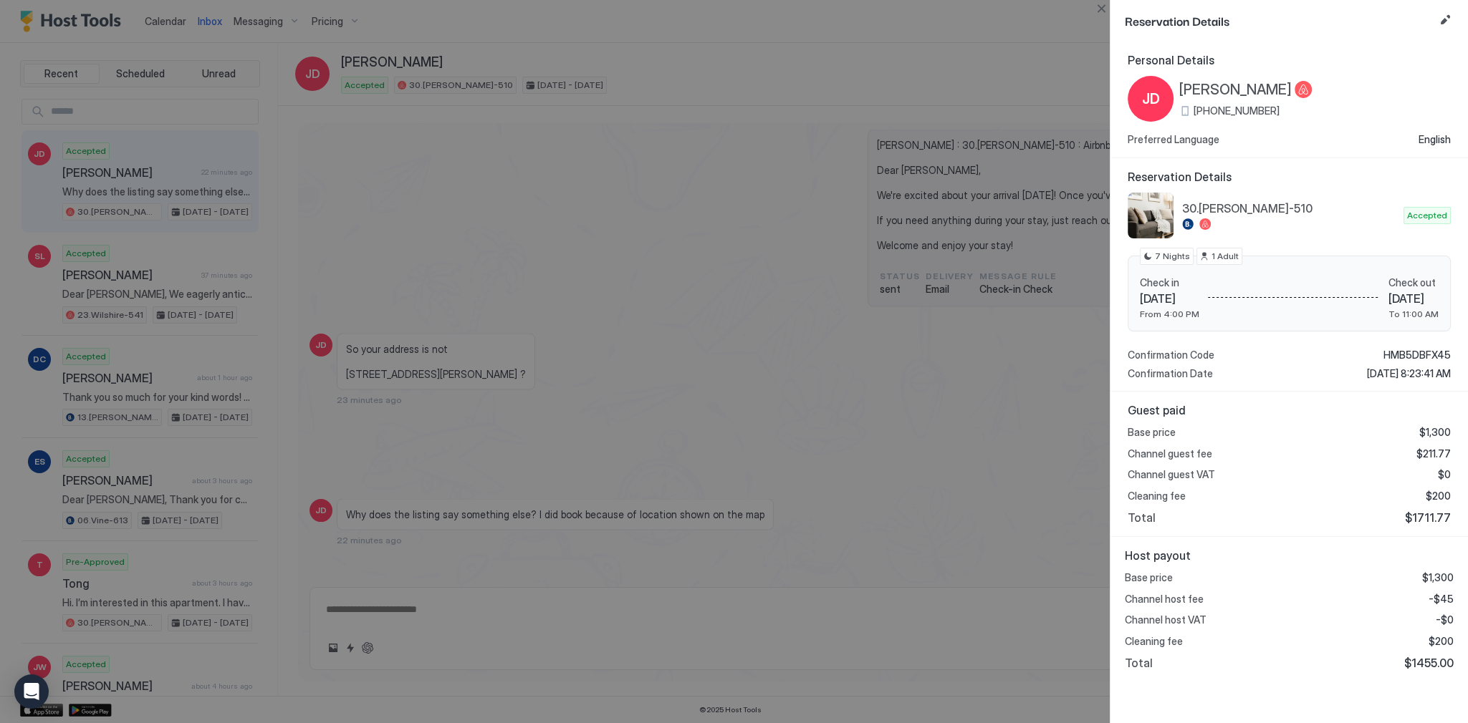
click at [786, 262] on div at bounding box center [734, 361] width 1468 height 723
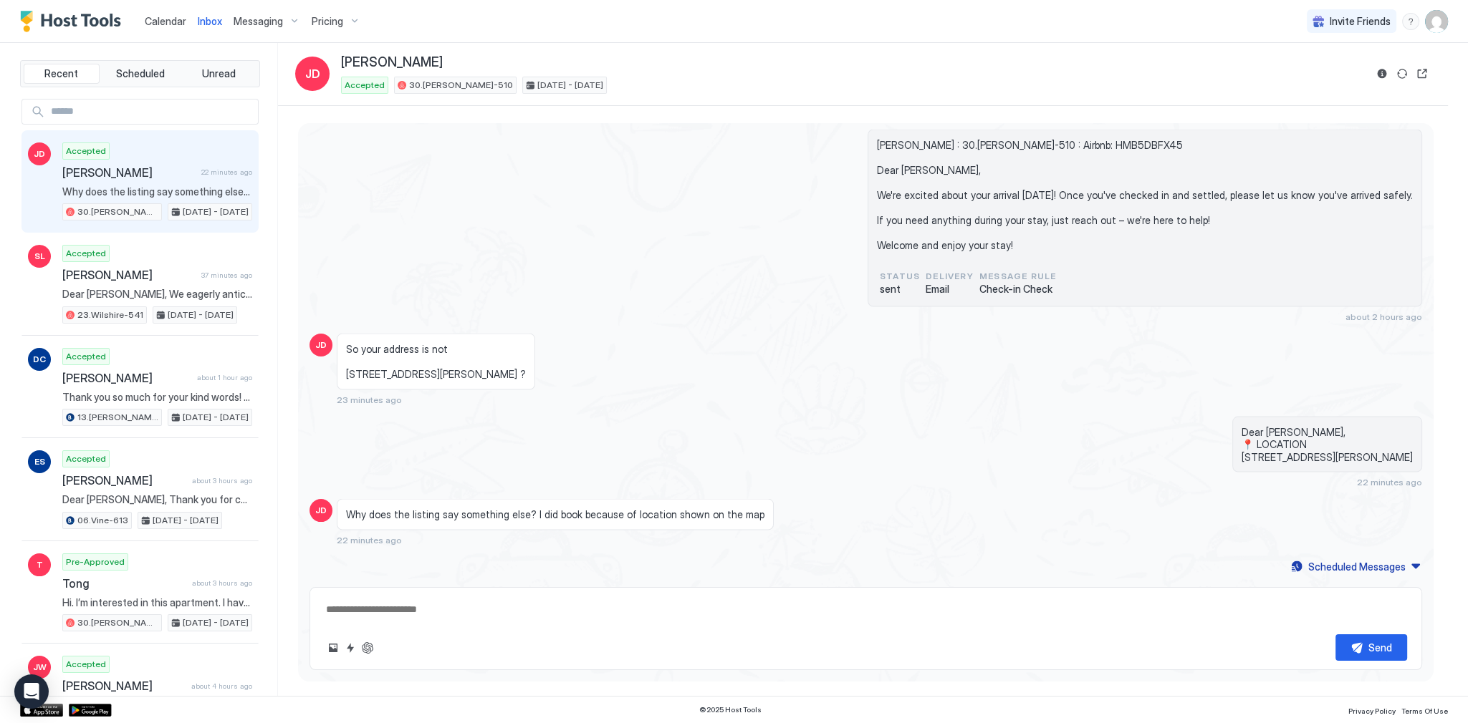
click at [555, 189] on div "Jade DelValle : 30.Kelton-510 : Airbnb: HMB5DBFX45 Dear Jade, We're excited abo…" at bounding box center [865, 226] width 1112 height 193
click at [429, 352] on span "So your address is not [STREET_ADDRESS][PERSON_NAME] ?" at bounding box center [436, 362] width 180 height 38
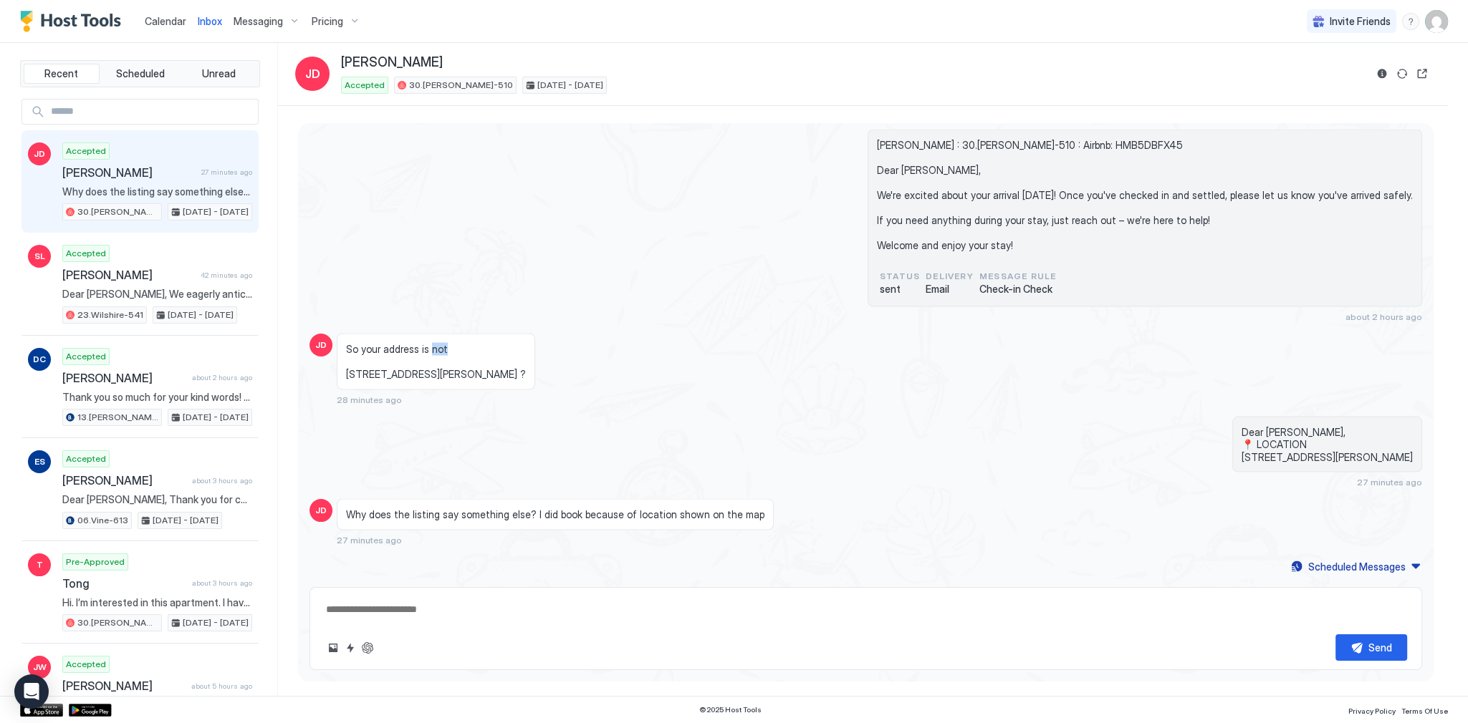
click at [430, 352] on span "So your address is not [STREET_ADDRESS][PERSON_NAME] ?" at bounding box center [436, 362] width 180 height 38
click at [433, 355] on span "So your address is not [STREET_ADDRESS][PERSON_NAME] ?" at bounding box center [436, 362] width 180 height 38
drag, startPoint x: 433, startPoint y: 355, endPoint x: 443, endPoint y: 358, distance: 10.6
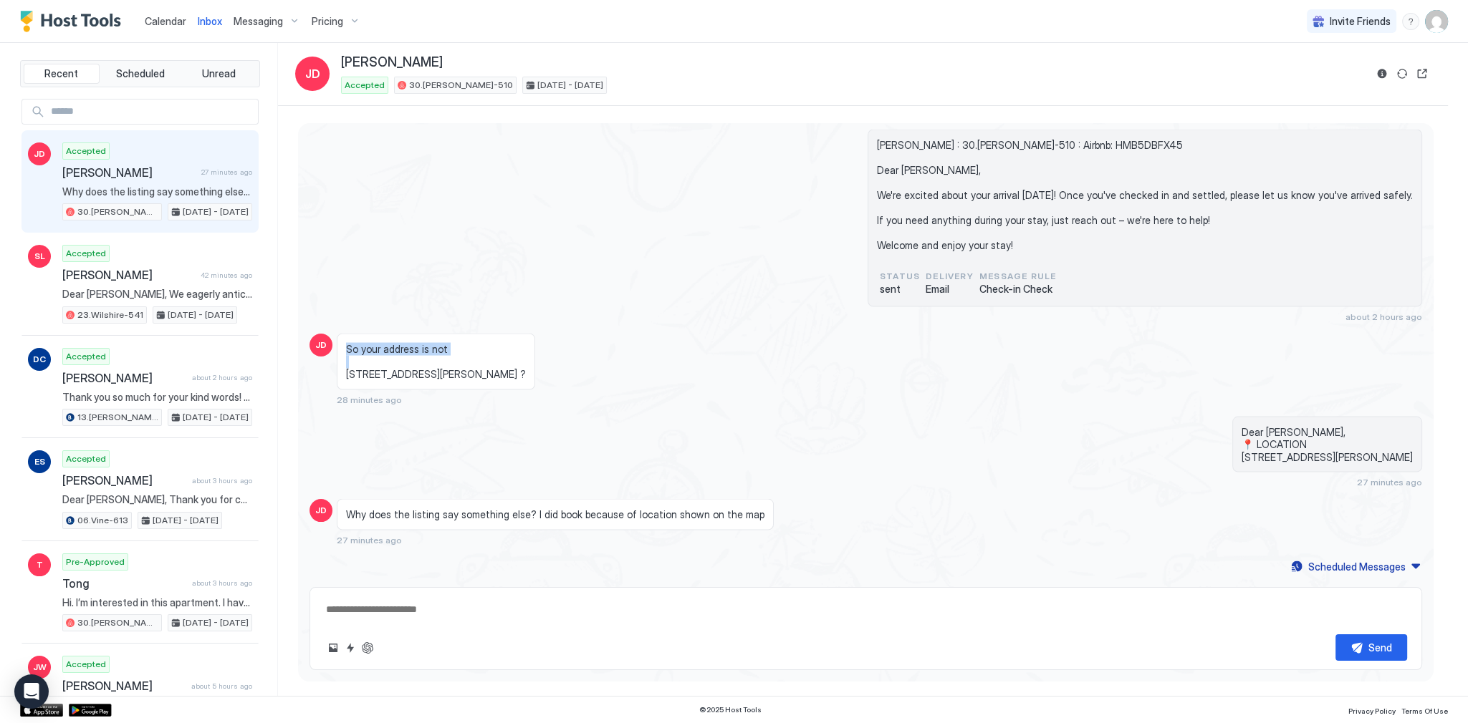
click at [443, 358] on span "So your address is not [STREET_ADDRESS][PERSON_NAME] ?" at bounding box center [436, 362] width 180 height 38
click at [212, 16] on span "Inbox" at bounding box center [210, 21] width 24 height 12
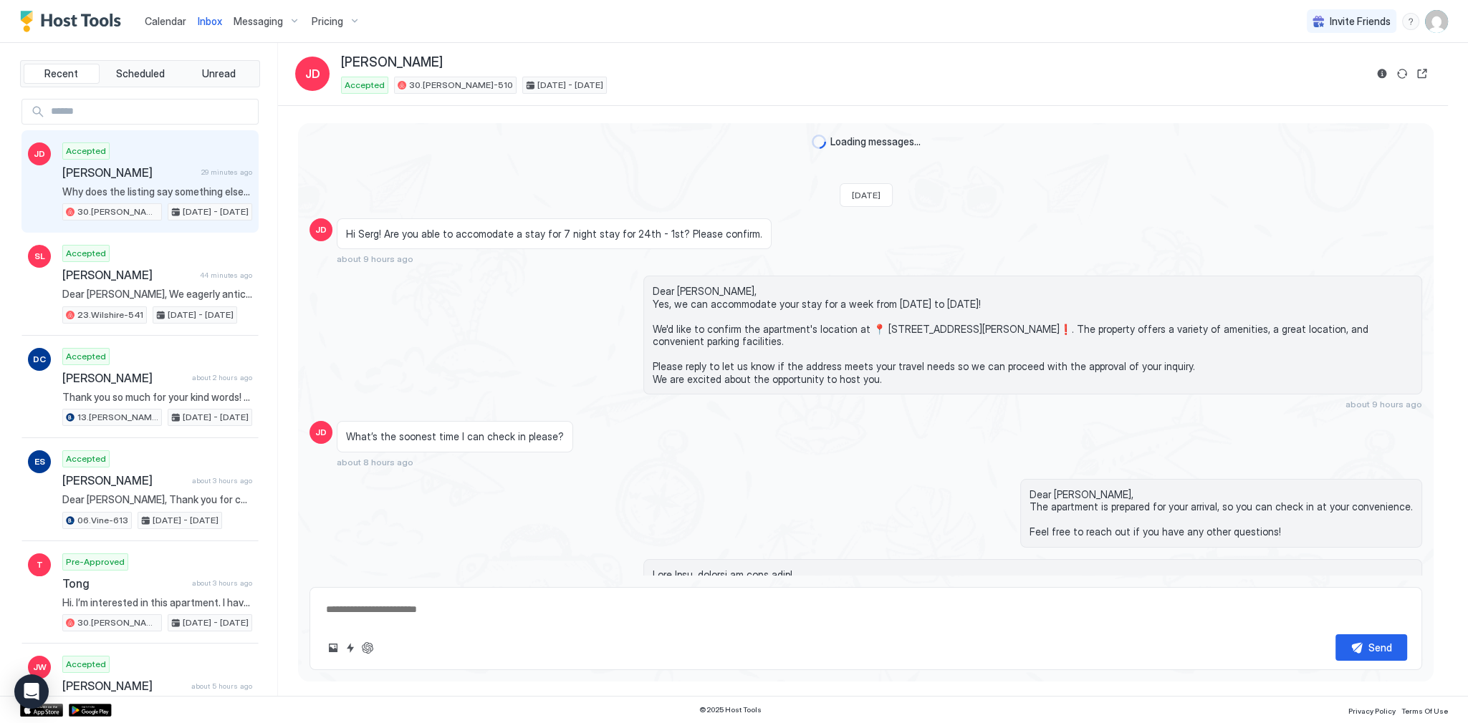
scroll to position [3063, 0]
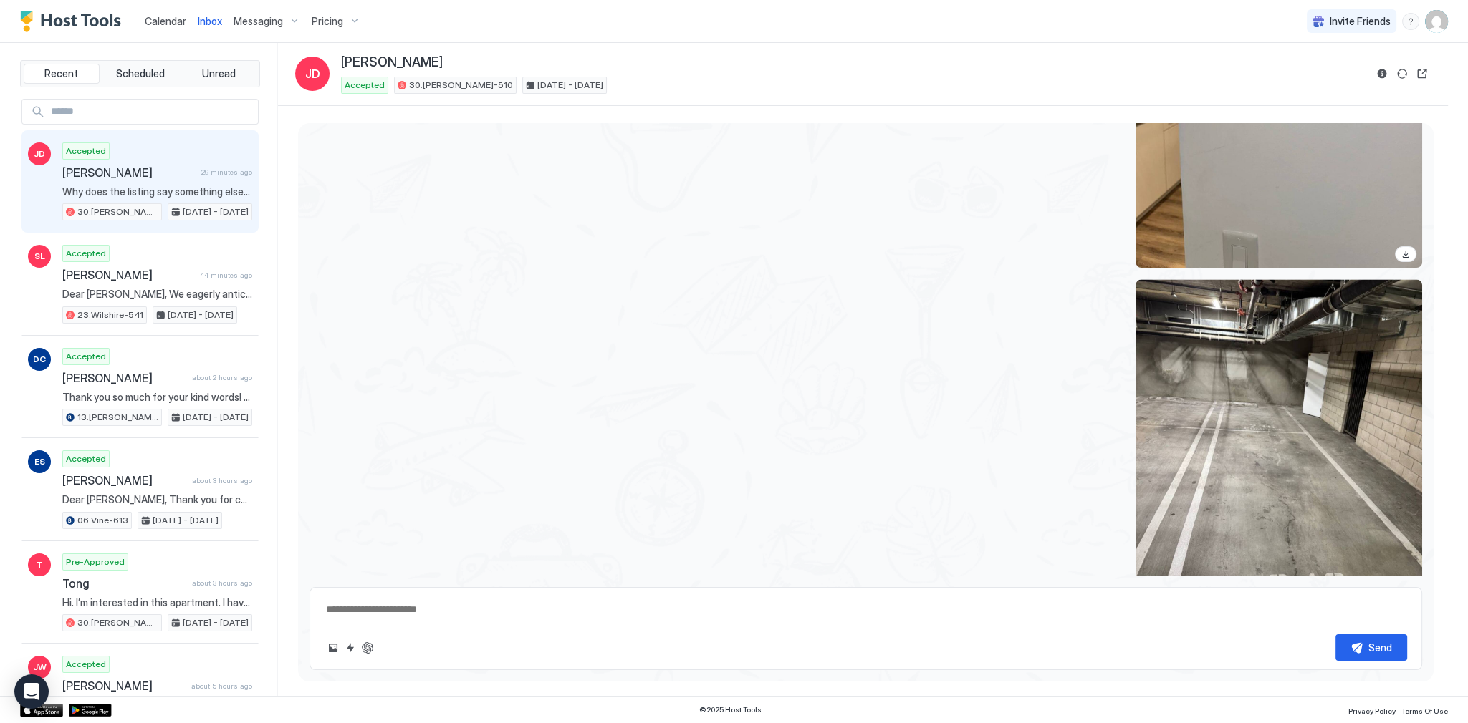
click at [183, 18] on span "Calendar" at bounding box center [166, 21] width 42 height 12
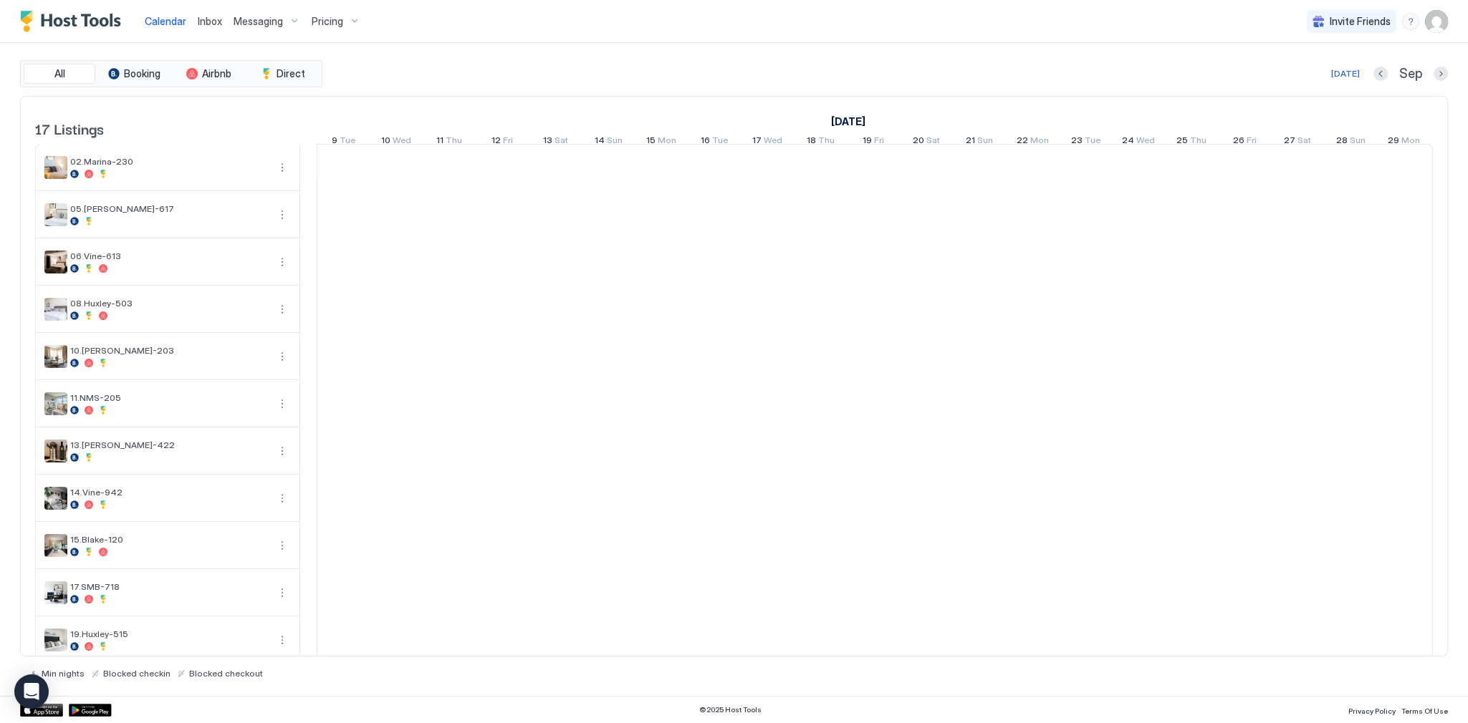
scroll to position [0, 796]
click at [206, 21] on span "Inbox" at bounding box center [210, 21] width 24 height 12
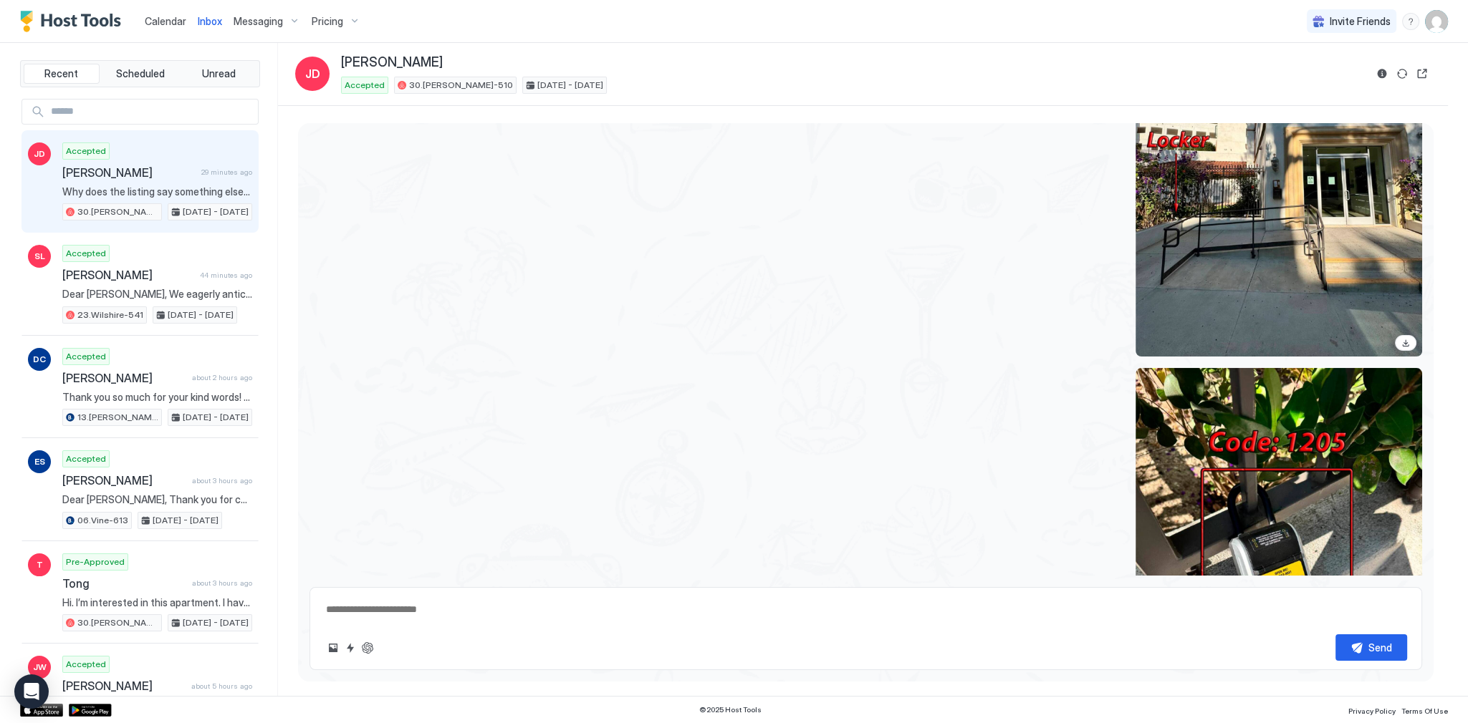
scroll to position [3063, 0]
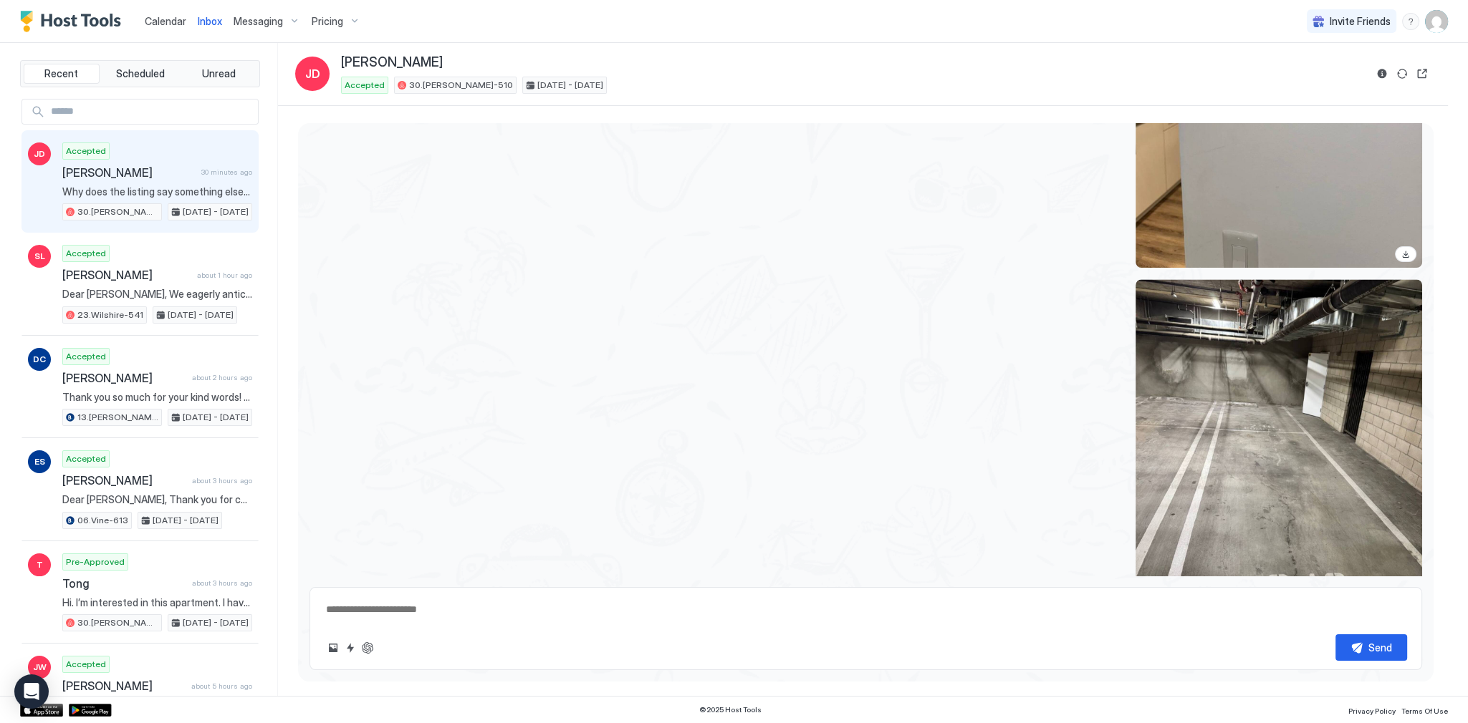
click at [156, 22] on span "Calendar" at bounding box center [166, 21] width 42 height 12
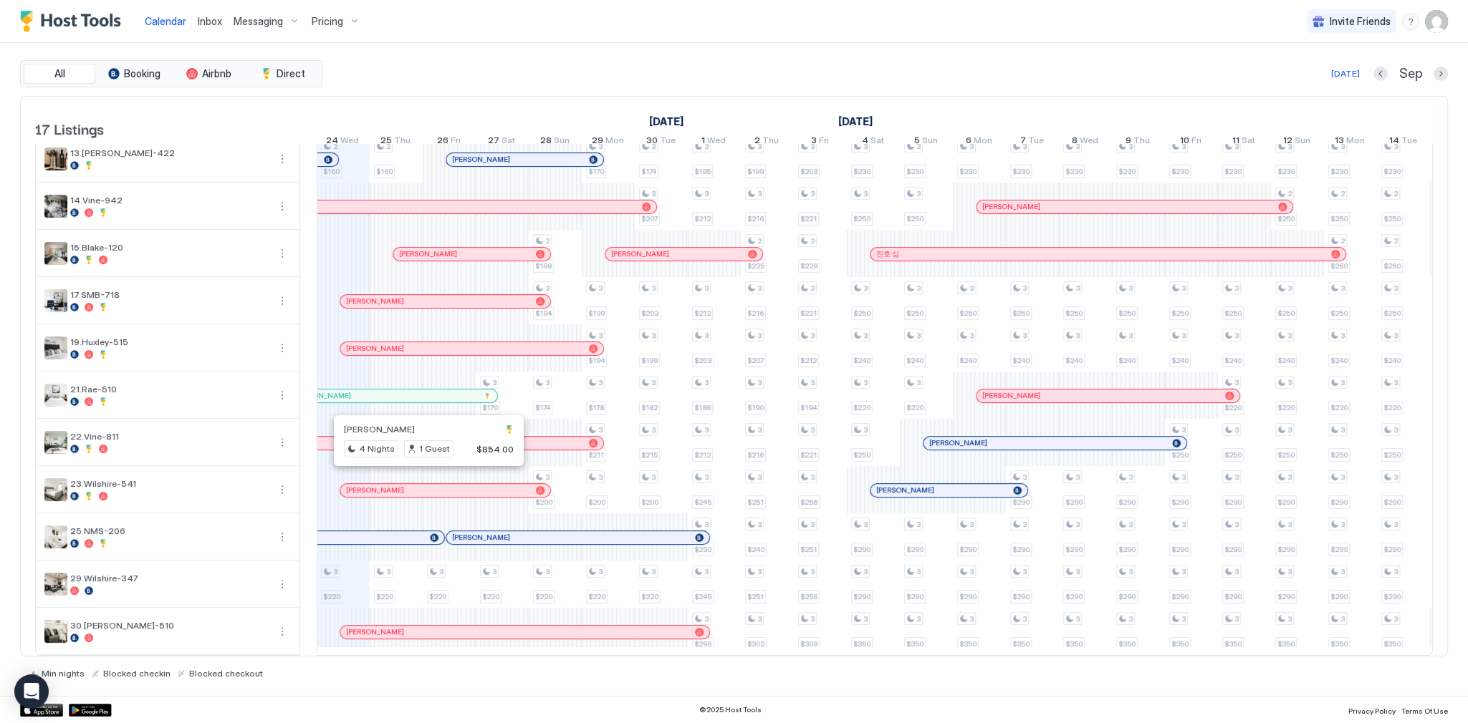
scroll to position [318, 0]
click at [213, 16] on span "Inbox" at bounding box center [210, 21] width 24 height 12
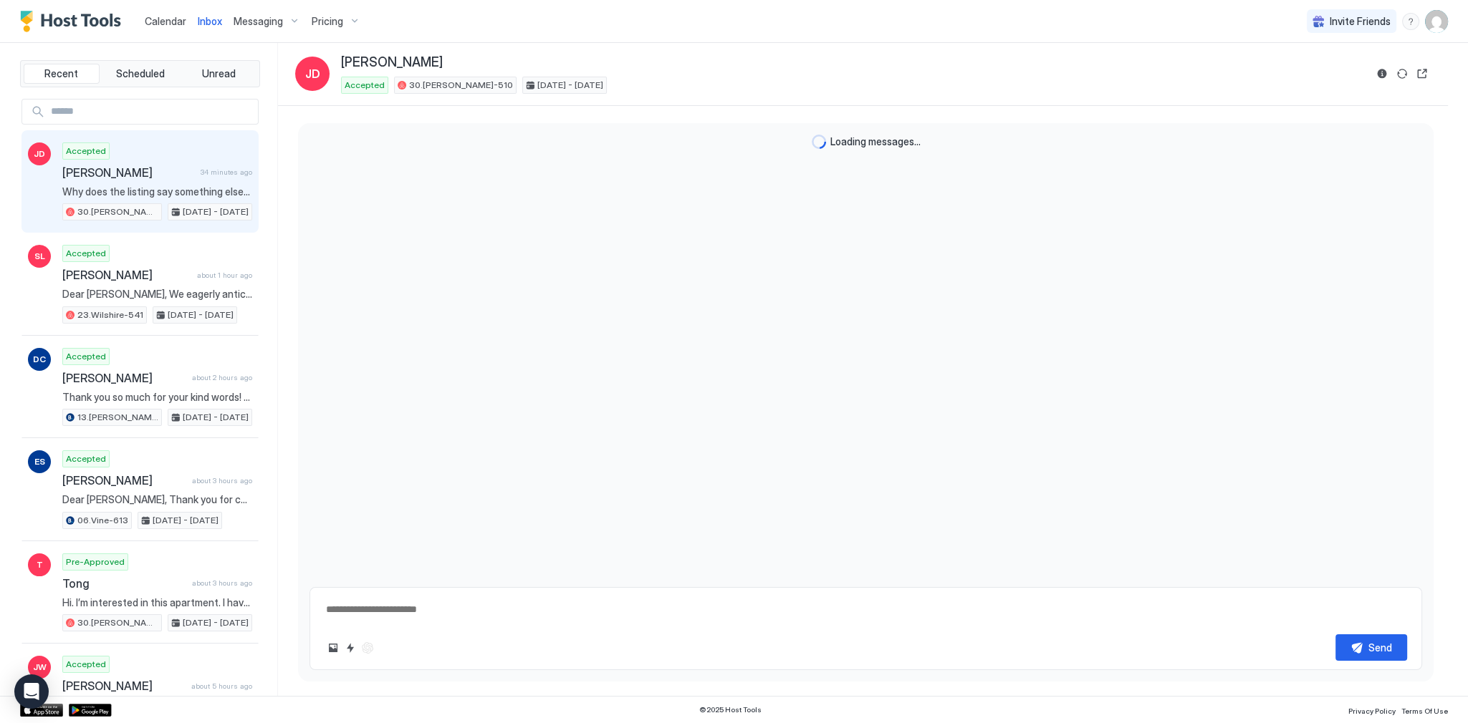
click at [213, 16] on span "Inbox" at bounding box center [210, 21] width 24 height 12
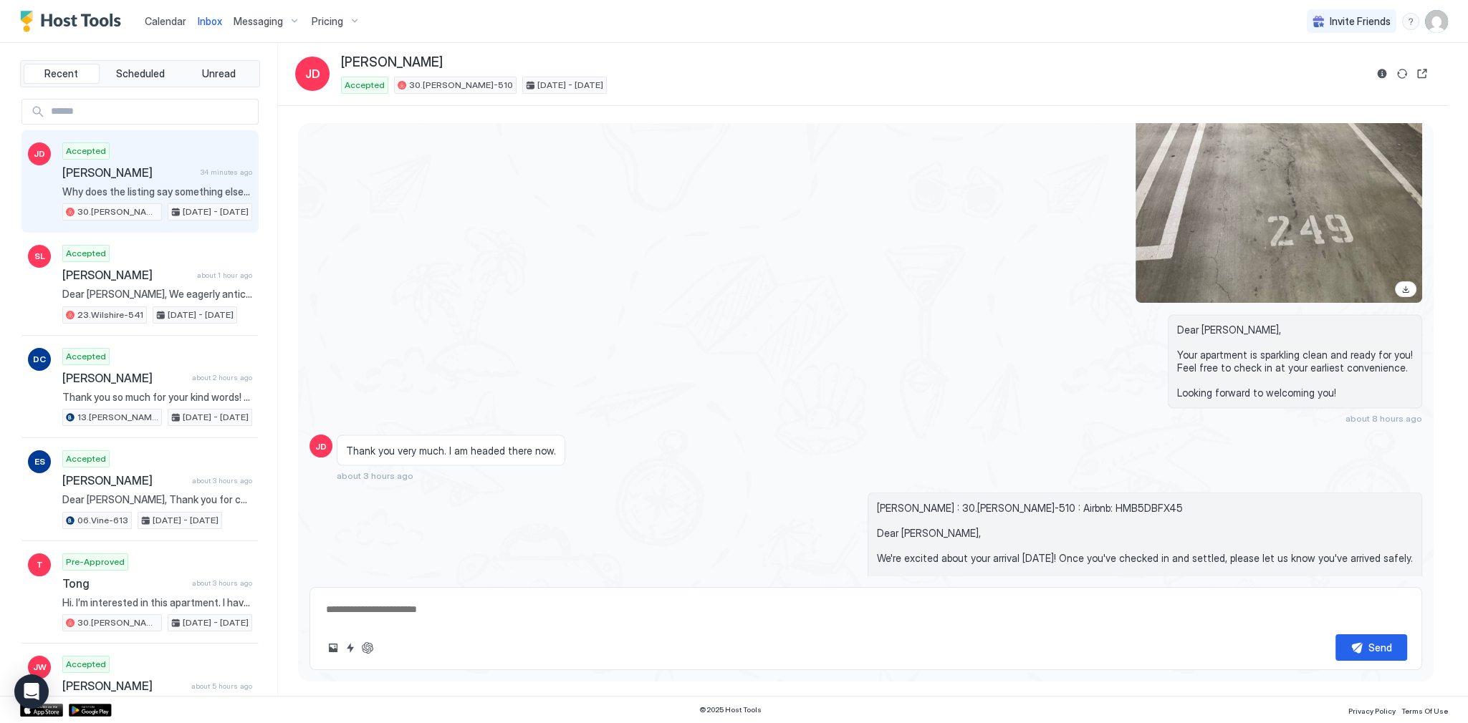
scroll to position [3423, 0]
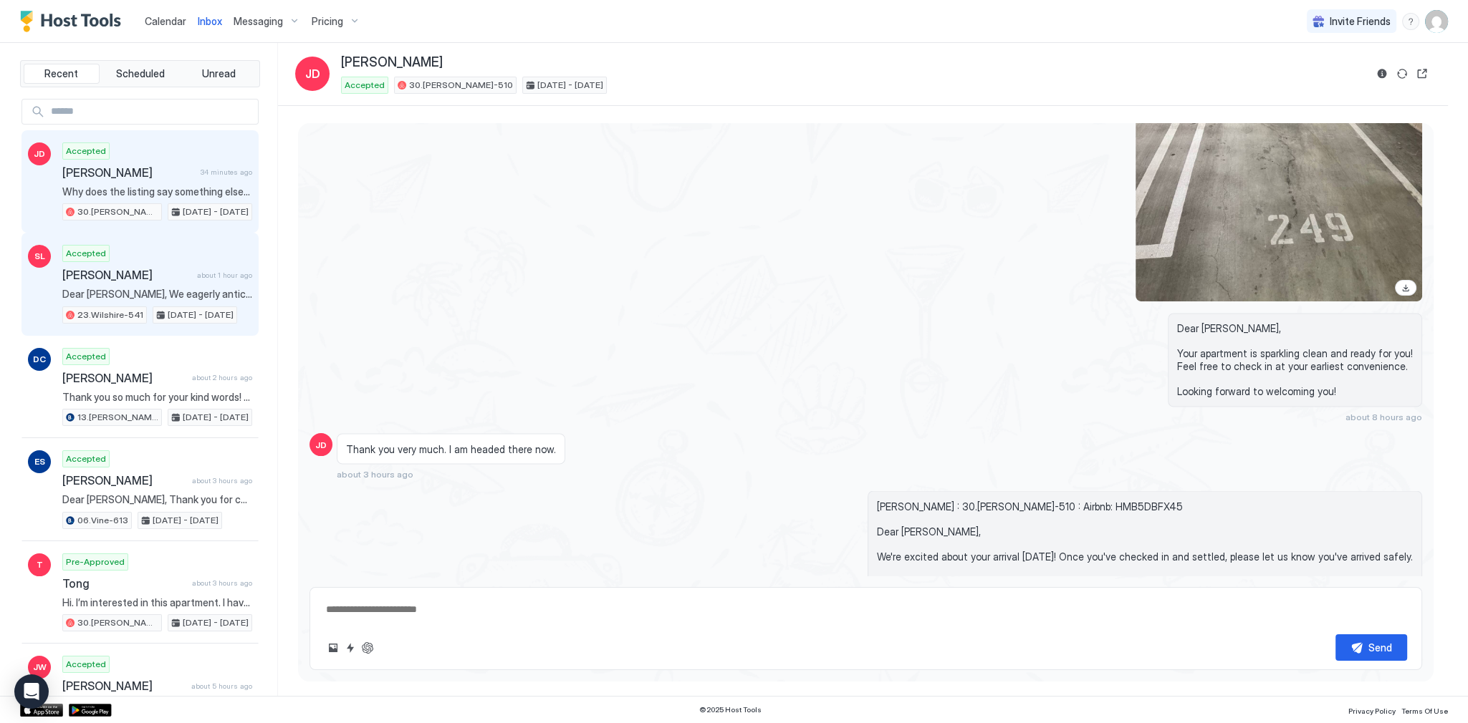
click at [146, 285] on div "Accepted Sophie Littlefield about 1 hour ago Dear Sophie, We eagerly anticipate…" at bounding box center [157, 284] width 190 height 79
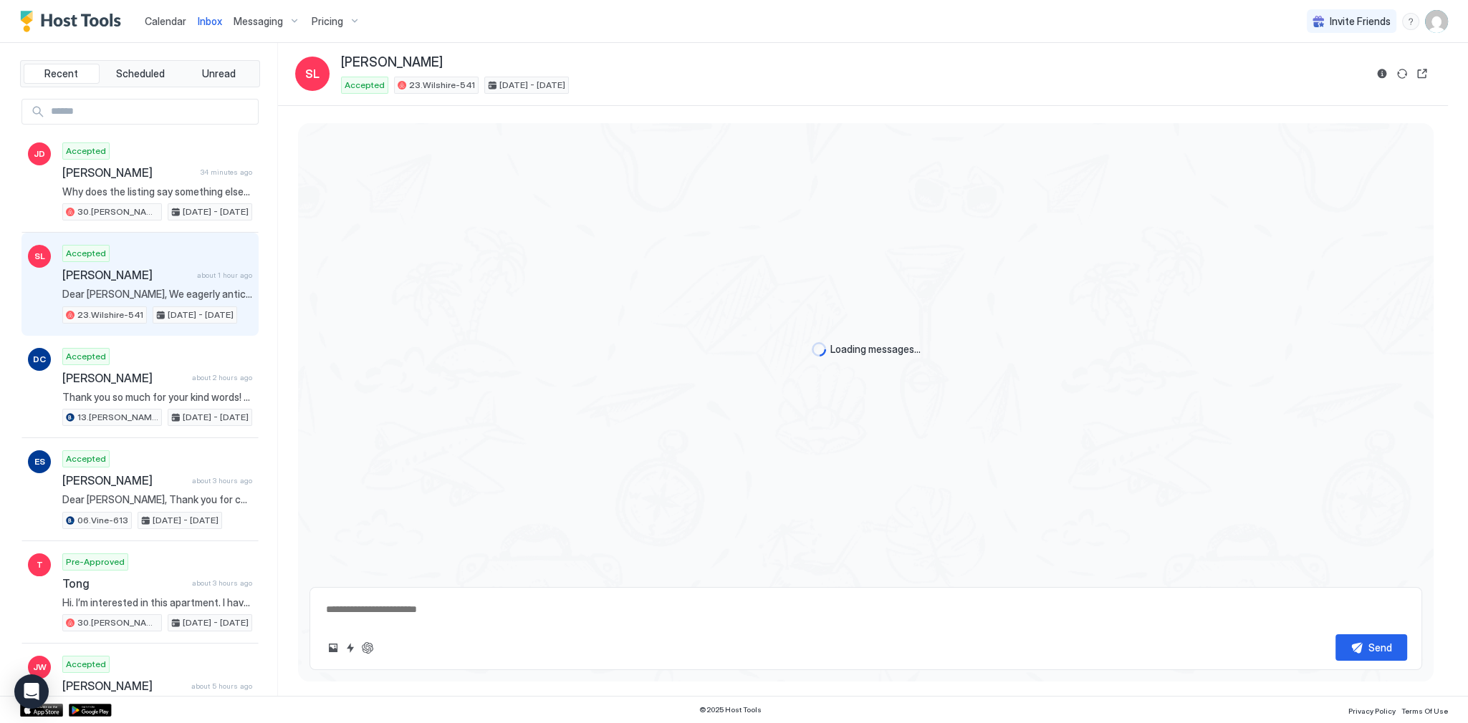
scroll to position [4218, 0]
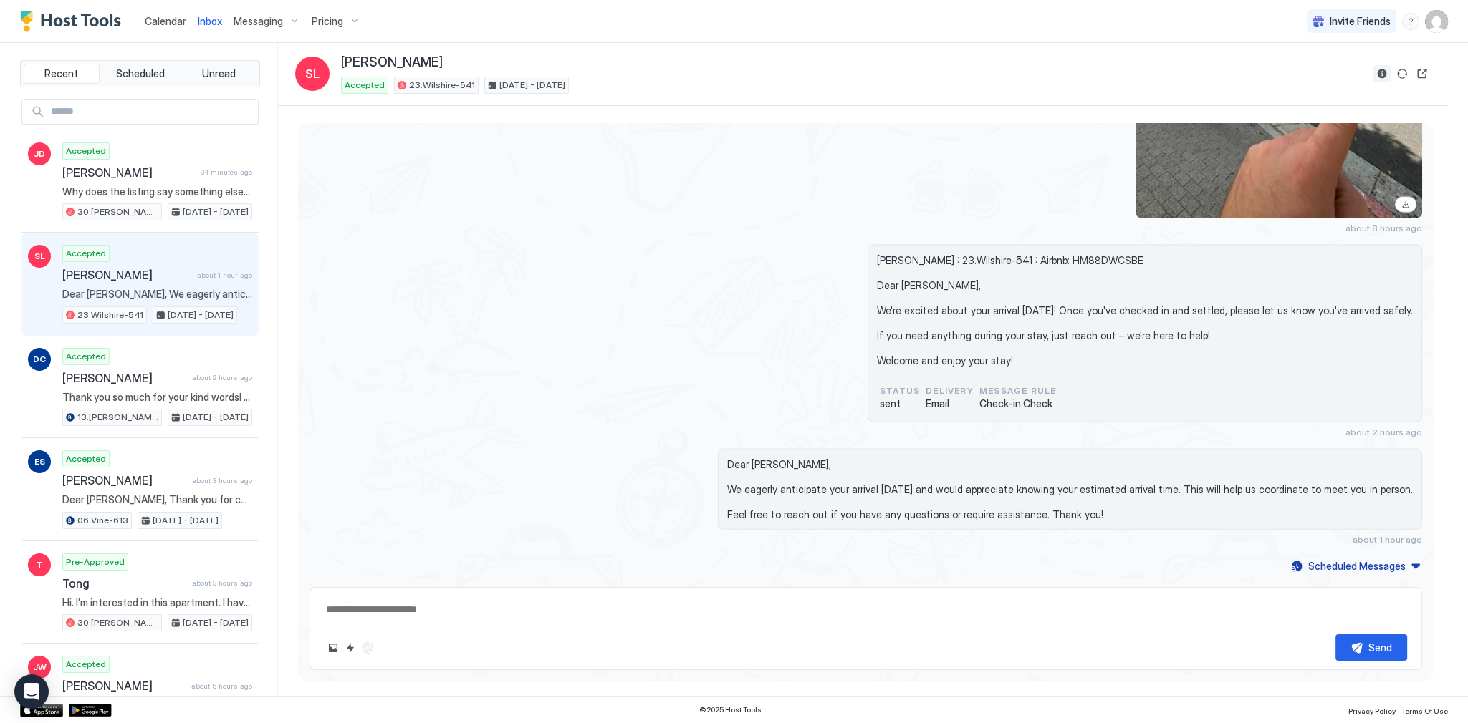
click at [1384, 77] on button "Reservation information" at bounding box center [1381, 73] width 17 height 17
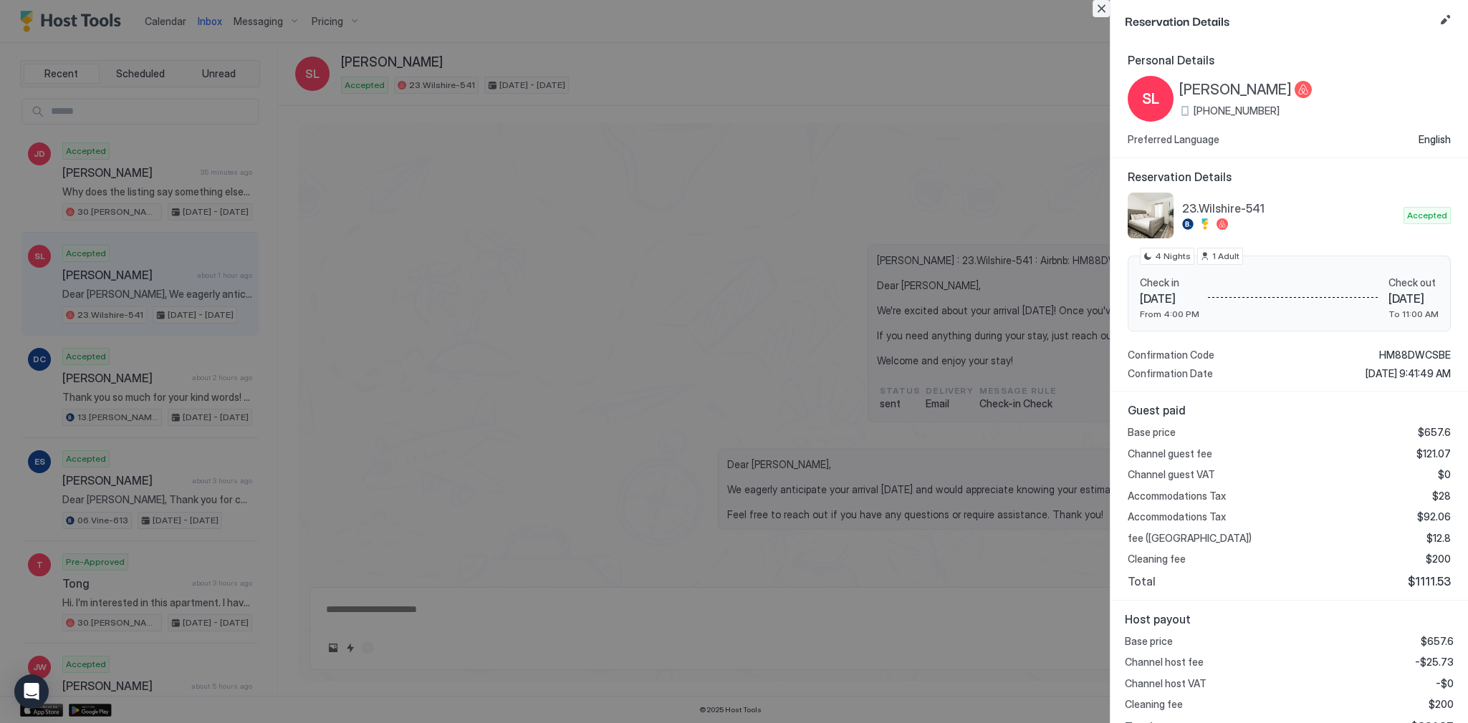
click at [1100, 6] on button "Close" at bounding box center [1100, 8] width 17 height 17
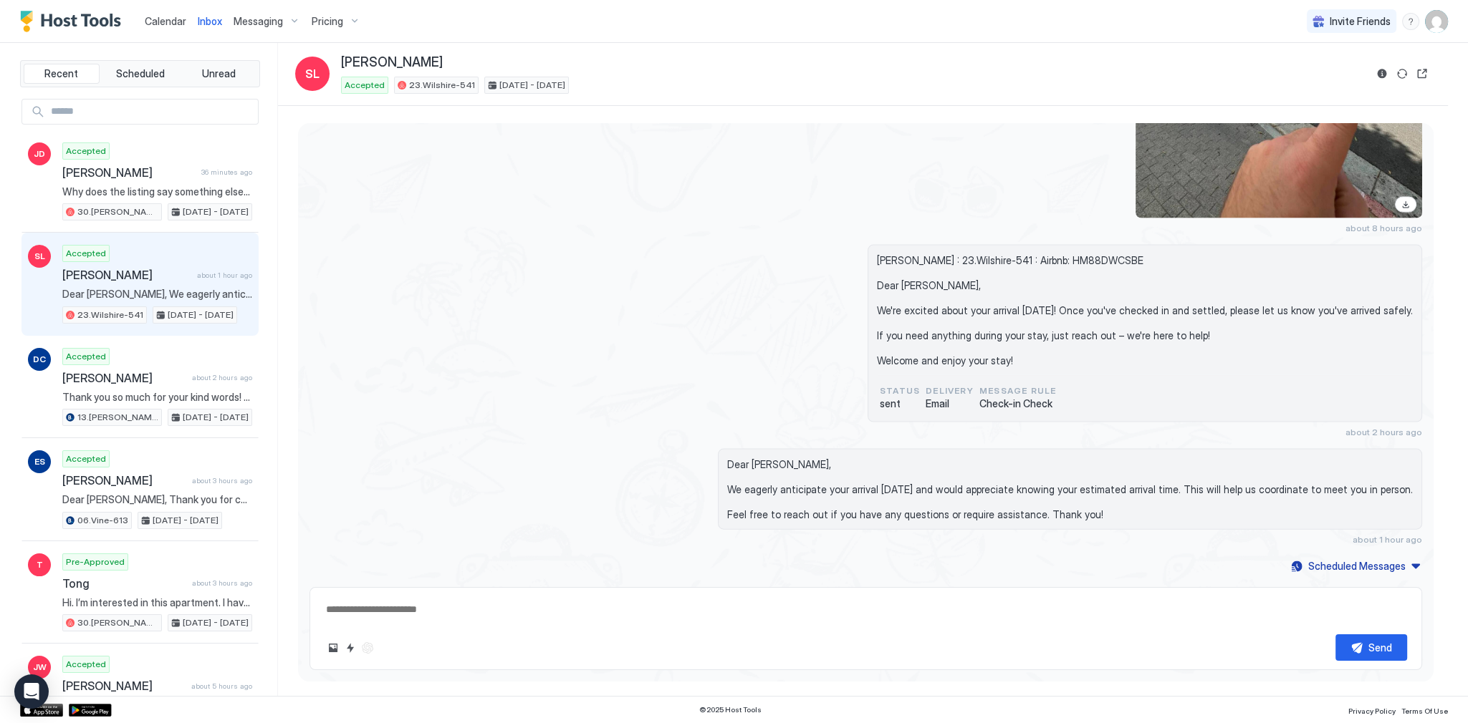
click at [570, 390] on div "Sophie Littlefield : 23.Wilshire-541 : Airbnb: HM88DWCSBE Dear Sophie, We're ex…" at bounding box center [865, 341] width 1112 height 193
click at [645, 249] on div "Sophie Littlefield : 23.Wilshire-541 : Airbnb: HM88DWCSBE Dear Sophie, We're ex…" at bounding box center [865, 341] width 1112 height 193
click at [898, 171] on div at bounding box center [1032, 28] width 779 height 382
click at [89, 16] on img "Host Tools Logo" at bounding box center [73, 21] width 107 height 21
click at [1430, 18] on img "User profile" at bounding box center [1436, 21] width 23 height 23
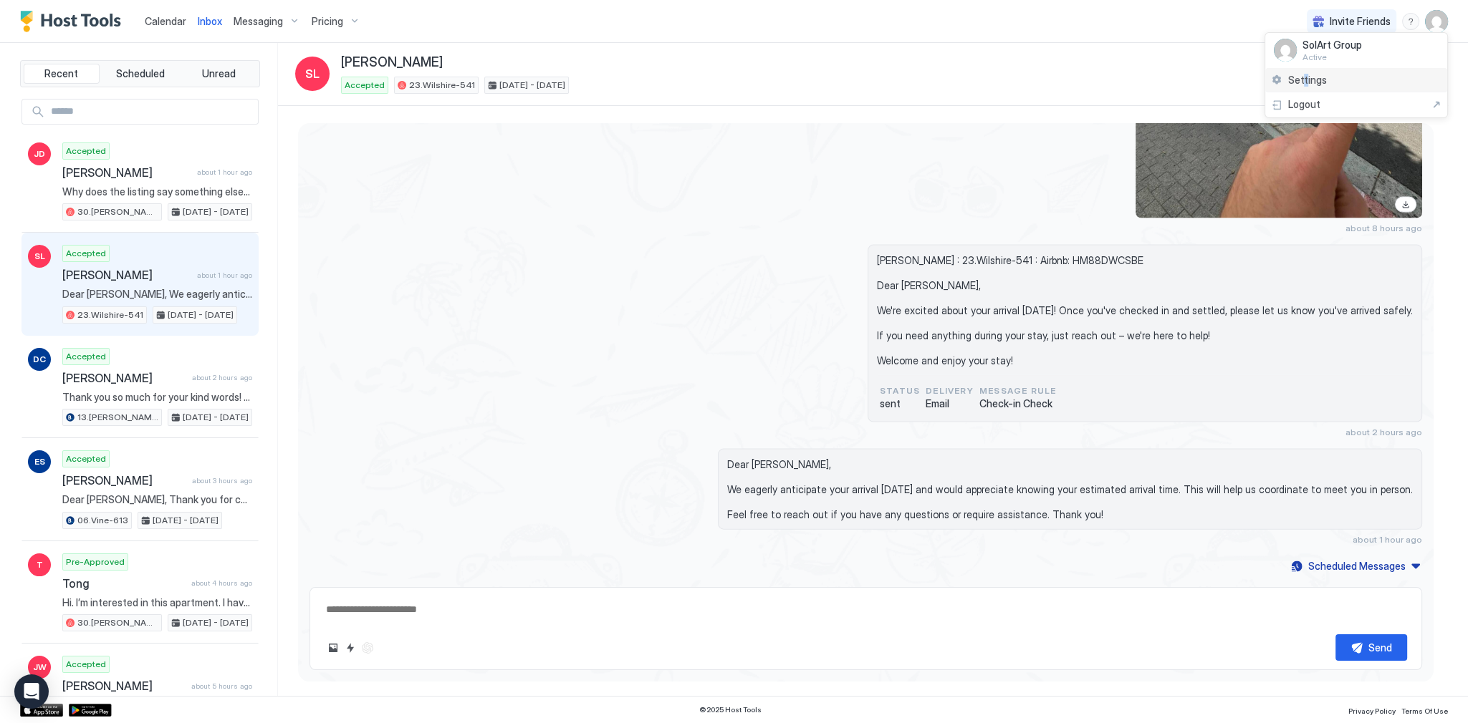
click at [1304, 76] on span "Settings" at bounding box center [1307, 80] width 39 height 13
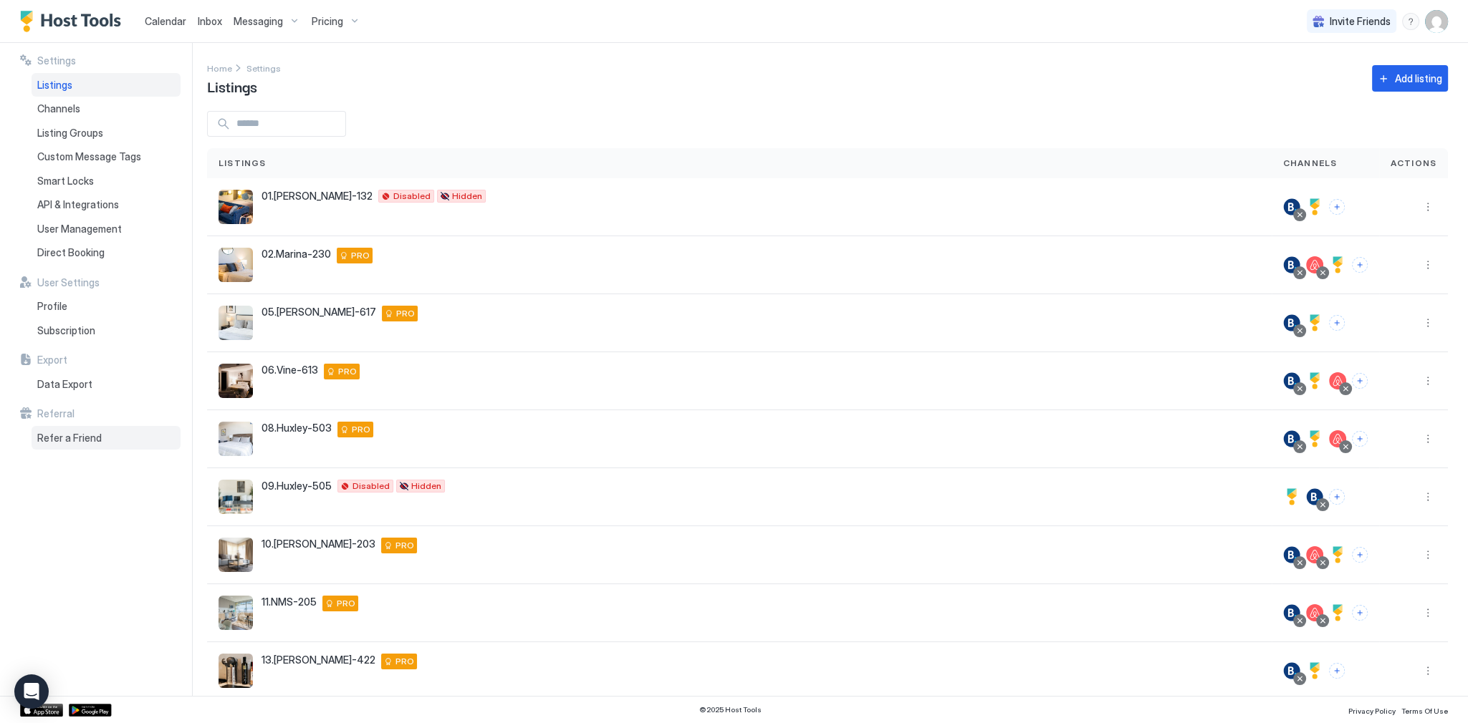
click at [68, 443] on span "Refer a Friend" at bounding box center [69, 438] width 64 height 13
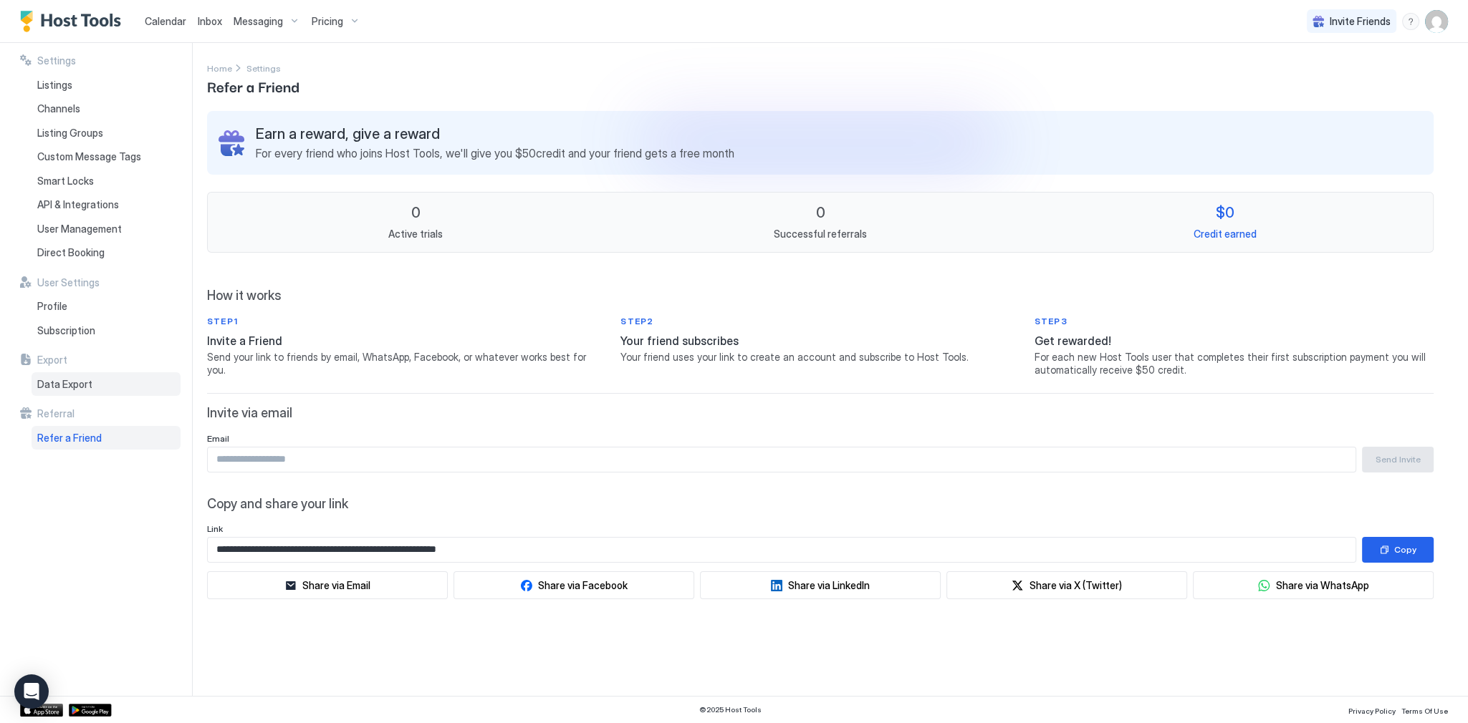
click at [82, 378] on span "Data Export" at bounding box center [64, 384] width 55 height 13
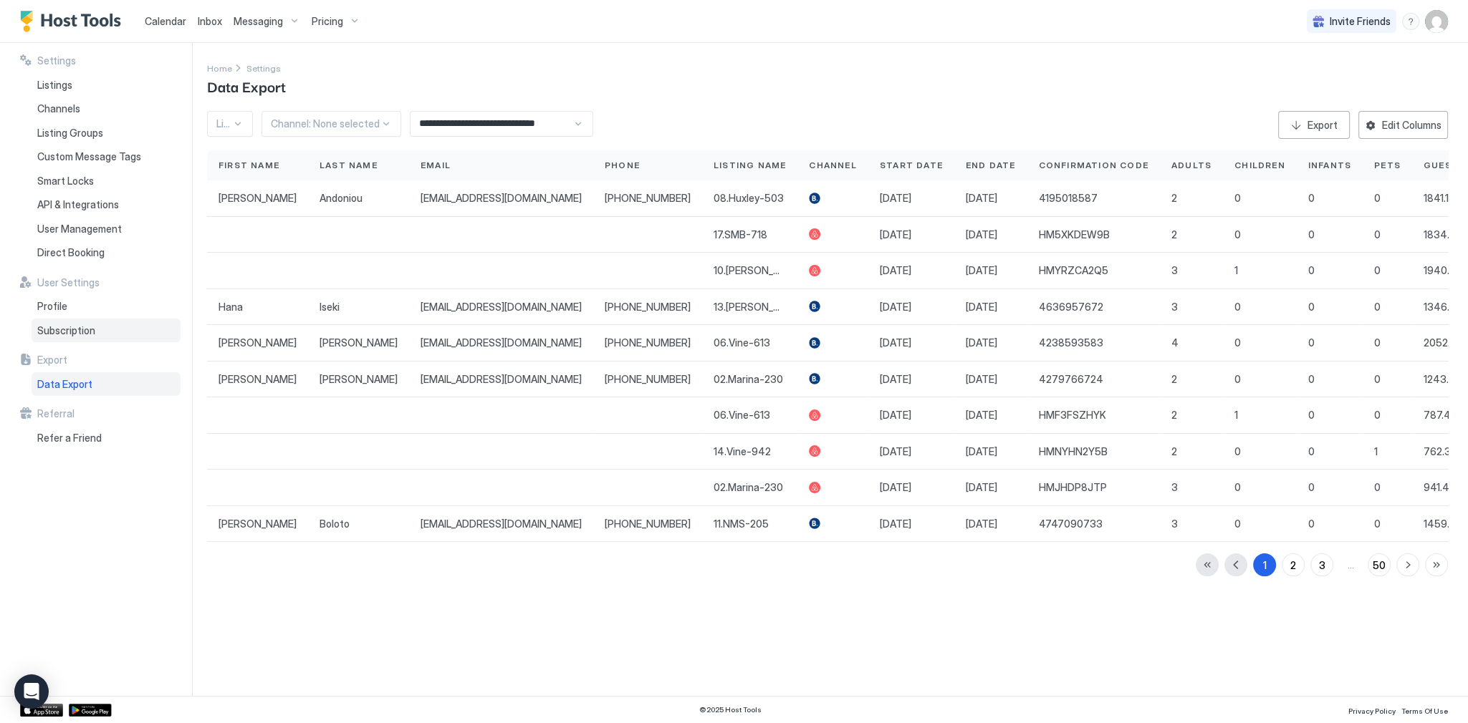
click at [110, 329] on div "Subscription" at bounding box center [106, 331] width 149 height 24
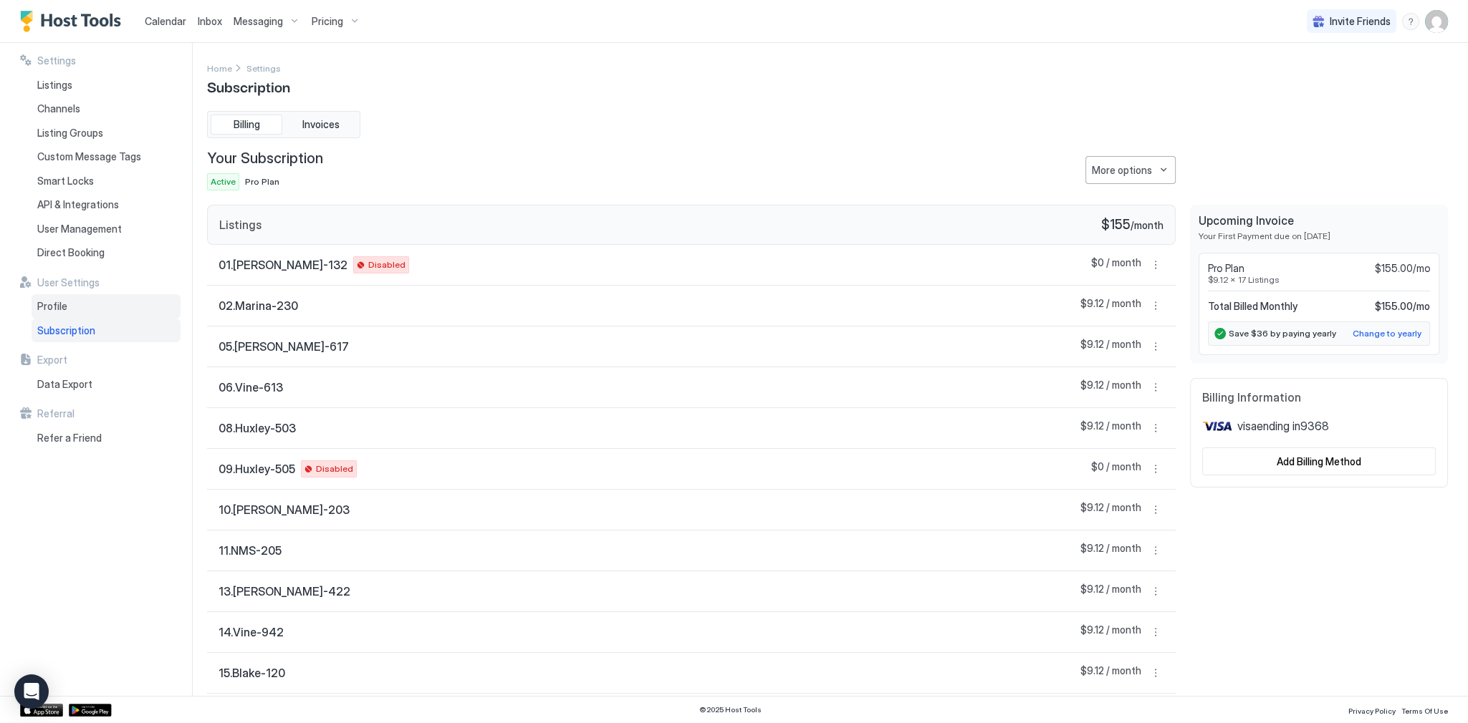
click at [62, 295] on div "Profile" at bounding box center [106, 306] width 149 height 24
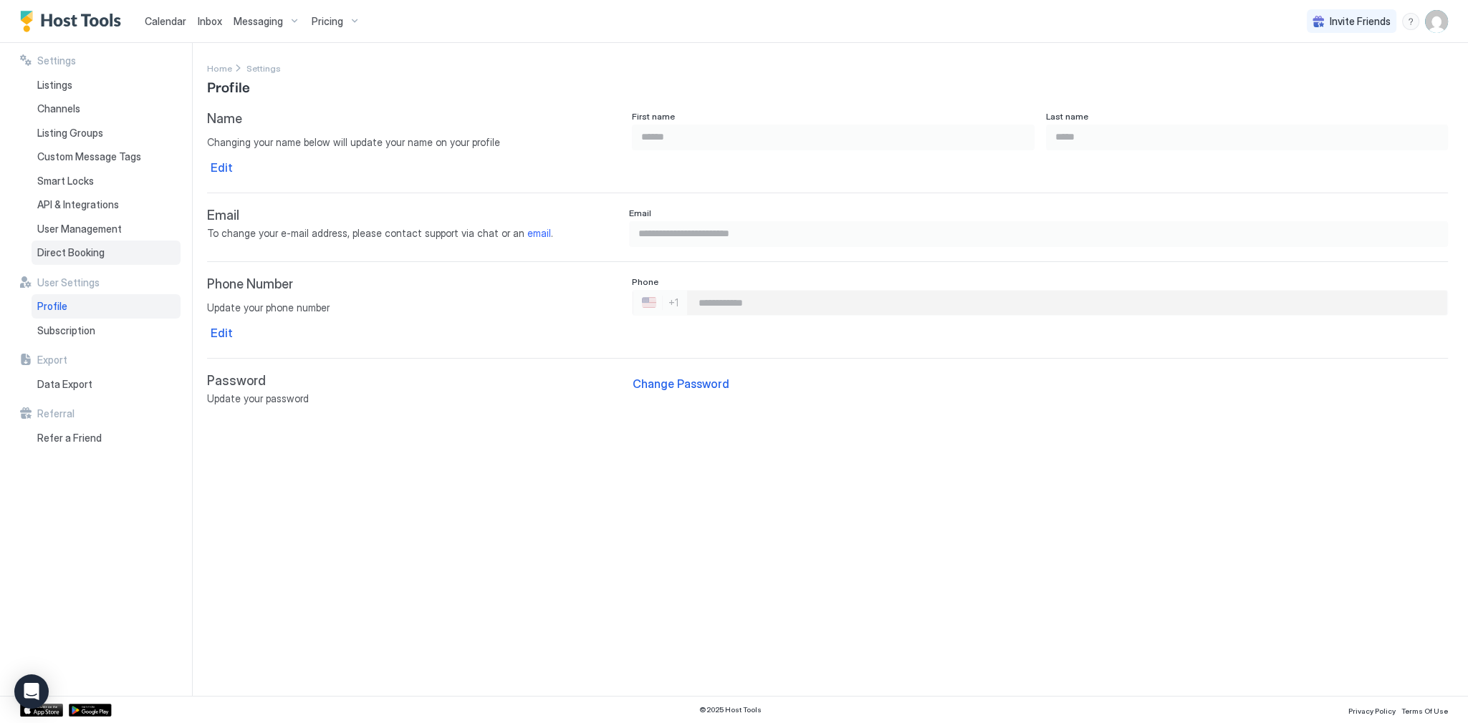
click at [98, 254] on span "Direct Booking" at bounding box center [70, 252] width 67 height 13
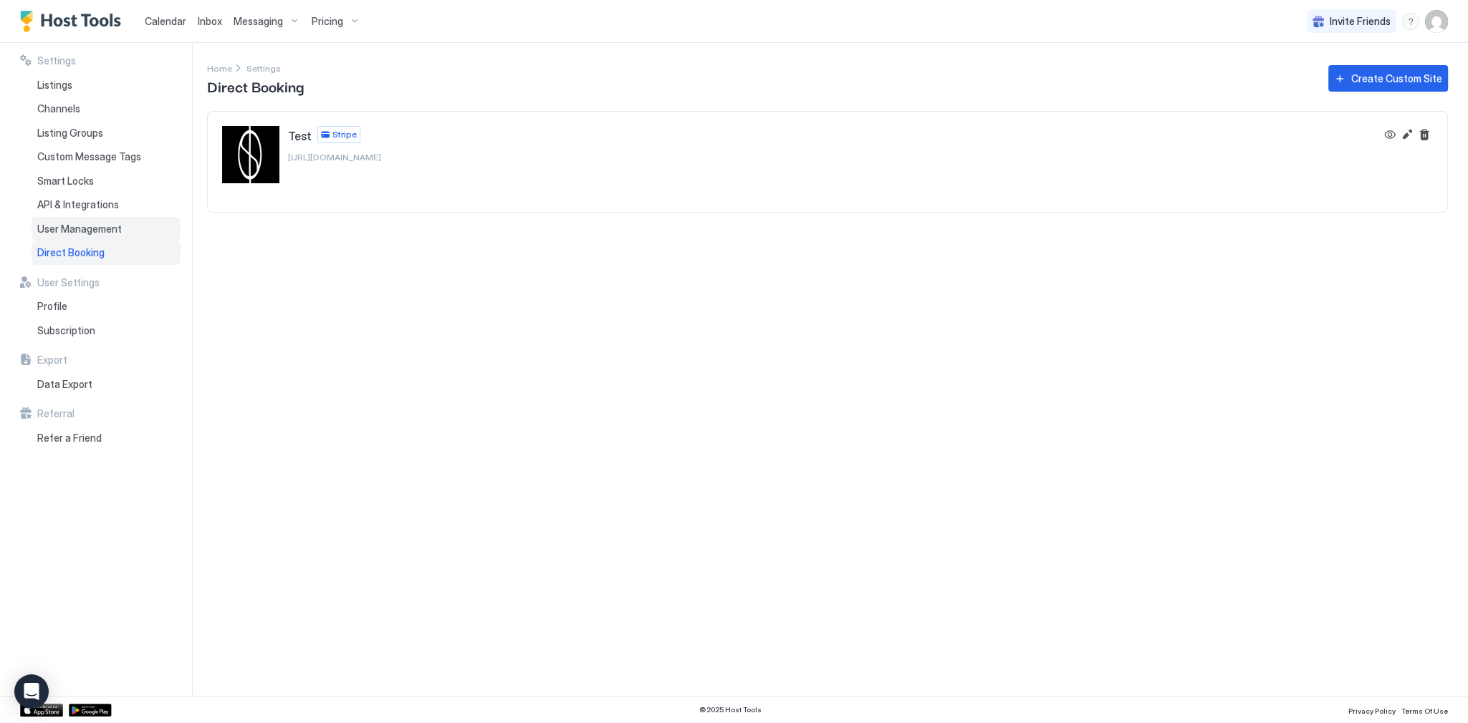
click at [124, 223] on div "User Management" at bounding box center [106, 229] width 149 height 24
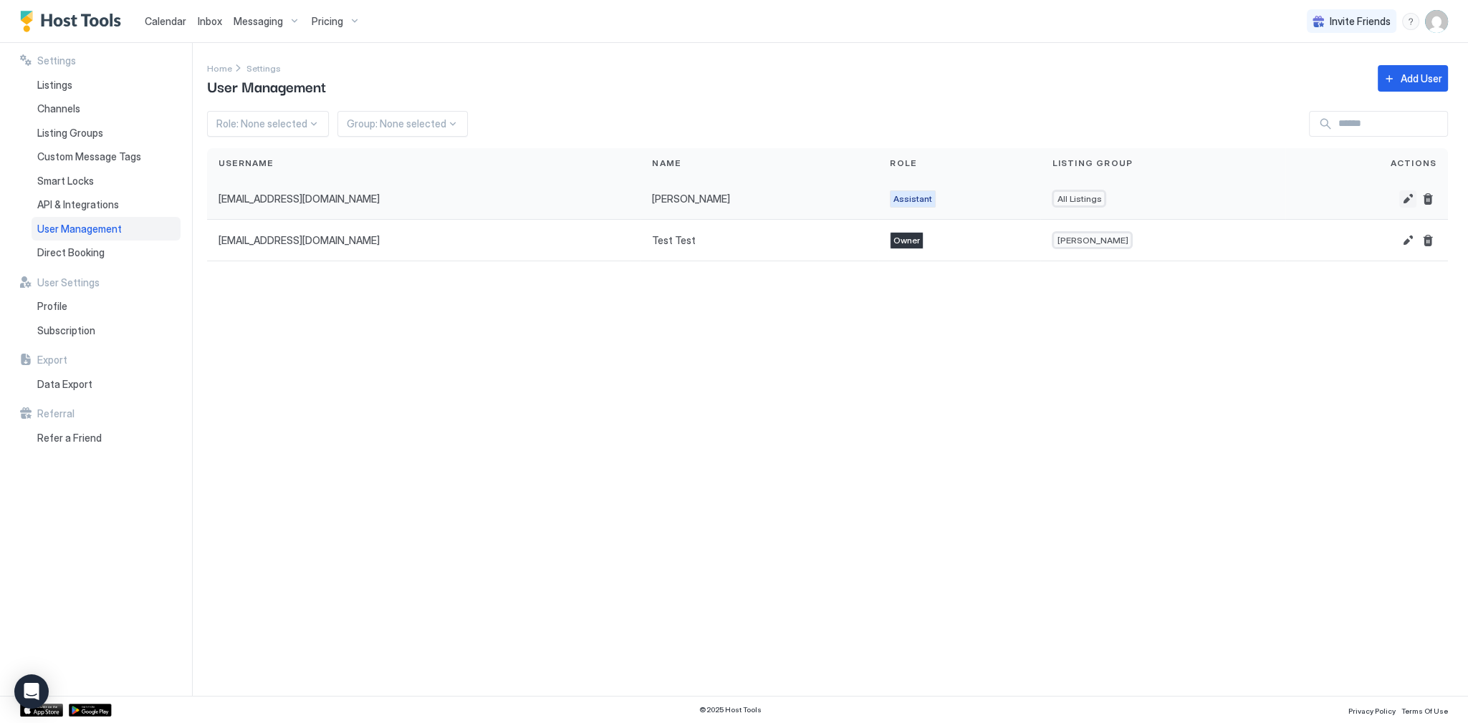
click at [1412, 197] on button "Edit" at bounding box center [1407, 199] width 17 height 17
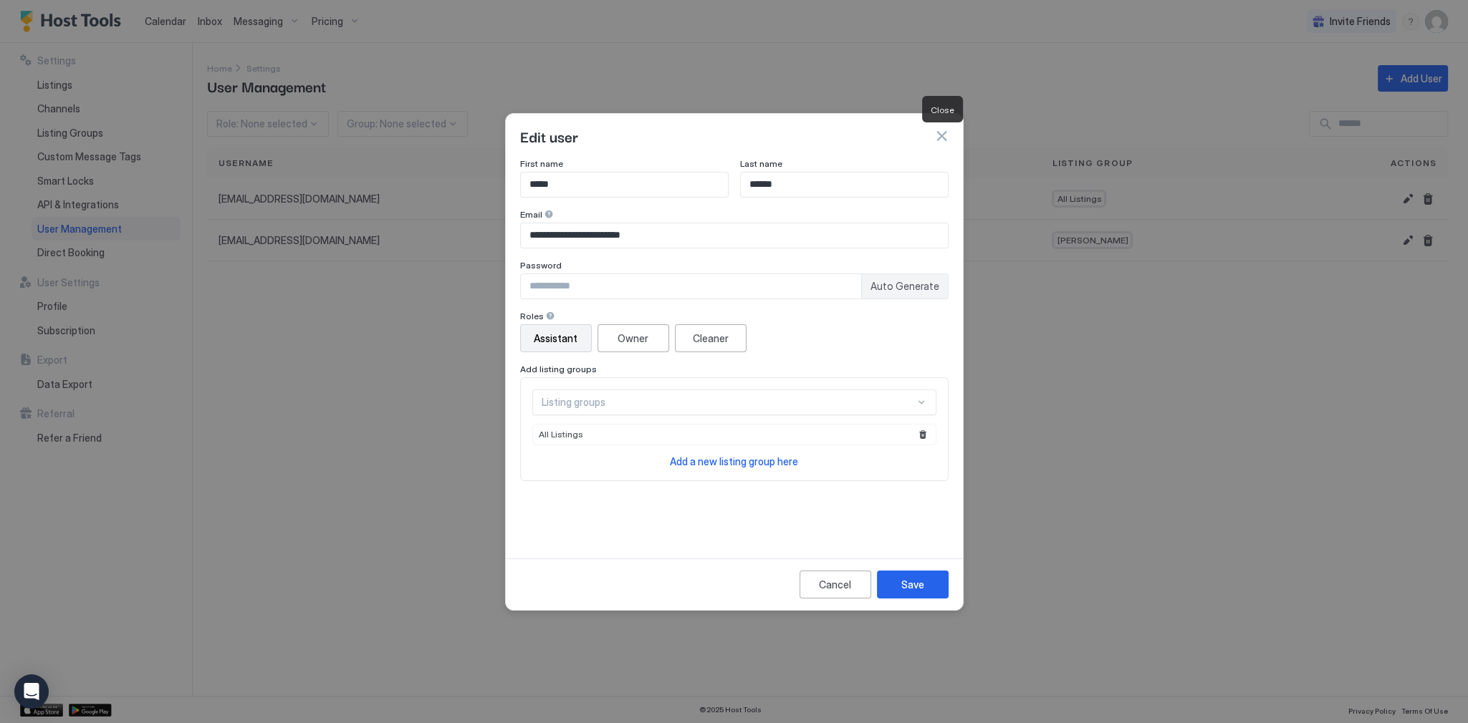
click at [943, 132] on button "button" at bounding box center [941, 136] width 14 height 14
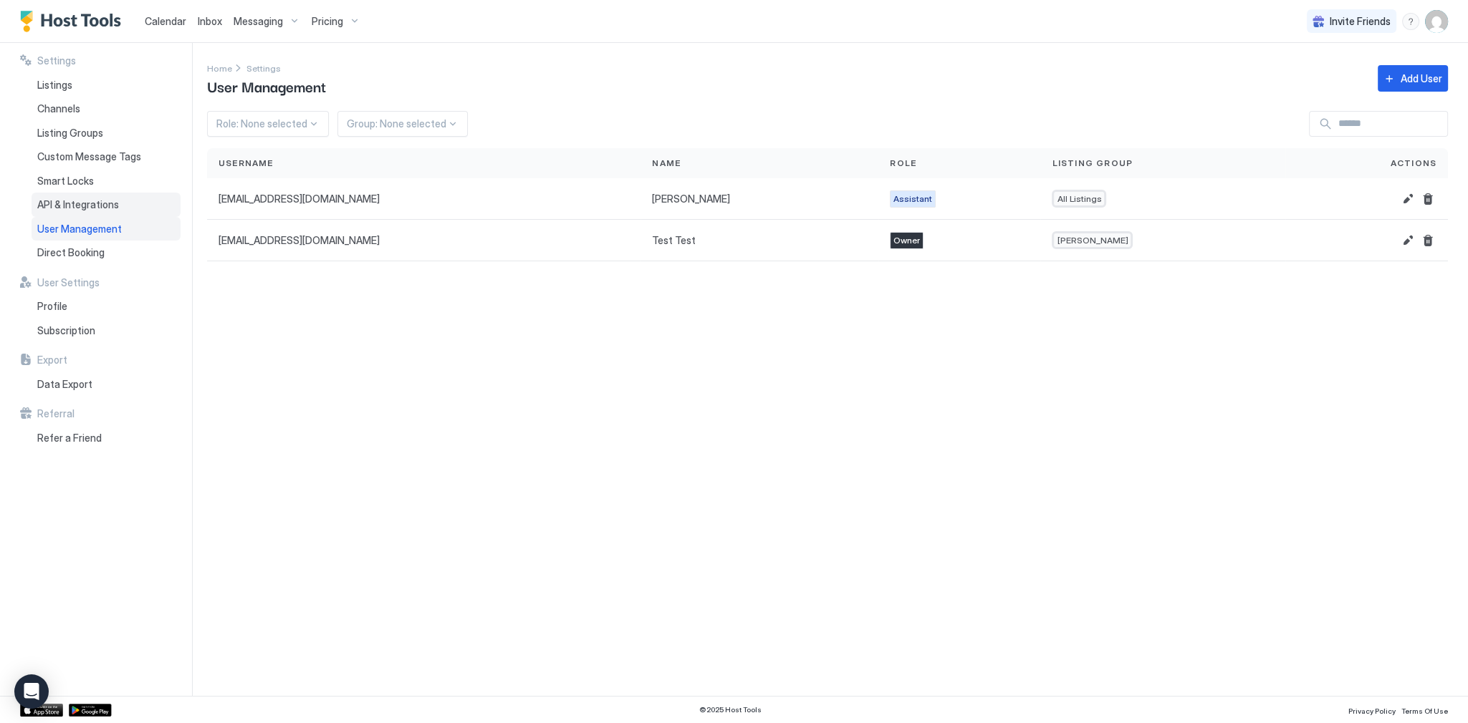
click at [61, 199] on span "API & Integrations" at bounding box center [78, 204] width 82 height 13
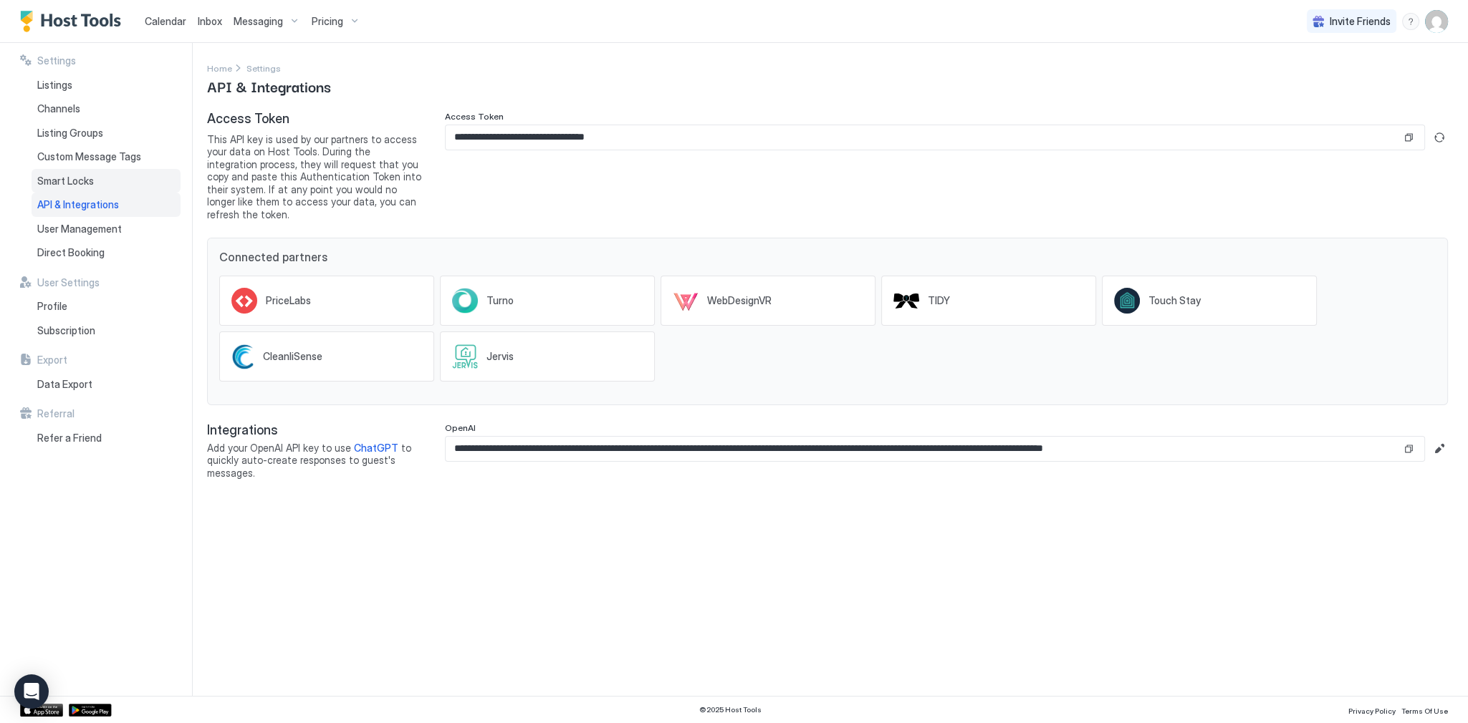
click at [80, 180] on span "Smart Locks" at bounding box center [65, 181] width 57 height 13
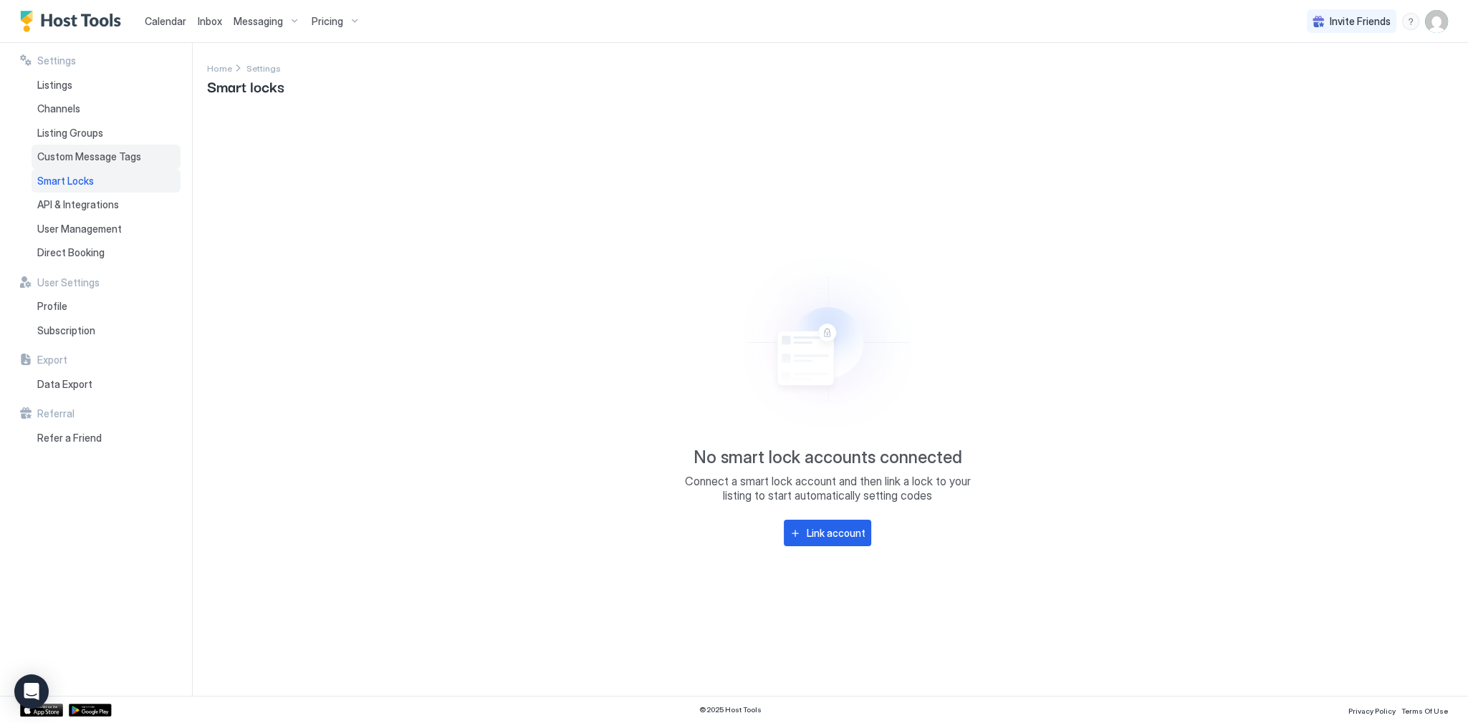
click at [95, 152] on span "Custom Message Tags" at bounding box center [89, 156] width 104 height 13
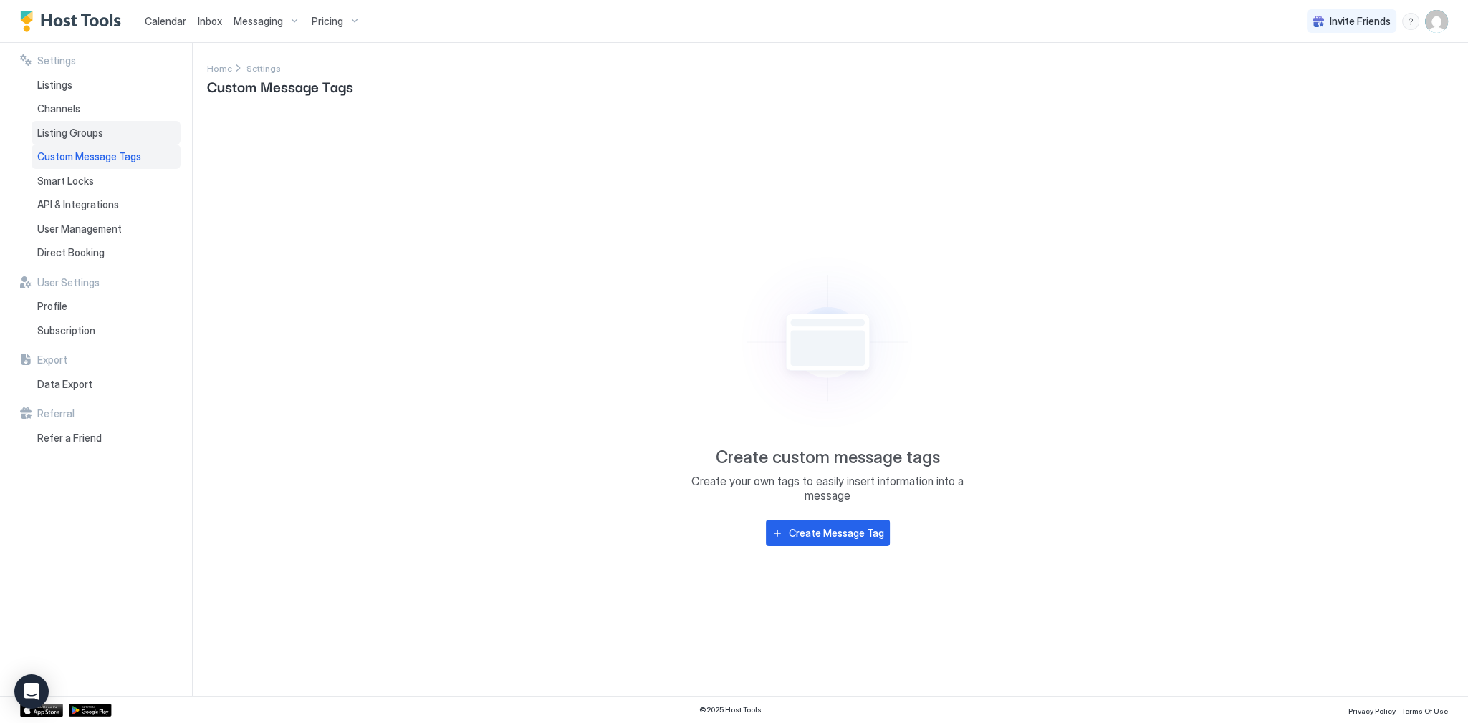
click at [109, 137] on div "Listing Groups" at bounding box center [106, 133] width 149 height 24
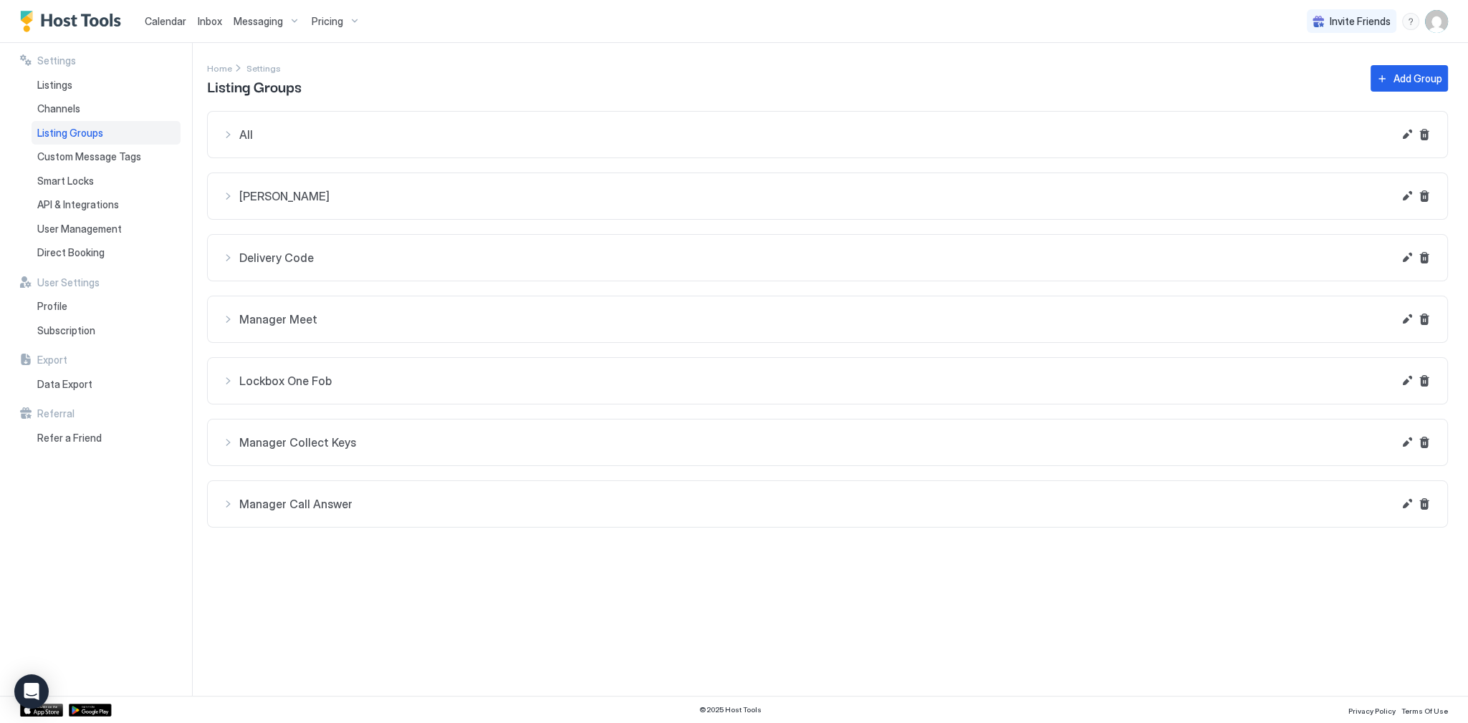
click at [136, 121] on div "Listing Groups" at bounding box center [106, 133] width 149 height 24
click at [138, 107] on div "Channels" at bounding box center [106, 109] width 149 height 24
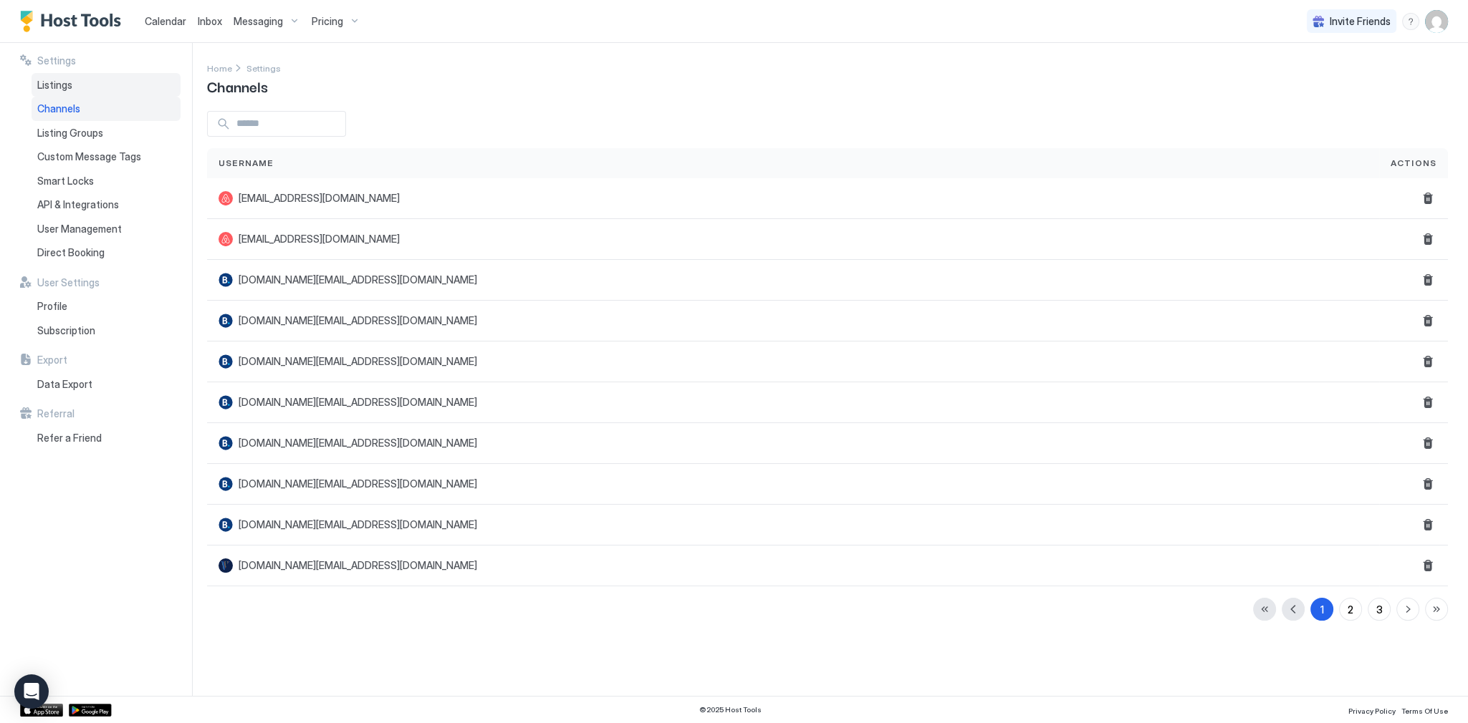
click at [110, 83] on div "Listings" at bounding box center [106, 85] width 149 height 24
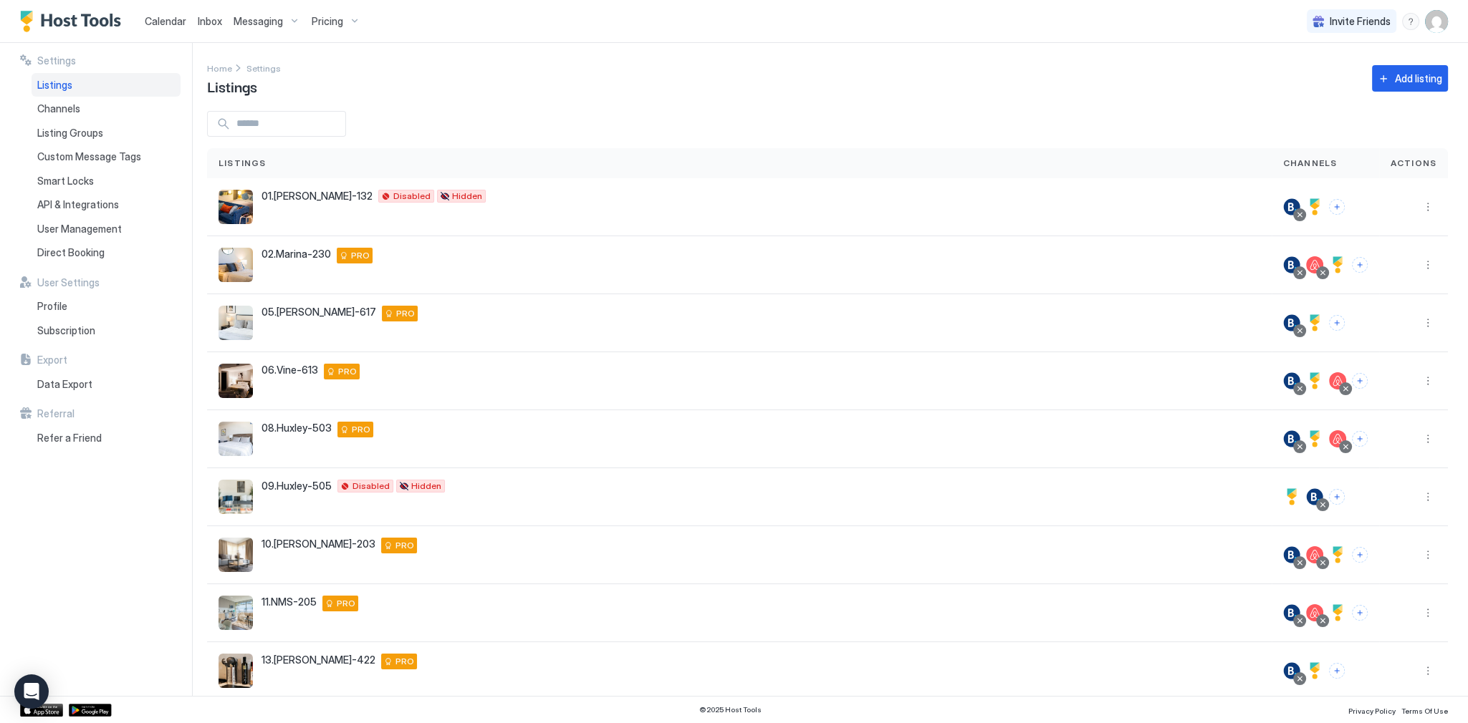
click at [1431, 21] on img "User profile" at bounding box center [1436, 21] width 23 height 23
click at [1299, 74] on span "Settings" at bounding box center [1307, 80] width 39 height 13
click at [162, 24] on span "Calendar" at bounding box center [166, 21] width 42 height 12
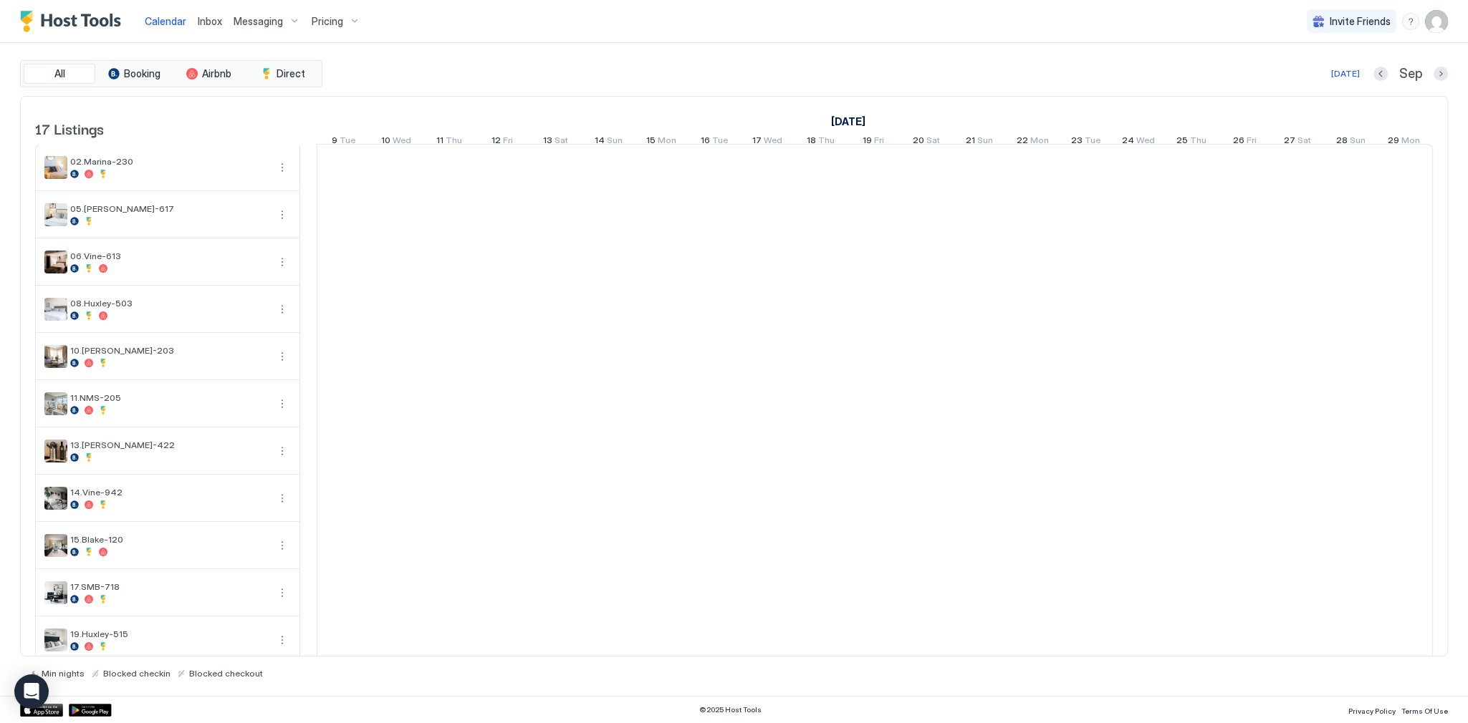
click at [162, 24] on span "Calendar" at bounding box center [166, 21] width 42 height 12
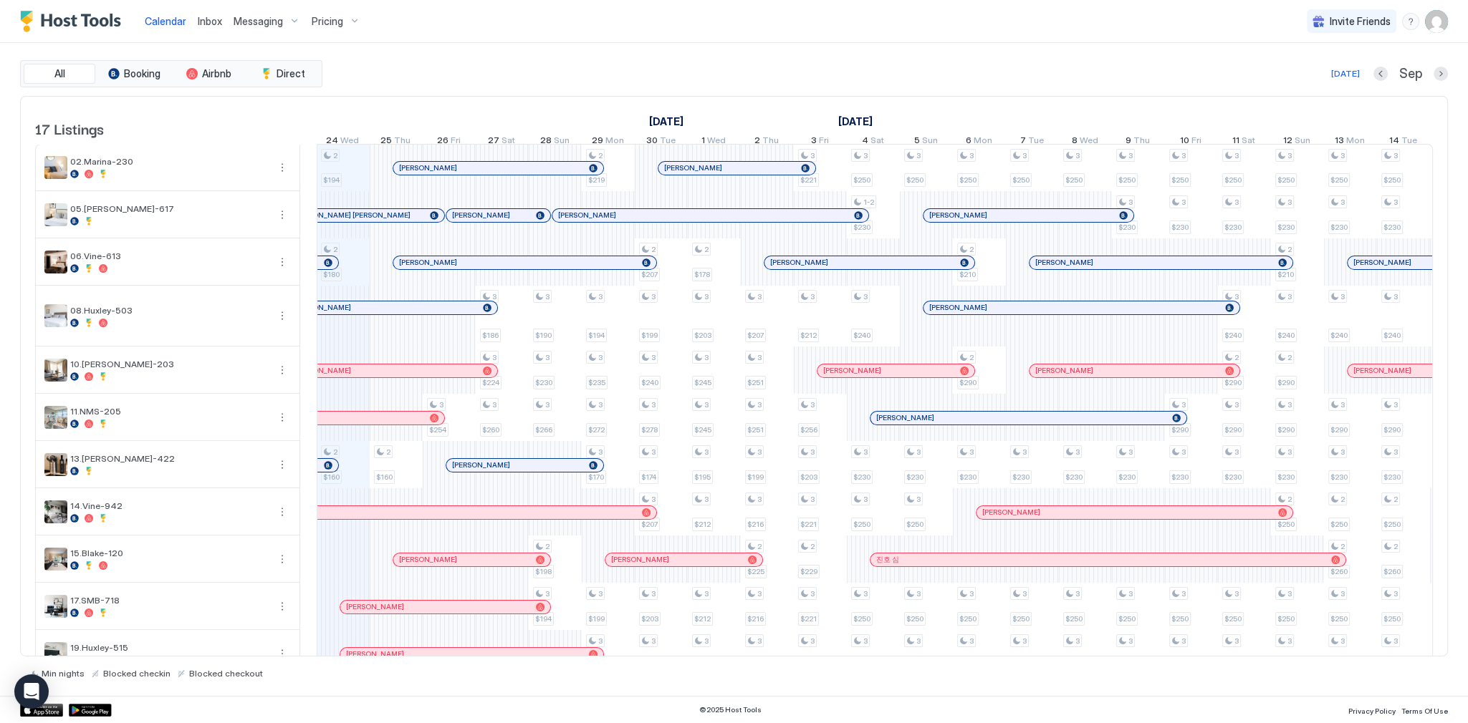
click at [476, 92] on div "All Booking Airbnb Direct Today Sep 17 Listings September 2025 October 2025 Nov…" at bounding box center [734, 369] width 1428 height 619
click at [163, 16] on span "Calendar" at bounding box center [166, 21] width 42 height 12
click at [602, 69] on div "Today Sep" at bounding box center [886, 73] width 1122 height 17
click at [727, 37] on div "Calendar Inbox Messaging Pricing Invite Friends SG" at bounding box center [734, 21] width 1468 height 43
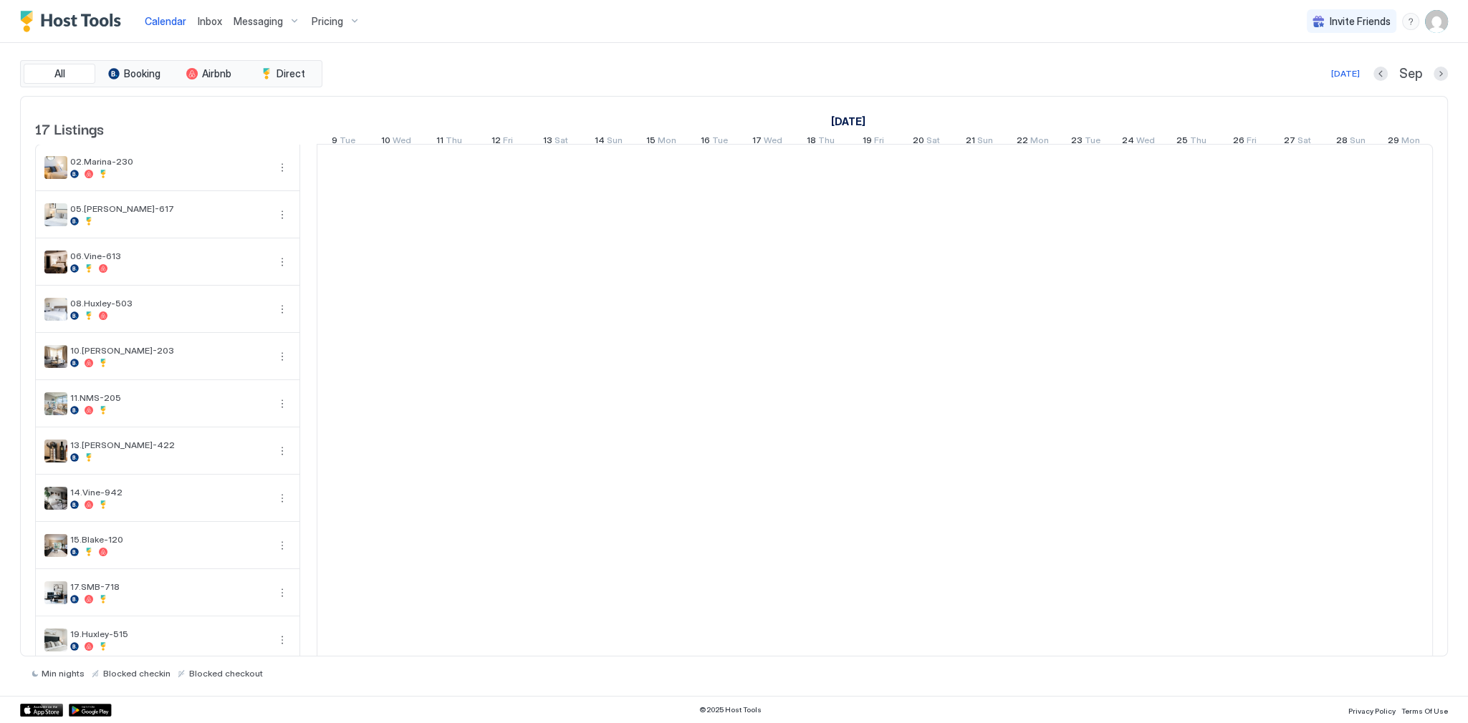
click at [910, 34] on div "Calendar Inbox Messaging Pricing Invite Friends SG" at bounding box center [734, 21] width 1468 height 43
click at [1427, 26] on img "User profile" at bounding box center [1436, 21] width 23 height 23
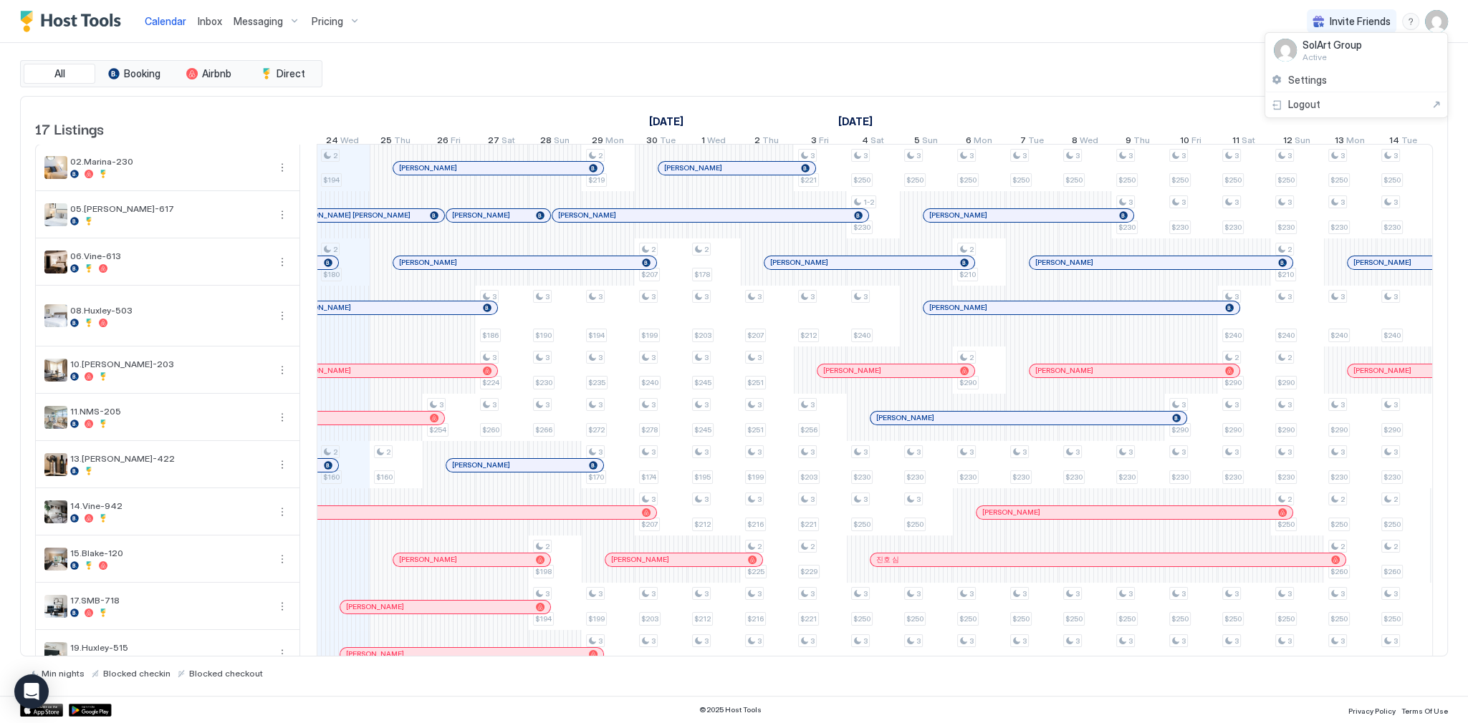
click at [1018, 39] on div at bounding box center [734, 361] width 1468 height 723
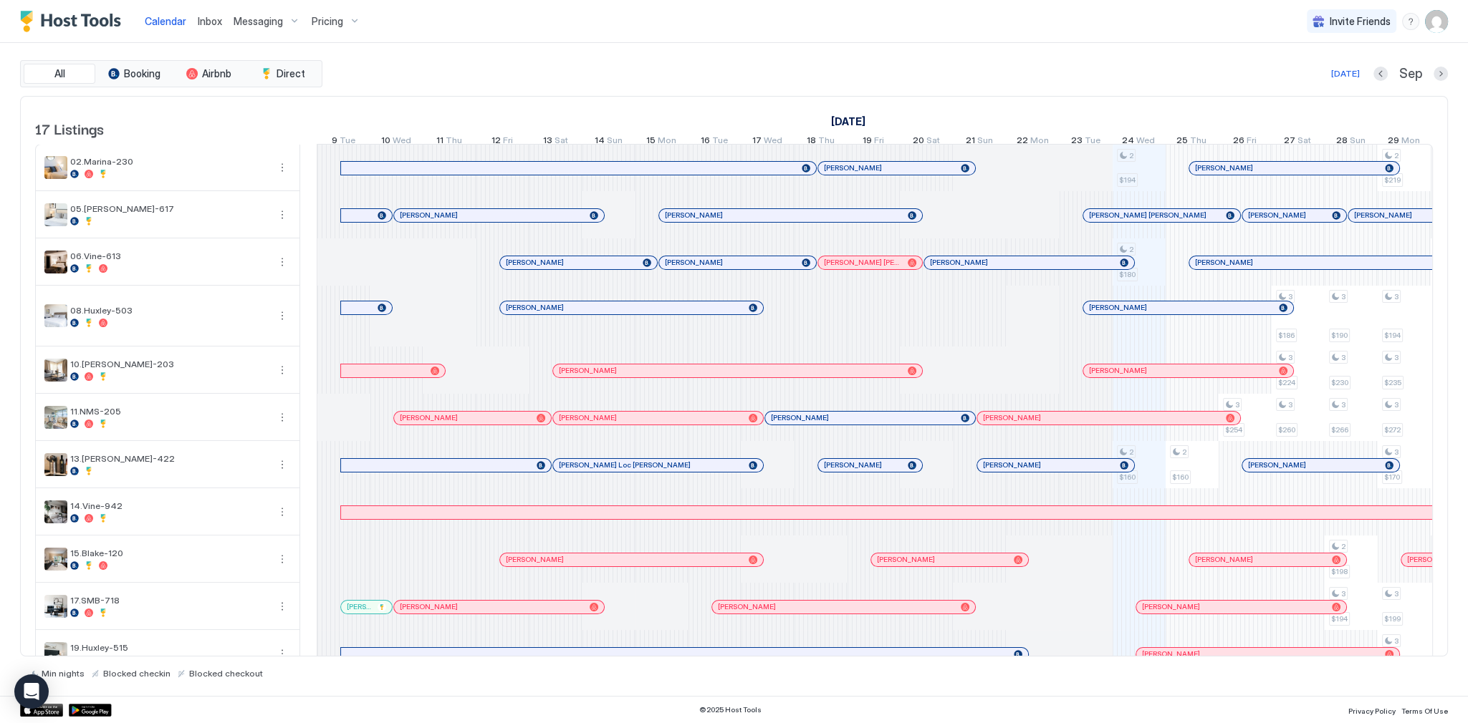
scroll to position [0, 796]
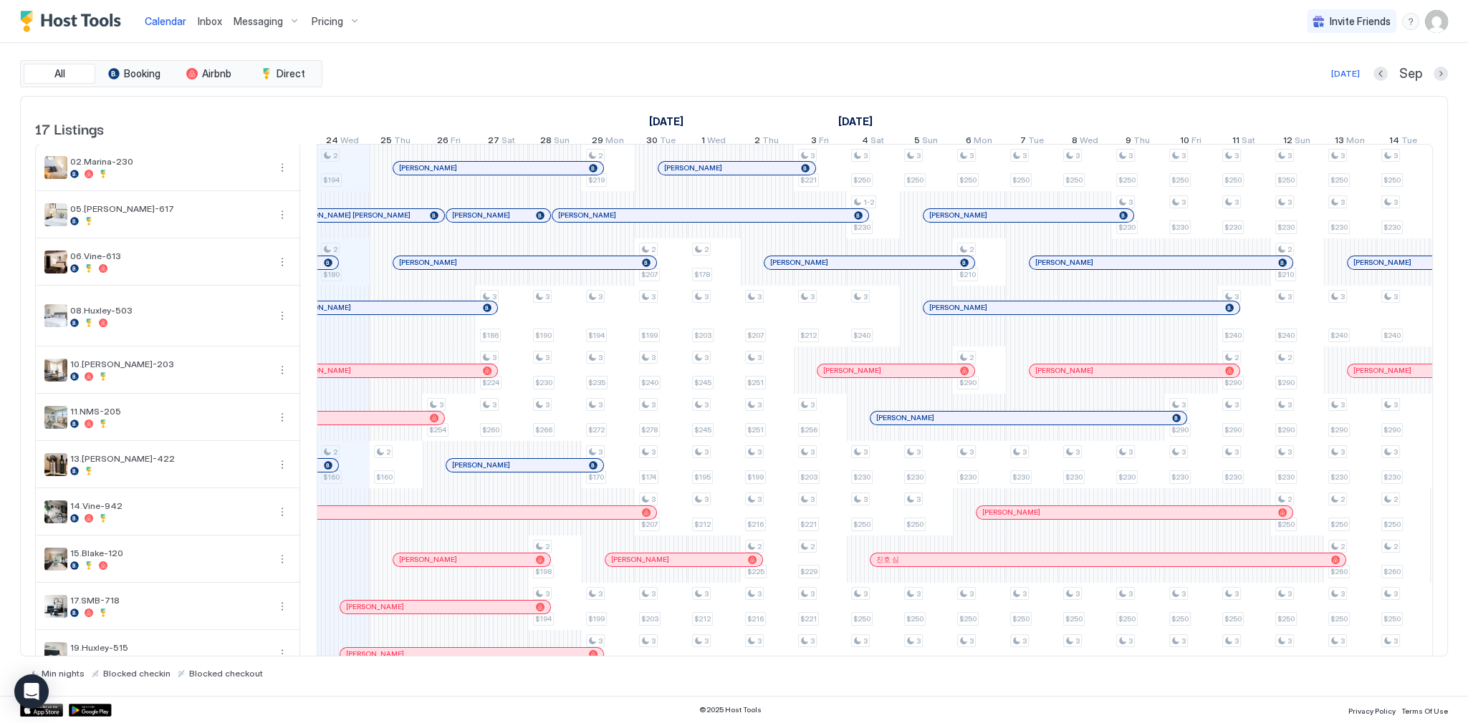
click at [562, 28] on div "Calendar Inbox Messaging Pricing Invite Friends SG" at bounding box center [734, 21] width 1468 height 43
click at [416, 37] on div "Calendar Inbox Messaging Pricing Invite Friends SG" at bounding box center [734, 21] width 1468 height 43
click at [198, 22] on span "Inbox" at bounding box center [210, 21] width 24 height 12
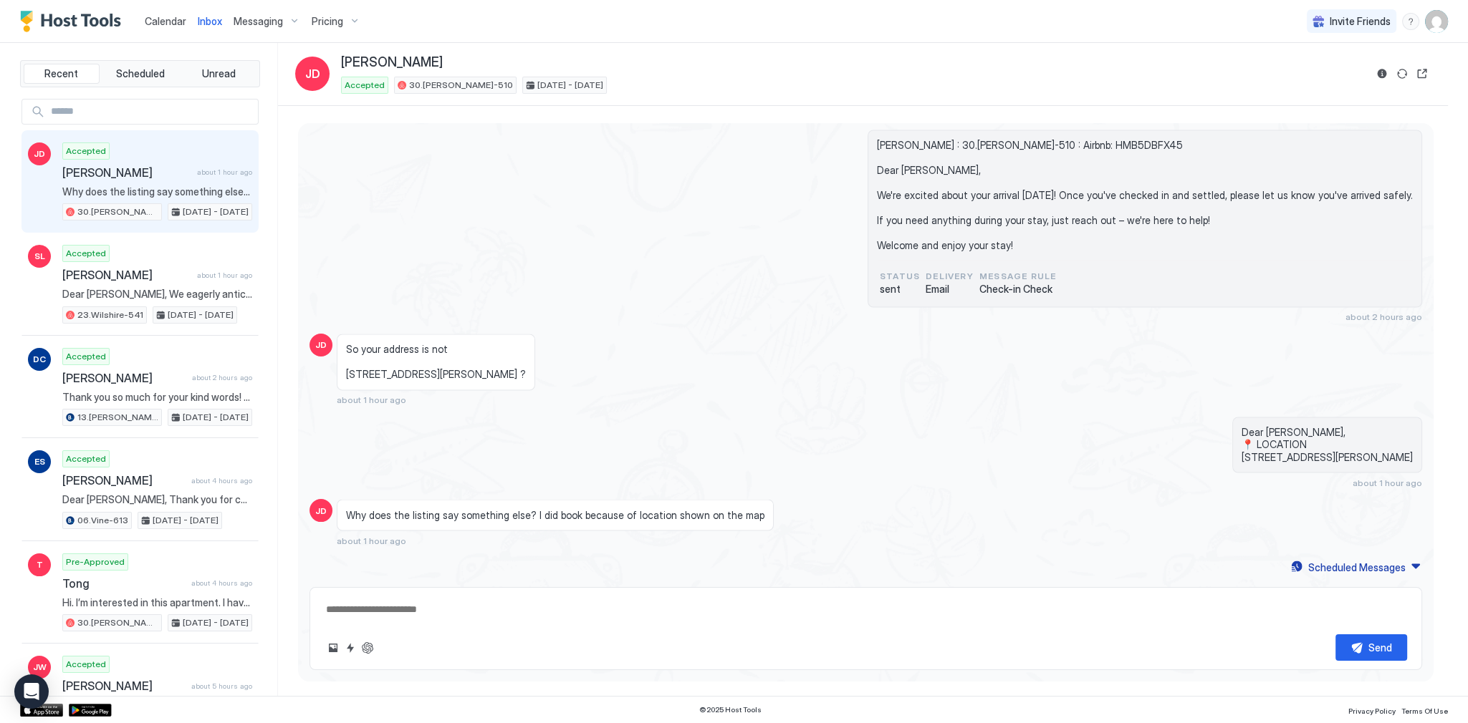
scroll to position [3321, 0]
type textarea "*"
click at [980, 267] on div "status sent Delivery Email Message Rule Check-in Check" at bounding box center [1145, 280] width 536 height 38
type textarea "*"
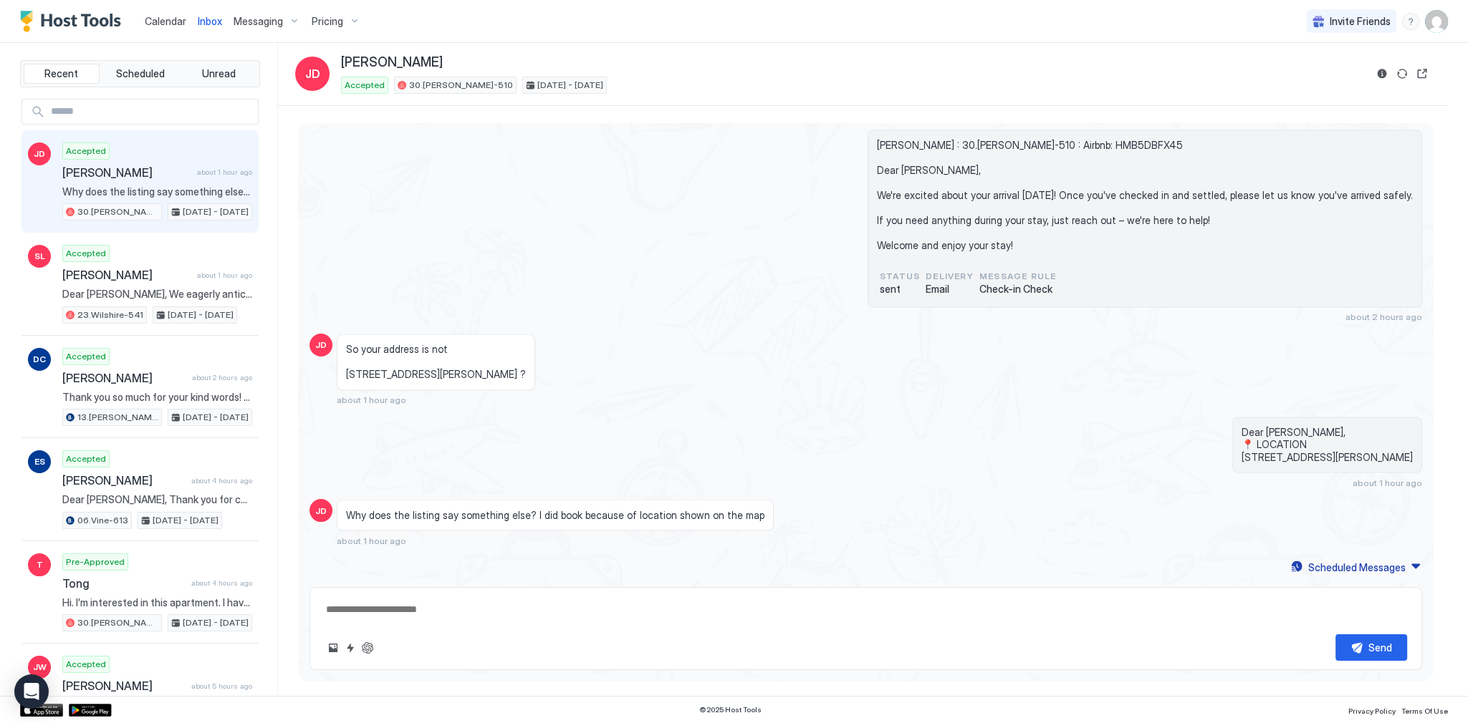
click at [167, 29] on div "Calendar" at bounding box center [165, 21] width 53 height 27
click at [168, 23] on span "Calendar" at bounding box center [166, 21] width 42 height 12
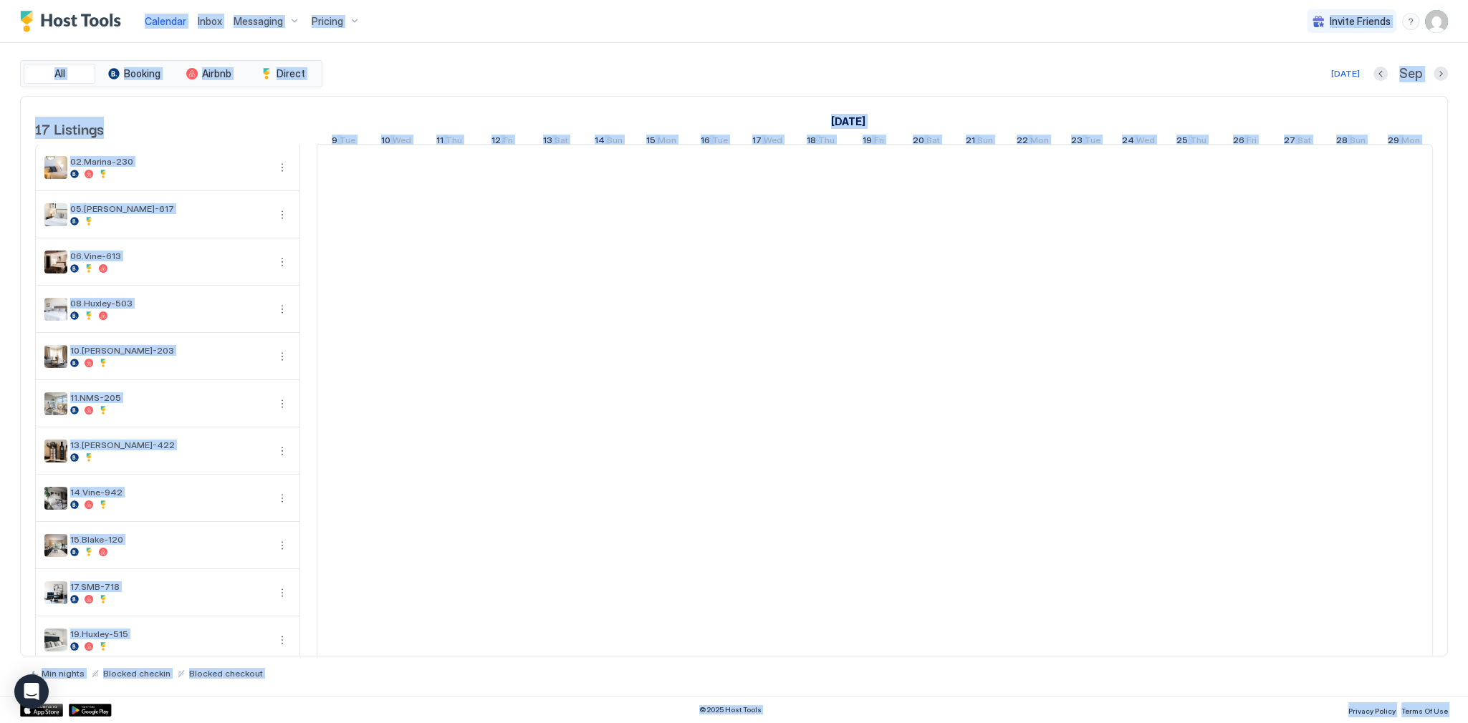
scroll to position [0, 796]
click at [668, 75] on div "[DATE] Sep" at bounding box center [886, 73] width 1122 height 17
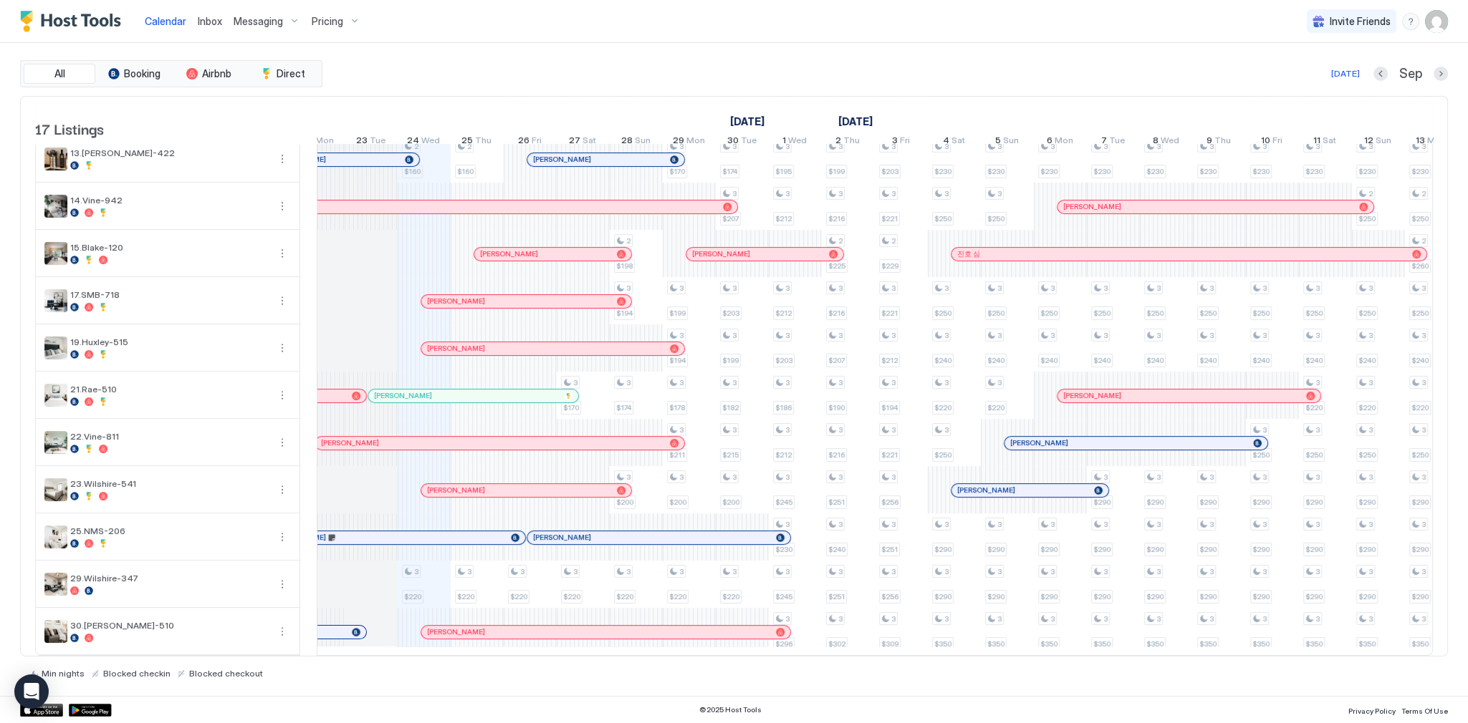
scroll to position [0, 739]
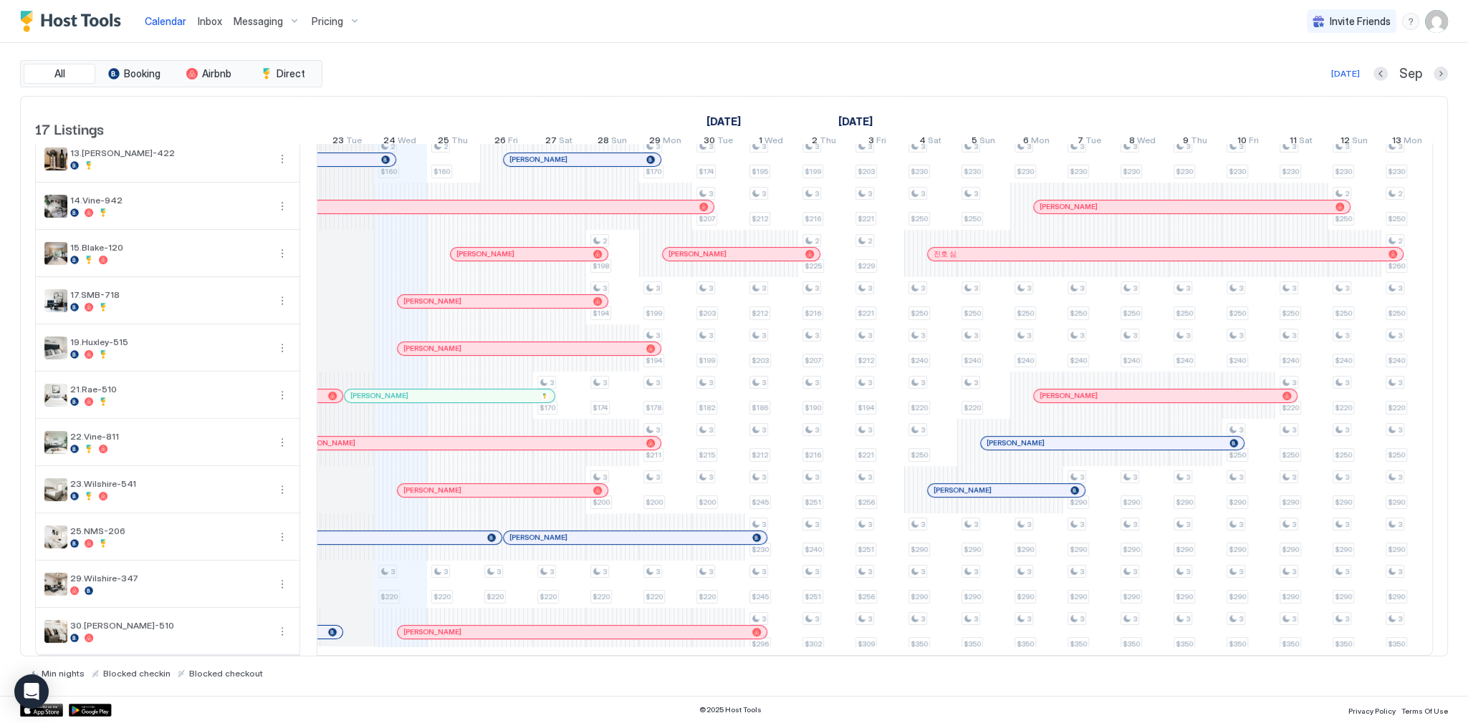
click at [600, 627] on div at bounding box center [600, 632] width 11 height 11
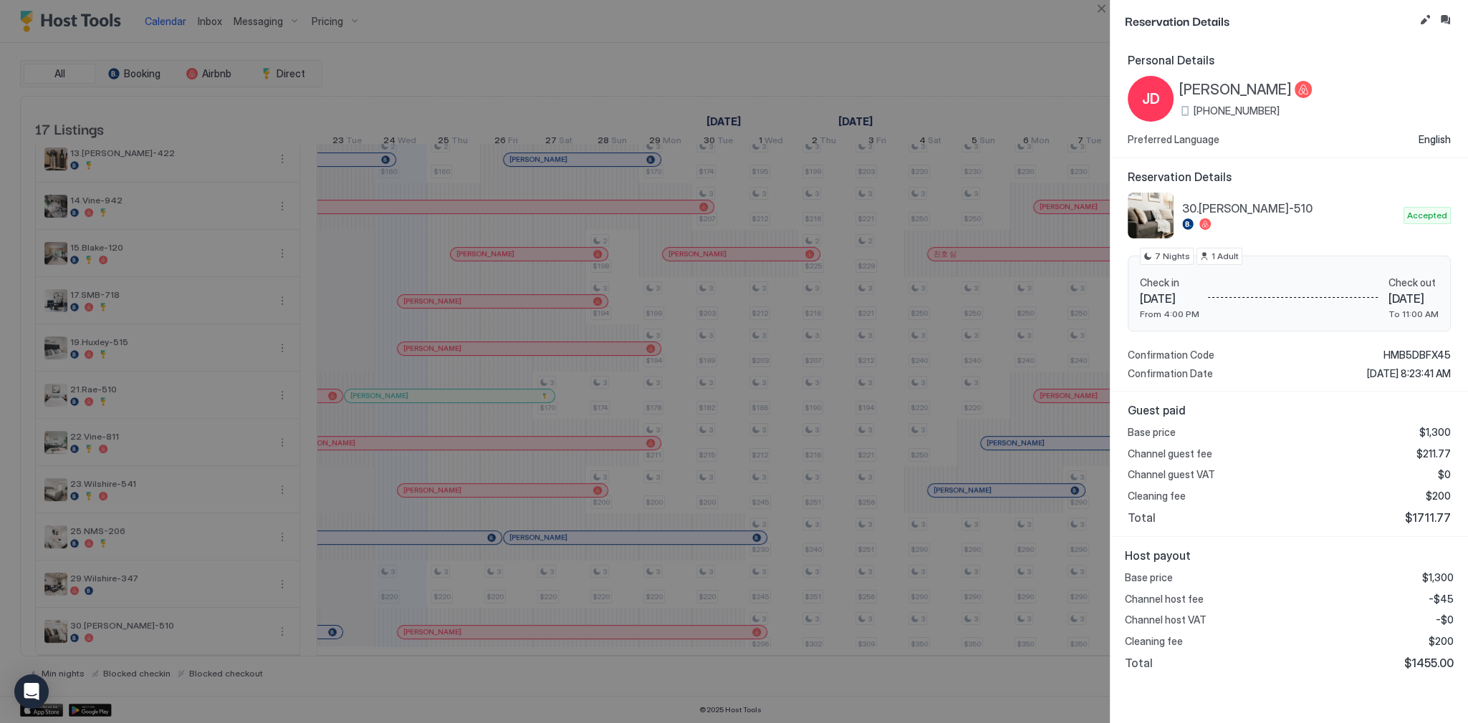
click at [1040, 0] on div at bounding box center [734, 361] width 1468 height 723
click at [1106, 1] on button "Close" at bounding box center [1100, 8] width 17 height 17
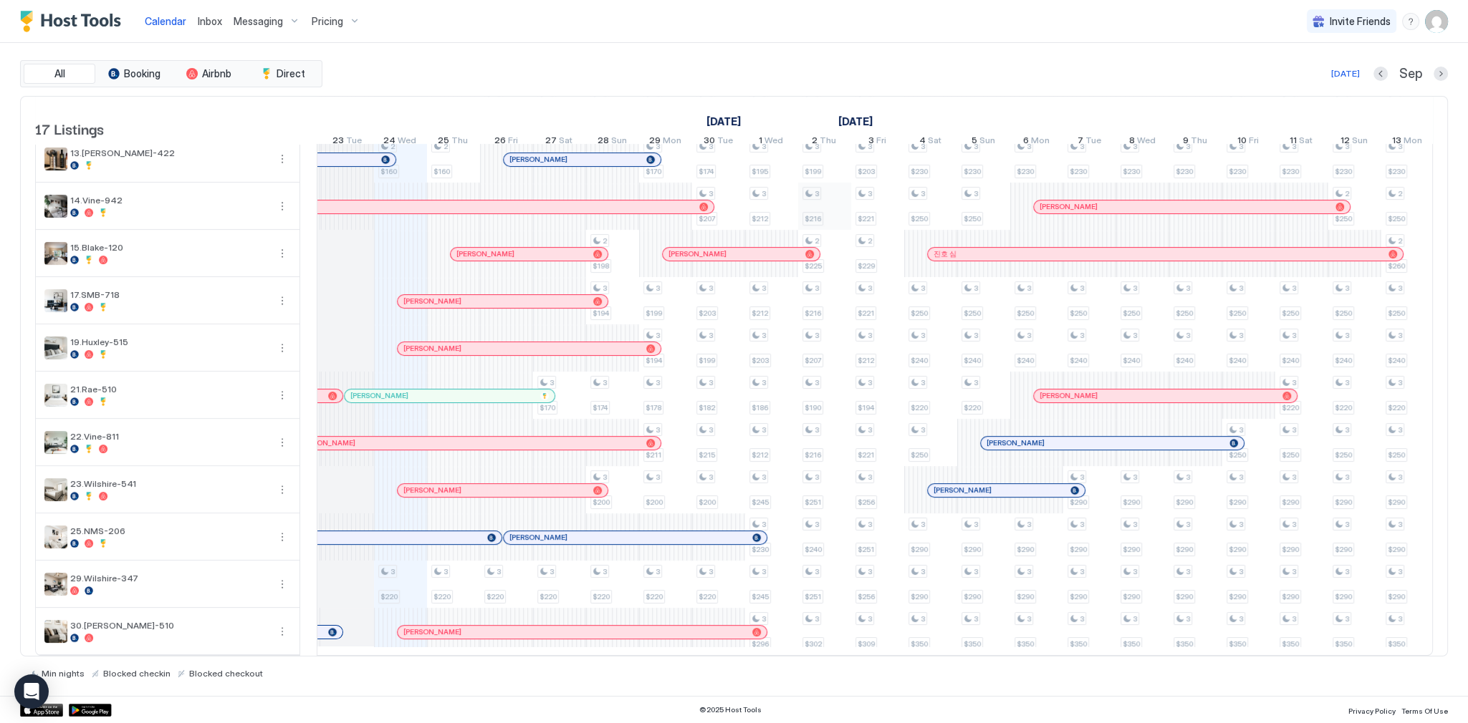
click at [948, 65] on div "[DATE] Sep" at bounding box center [886, 73] width 1122 height 17
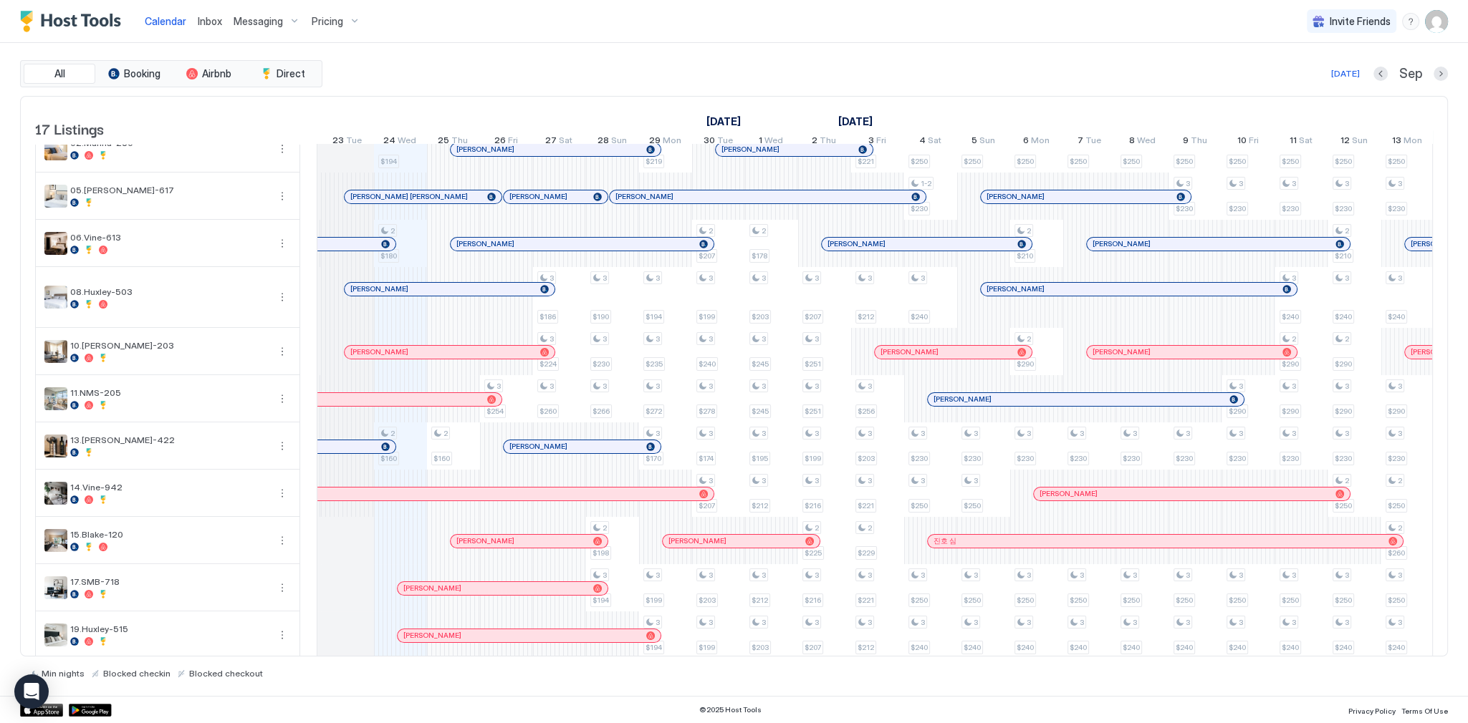
scroll to position [0, 0]
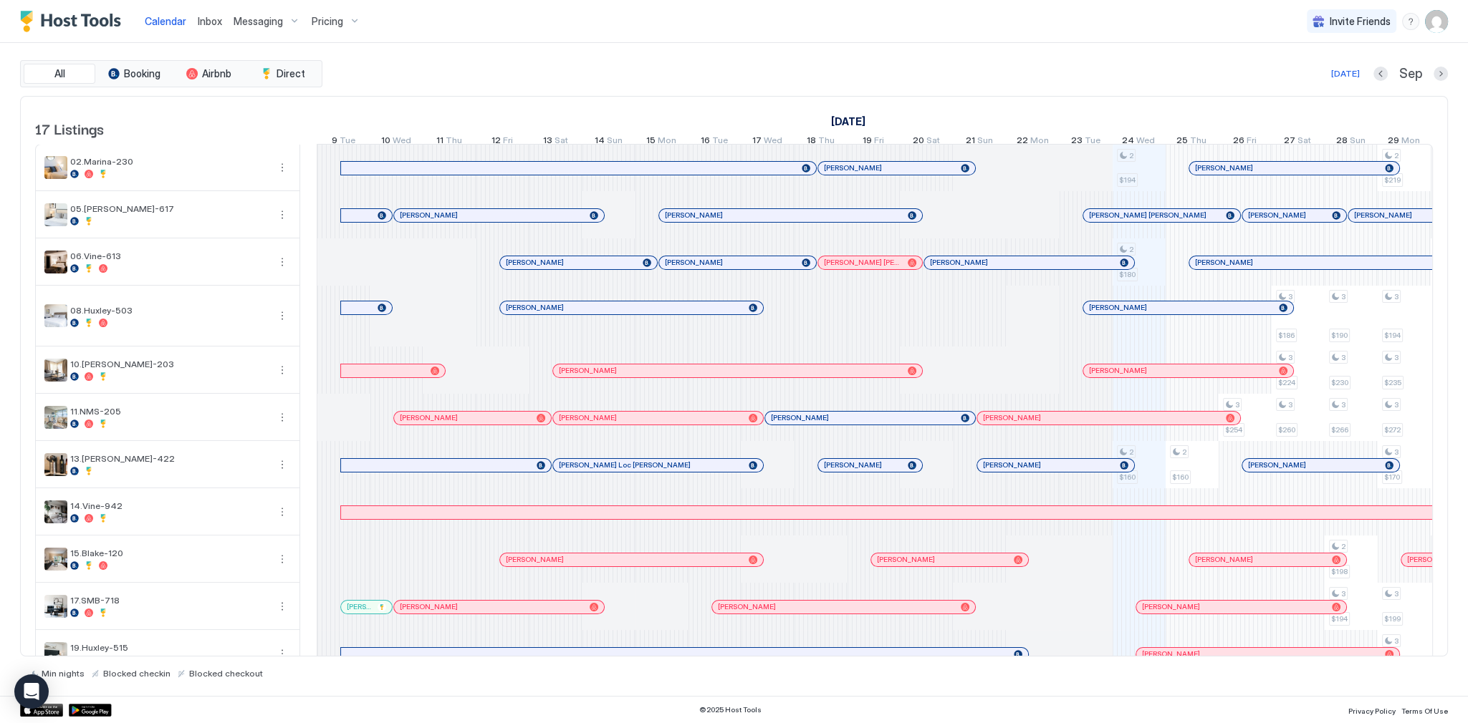
scroll to position [0, 796]
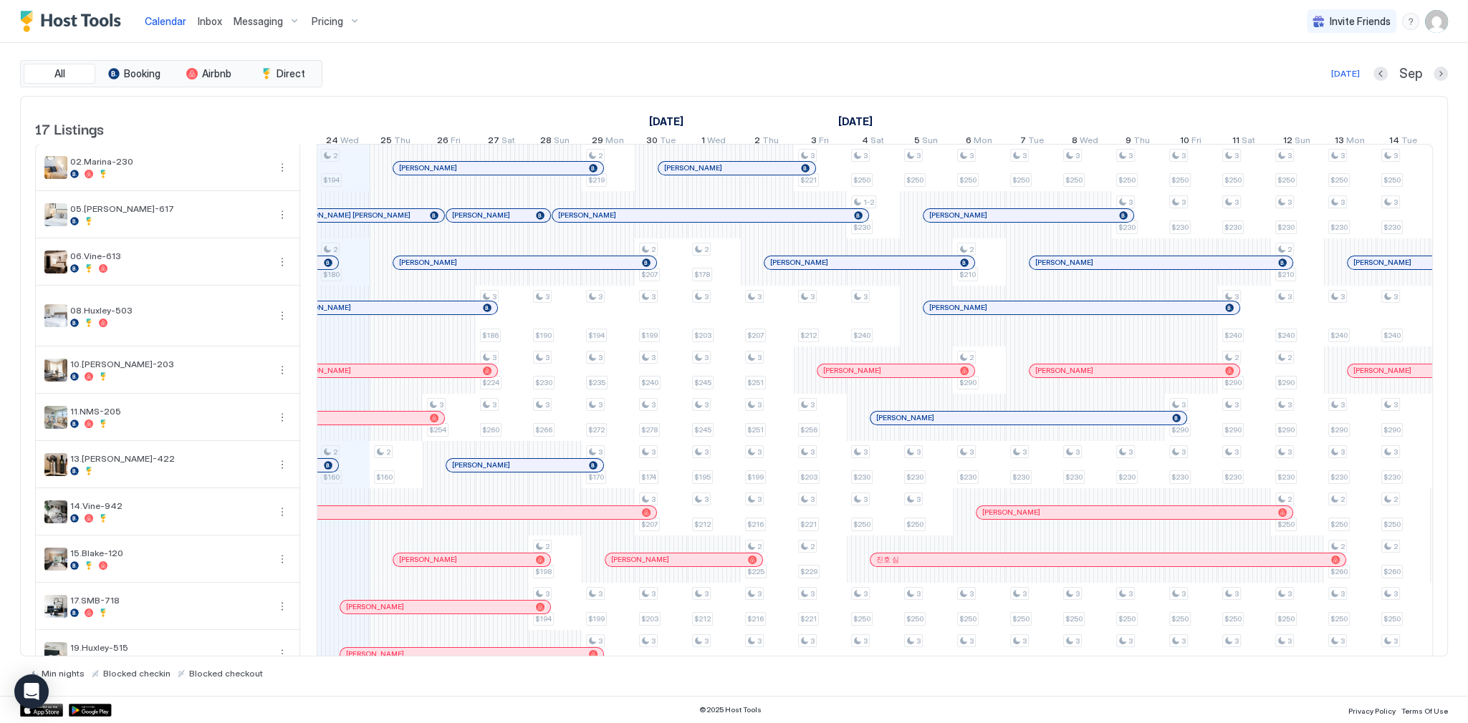
click at [684, 77] on div "[DATE] Sep" at bounding box center [886, 73] width 1122 height 17
click at [208, 20] on span "Inbox" at bounding box center [210, 21] width 24 height 12
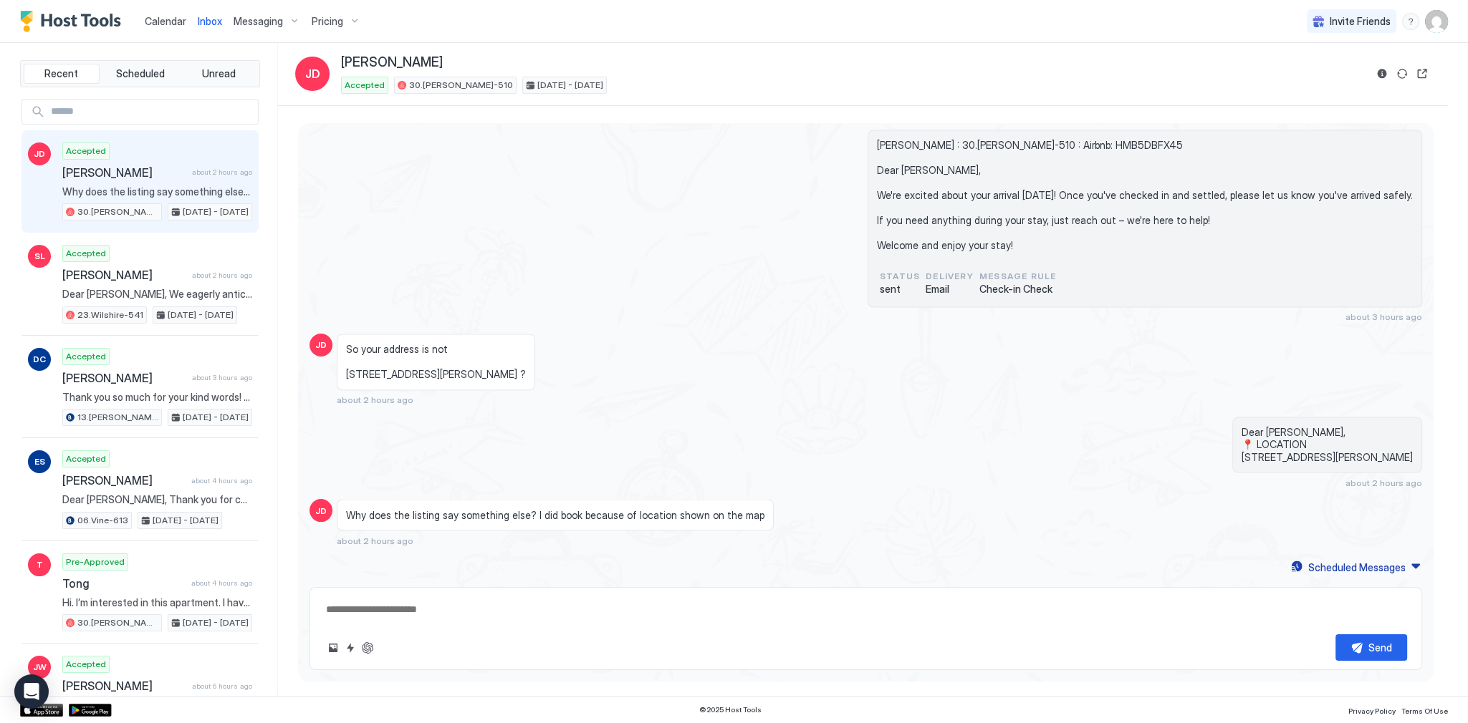
scroll to position [3321, 0]
click at [792, 134] on div "Jade DelValle : 30.Kelton-510 : Airbnb: HMB5DBFX45 Dear Jade, We're excited abo…" at bounding box center [865, 226] width 1112 height 193
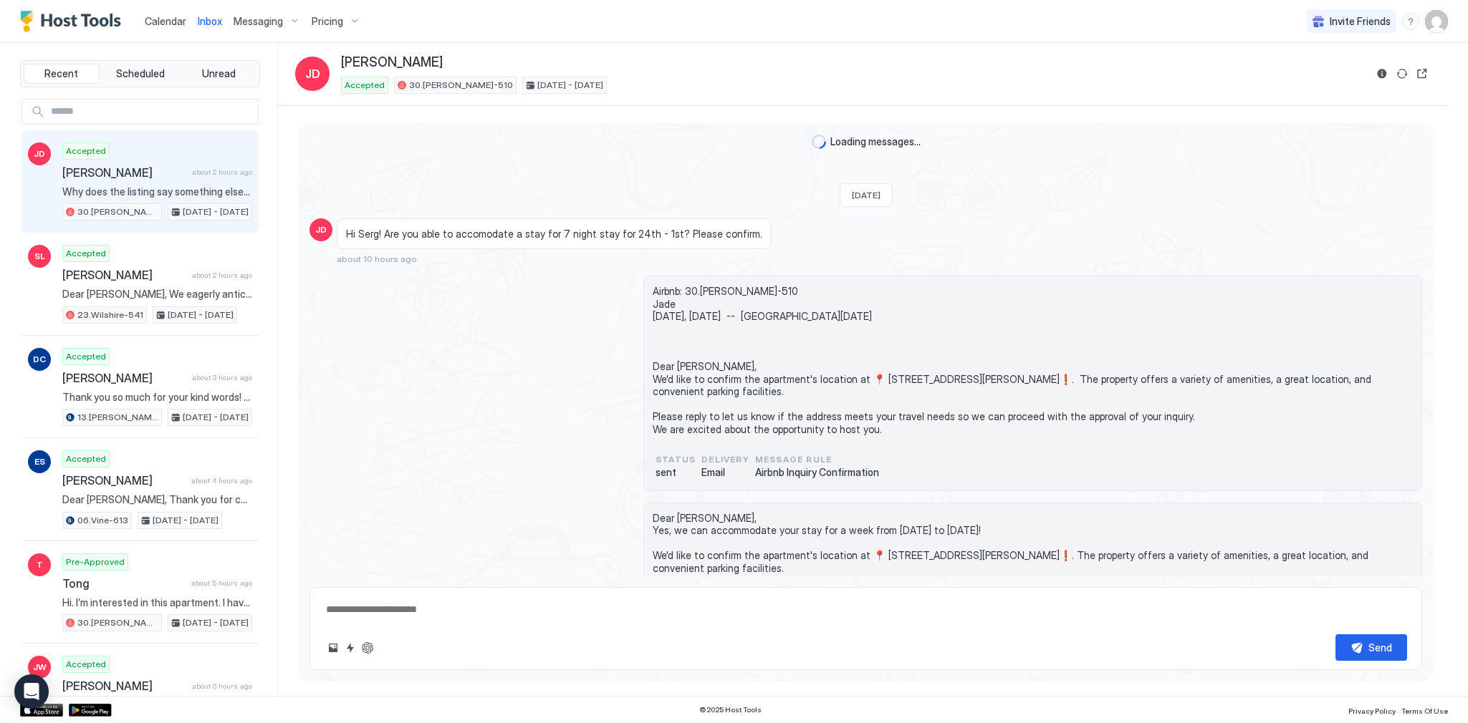
type textarea "*"
